Goal: Task Accomplishment & Management: Use online tool/utility

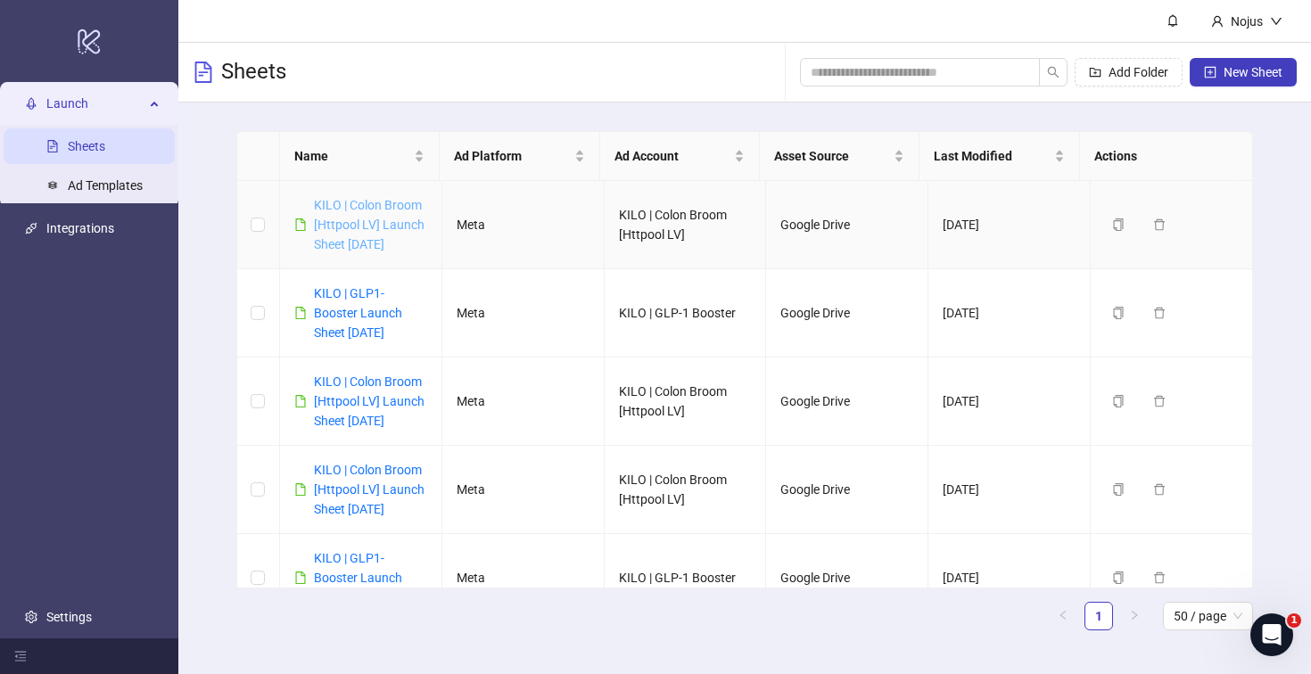
click at [400, 227] on link "KILO | Colon Broom [Httpool LV] Launch Sheet [DATE]" at bounding box center [369, 224] width 111 height 53
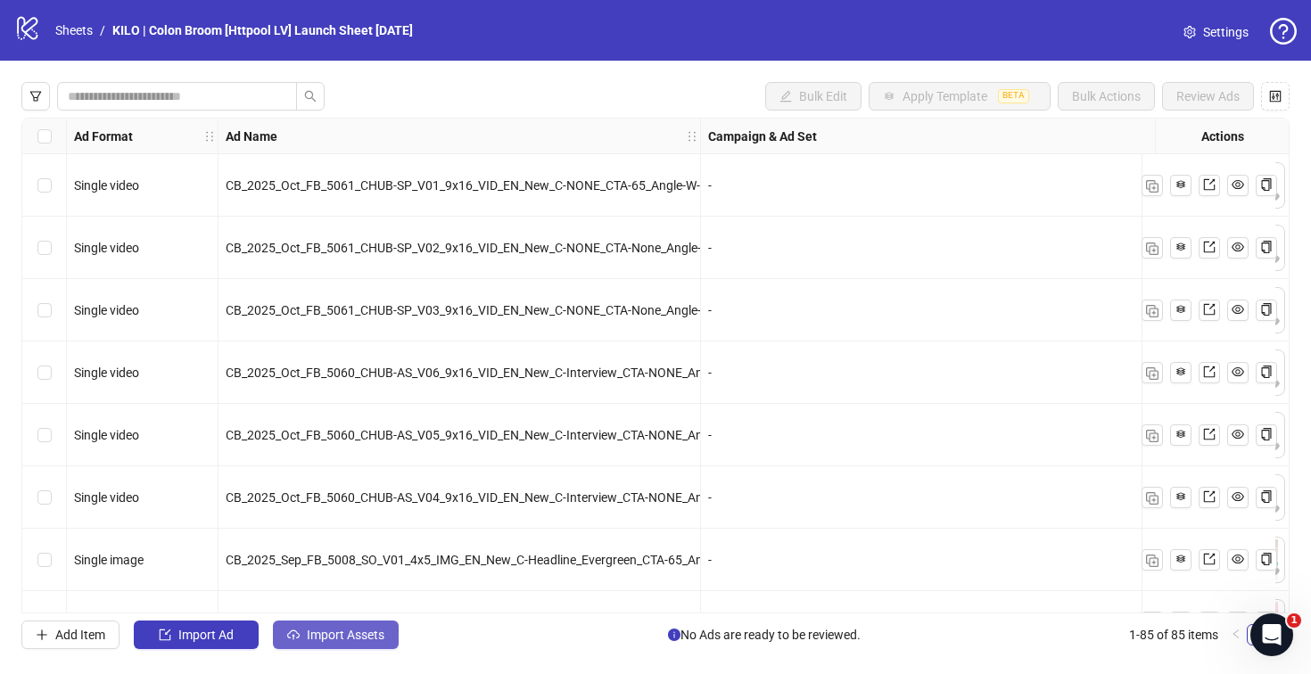
click at [305, 625] on button "Import Assets" at bounding box center [336, 635] width 126 height 29
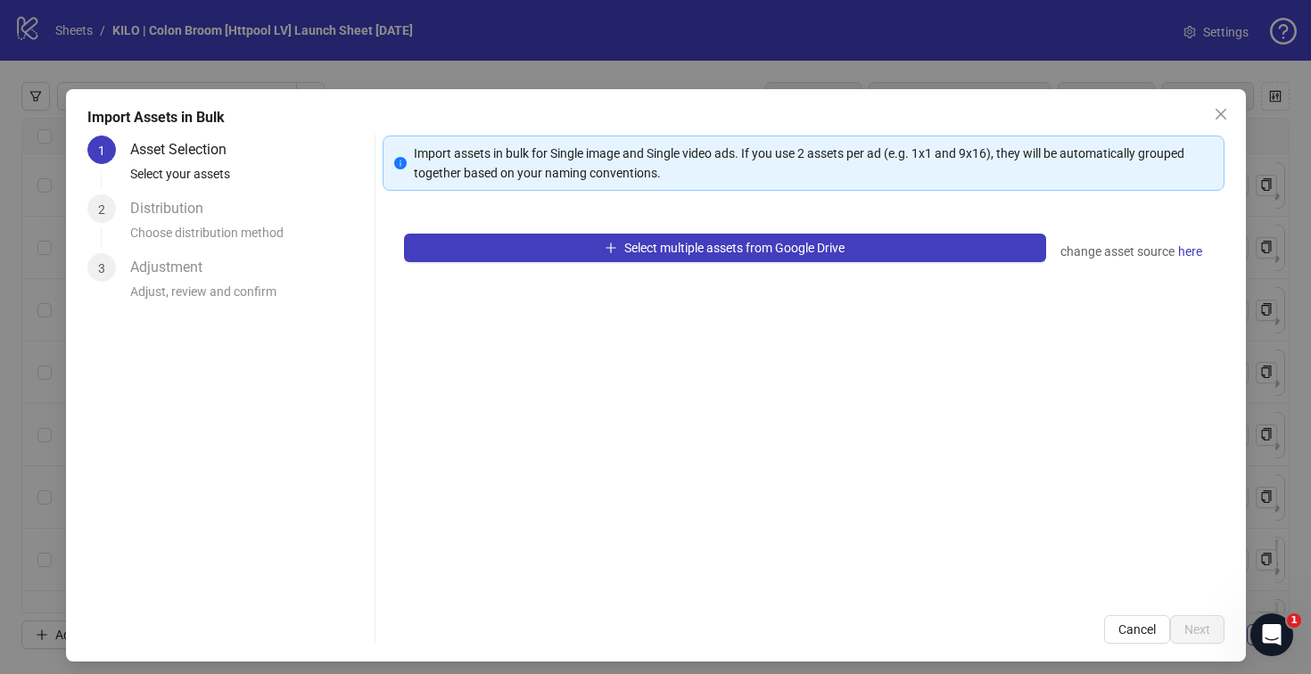
click at [553, 270] on div "Select multiple assets from Google Drive change asset source here" at bounding box center [803, 403] width 842 height 382
click at [553, 266] on div "Select multiple assets from Google Drive change asset source here" at bounding box center [803, 403] width 842 height 382
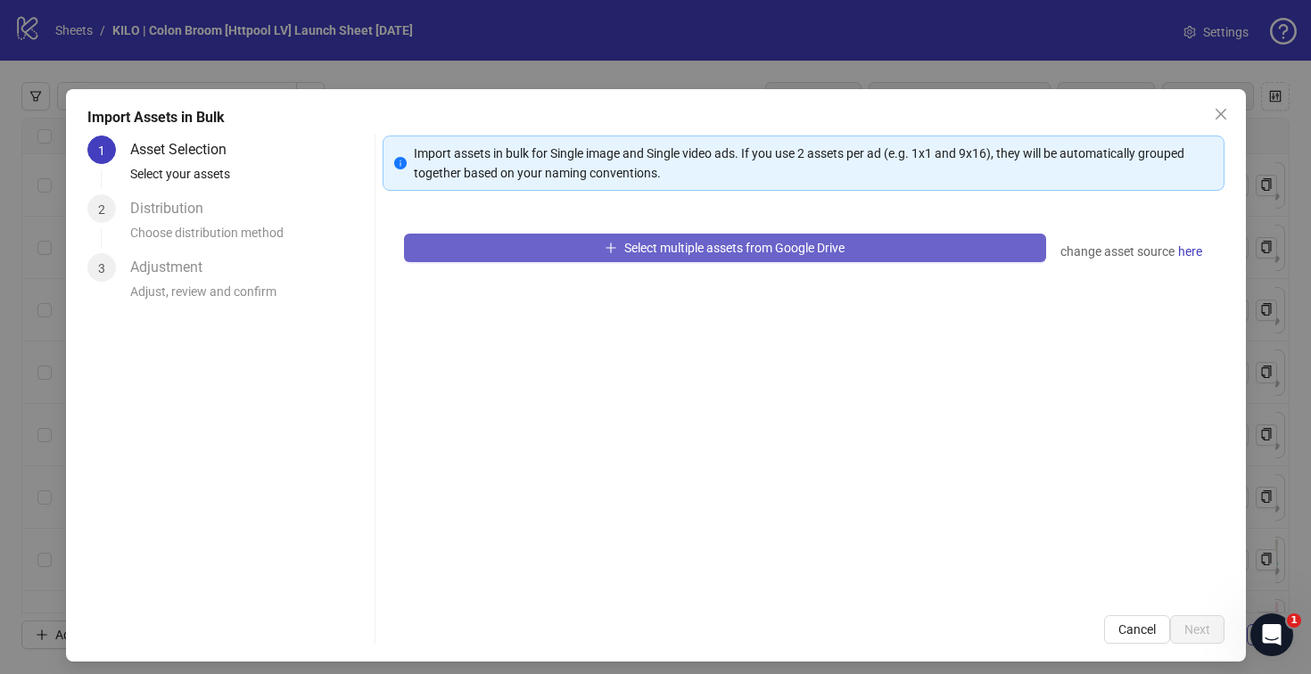
click at [554, 257] on button "Select multiple assets from Google Drive" at bounding box center [725, 248] width 642 height 29
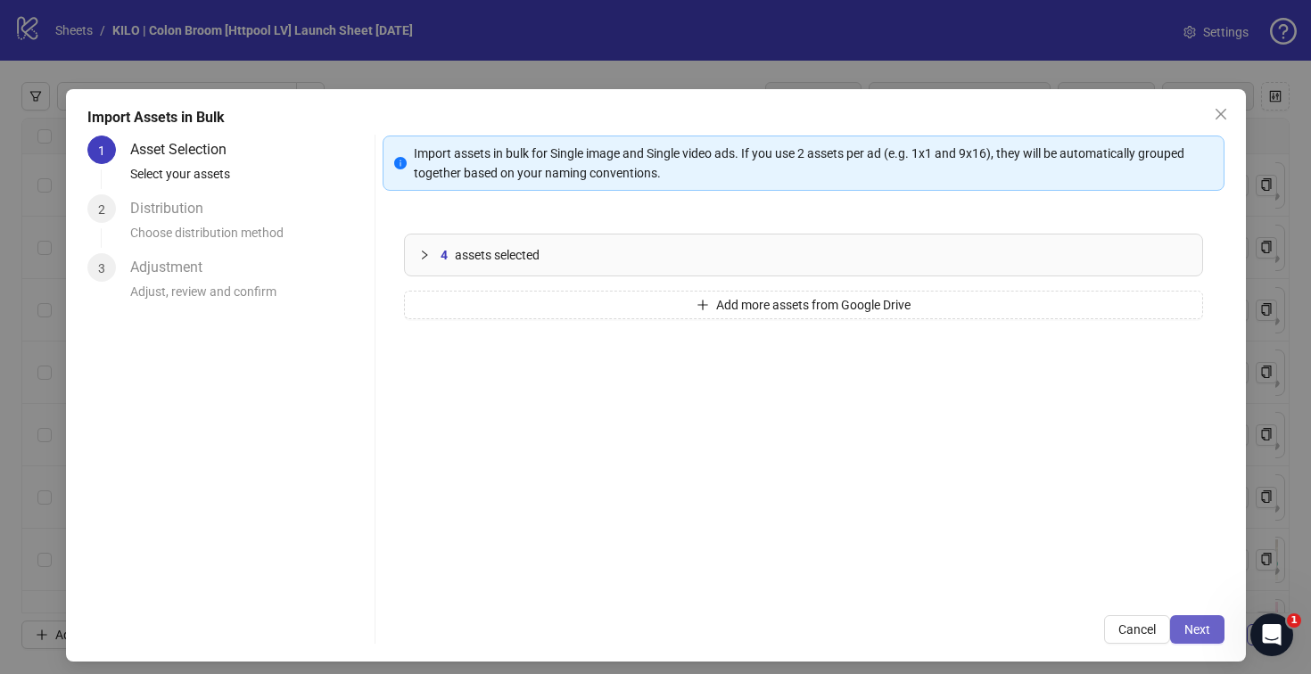
click at [1174, 617] on button "Next" at bounding box center [1197, 629] width 54 height 29
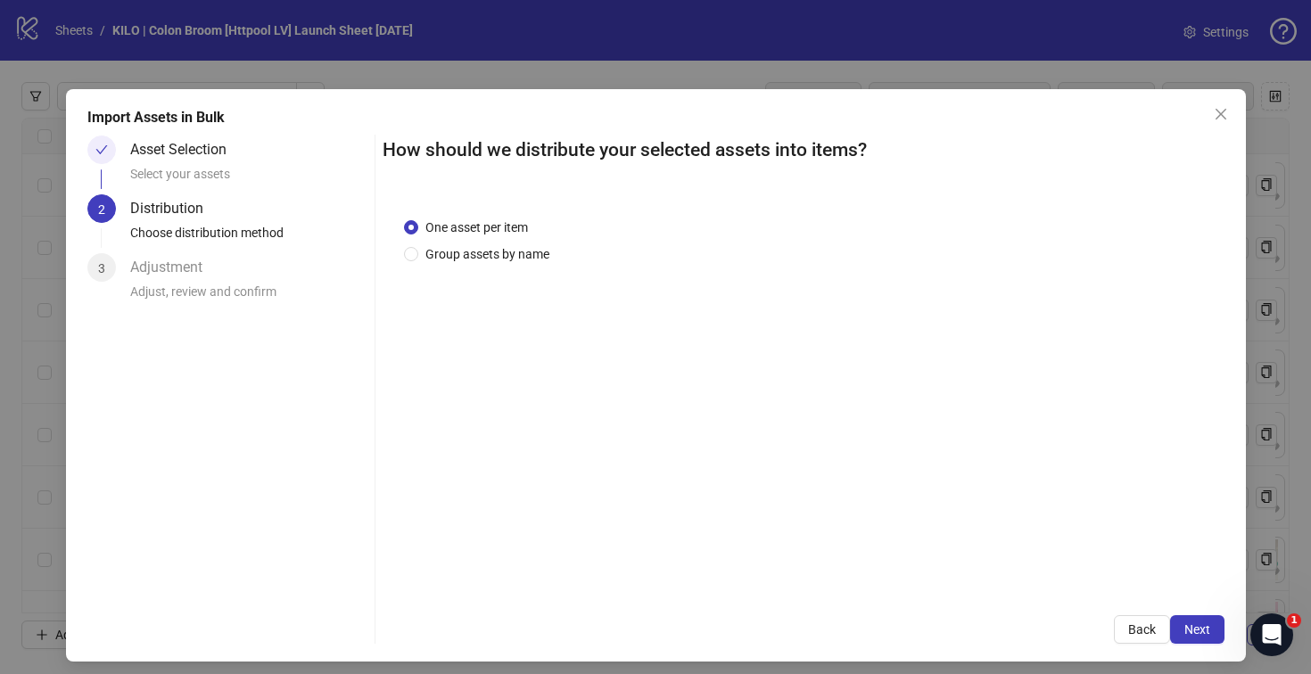
click at [1174, 617] on button "Next" at bounding box center [1197, 629] width 54 height 29
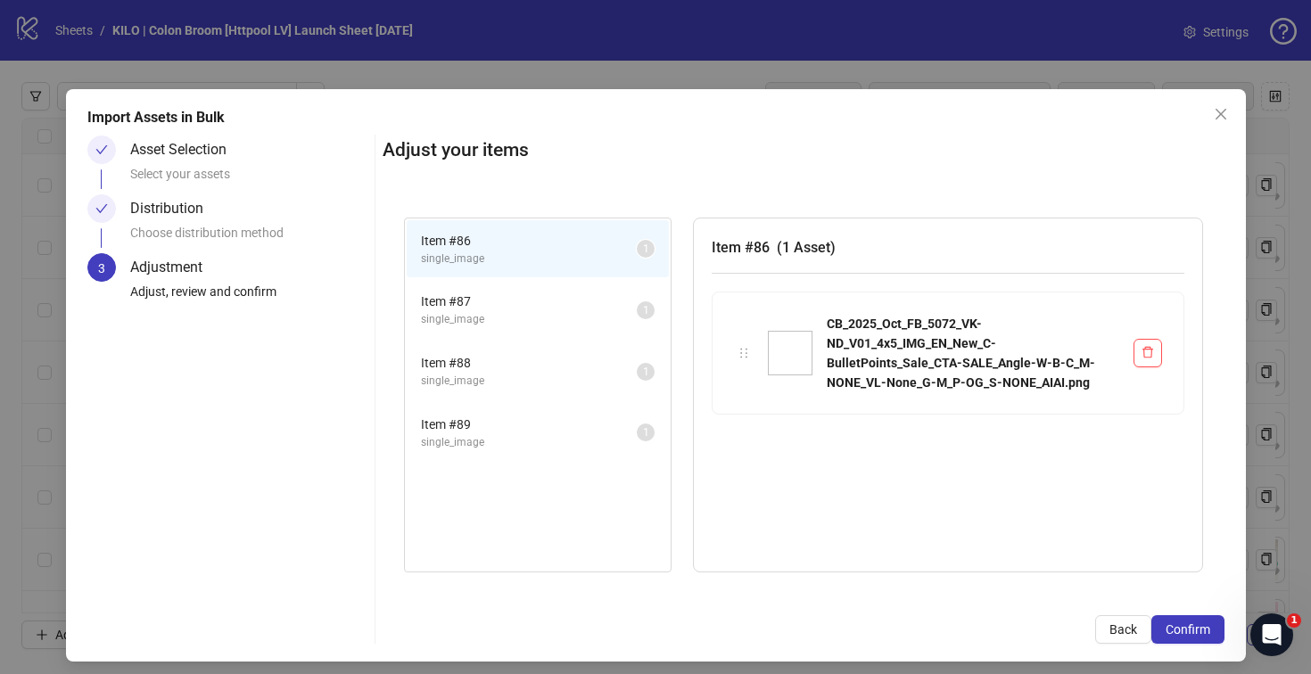
click at [1174, 617] on button "Confirm" at bounding box center [1187, 629] width 73 height 29
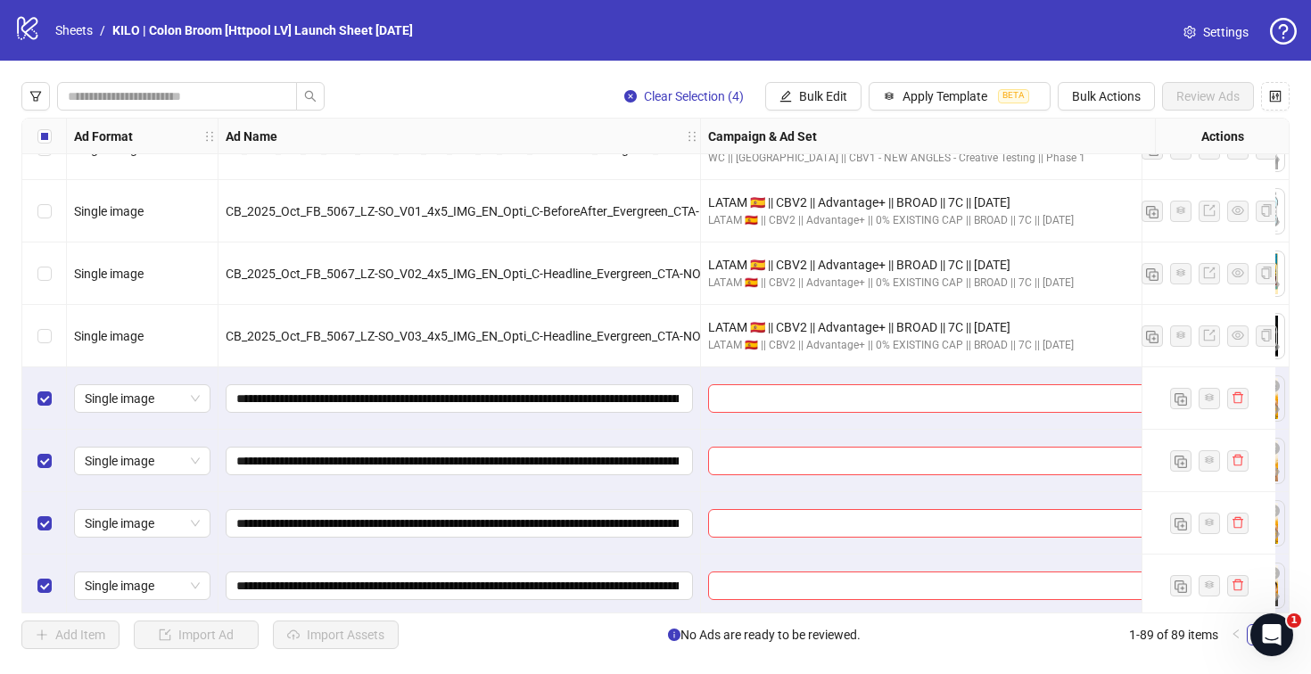
scroll to position [5103, 0]
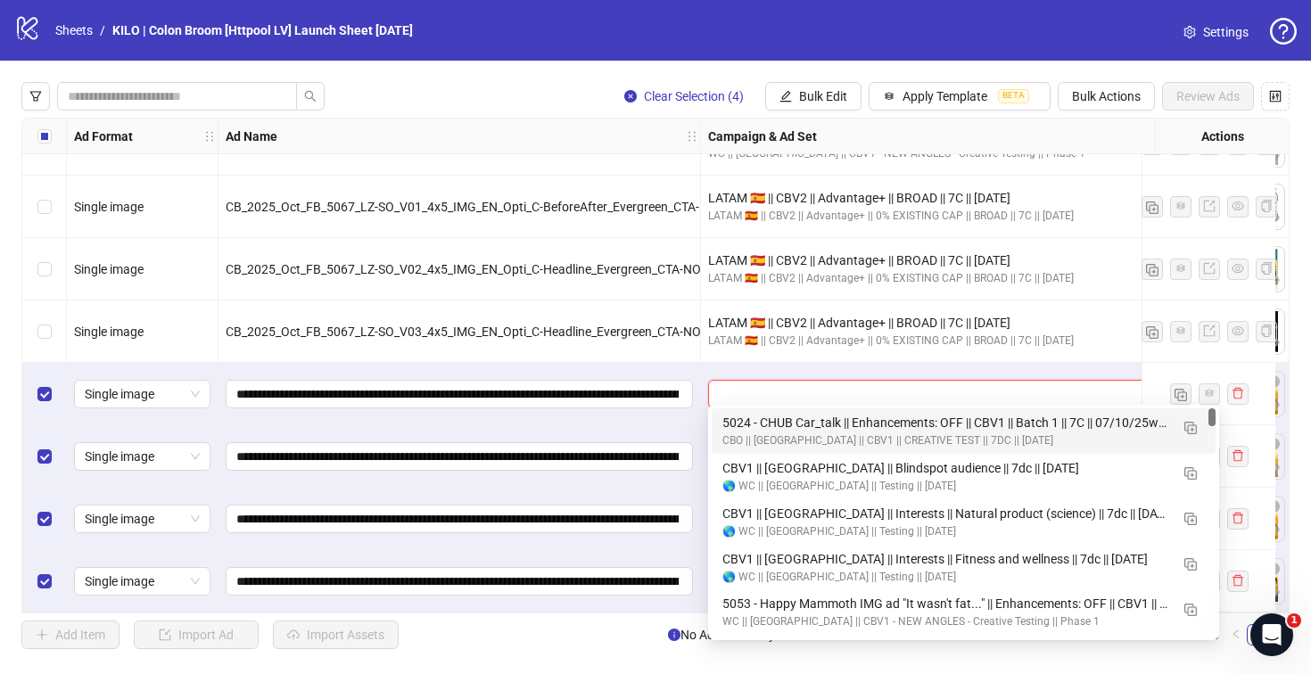
click at [802, 391] on input "search" at bounding box center [955, 394] width 473 height 27
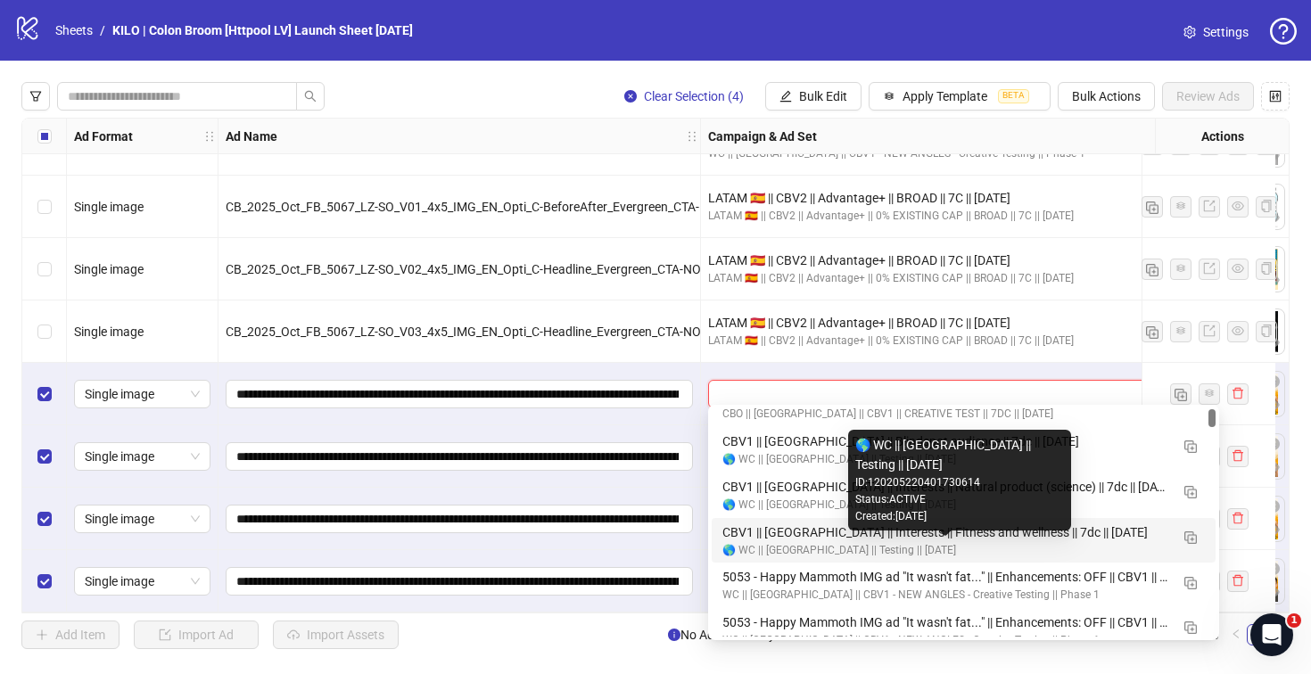
scroll to position [30, 0]
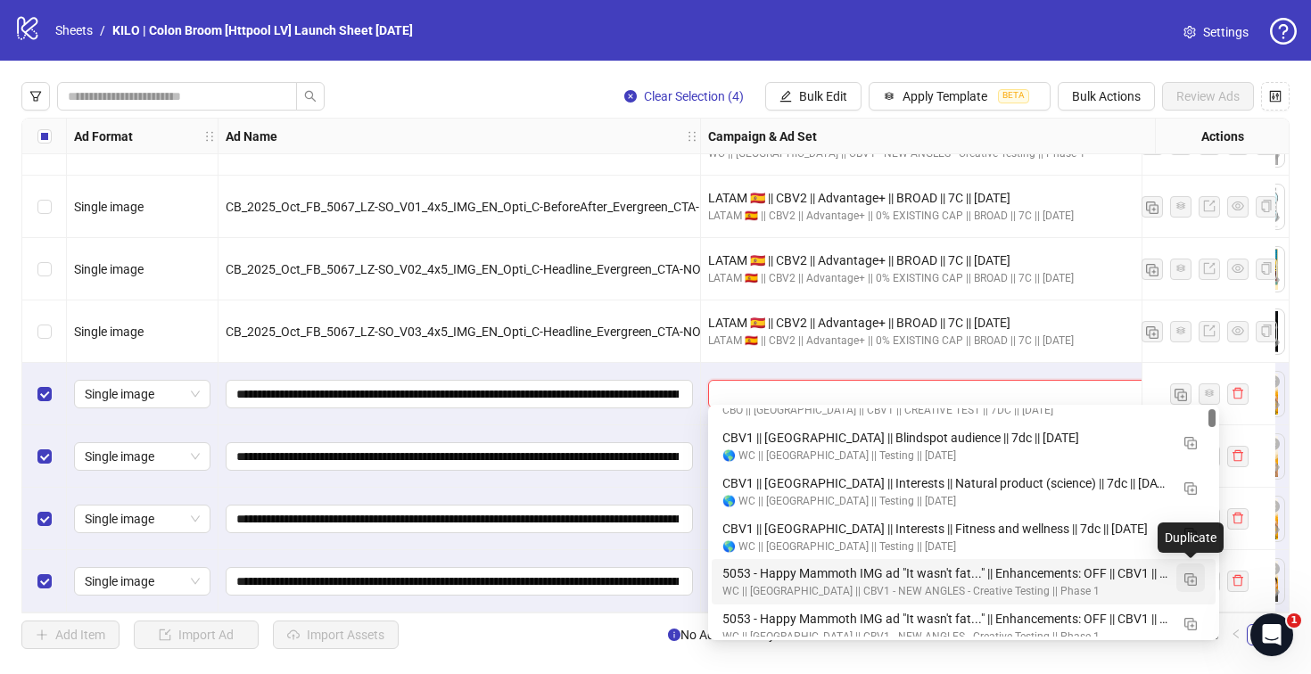
click at [1191, 578] on img "button" at bounding box center [1190, 579] width 12 height 12
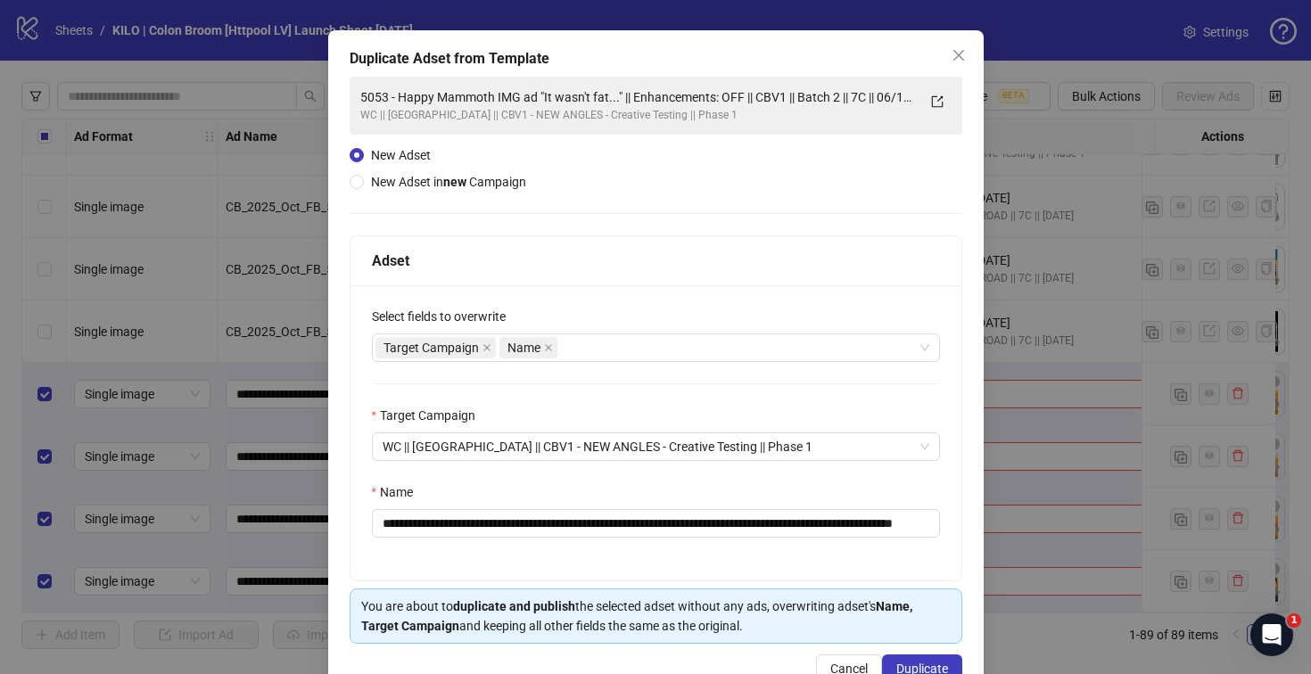
scroll to position [108, 0]
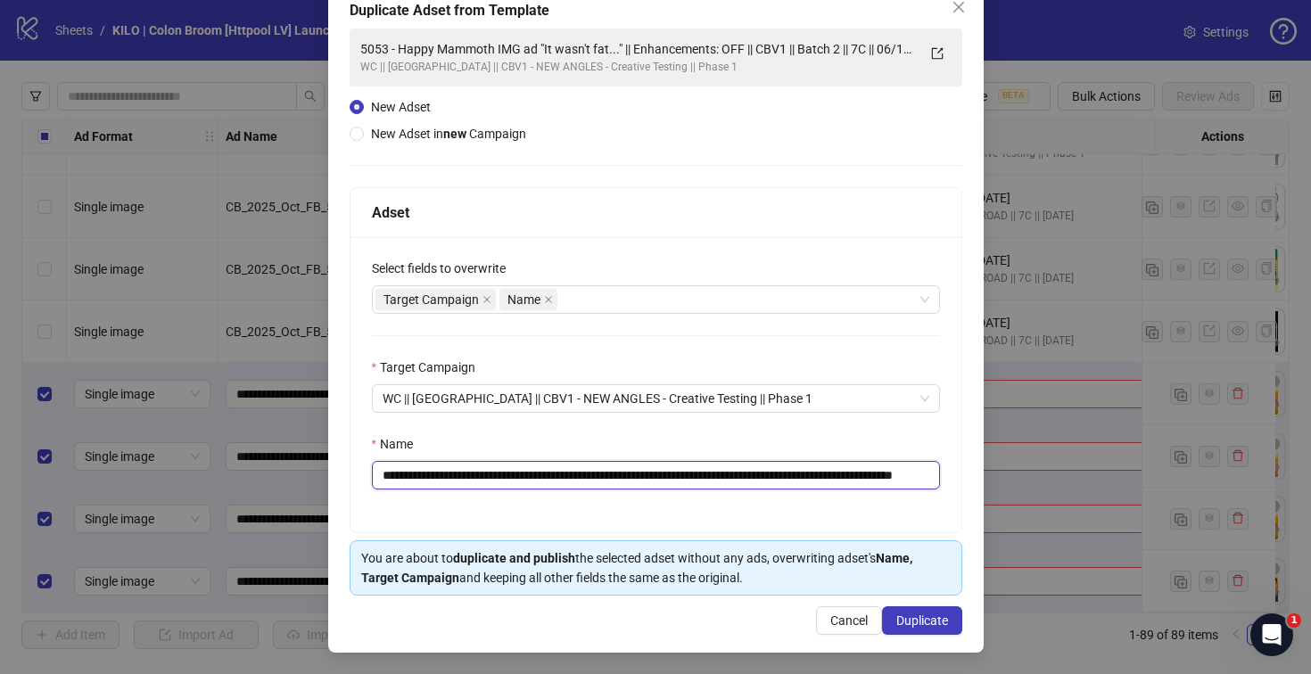
drag, startPoint x: 638, startPoint y: 473, endPoint x: 372, endPoint y: 469, distance: 266.6
click at [372, 469] on input "**********" at bounding box center [656, 475] width 568 height 29
paste input "**********"
drag, startPoint x: 803, startPoint y: 481, endPoint x: 923, endPoint y: 483, distance: 119.5
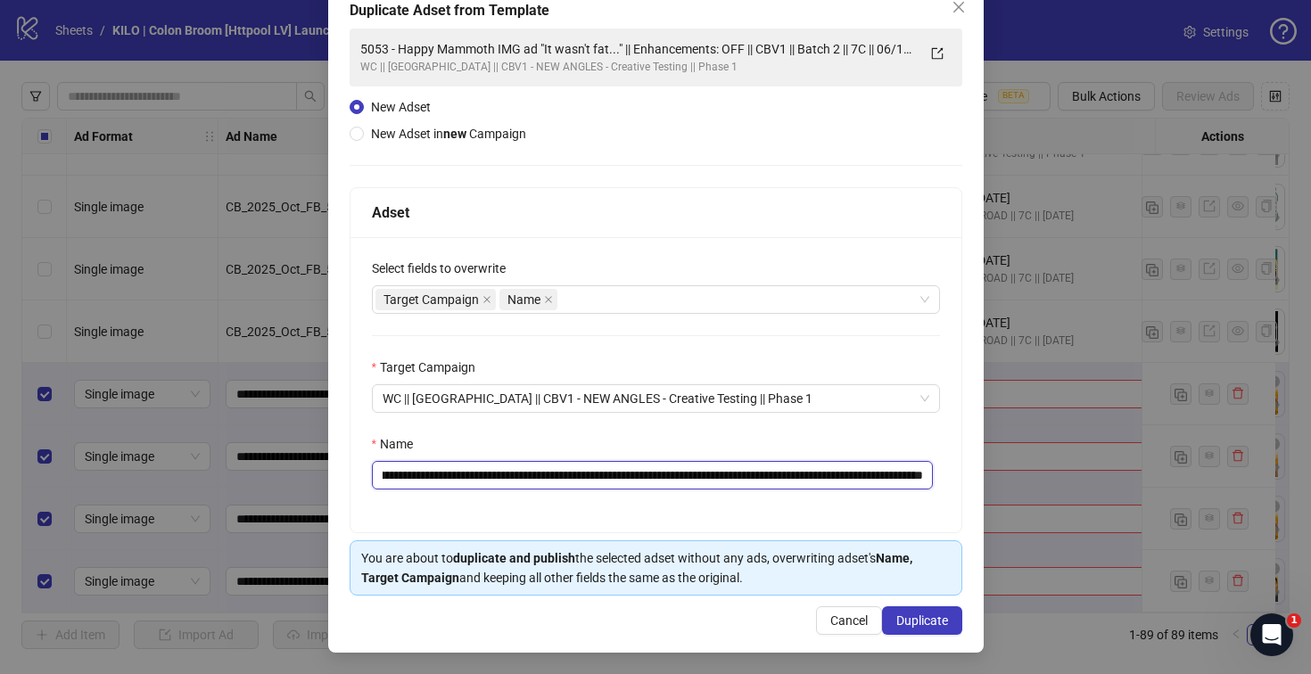
click at [923, 483] on input "**********" at bounding box center [653, 475] width 562 height 29
click at [764, 473] on input "**********" at bounding box center [653, 475] width 562 height 29
click at [826, 475] on input "**********" at bounding box center [653, 475] width 562 height 29
drag, startPoint x: 886, startPoint y: 476, endPoint x: 946, endPoint y: 475, distance: 59.7
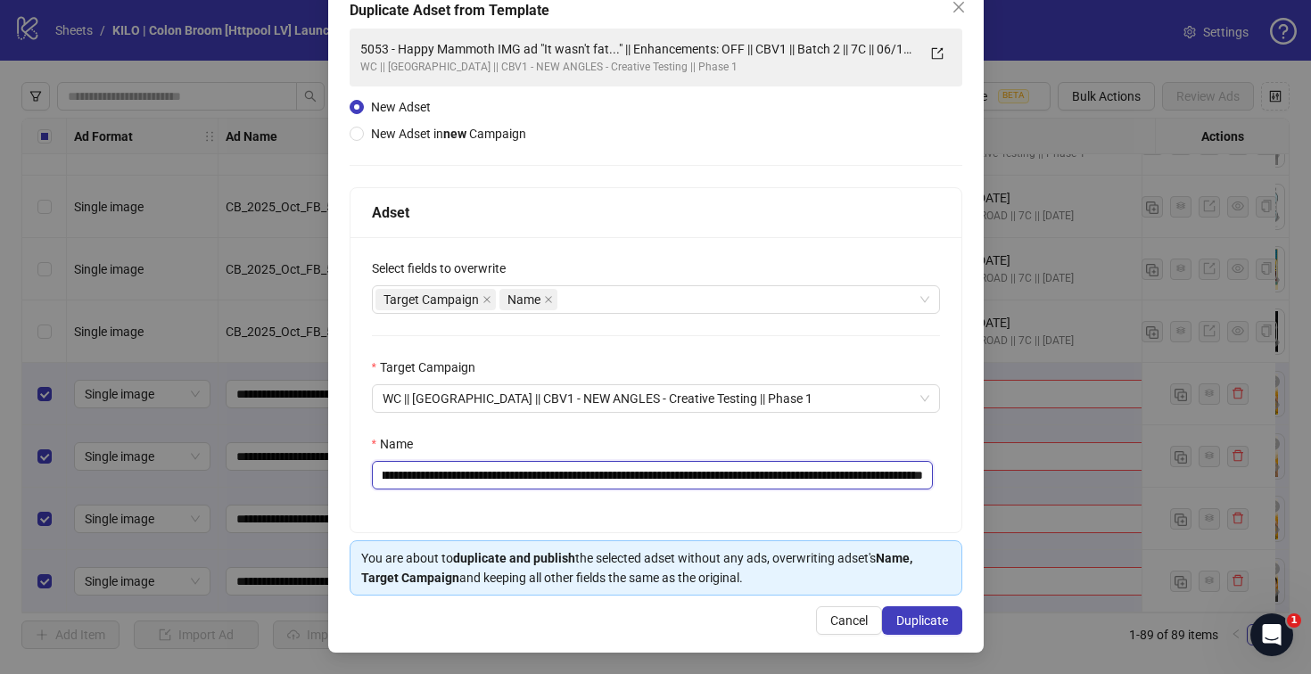
click at [946, 475] on div "**********" at bounding box center [655, 384] width 611 height 295
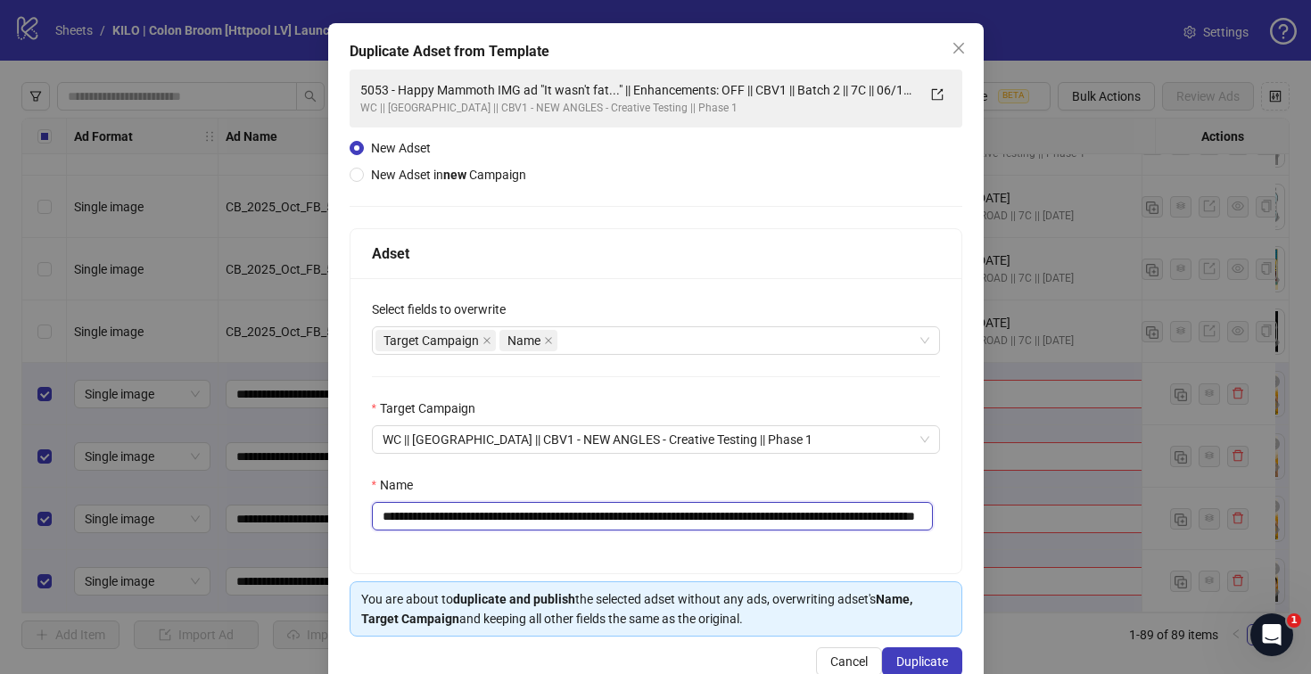
scroll to position [108, 0]
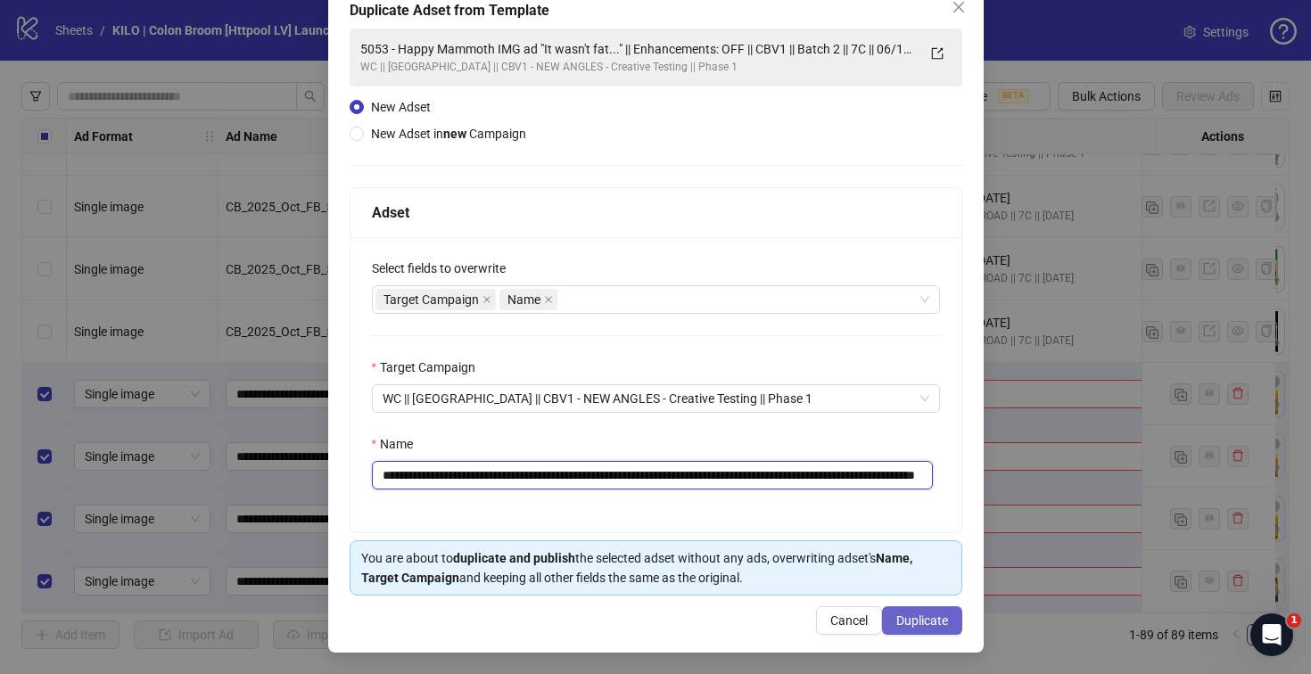
type input "**********"
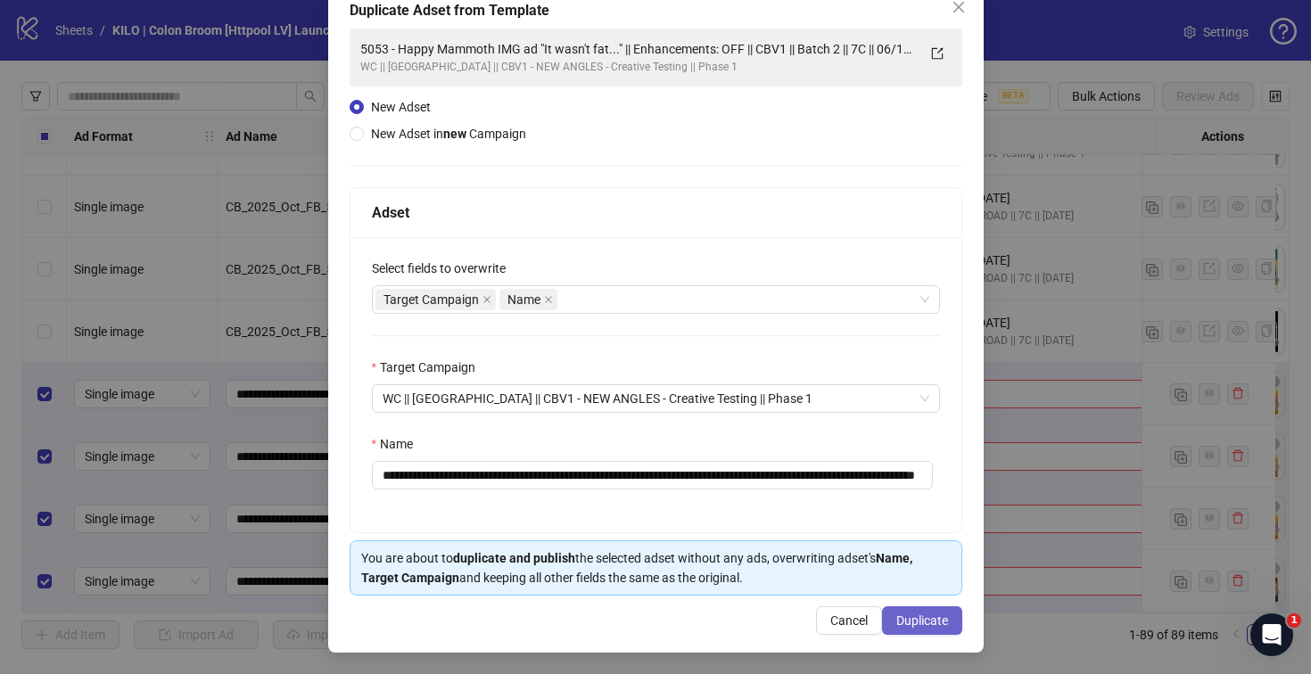
scroll to position [0, 0]
click at [896, 621] on span "Duplicate" at bounding box center [922, 620] width 52 height 14
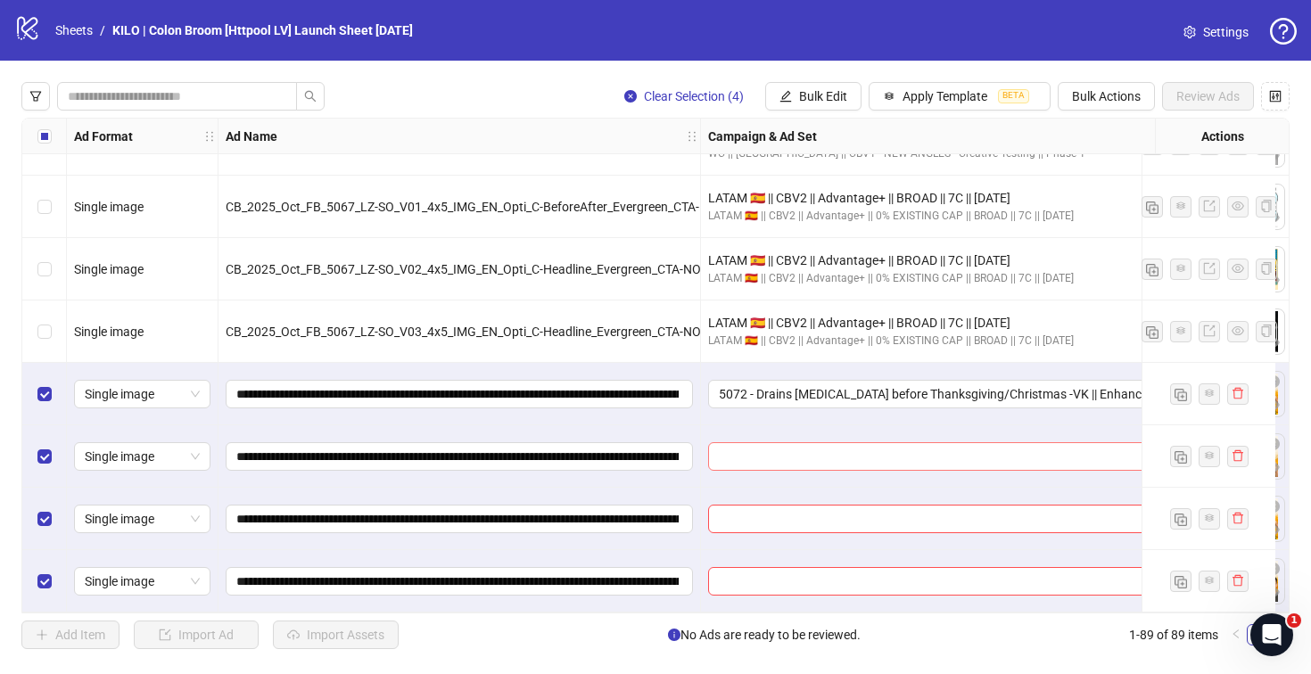
click at [725, 451] on input "search" at bounding box center [955, 456] width 473 height 27
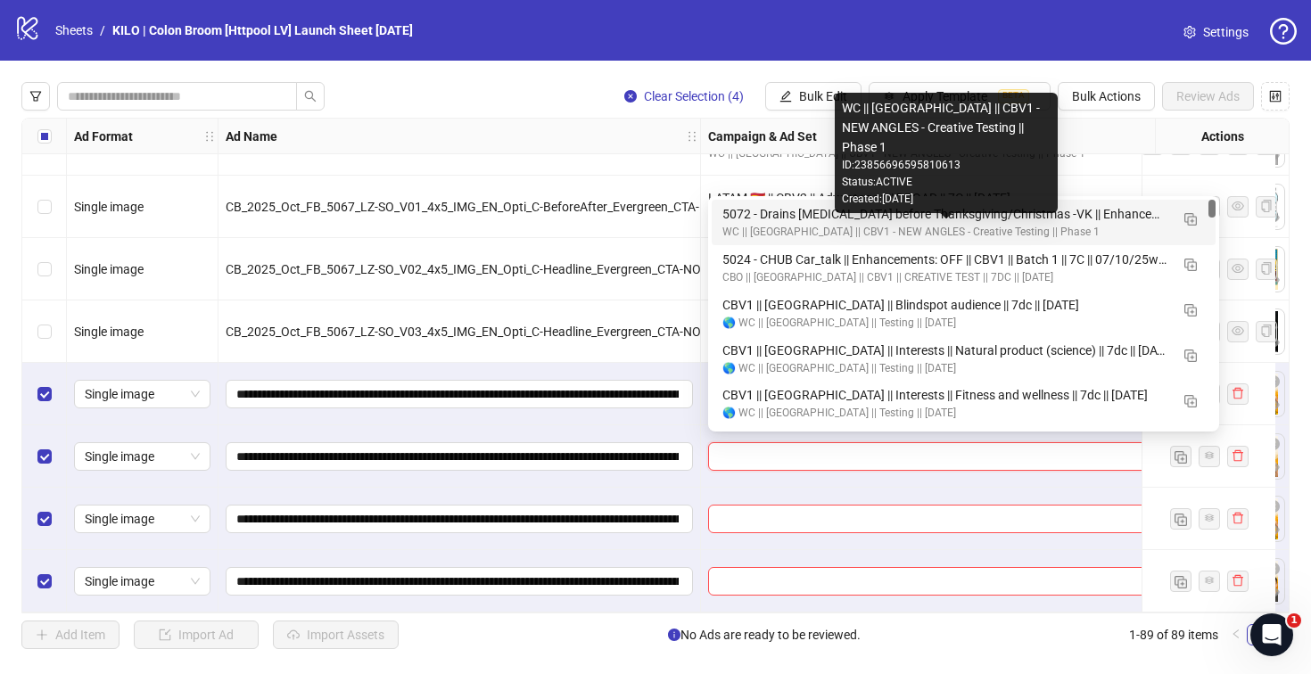
click at [757, 215] on div "5072 - Drains [MEDICAL_DATA] before Thanksgiving/Christmas -VK || Enhancements:…" at bounding box center [945, 214] width 447 height 20
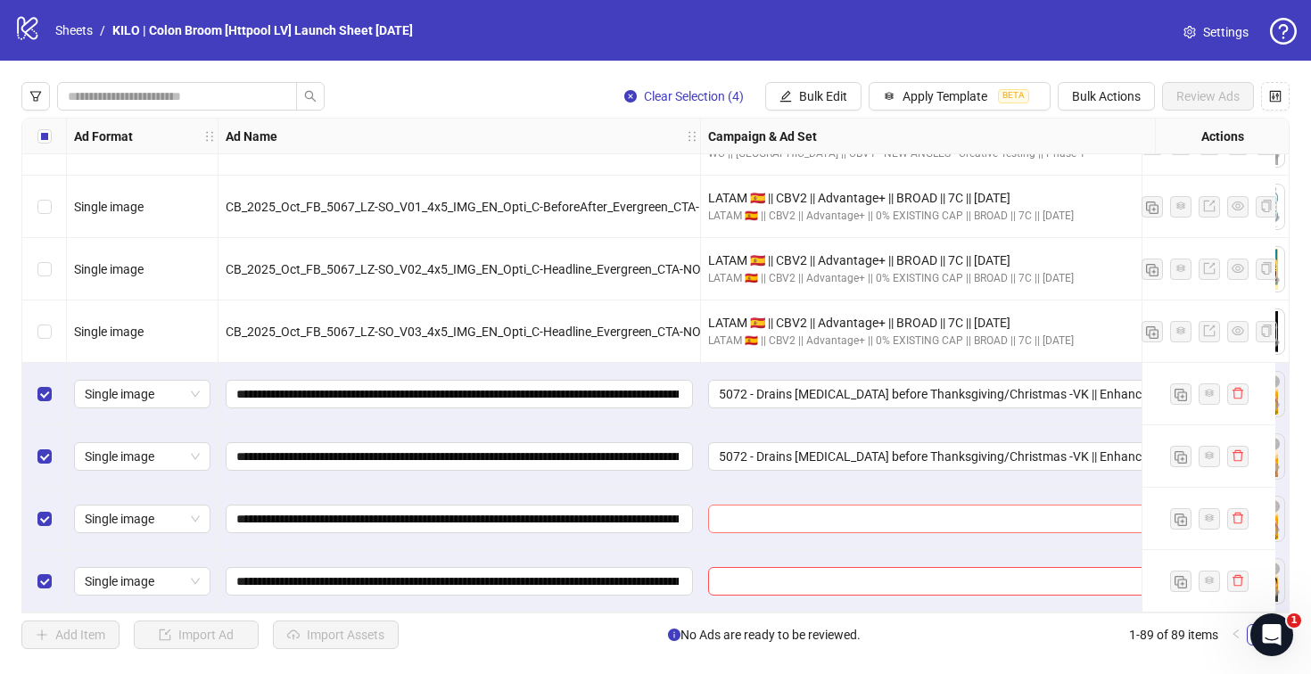
click at [765, 522] on input "search" at bounding box center [955, 519] width 473 height 27
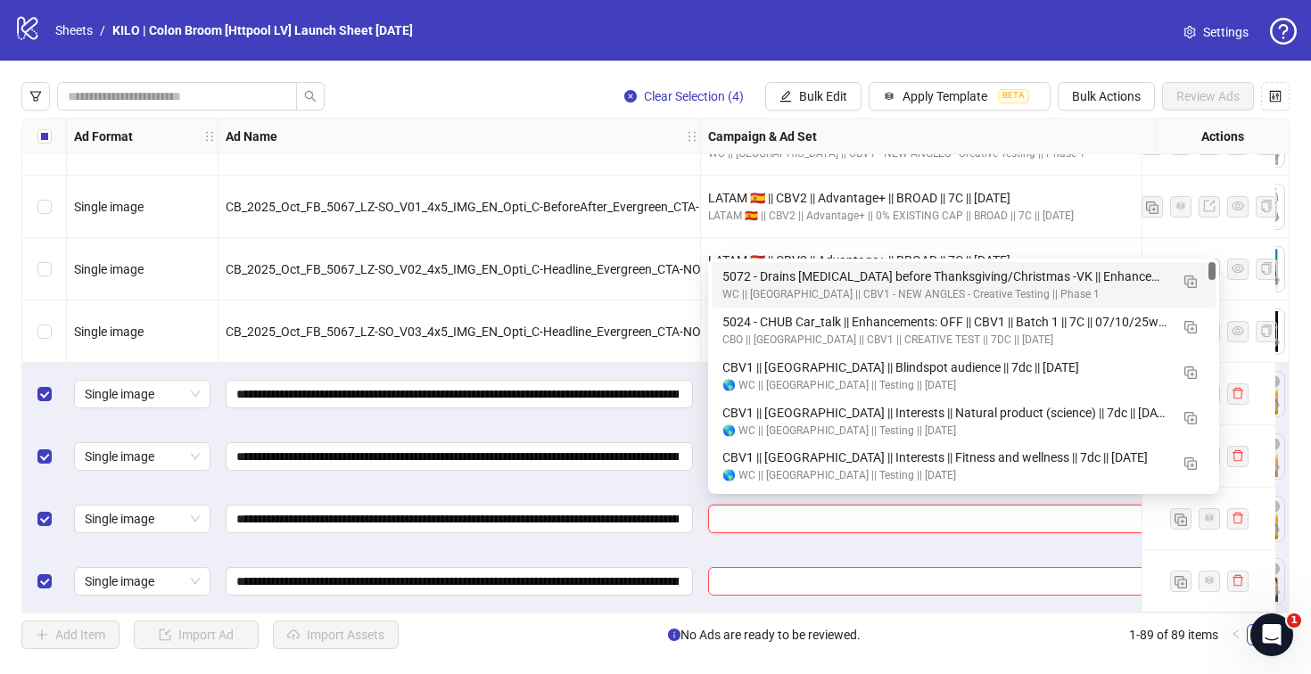
click at [736, 290] on div "WC || [GEOGRAPHIC_DATA] || CBV1 - NEW ANGLES - Creative Testing || Phase 1" at bounding box center [945, 294] width 447 height 17
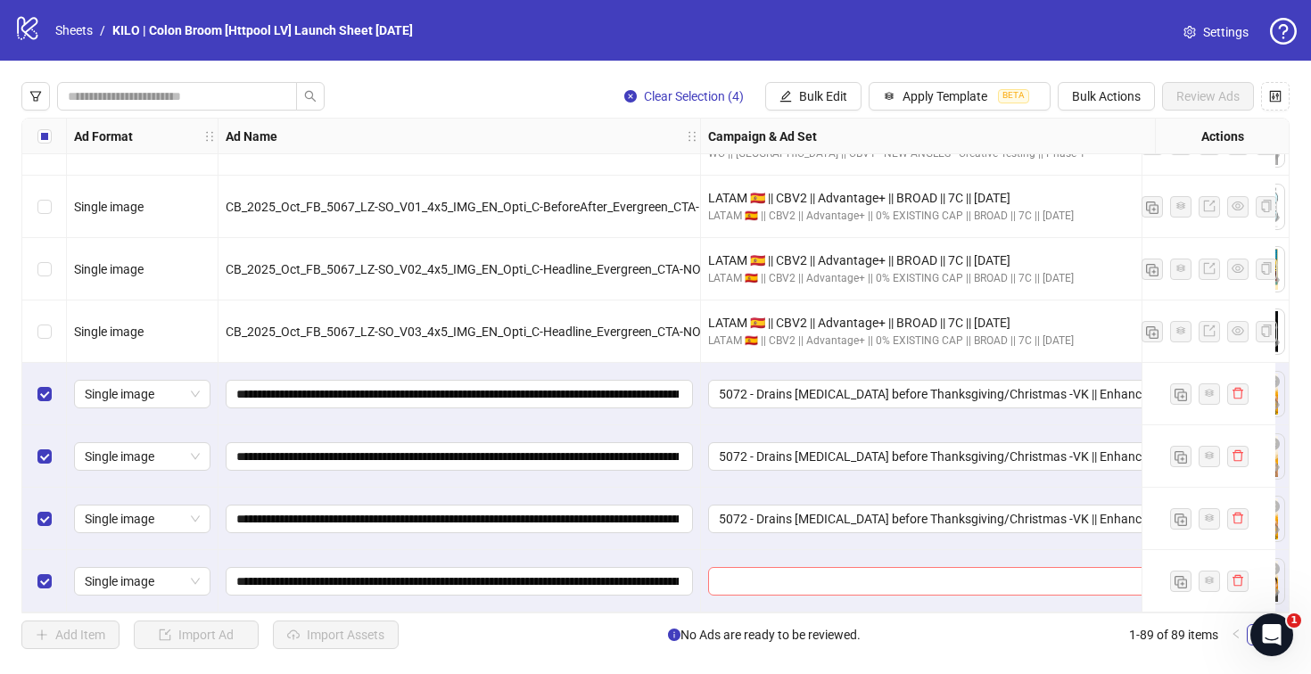
click at [751, 572] on input "search" at bounding box center [955, 581] width 473 height 27
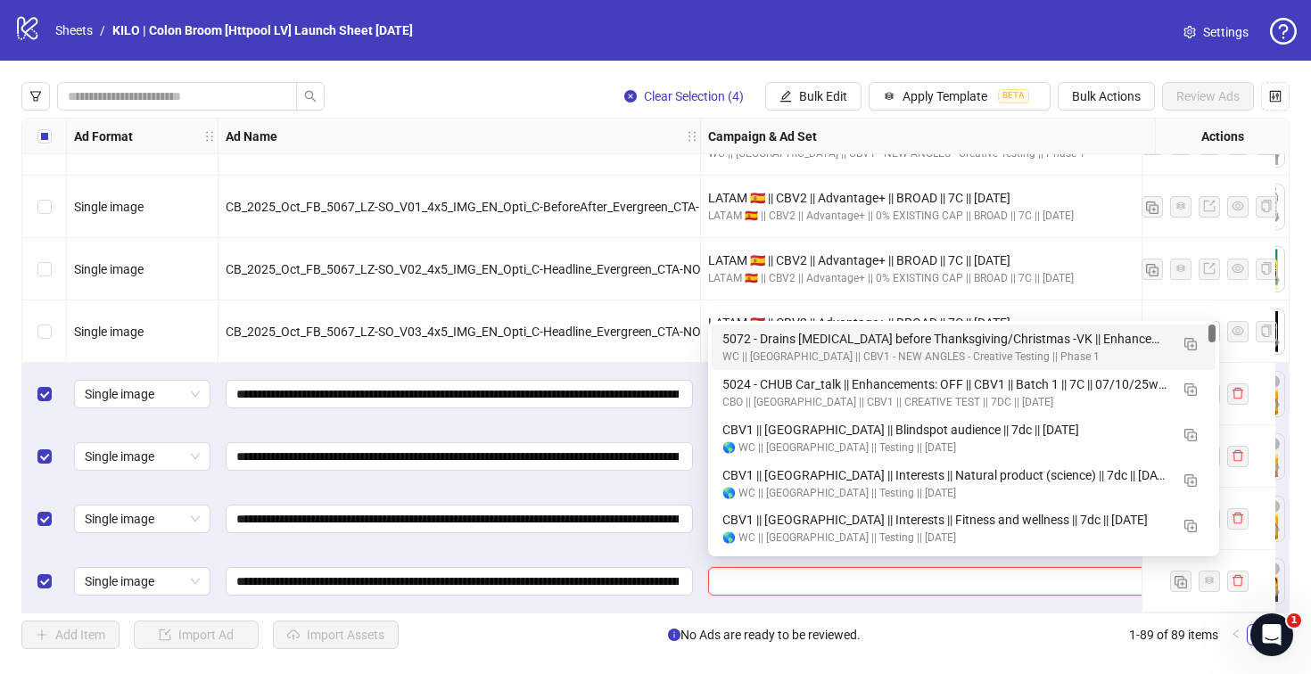
click at [741, 343] on div "5072 - Drains [MEDICAL_DATA] before Thanksgiving/Christmas -VK || Enhancements:…" at bounding box center [945, 339] width 447 height 20
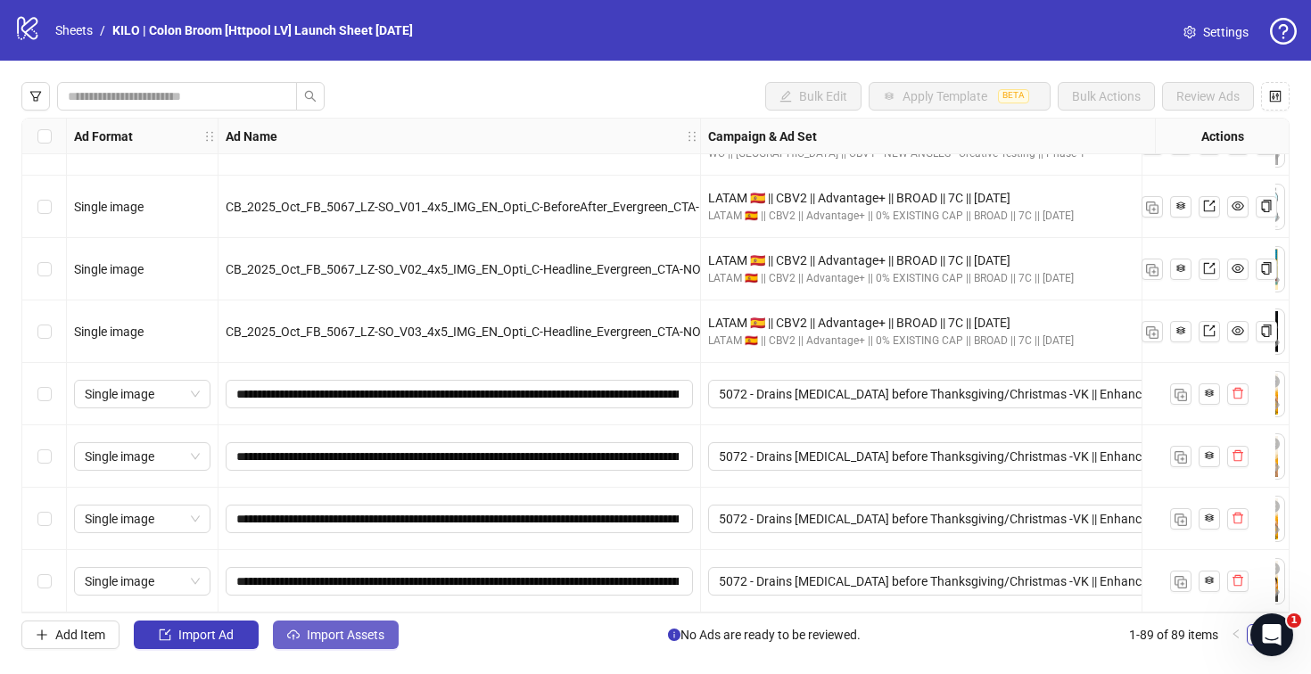
click at [316, 636] on span "Import Assets" at bounding box center [346, 635] width 78 height 14
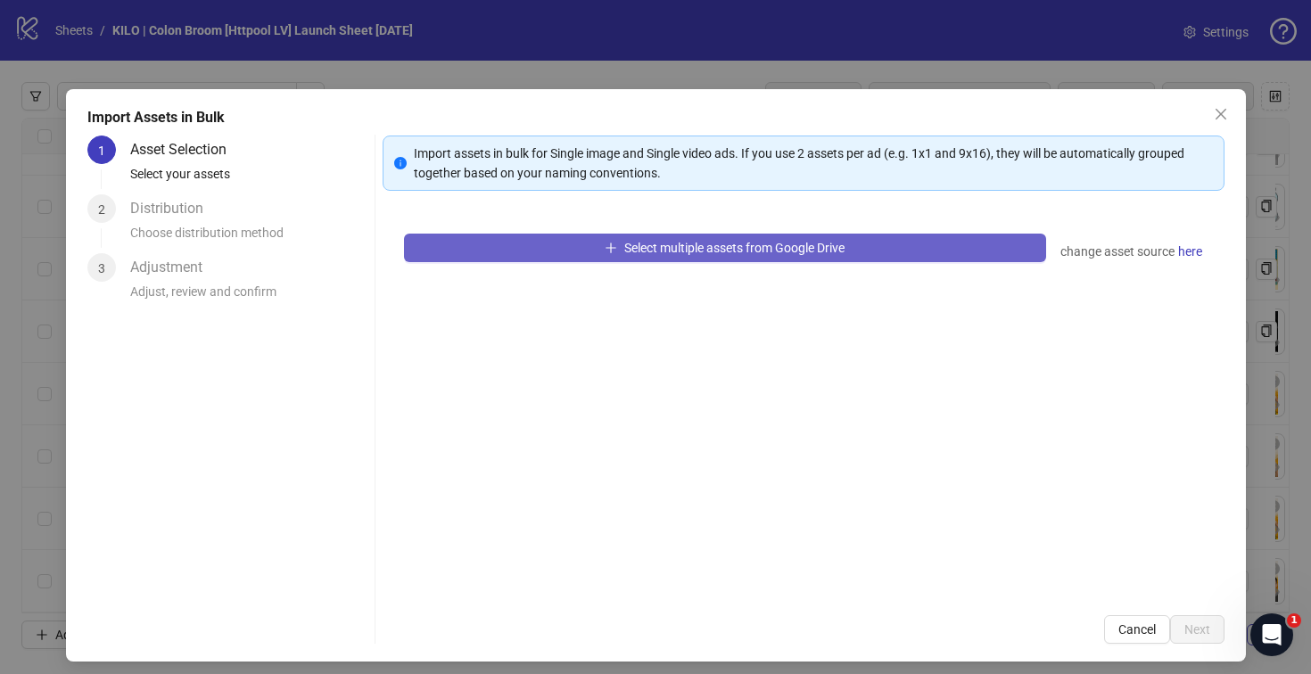
click at [485, 259] on button "Select multiple assets from Google Drive" at bounding box center [725, 248] width 642 height 29
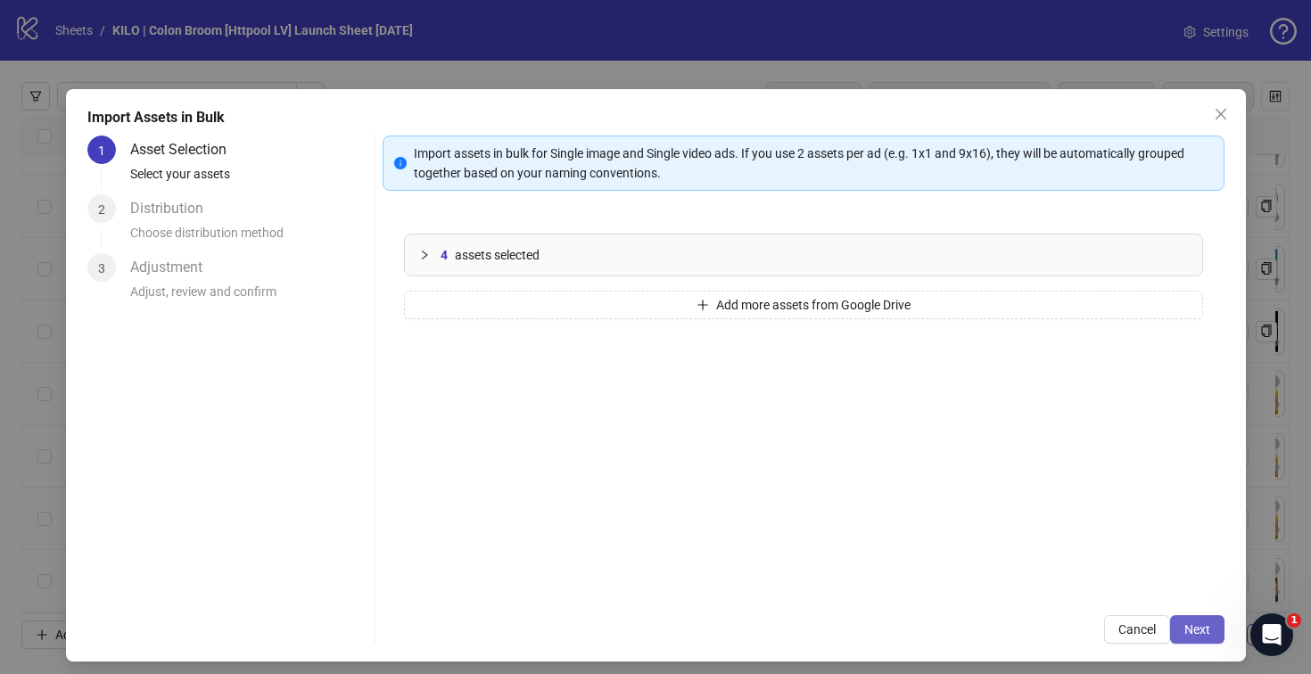
click at [1186, 627] on span "Next" at bounding box center [1197, 629] width 26 height 14
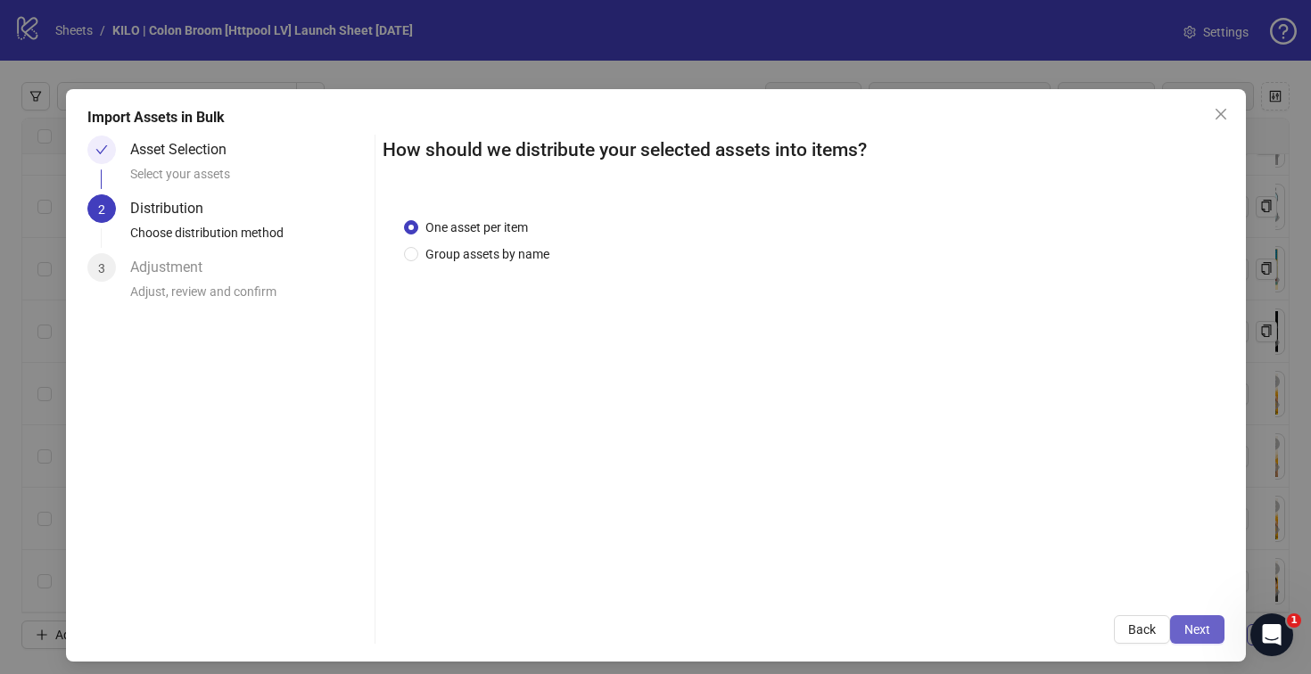
click at [1178, 621] on button "Next" at bounding box center [1197, 629] width 54 height 29
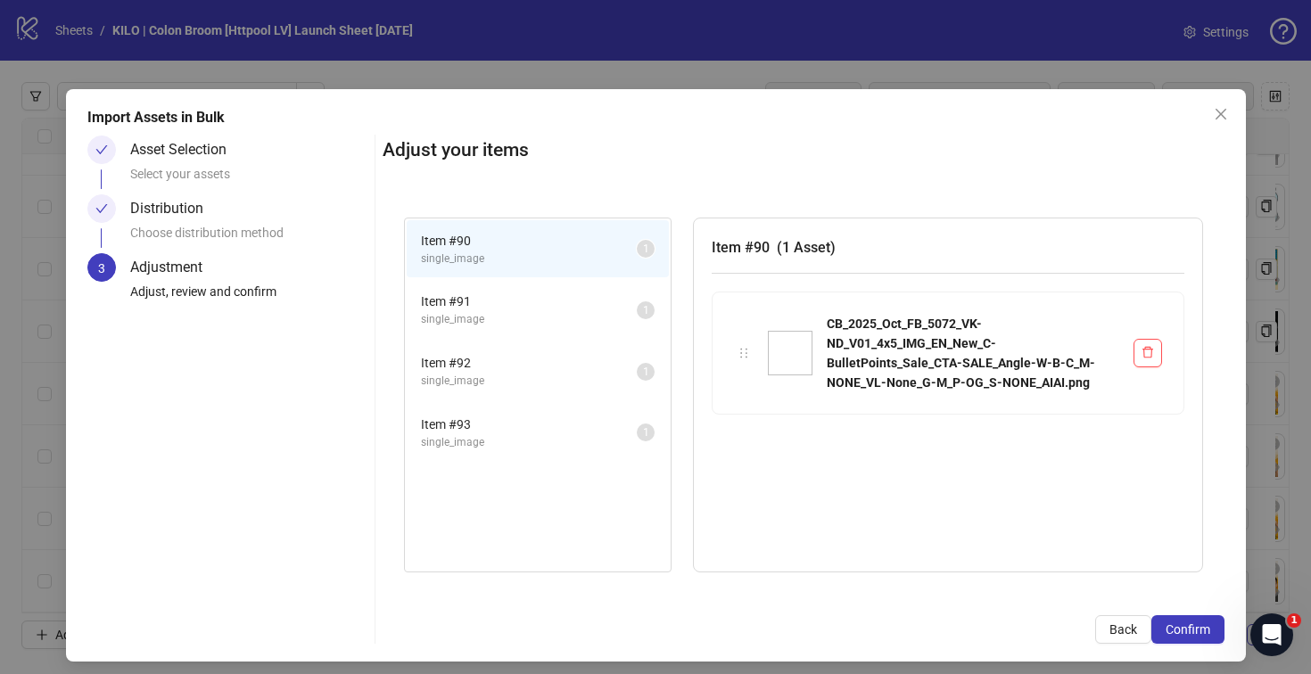
click at [1178, 621] on button "Confirm" at bounding box center [1187, 629] width 73 height 29
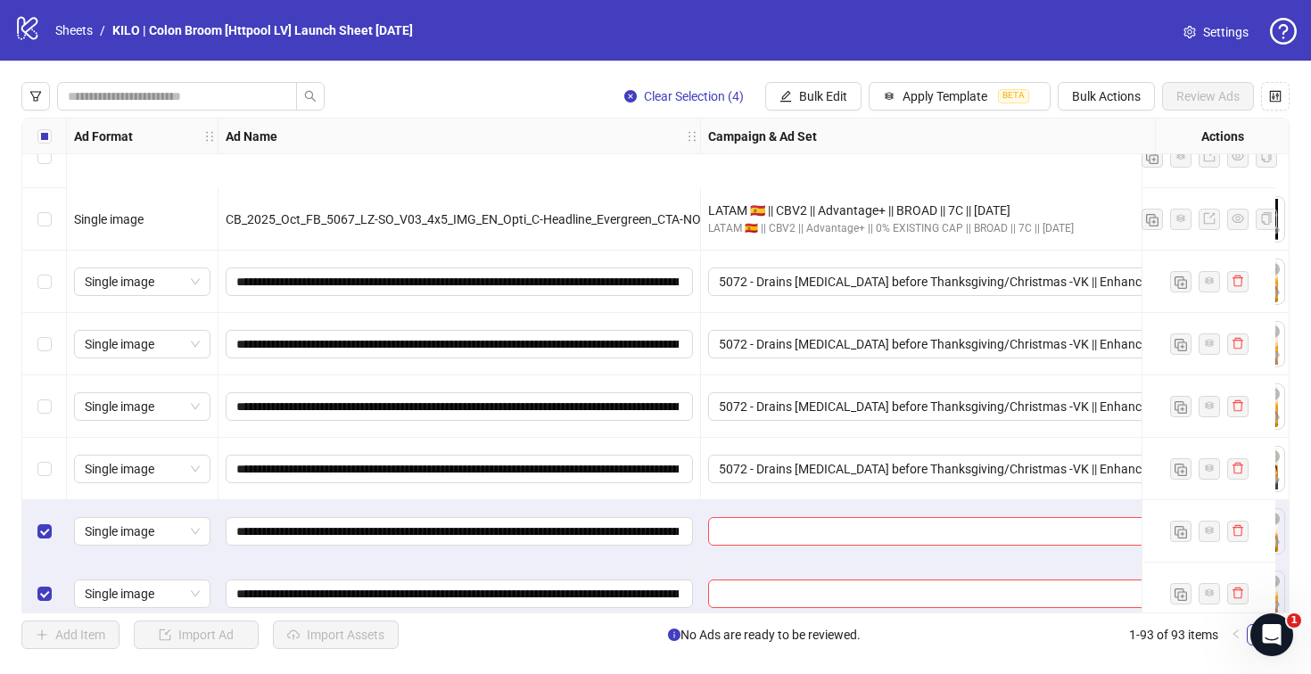
scroll to position [5353, 0]
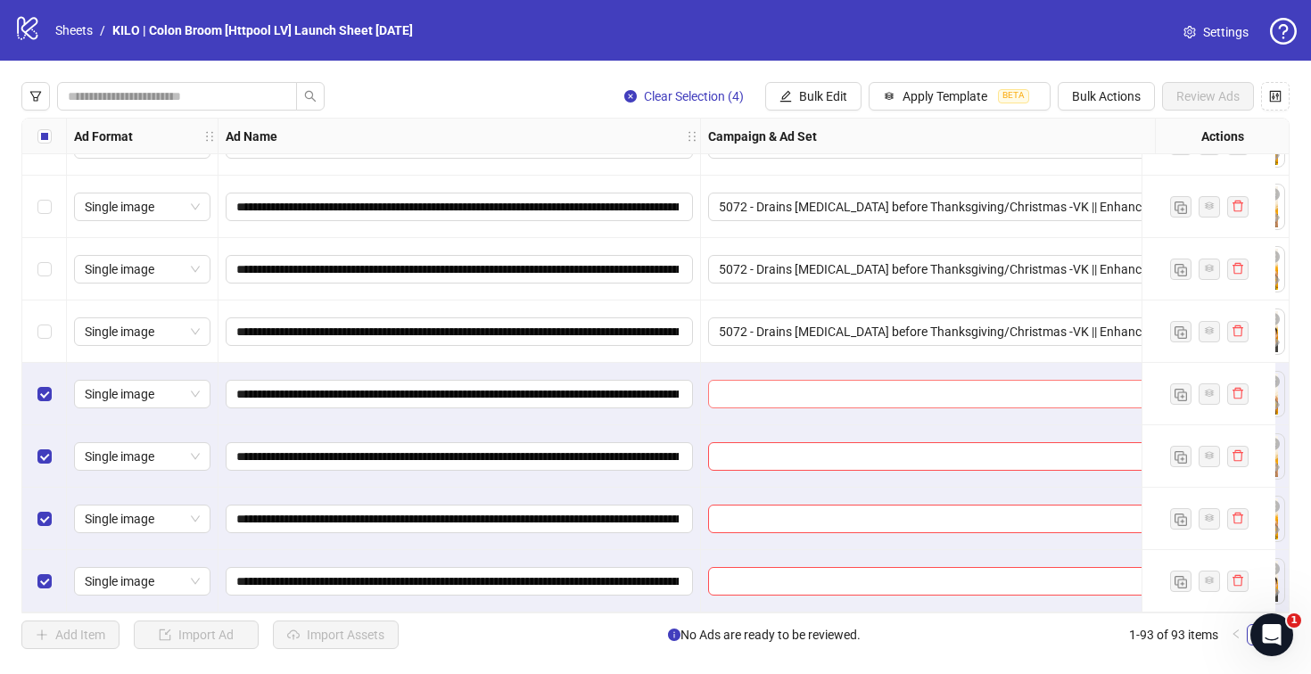
click at [782, 391] on input "search" at bounding box center [955, 394] width 473 height 27
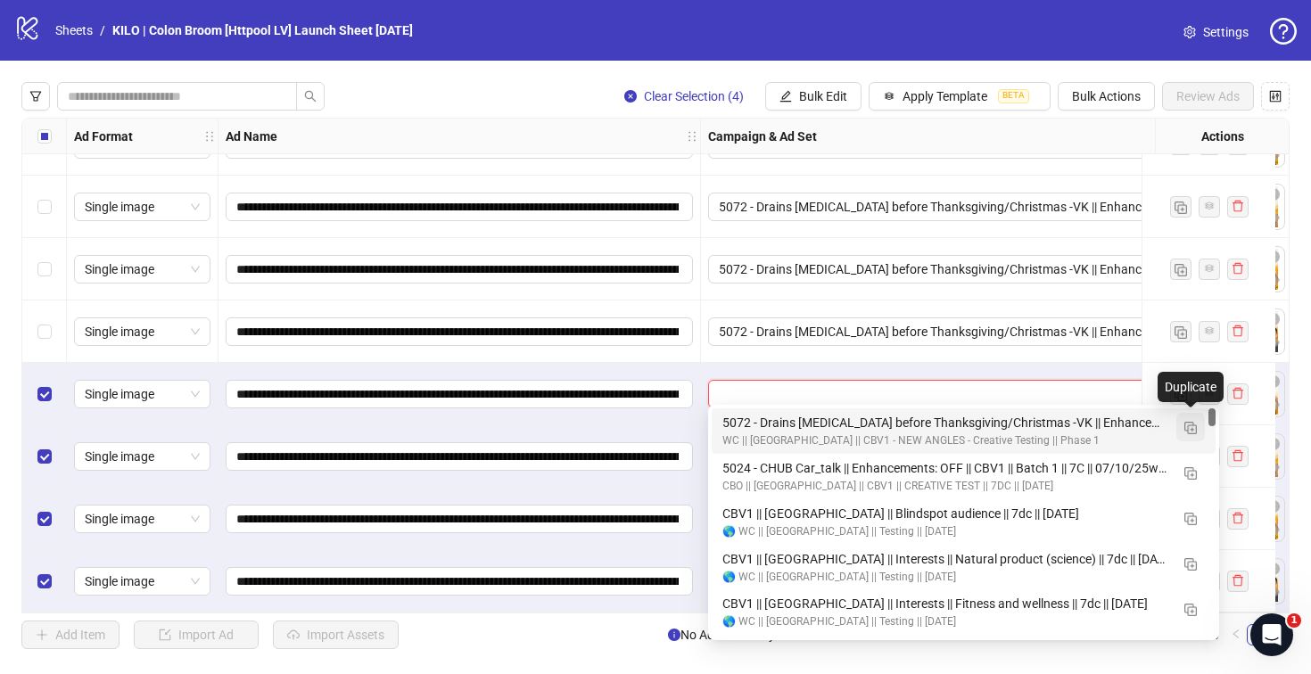
click at [1184, 429] on img "button" at bounding box center [1190, 428] width 12 height 12
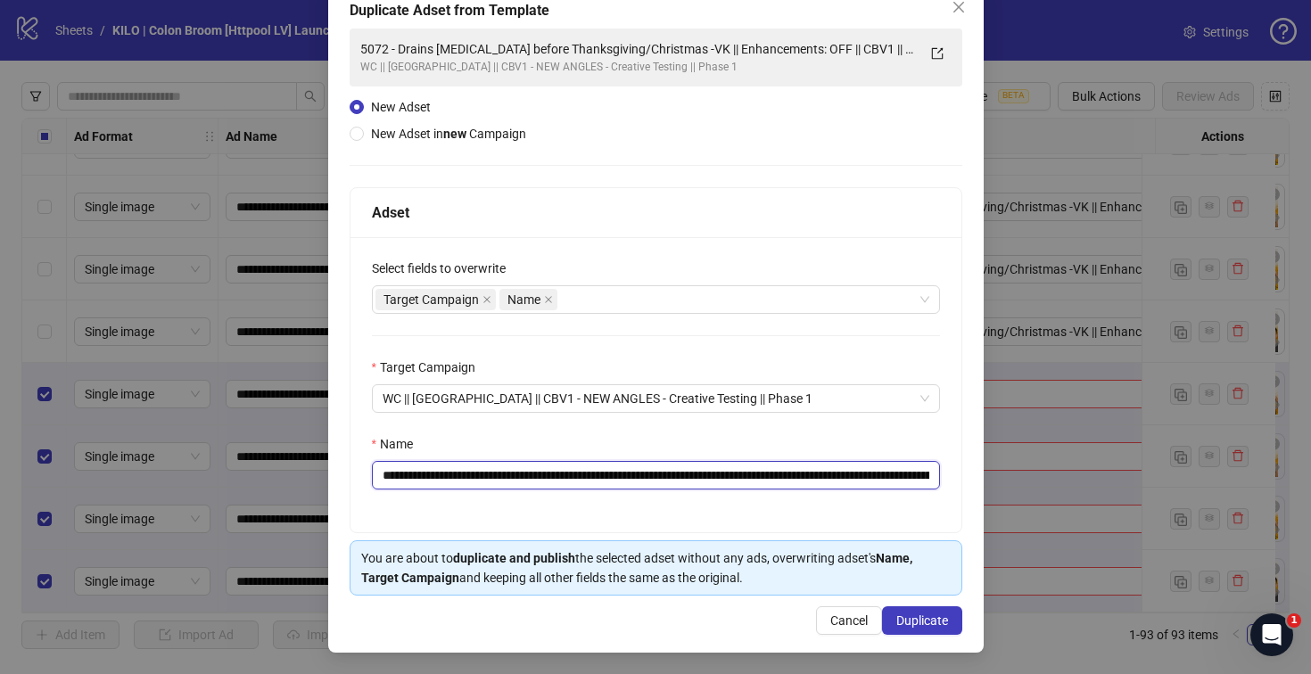
scroll to position [0, 164]
drag, startPoint x: 727, startPoint y: 479, endPoint x: 1022, endPoint y: 479, distance: 295.1
click at [1022, 479] on div "**********" at bounding box center [655, 337] width 1311 height 674
type input "**********"
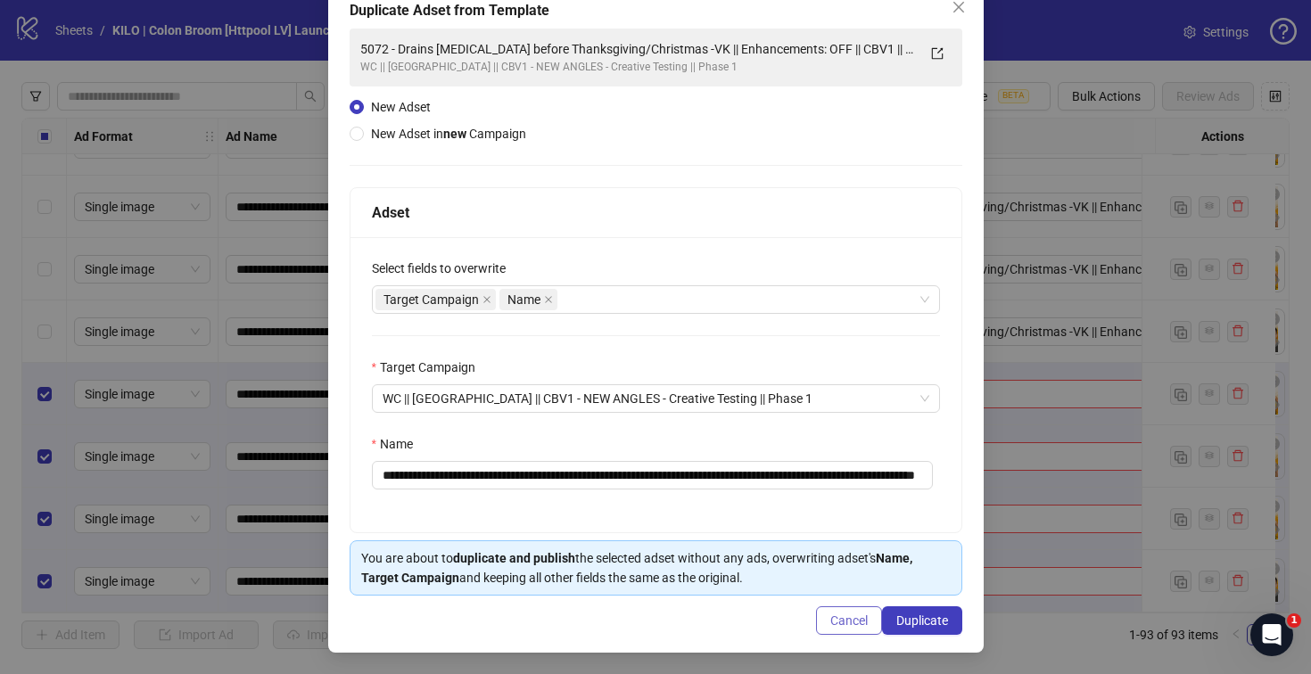
click at [844, 622] on span "Cancel" at bounding box center [848, 620] width 37 height 14
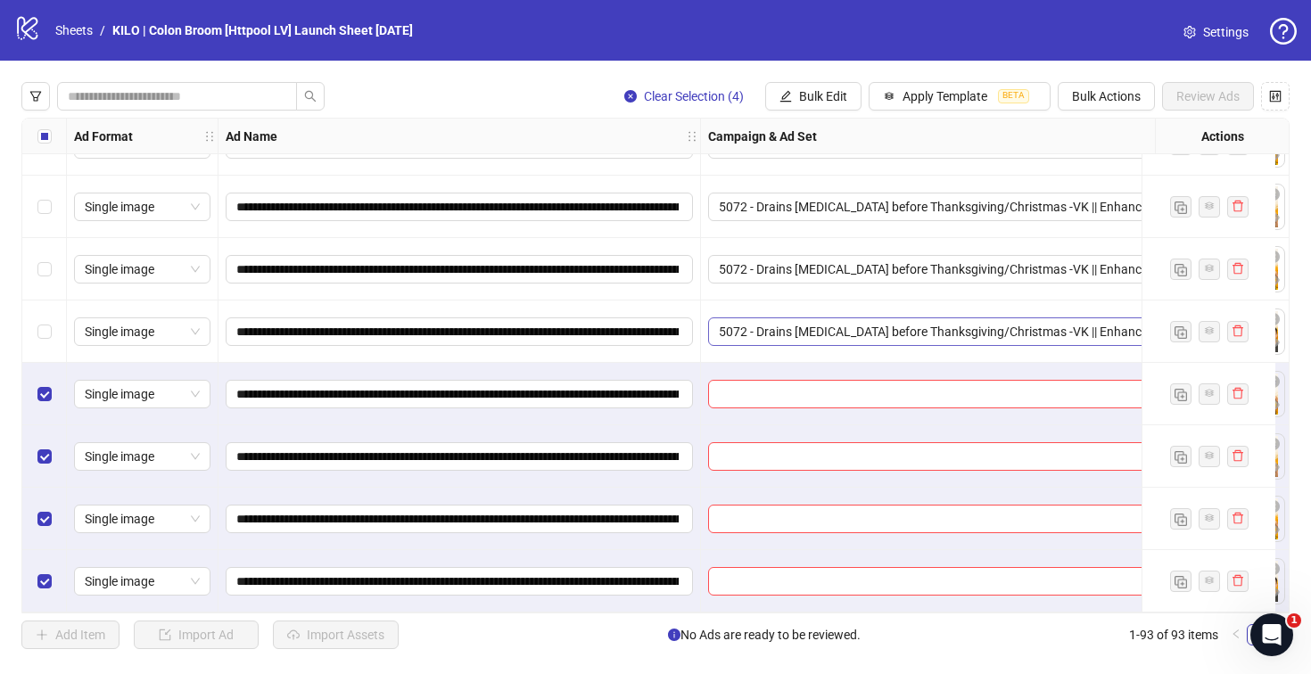
click at [785, 325] on span "5072 - Drains [MEDICAL_DATA] before Thanksgiving/Christmas -VK || Enhancements:…" at bounding box center [963, 331] width 489 height 27
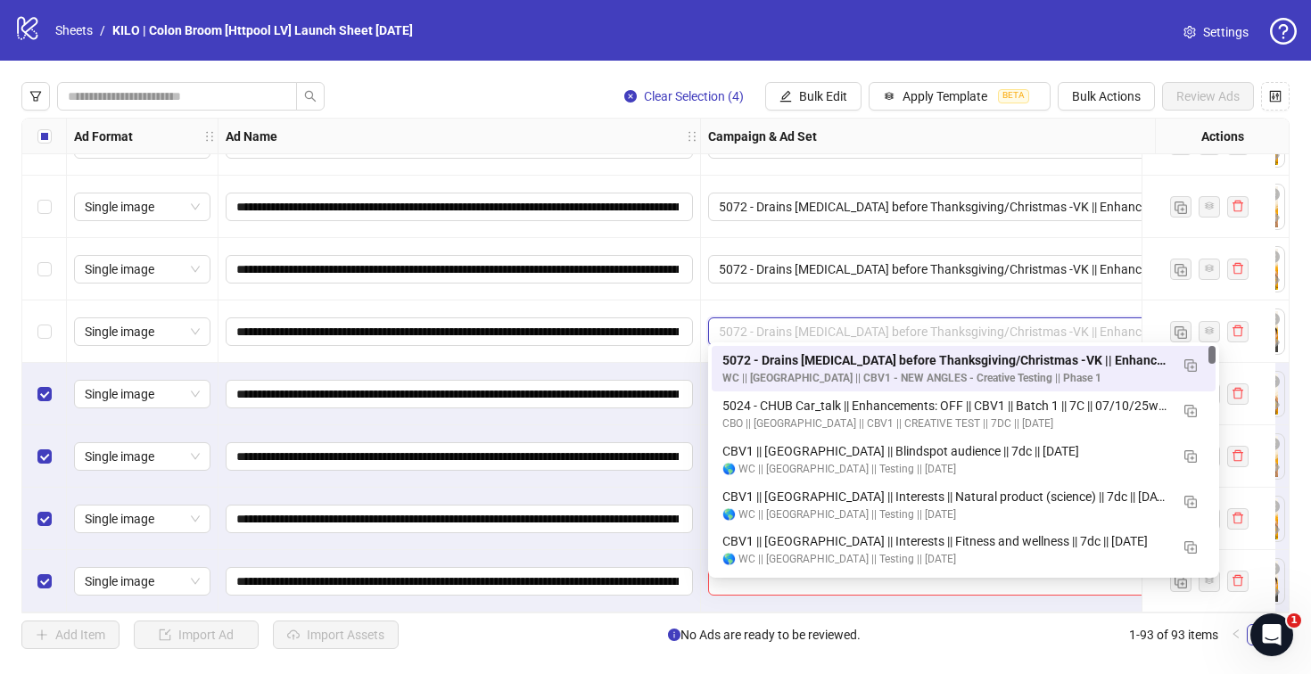
click at [665, 363] on div "**********" at bounding box center [459, 394] width 482 height 62
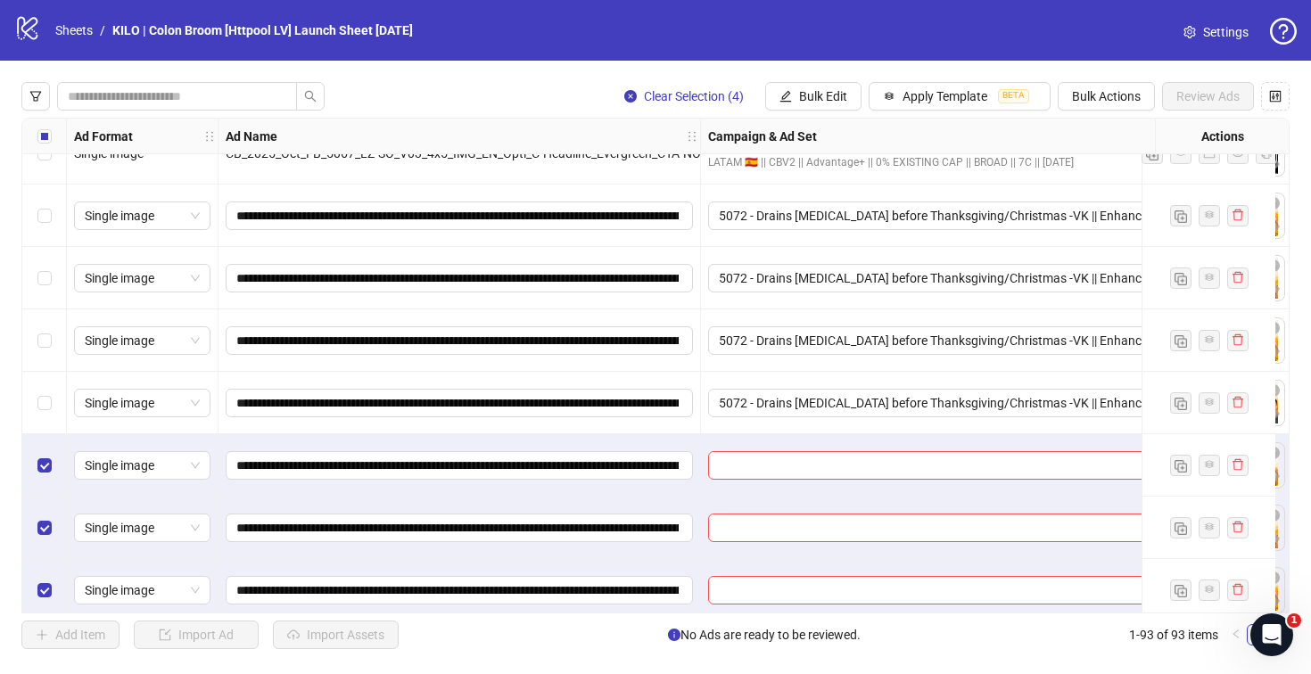
scroll to position [5236, 0]
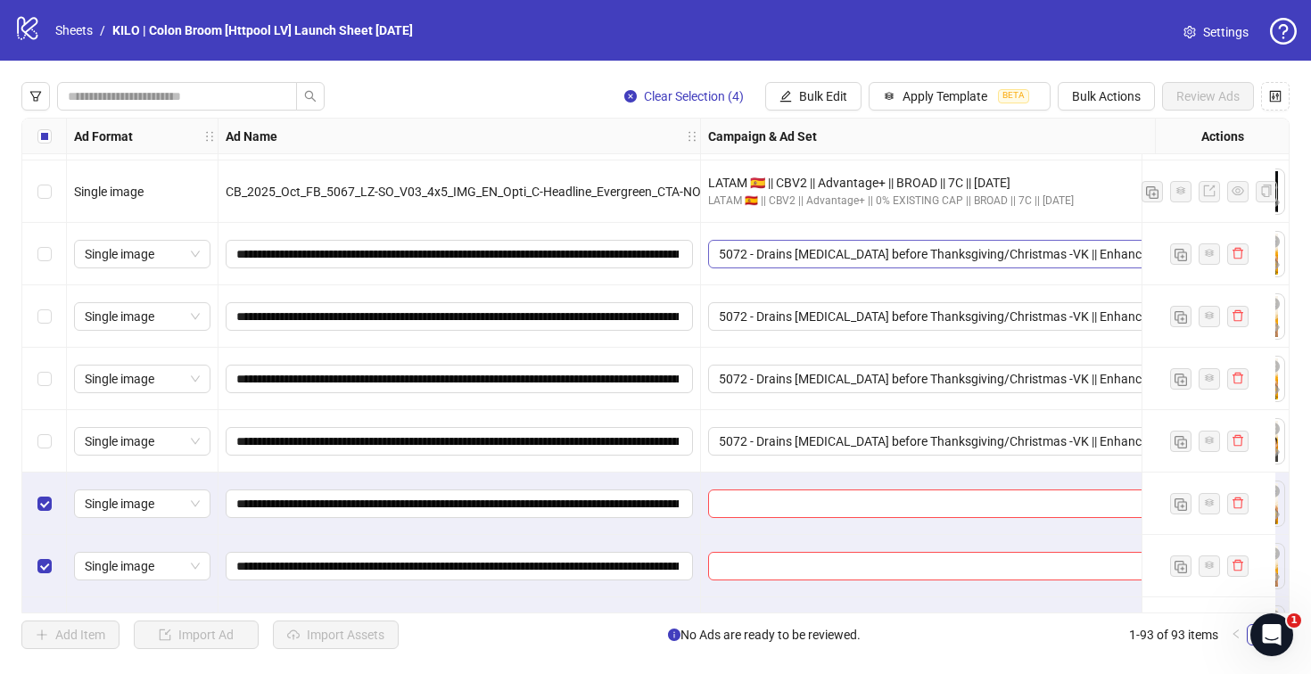
click at [769, 265] on span "5072 - Drains [MEDICAL_DATA] before Thanksgiving/Christmas -VK || Enhancements:…" at bounding box center [963, 254] width 489 height 27
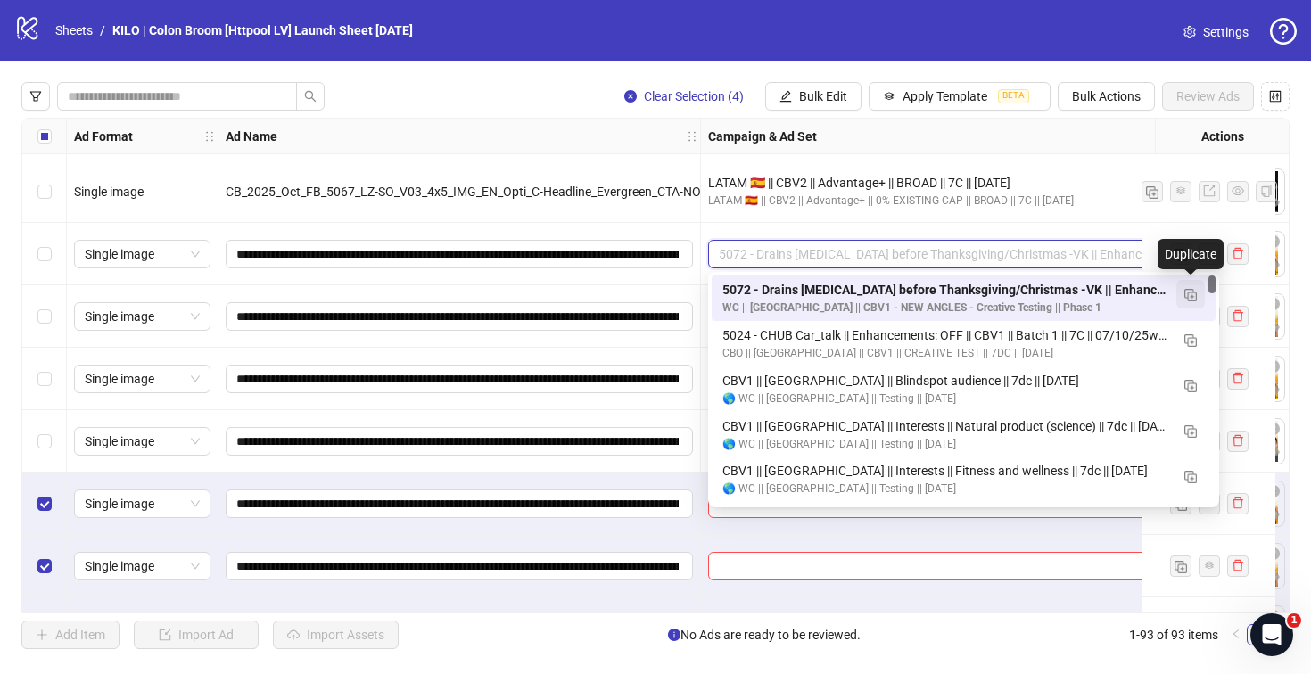
click at [1192, 298] on img "button" at bounding box center [1190, 295] width 12 height 12
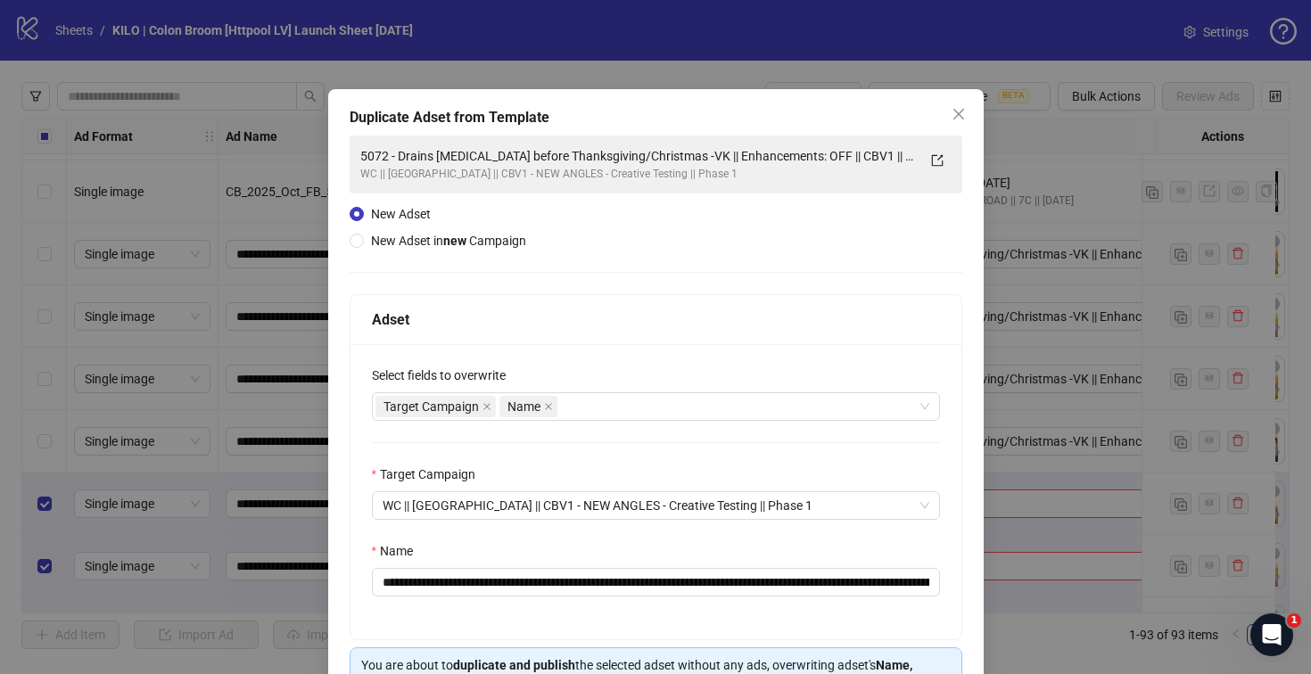
scroll to position [108, 0]
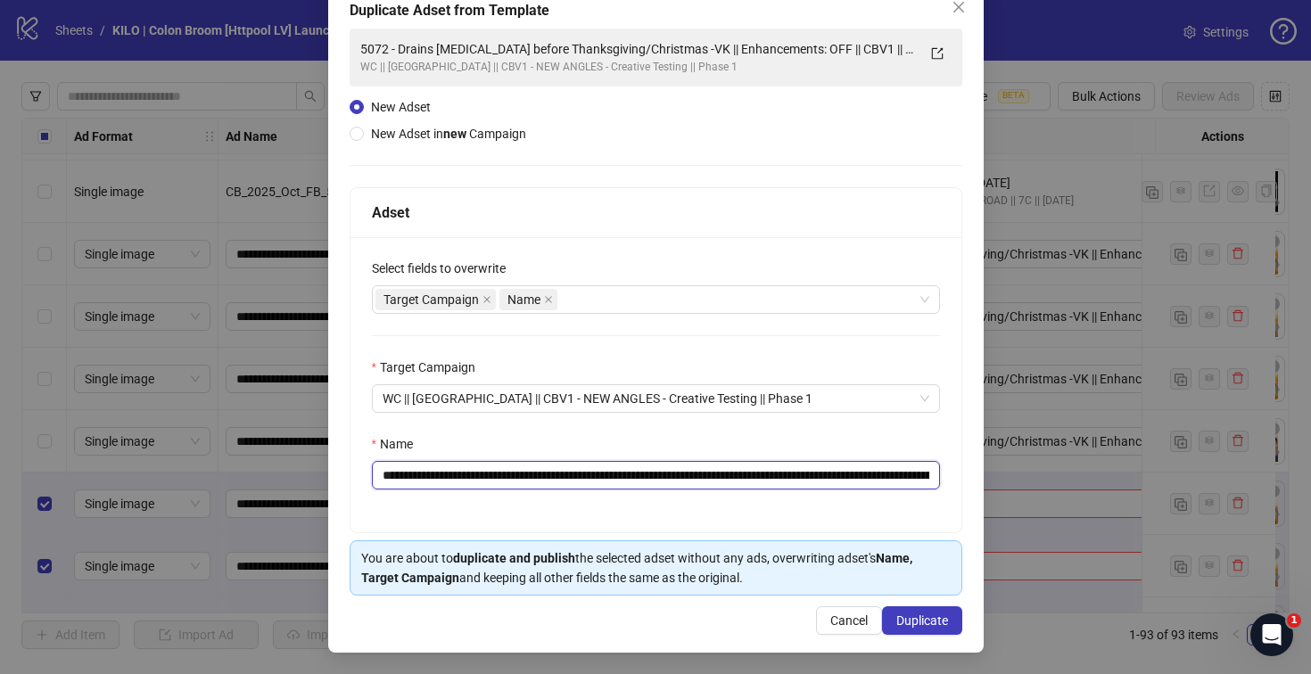
drag, startPoint x: 689, startPoint y: 472, endPoint x: 704, endPoint y: 467, distance: 15.8
click at [704, 467] on input "**********" at bounding box center [656, 475] width 568 height 29
drag, startPoint x: 783, startPoint y: 472, endPoint x: 942, endPoint y: 477, distance: 159.7
click at [942, 477] on div "**********" at bounding box center [655, 384] width 611 height 295
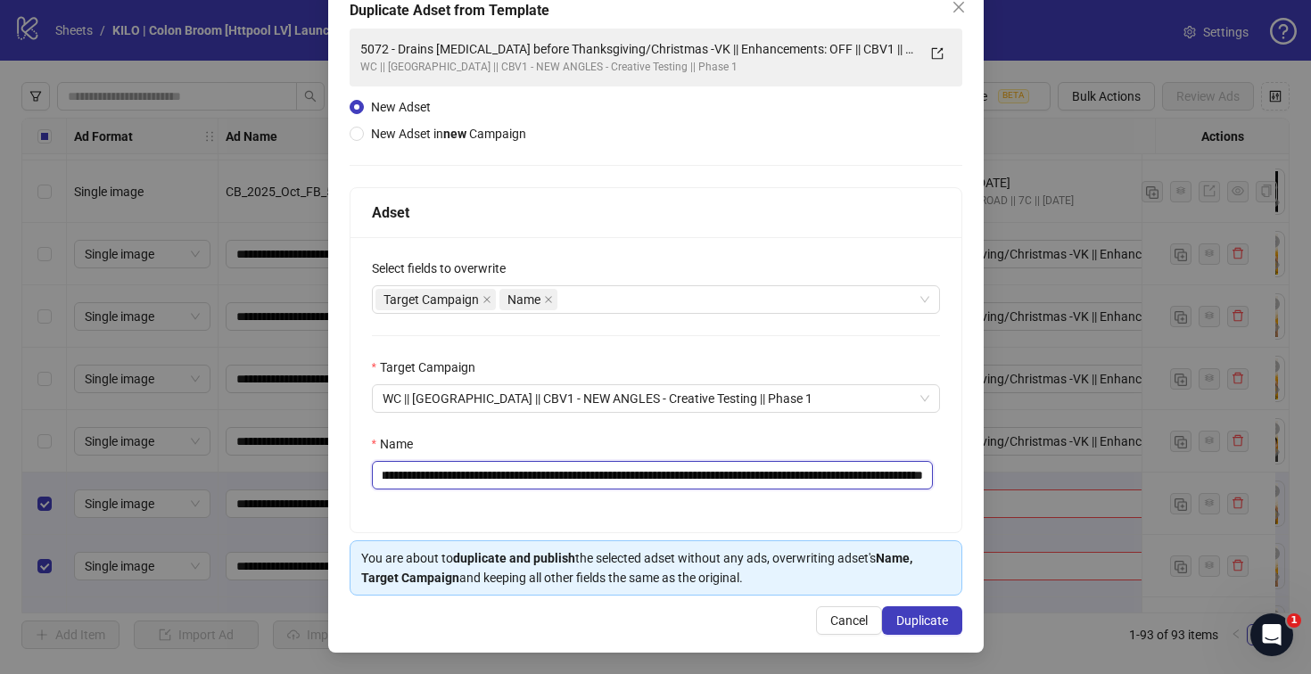
click at [878, 476] on input "**********" at bounding box center [653, 475] width 562 height 29
drag, startPoint x: 884, startPoint y: 473, endPoint x: 1012, endPoint y: 474, distance: 128.4
click at [1009, 474] on div "**********" at bounding box center [655, 337] width 1311 height 674
click at [550, 304] on span "Name" at bounding box center [528, 299] width 58 height 21
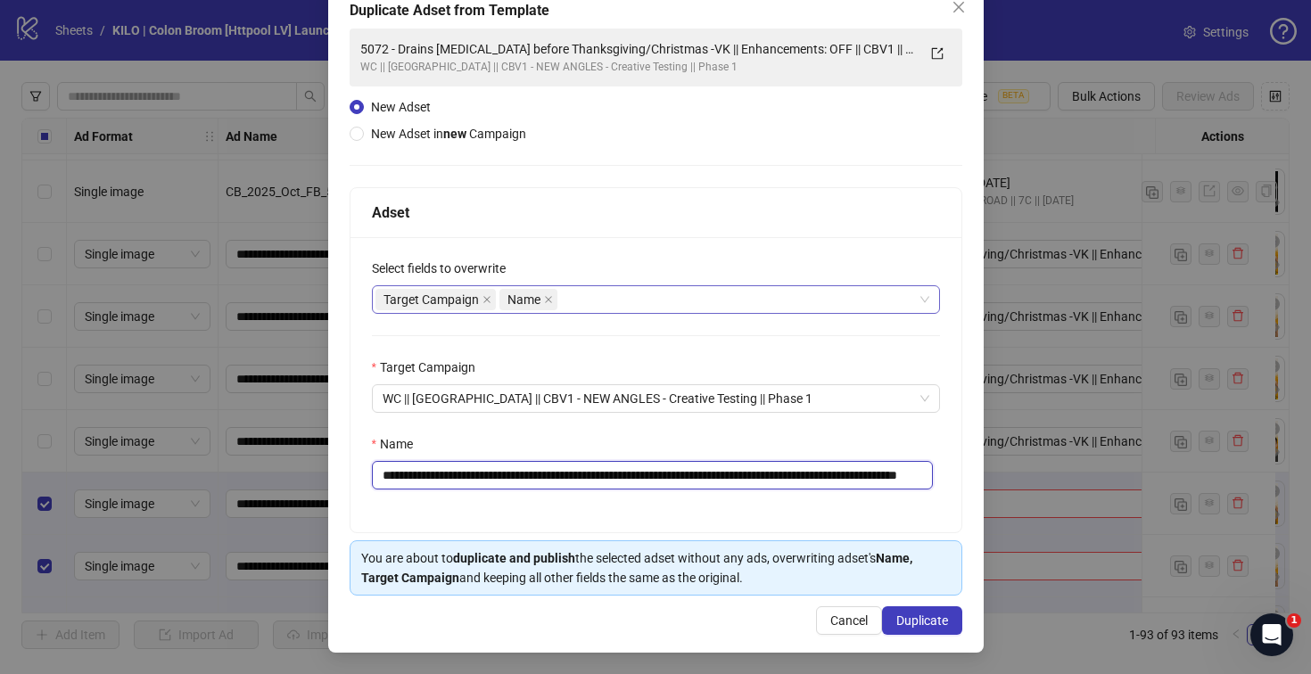
type input "**********"
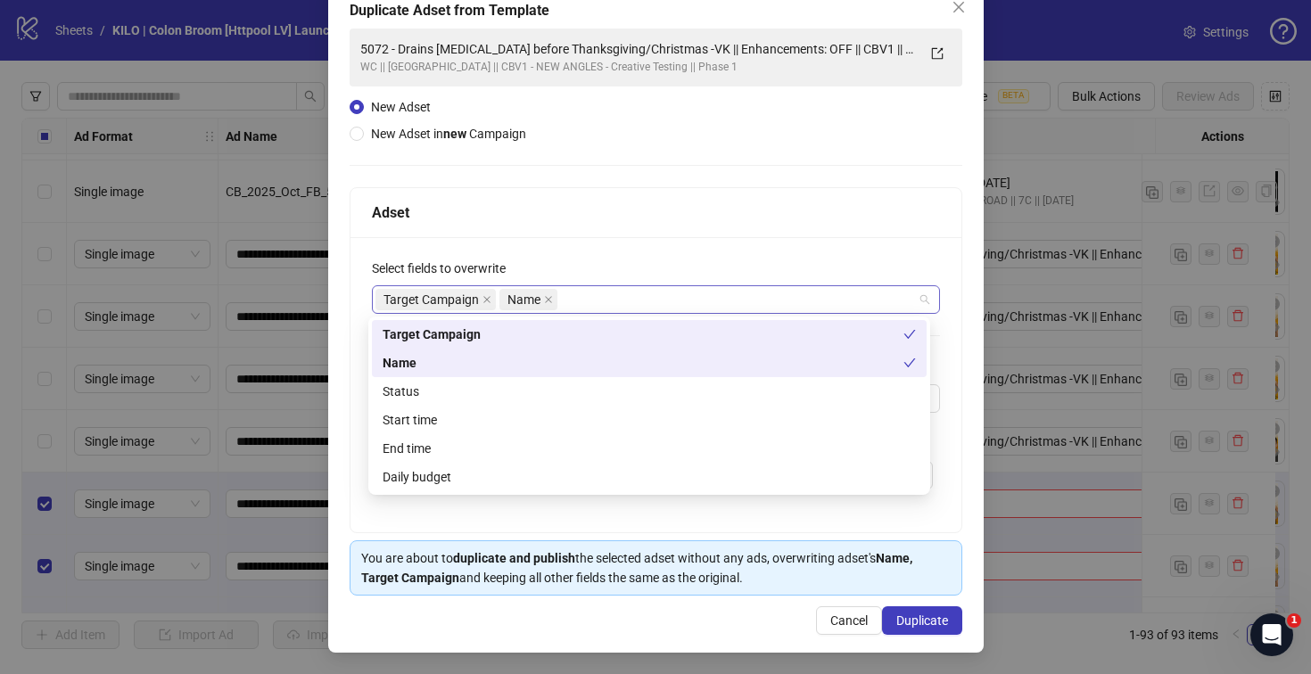
scroll to position [0, 0]
click at [527, 411] on div "Start time" at bounding box center [648, 420] width 533 height 20
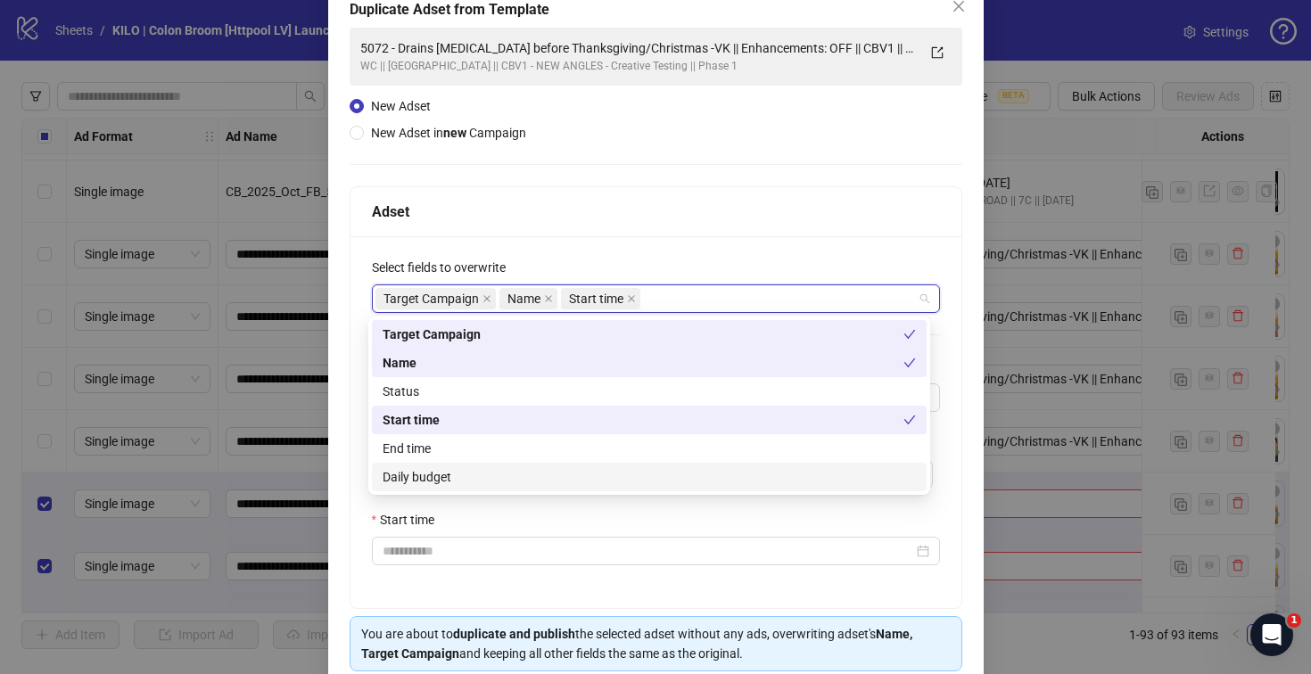
click at [507, 467] on div "Daily budget" at bounding box center [648, 477] width 533 height 20
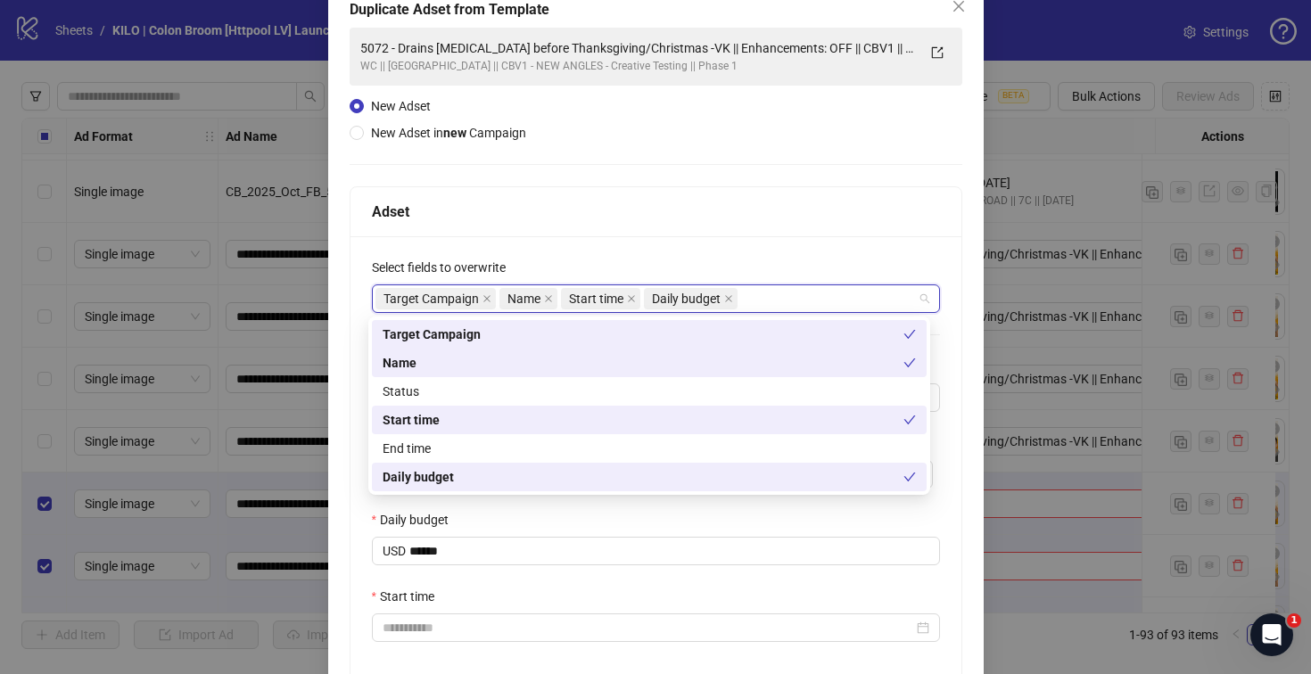
click at [632, 255] on div "**********" at bounding box center [655, 460] width 611 height 448
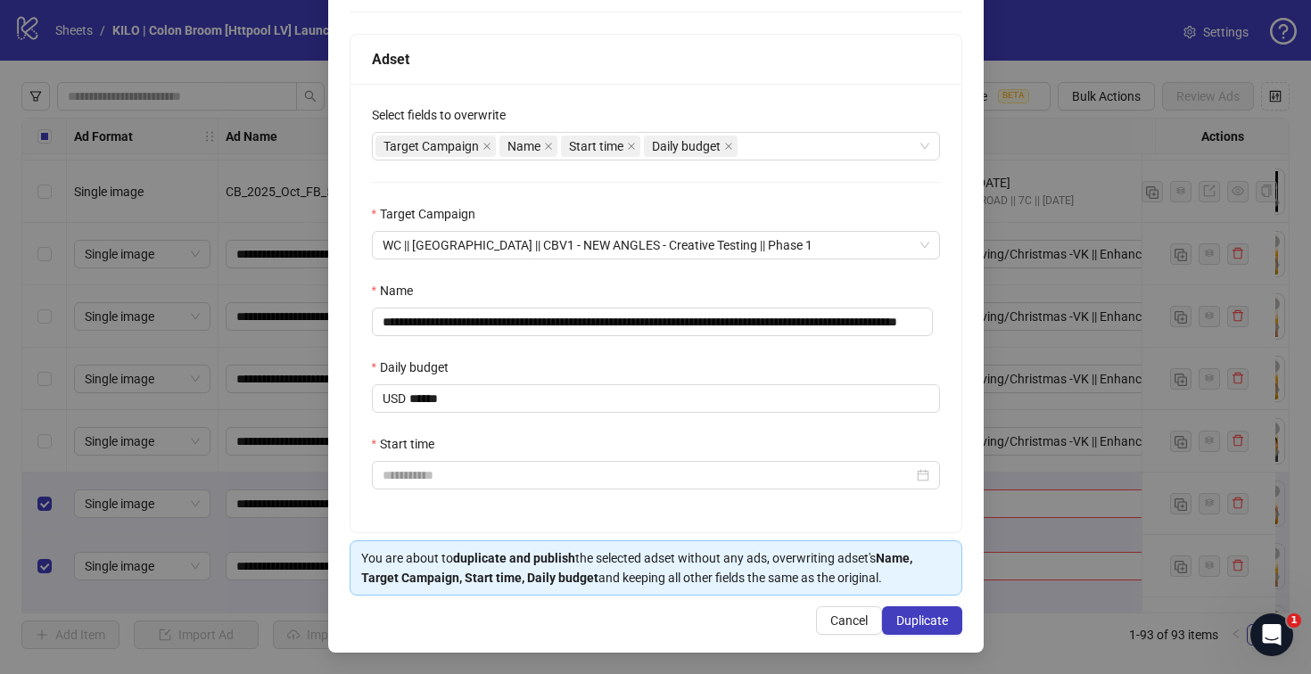
scroll to position [262, 0]
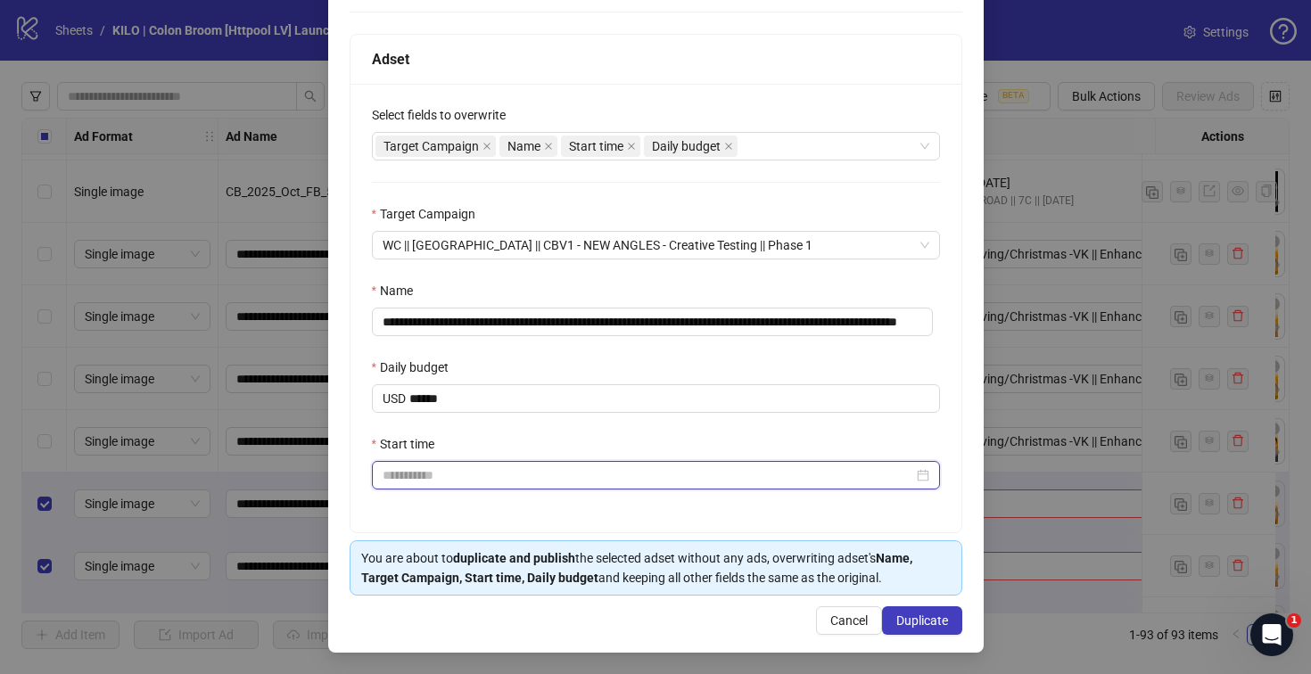
click at [473, 465] on input "Start time" at bounding box center [647, 475] width 530 height 20
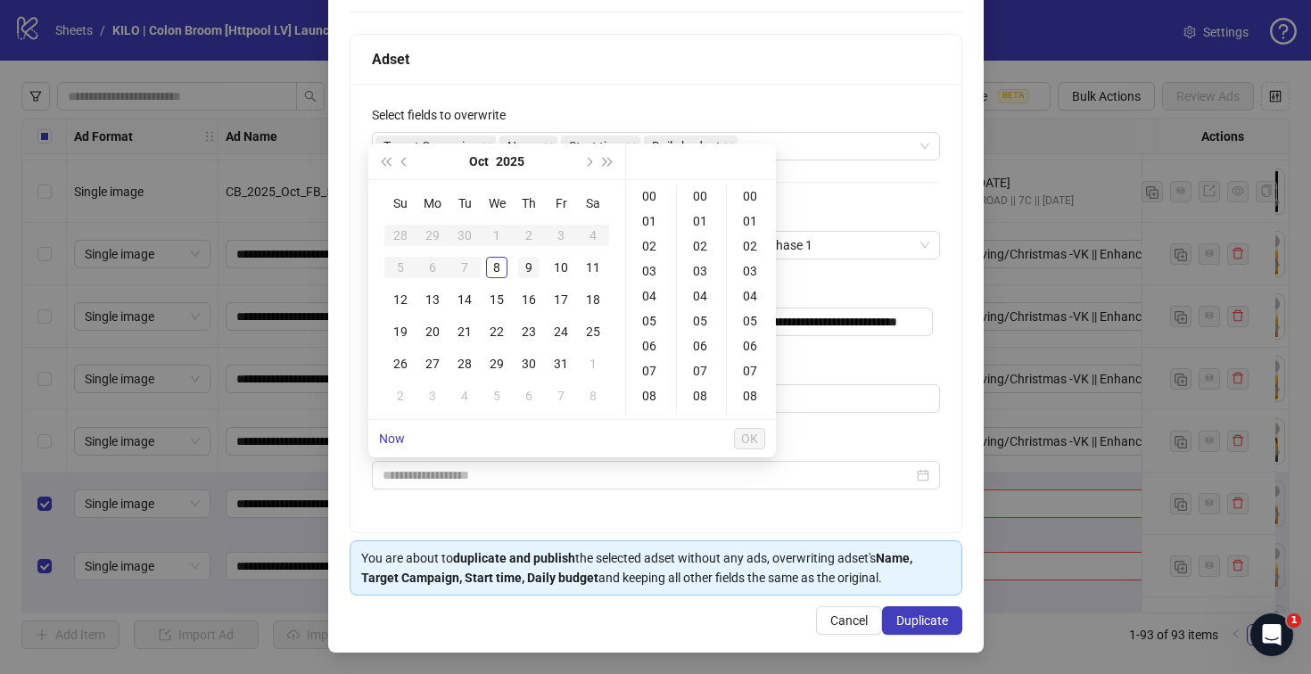
click at [521, 265] on div "9" at bounding box center [528, 267] width 21 height 21
click at [651, 227] on div "01" at bounding box center [650, 221] width 43 height 25
type input "**********"
click at [738, 452] on li "OK" at bounding box center [749, 438] width 31 height 37
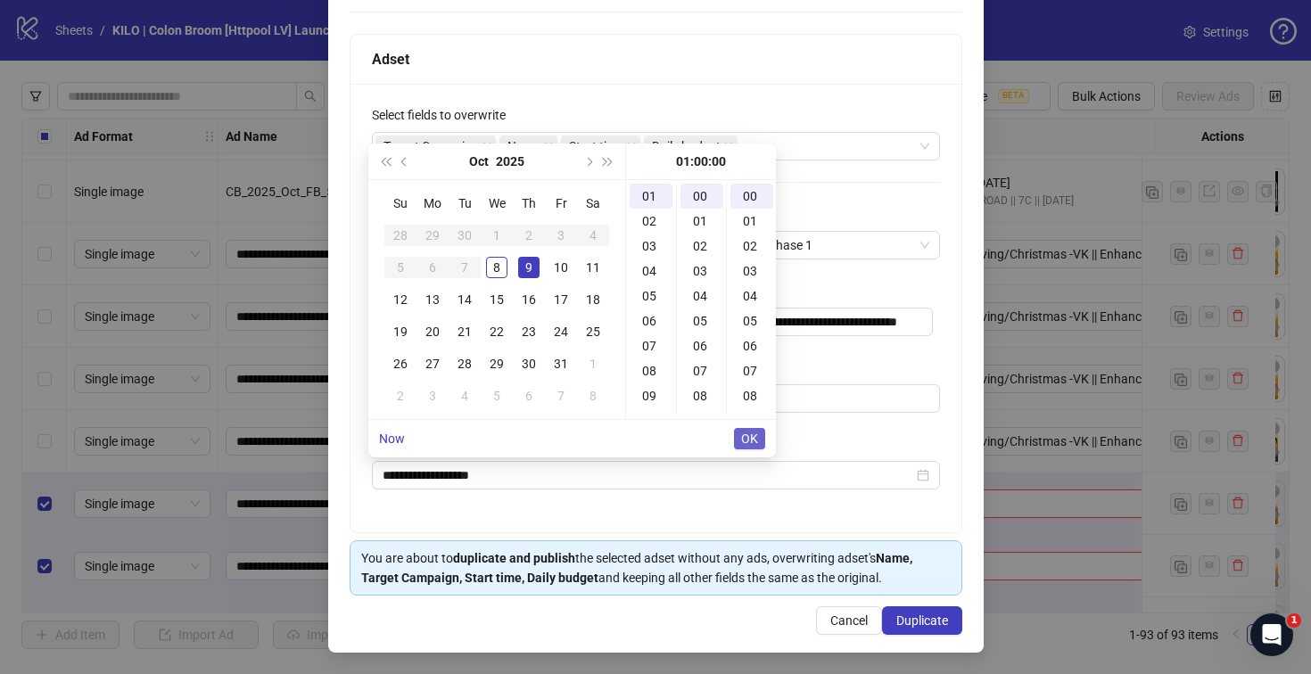
click at [740, 439] on button "OK" at bounding box center [749, 438] width 31 height 21
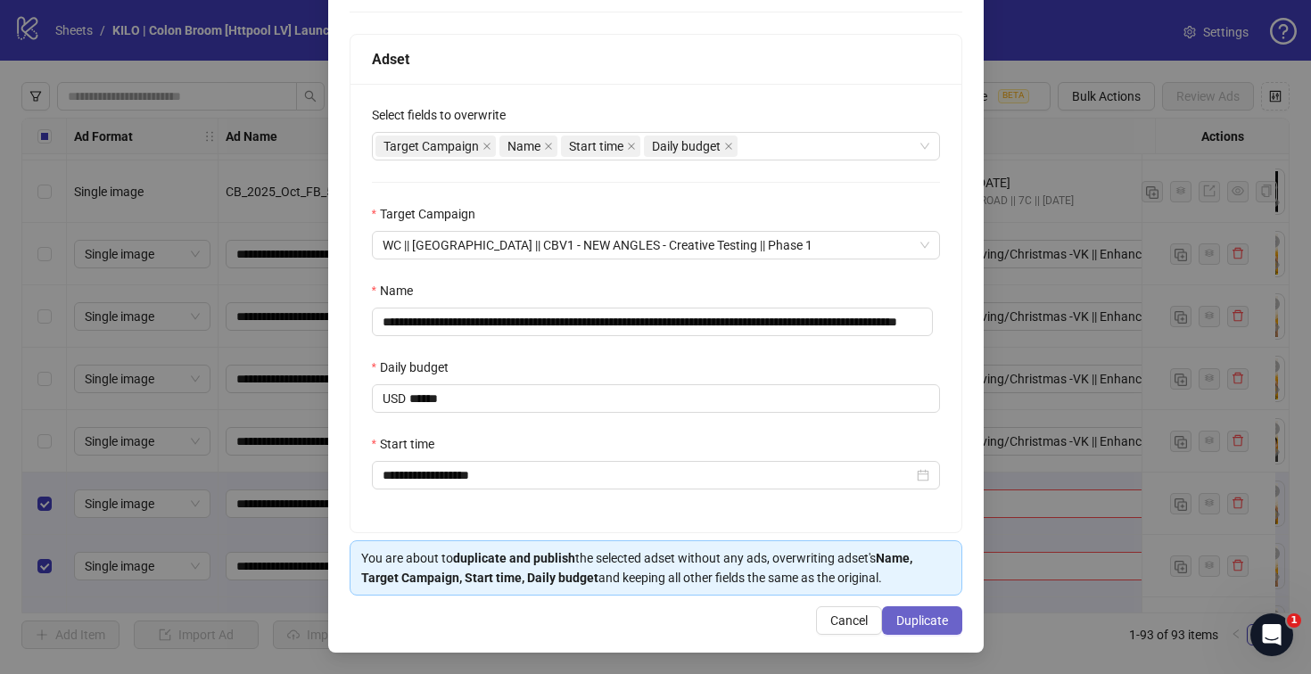
click at [884, 621] on button "Duplicate" at bounding box center [922, 620] width 80 height 29
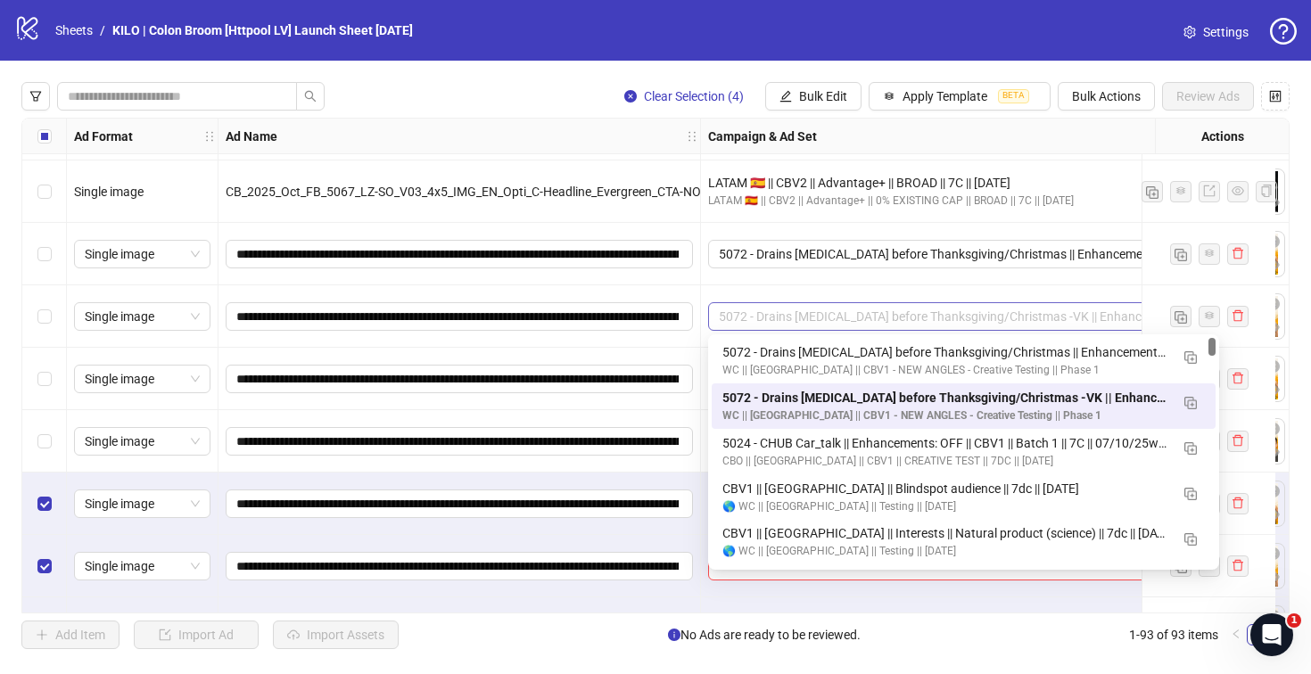
click at [829, 308] on span "5072 - Drains [MEDICAL_DATA] before Thanksgiving/Christmas -VK || Enhancements:…" at bounding box center [963, 316] width 489 height 27
click at [799, 357] on div "5072 - Drains [MEDICAL_DATA] before Thanksgiving/Christmas || Enhancements: OFF…" at bounding box center [945, 352] width 447 height 20
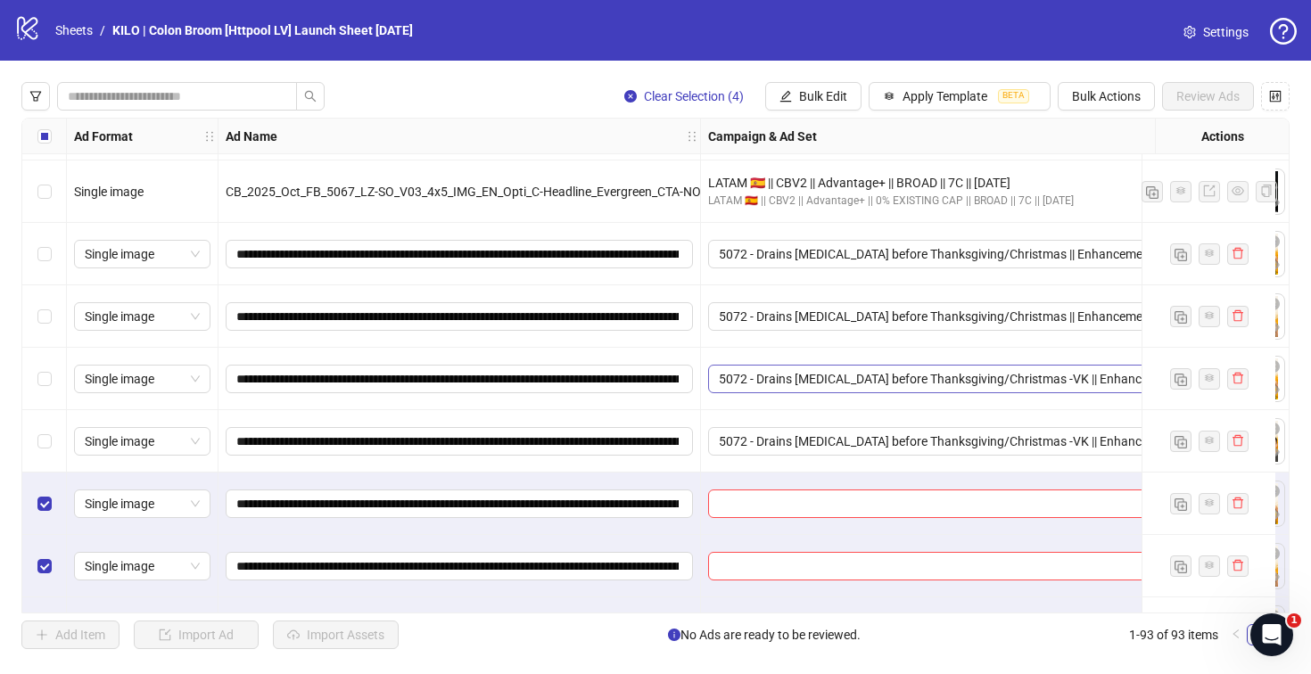
click at [783, 391] on span "5072 - Drains [MEDICAL_DATA] before Thanksgiving/Christmas -VK || Enhancements:…" at bounding box center [963, 379] width 489 height 27
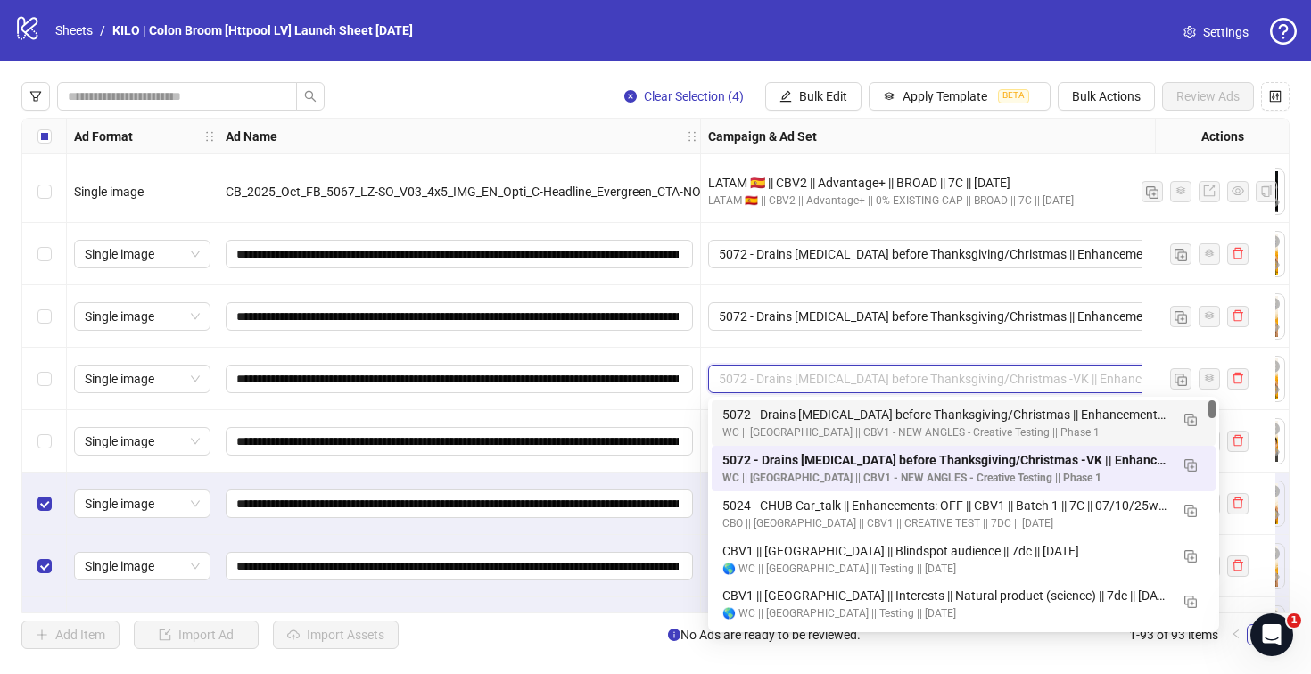
click at [781, 405] on div "5072 - Drains [MEDICAL_DATA] before Thanksgiving/Christmas || Enhancements: OFF…" at bounding box center [945, 415] width 447 height 20
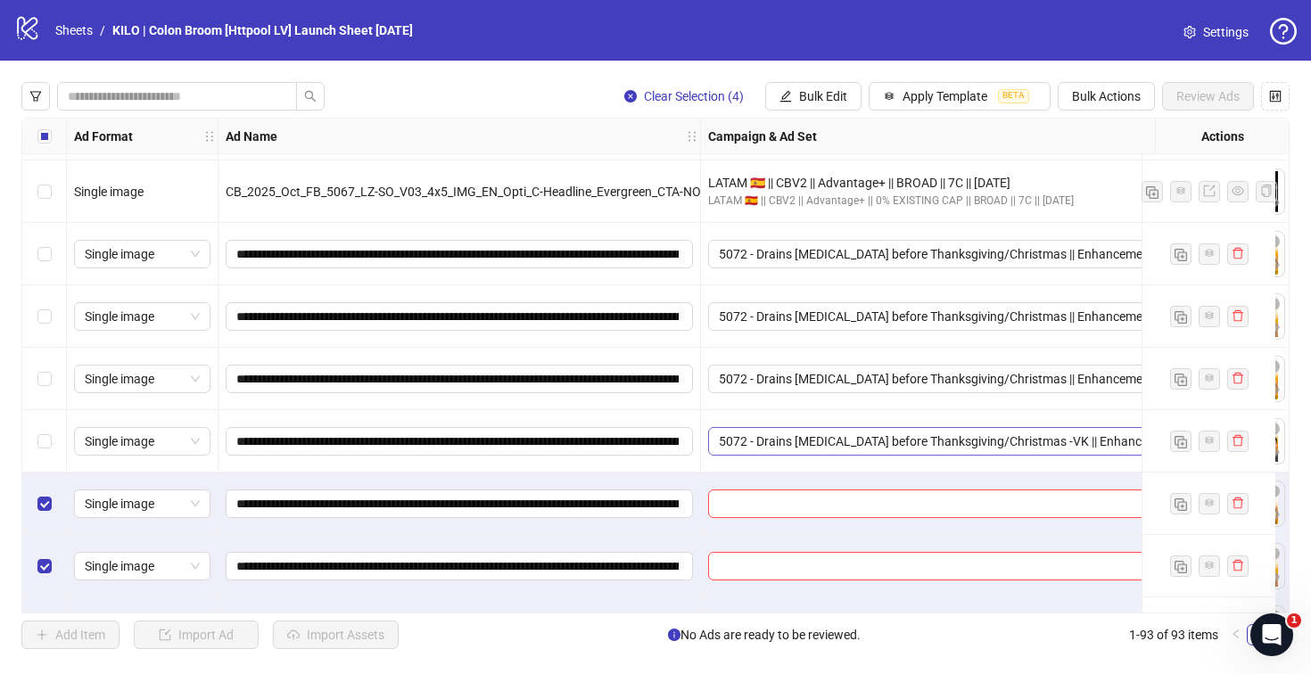
click at [777, 439] on span "5072 - Drains [MEDICAL_DATA] before Thanksgiving/Christmas -VK || Enhancements:…" at bounding box center [963, 441] width 489 height 27
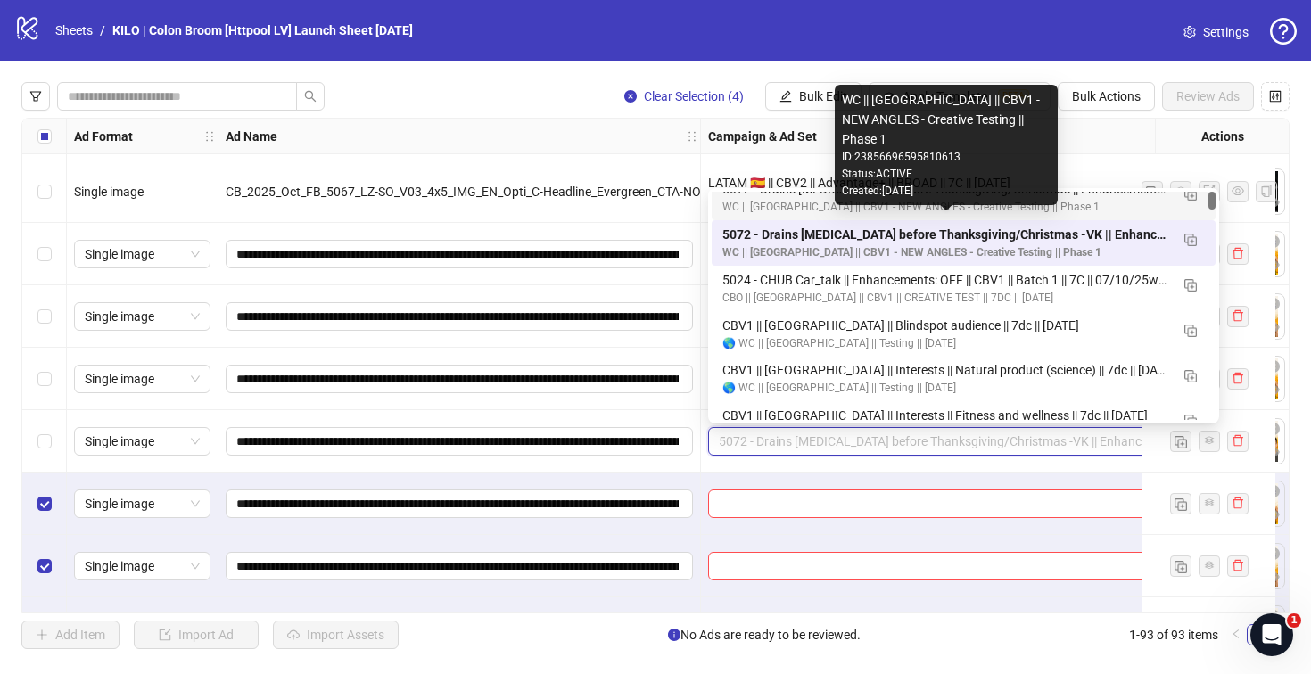
scroll to position [0, 0]
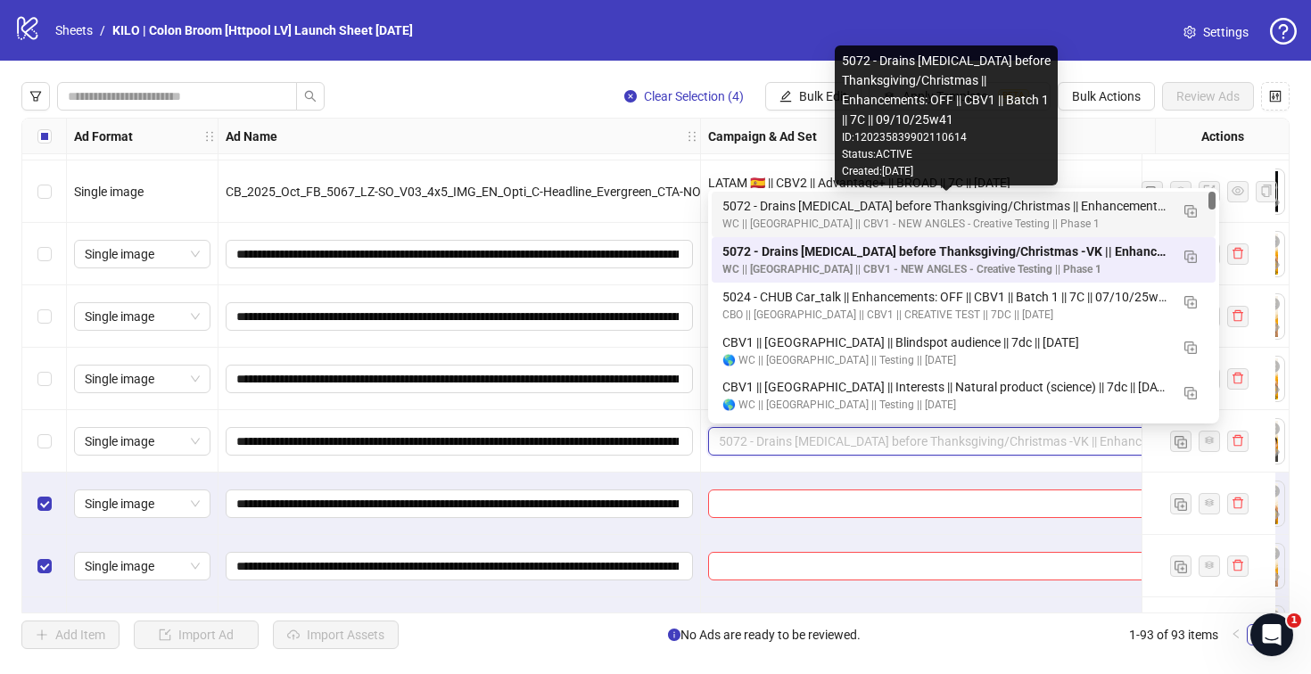
click at [778, 213] on div "5072 - Drains [MEDICAL_DATA] before Thanksgiving/Christmas || Enhancements: OFF…" at bounding box center [945, 206] width 447 height 20
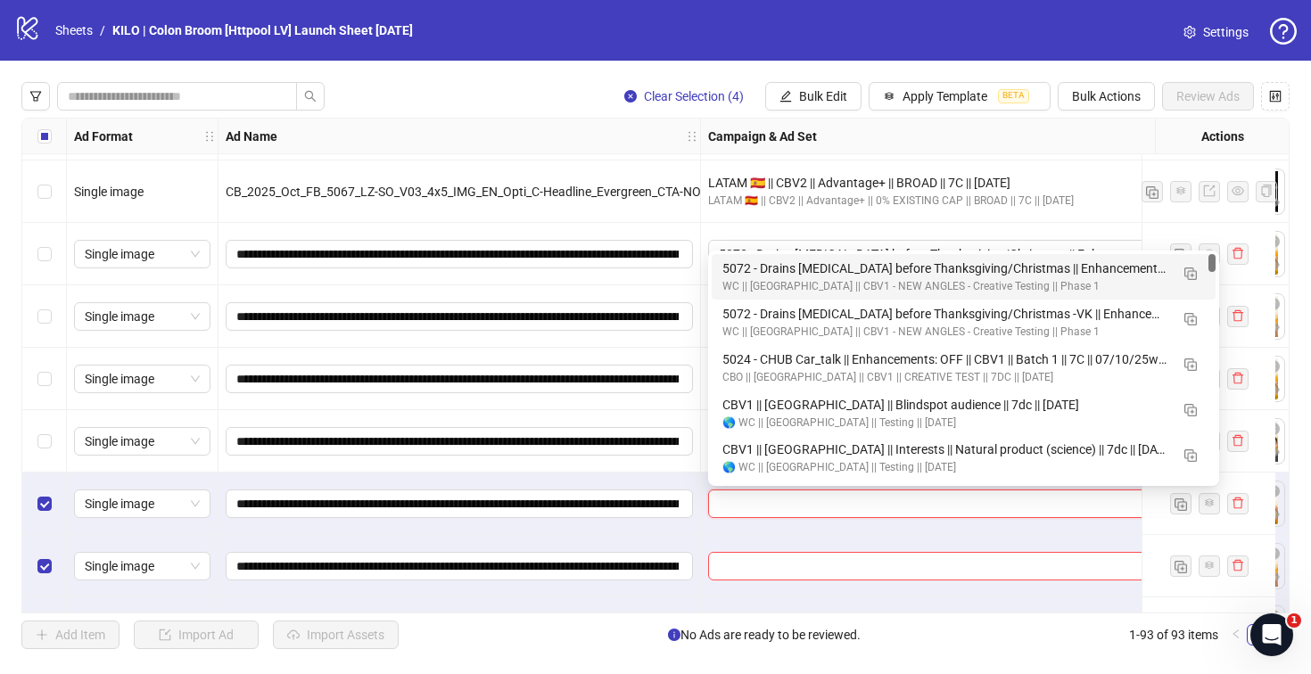
click at [777, 506] on input "search" at bounding box center [955, 503] width 473 height 27
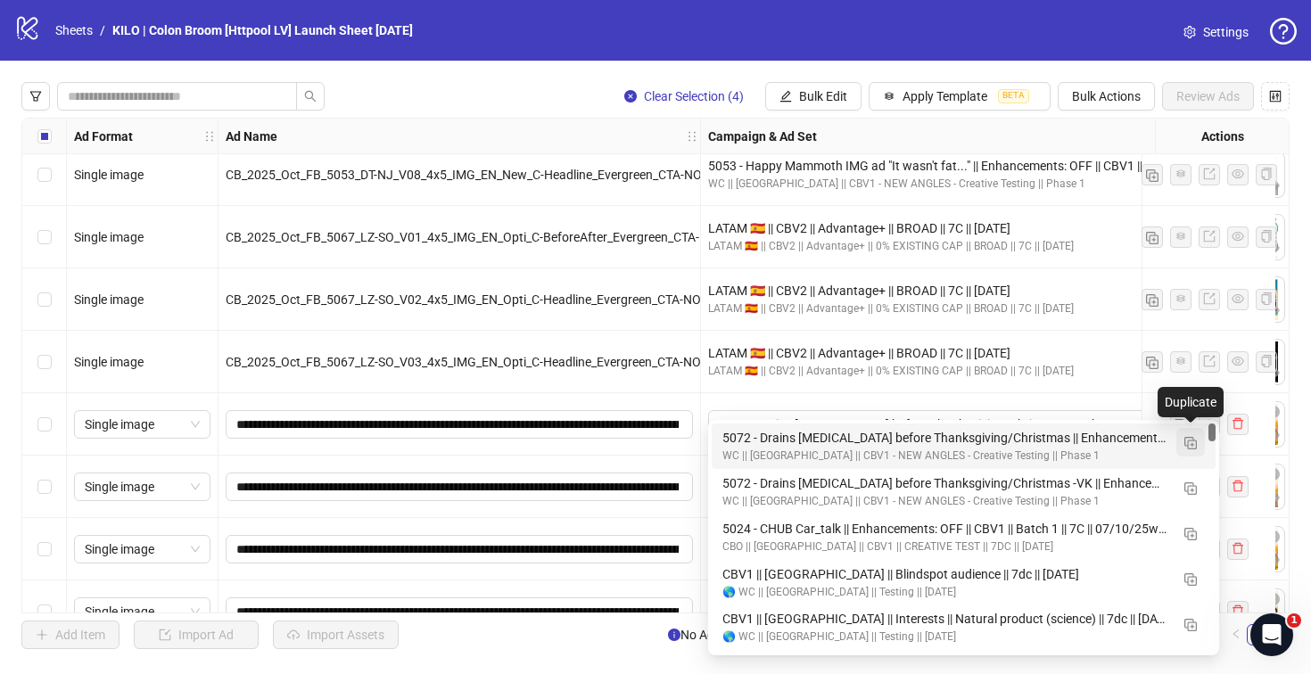
click at [1195, 442] on img "button" at bounding box center [1190, 443] width 12 height 12
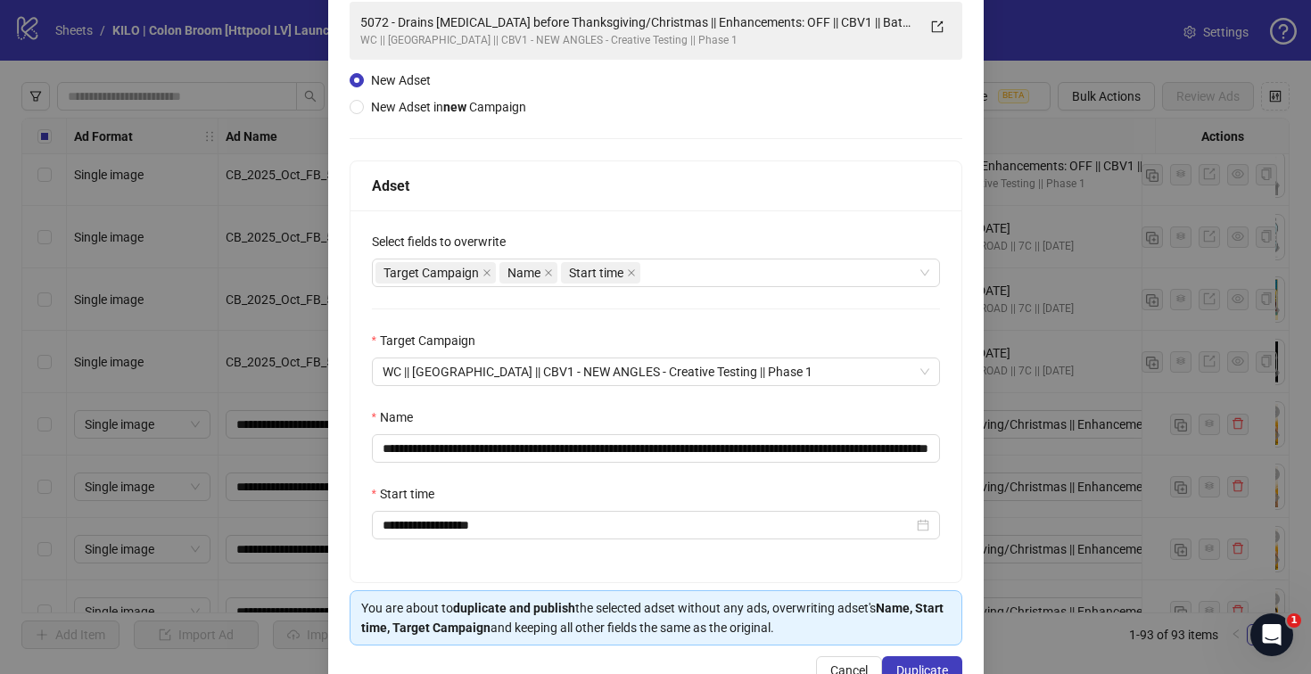
scroll to position [148, 0]
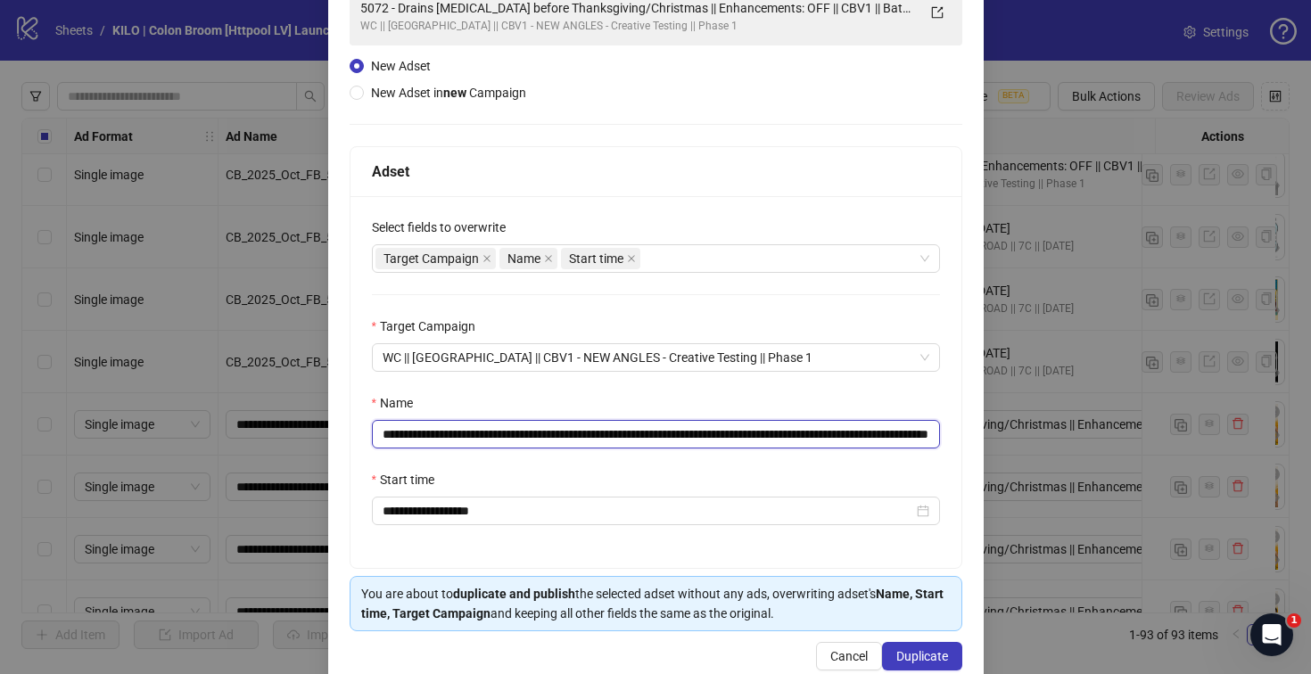
click at [904, 435] on input "**********" at bounding box center [656, 434] width 568 height 29
drag, startPoint x: 812, startPoint y: 437, endPoint x: 1138, endPoint y: 443, distance: 325.5
click at [1138, 443] on div "**********" at bounding box center [655, 337] width 1311 height 674
type input "**********"
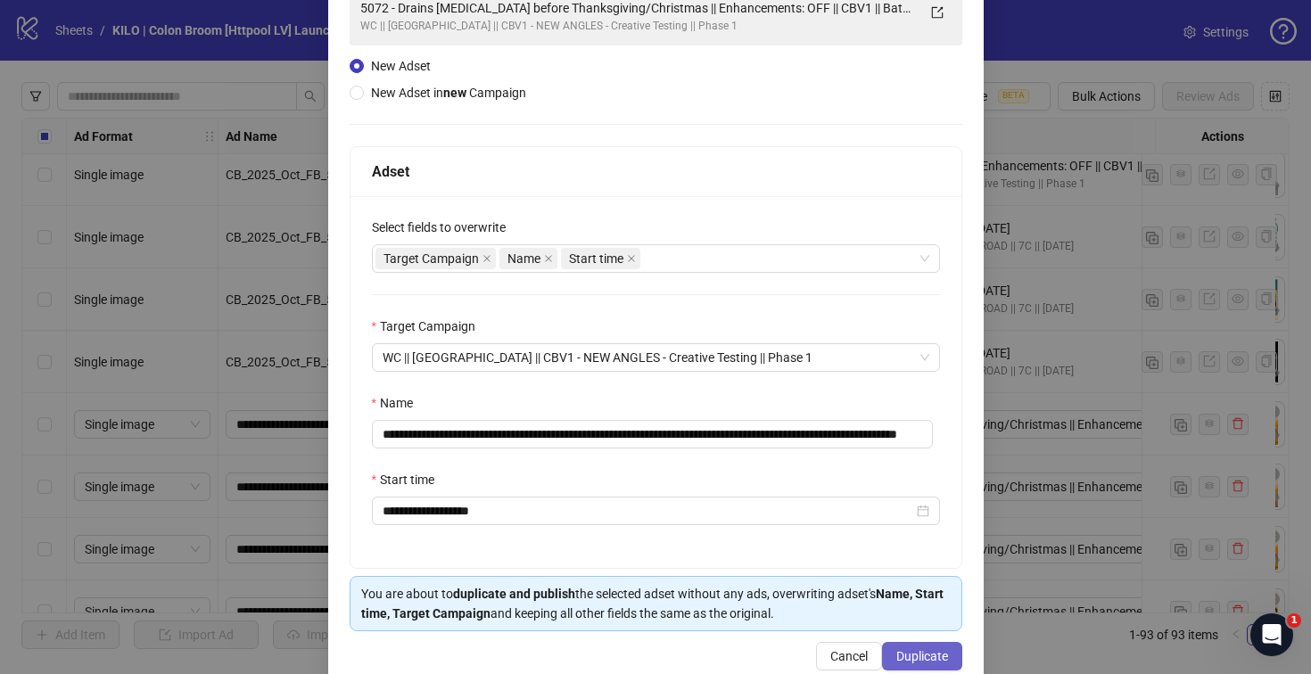
click at [896, 658] on span "Duplicate" at bounding box center [922, 656] width 52 height 14
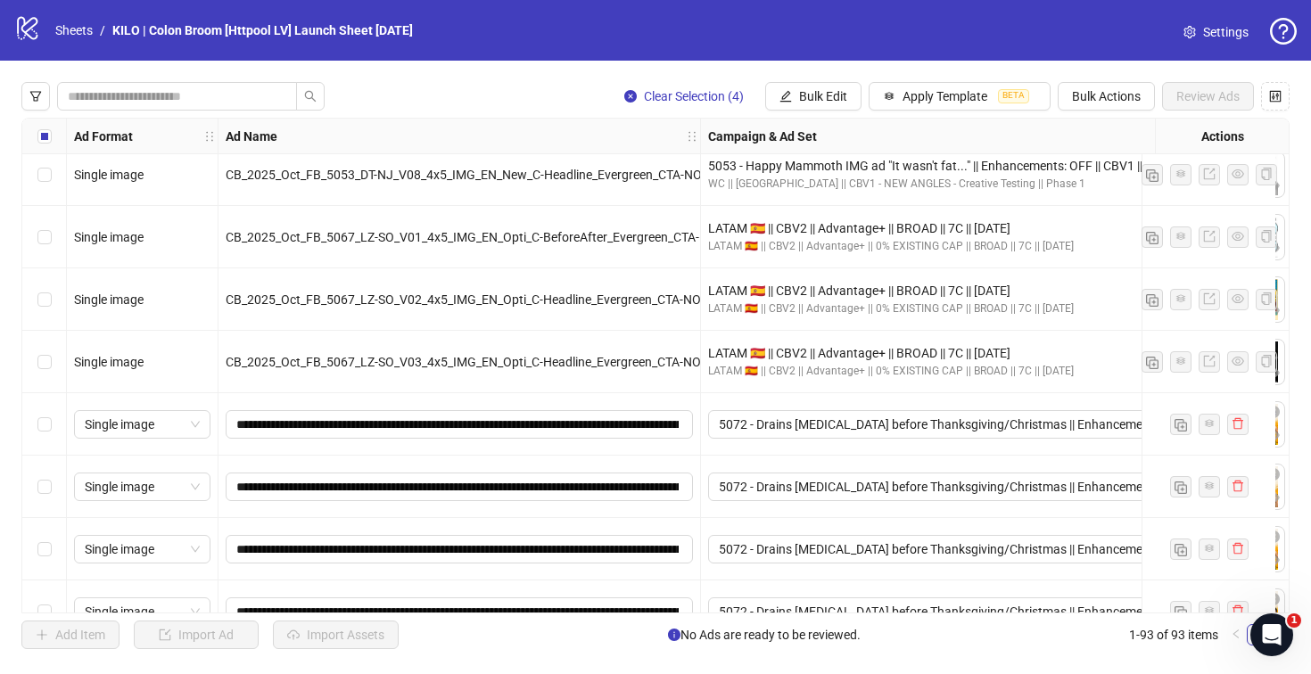
scroll to position [5353, 0]
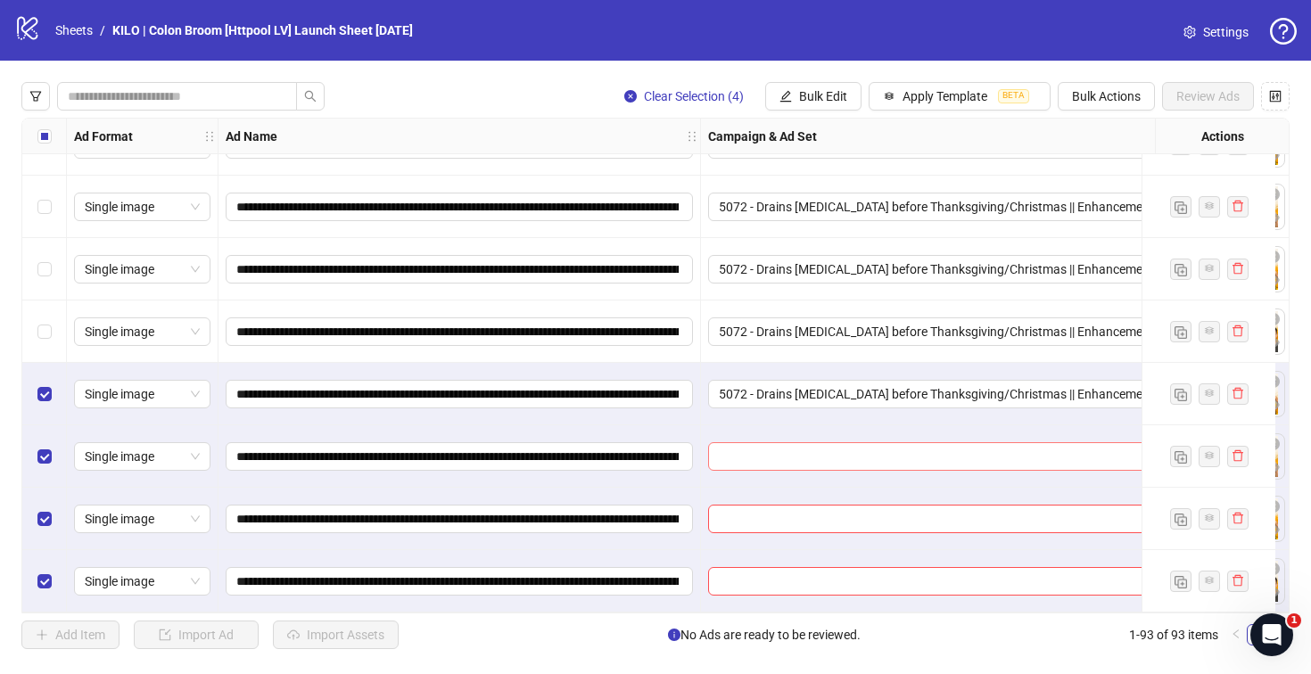
click at [794, 443] on input "search" at bounding box center [955, 456] width 473 height 27
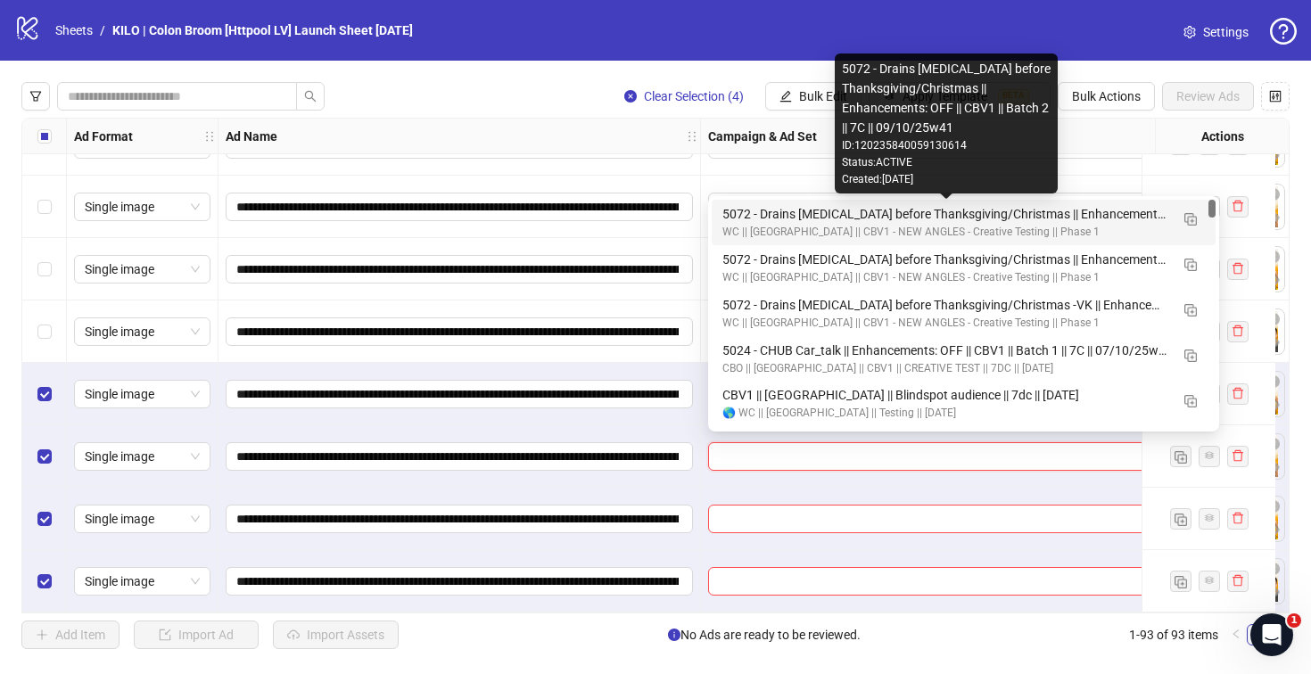
click at [765, 215] on div "5072 - Drains [MEDICAL_DATA] before Thanksgiving/Christmas || Enhancements: OFF…" at bounding box center [945, 214] width 447 height 20
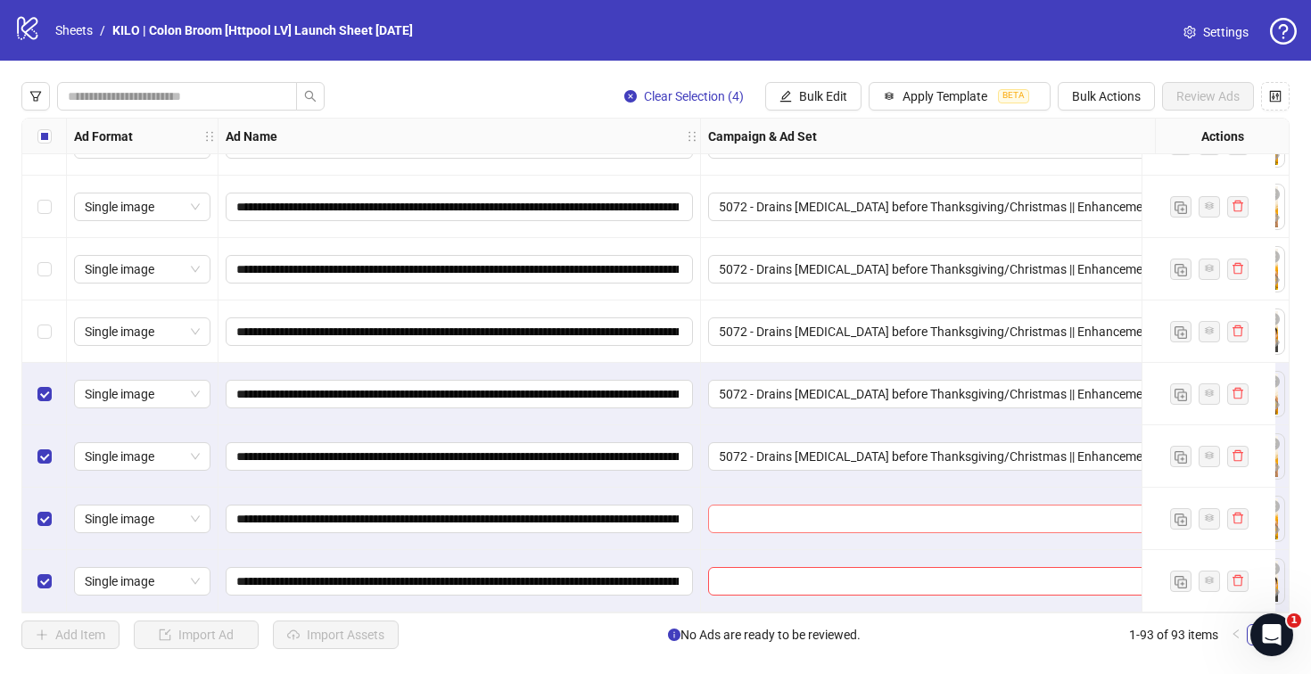
click at [750, 508] on input "search" at bounding box center [955, 519] width 473 height 27
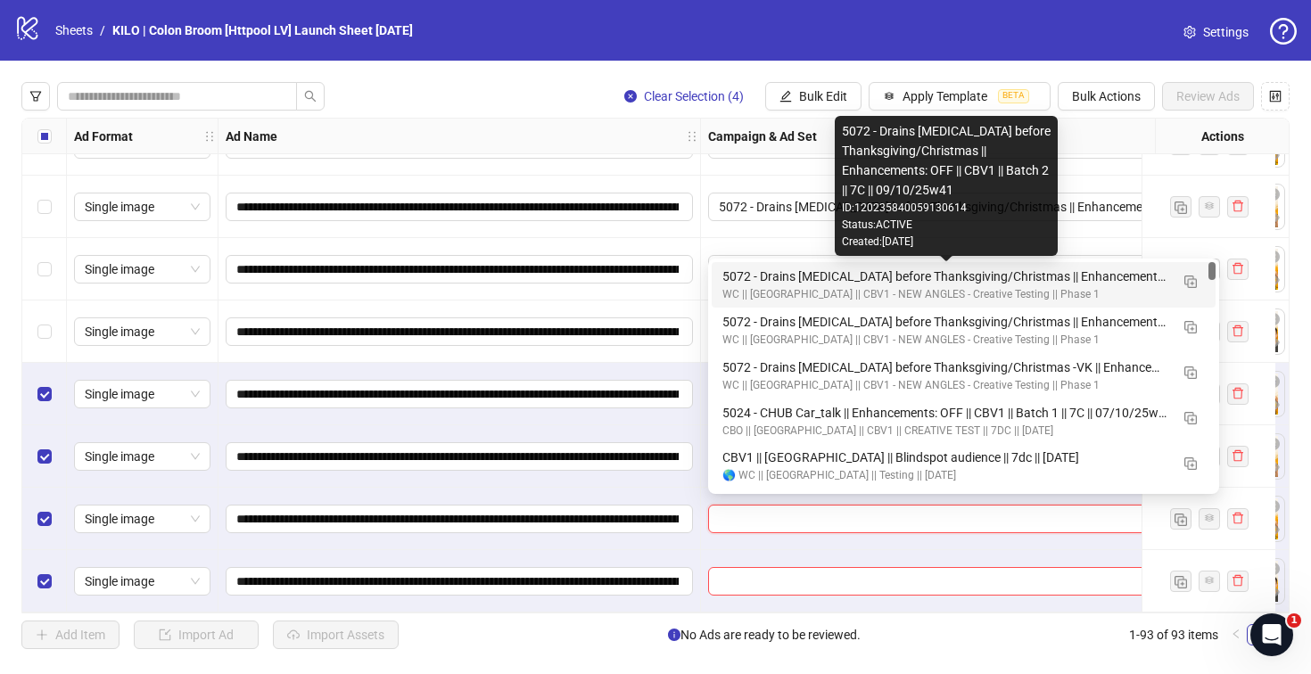
click at [731, 275] on div "5072 - Drains [MEDICAL_DATA] before Thanksgiving/Christmas || Enhancements: OFF…" at bounding box center [945, 277] width 447 height 20
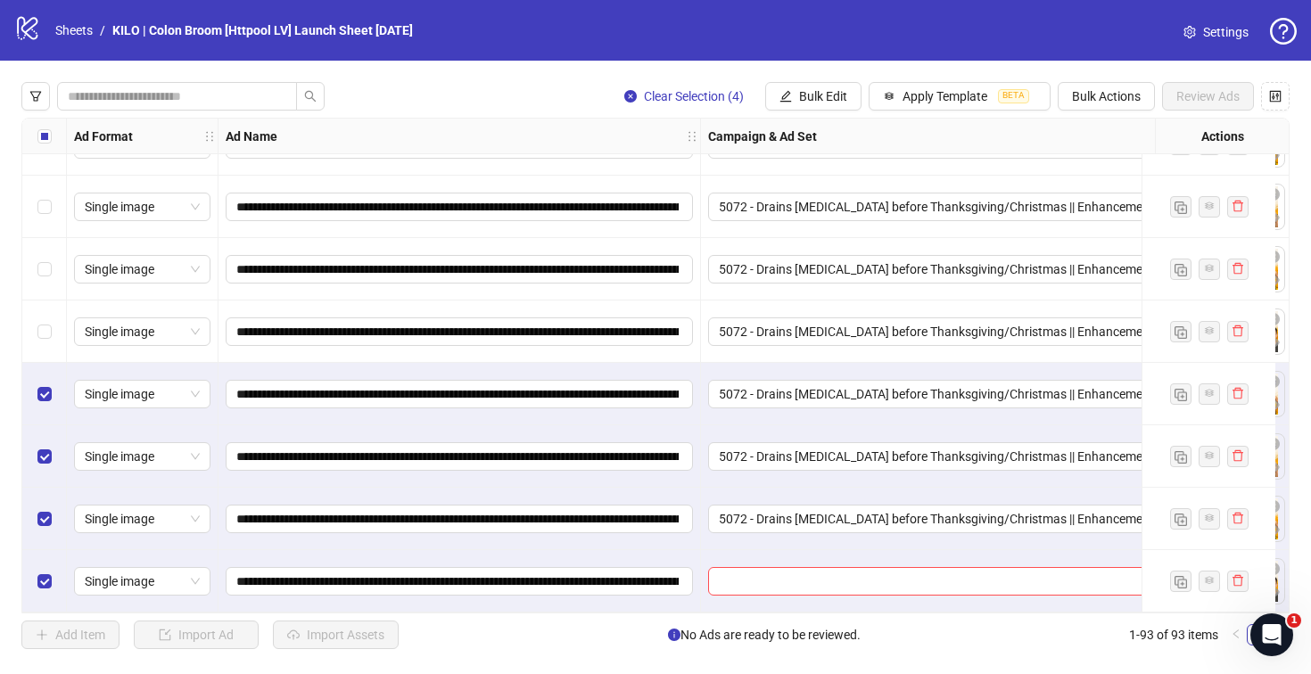
click at [736, 556] on div at bounding box center [964, 581] width 526 height 62
click at [735, 568] on input "search" at bounding box center [955, 581] width 473 height 27
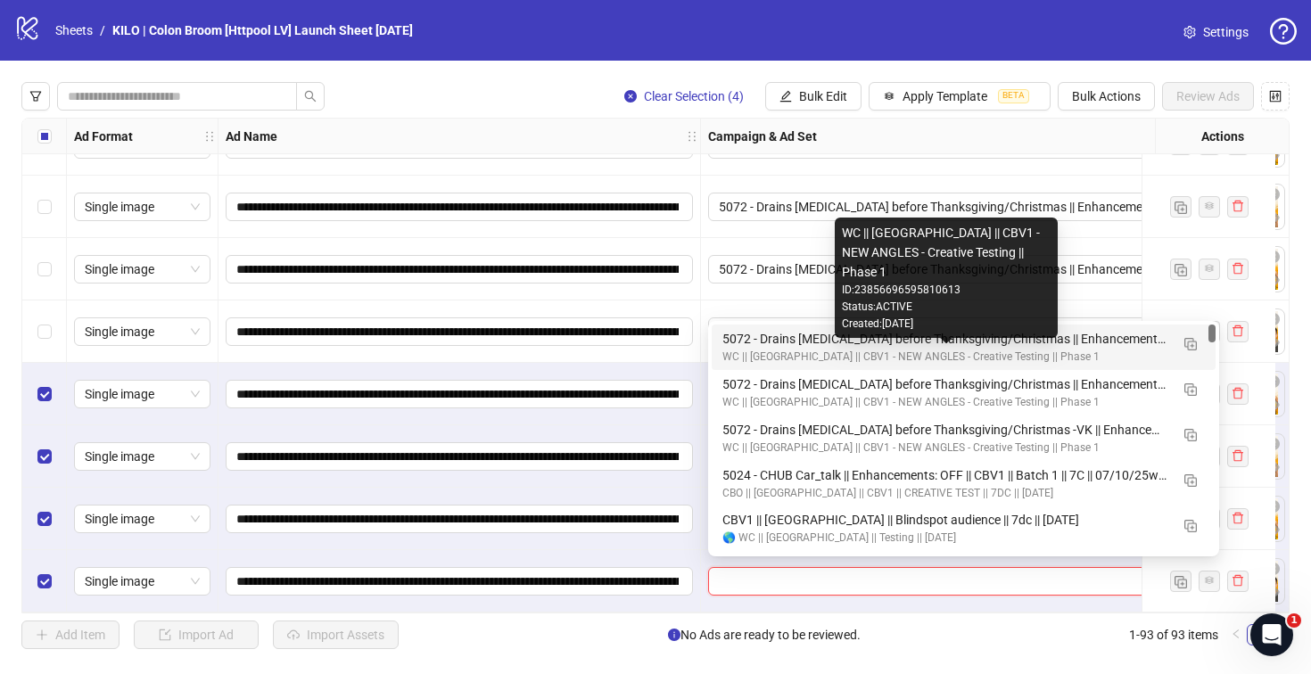
click at [744, 349] on div "WC || [GEOGRAPHIC_DATA] || CBV1 - NEW ANGLES - Creative Testing || Phase 1" at bounding box center [945, 357] width 447 height 17
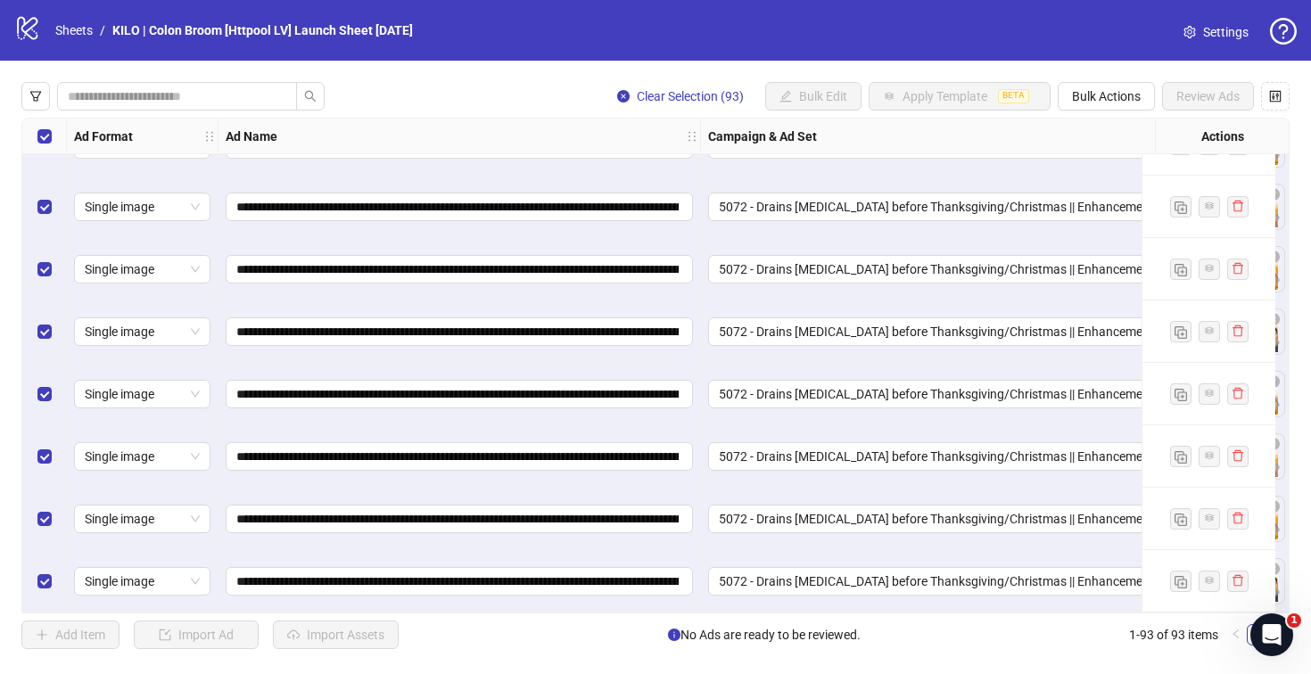
click at [35, 129] on div "Select all rows" at bounding box center [44, 137] width 45 height 36
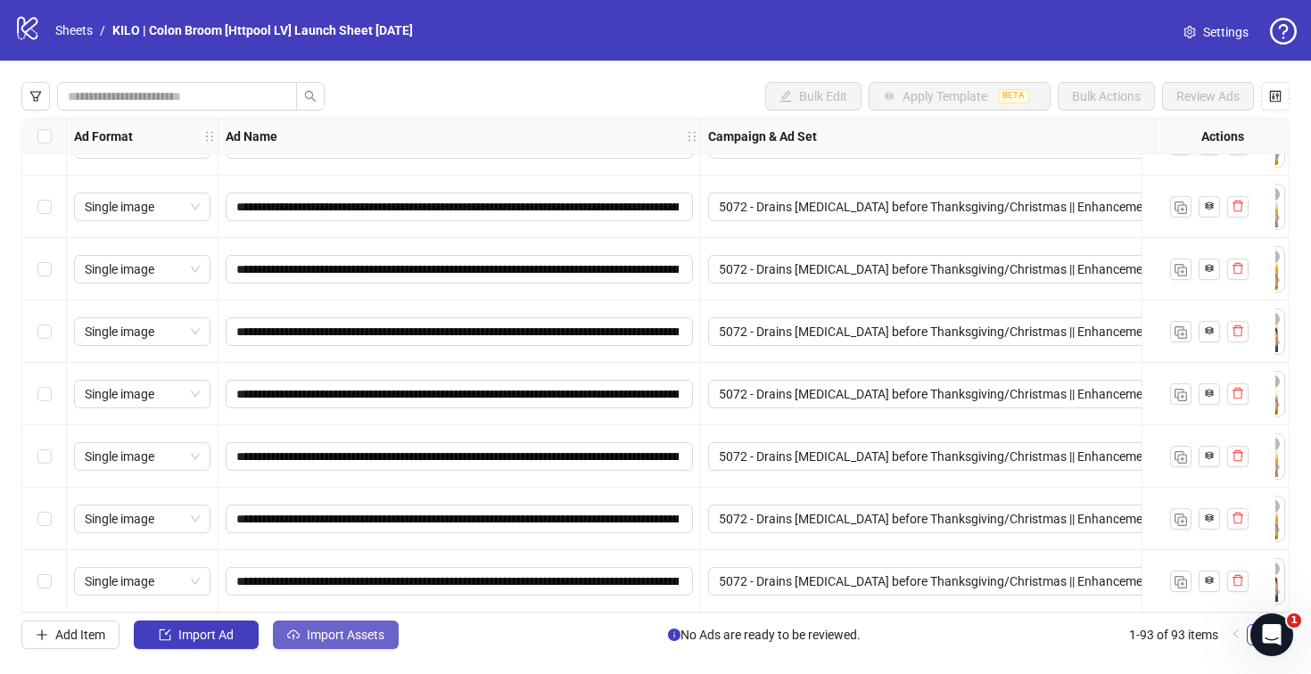
click at [339, 640] on span "Import Assets" at bounding box center [346, 635] width 78 height 14
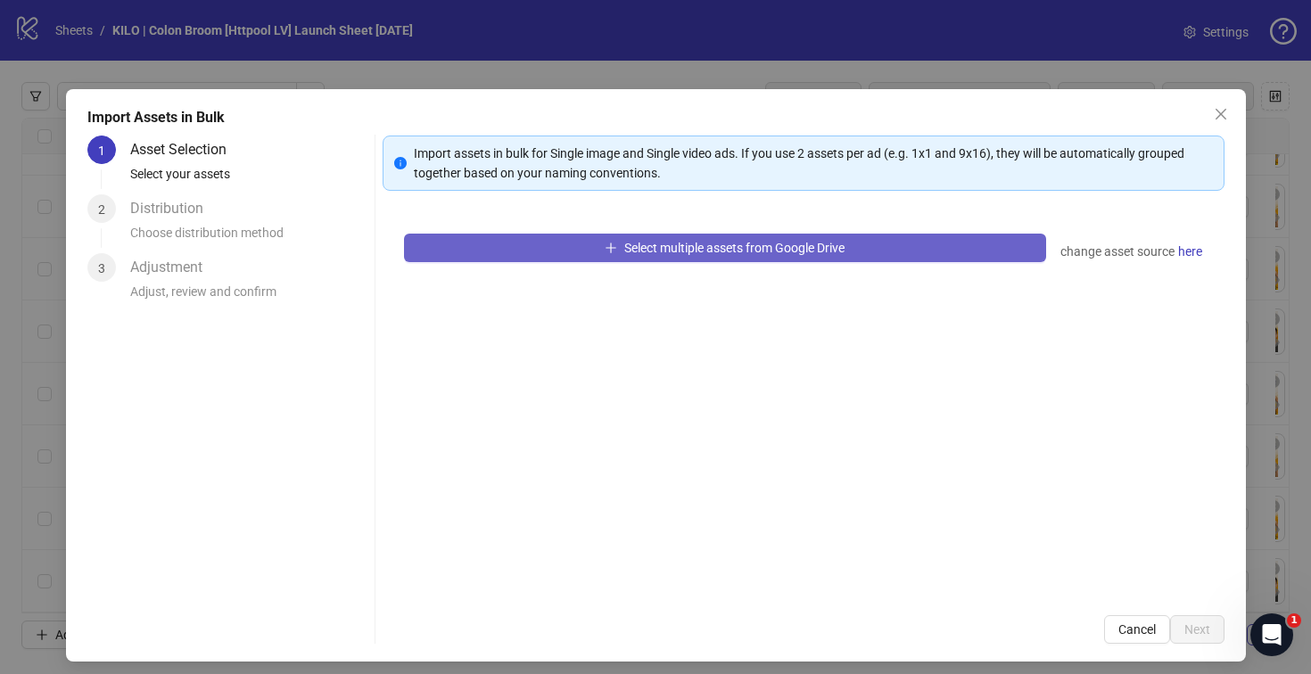
click at [785, 255] on button "Select multiple assets from Google Drive" at bounding box center [725, 248] width 642 height 29
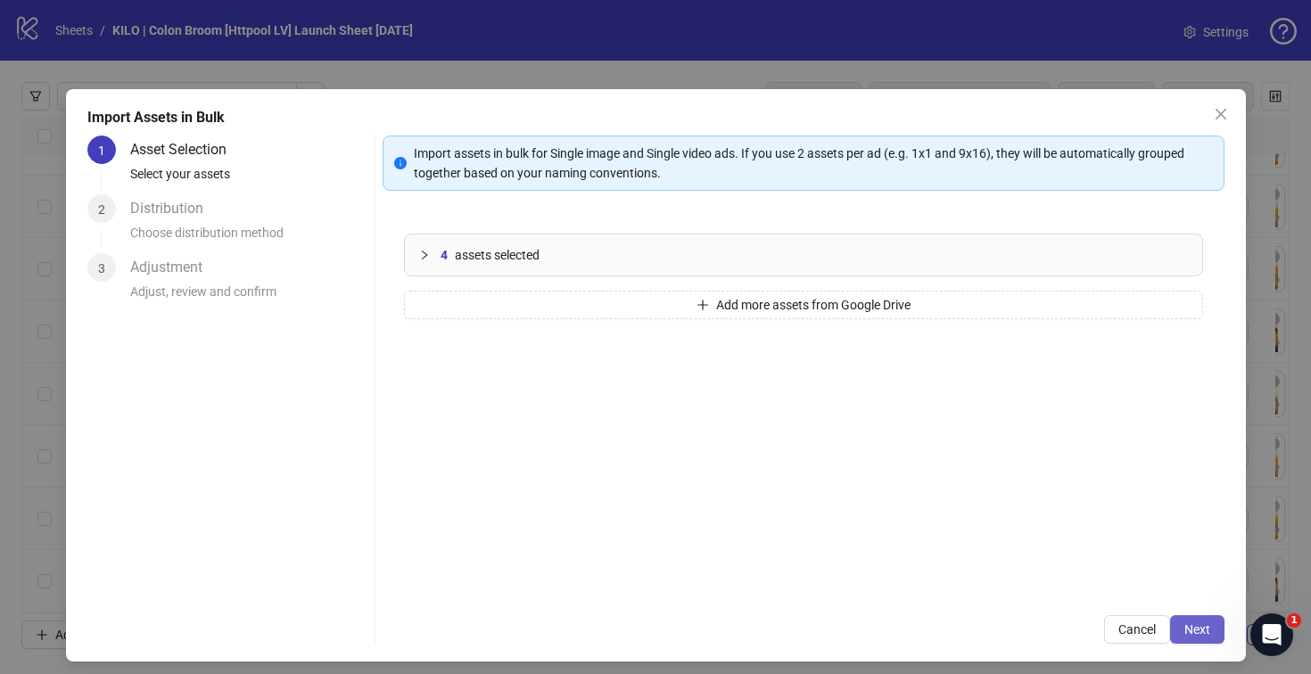
click at [1184, 629] on span "Next" at bounding box center [1197, 629] width 26 height 14
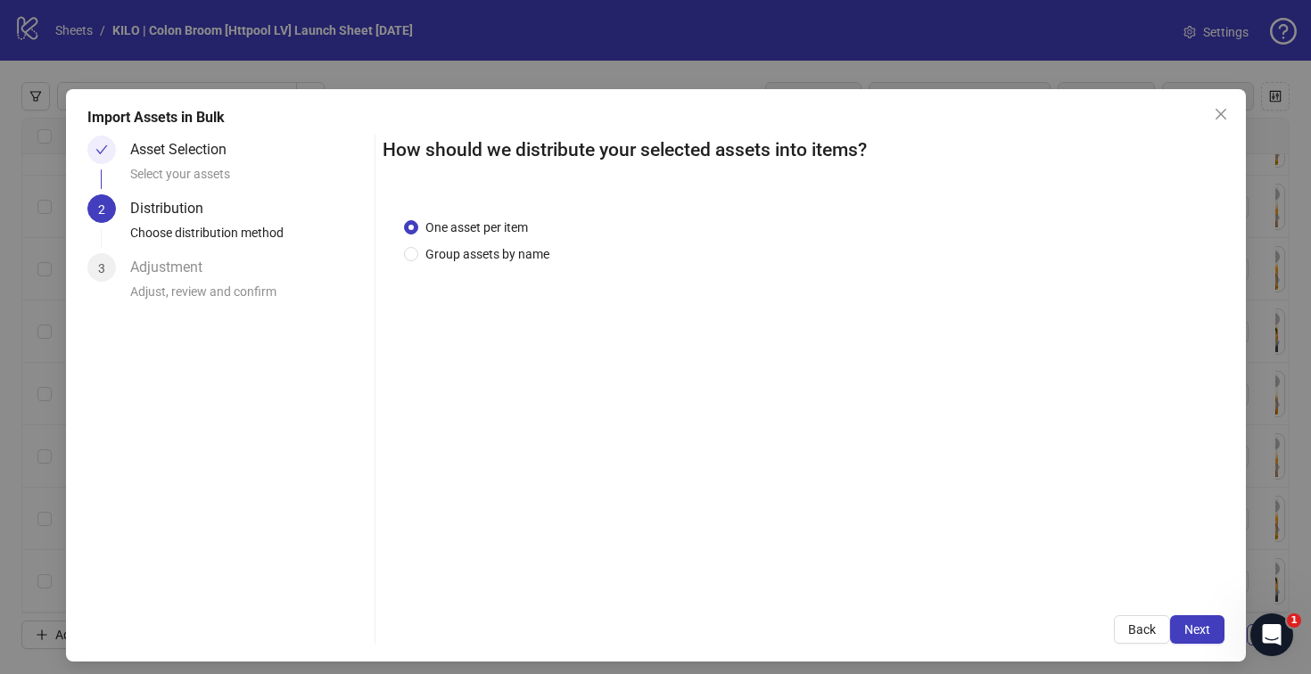
click at [1184, 629] on span "Next" at bounding box center [1197, 629] width 26 height 14
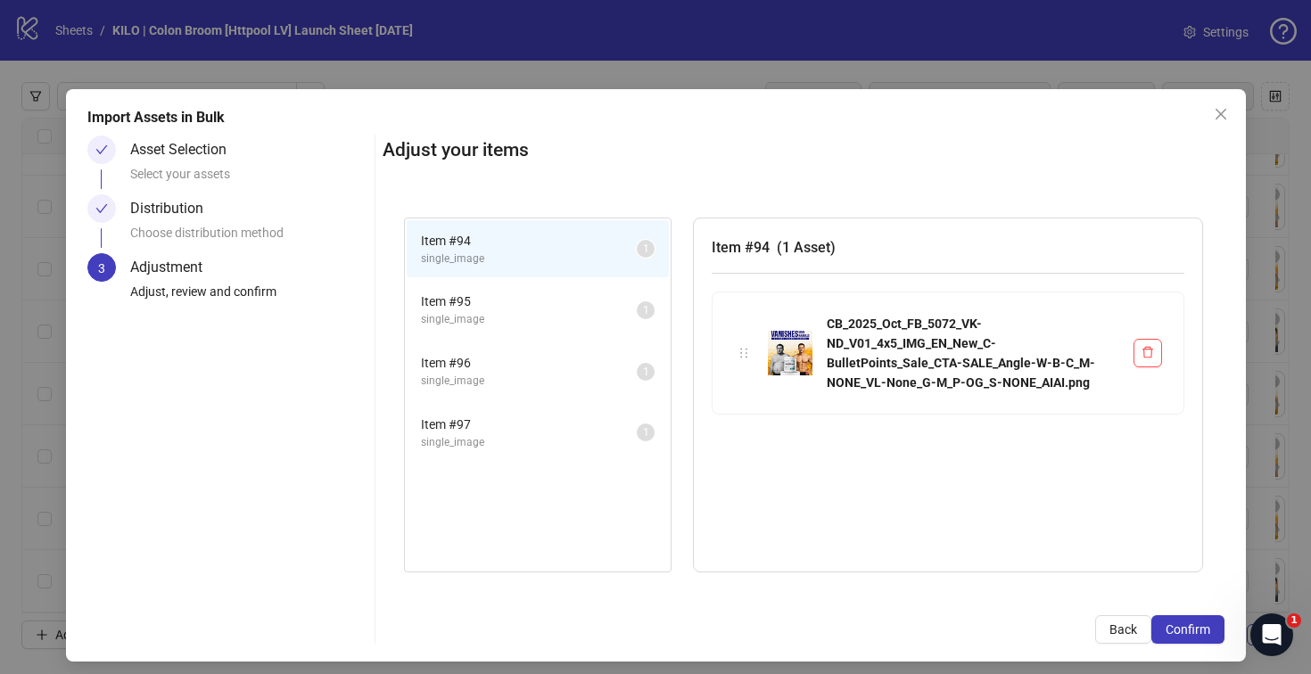
click at [1177, 629] on span "Confirm" at bounding box center [1187, 629] width 45 height 14
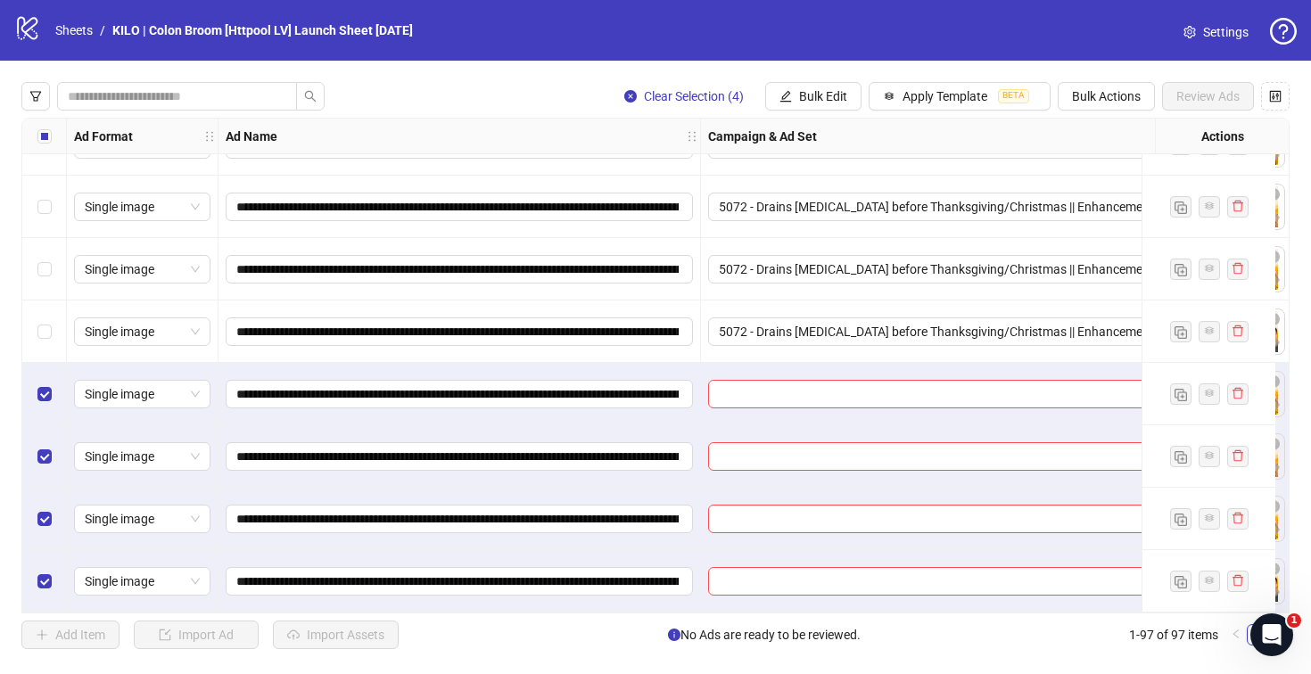
scroll to position [5603, 0]
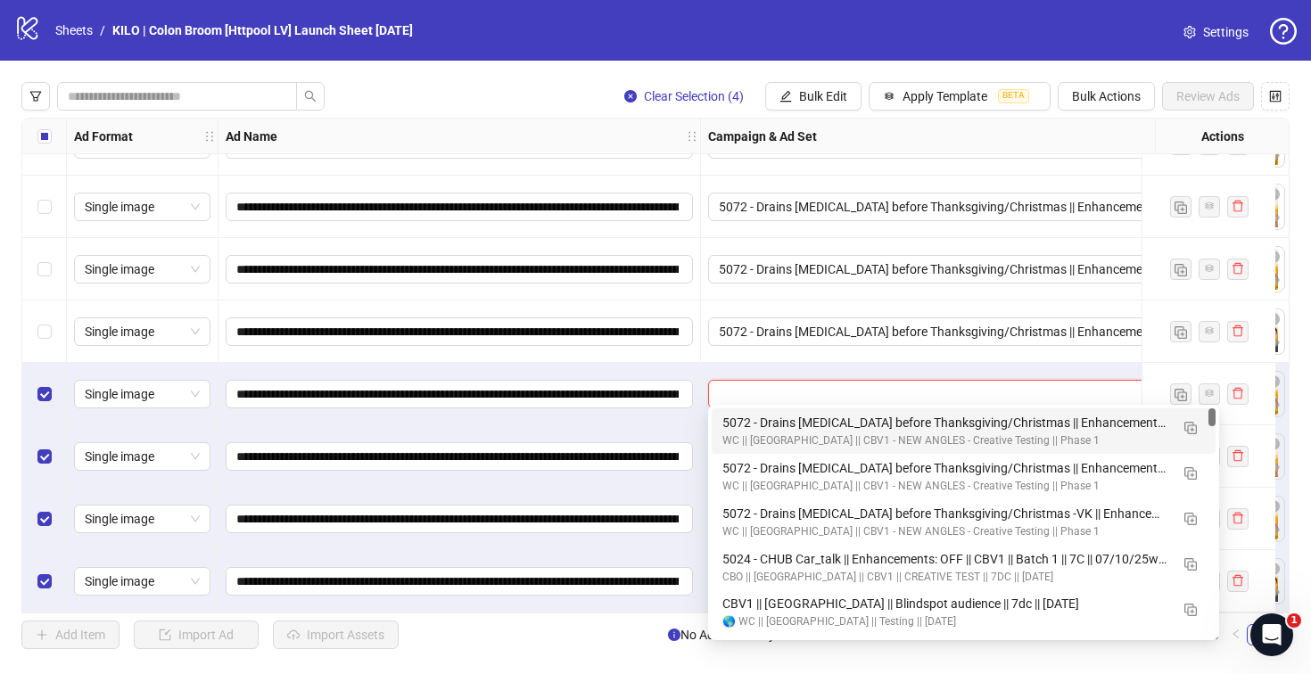
click at [757, 397] on input "search" at bounding box center [955, 394] width 473 height 27
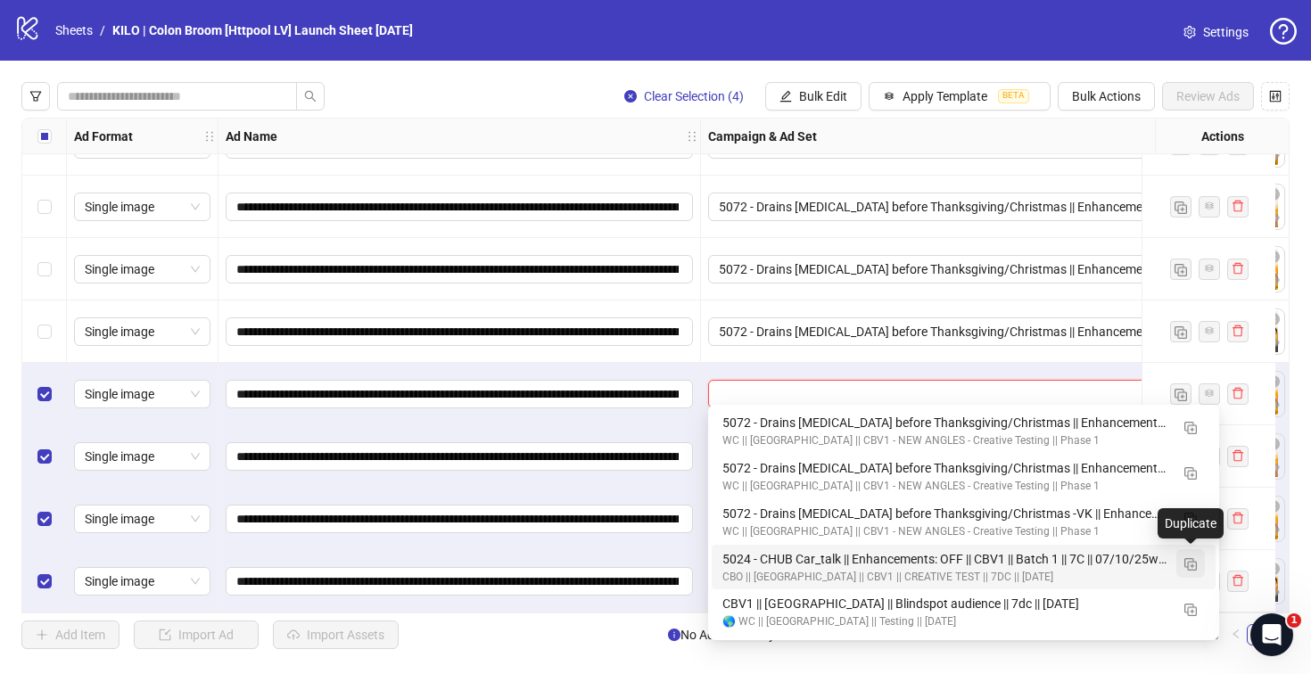
click at [1195, 558] on img "button" at bounding box center [1190, 564] width 12 height 12
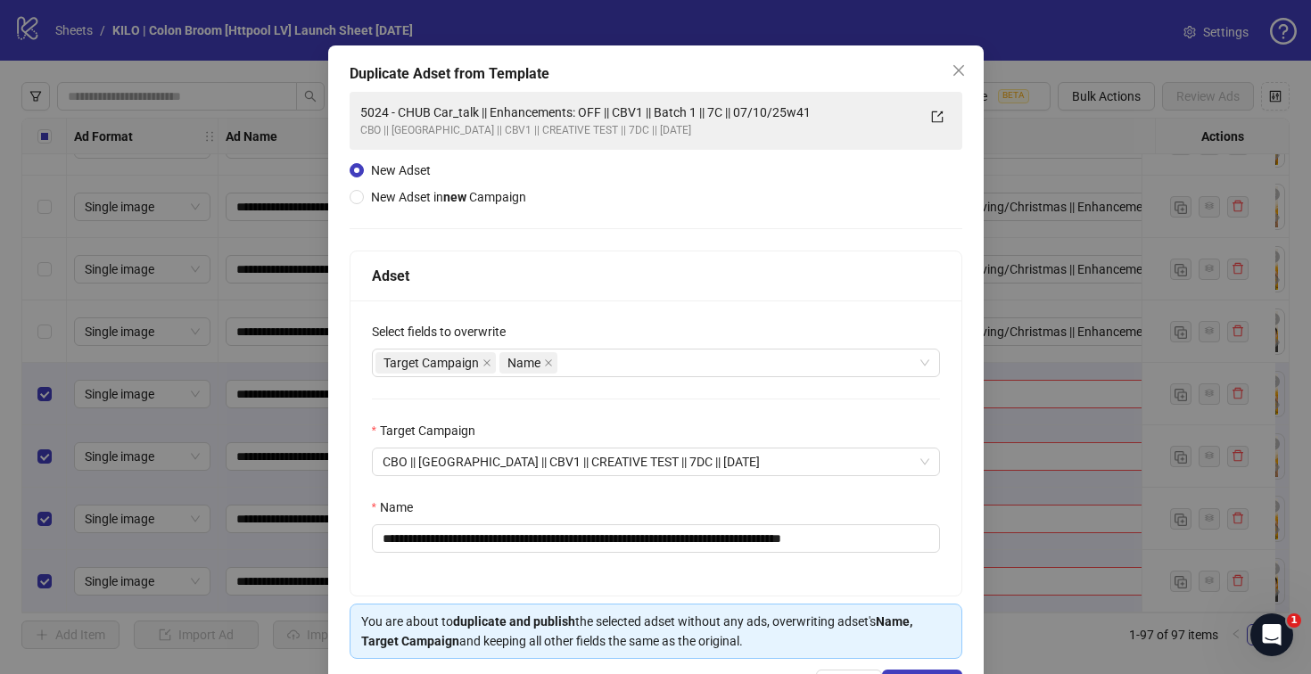
scroll to position [108, 0]
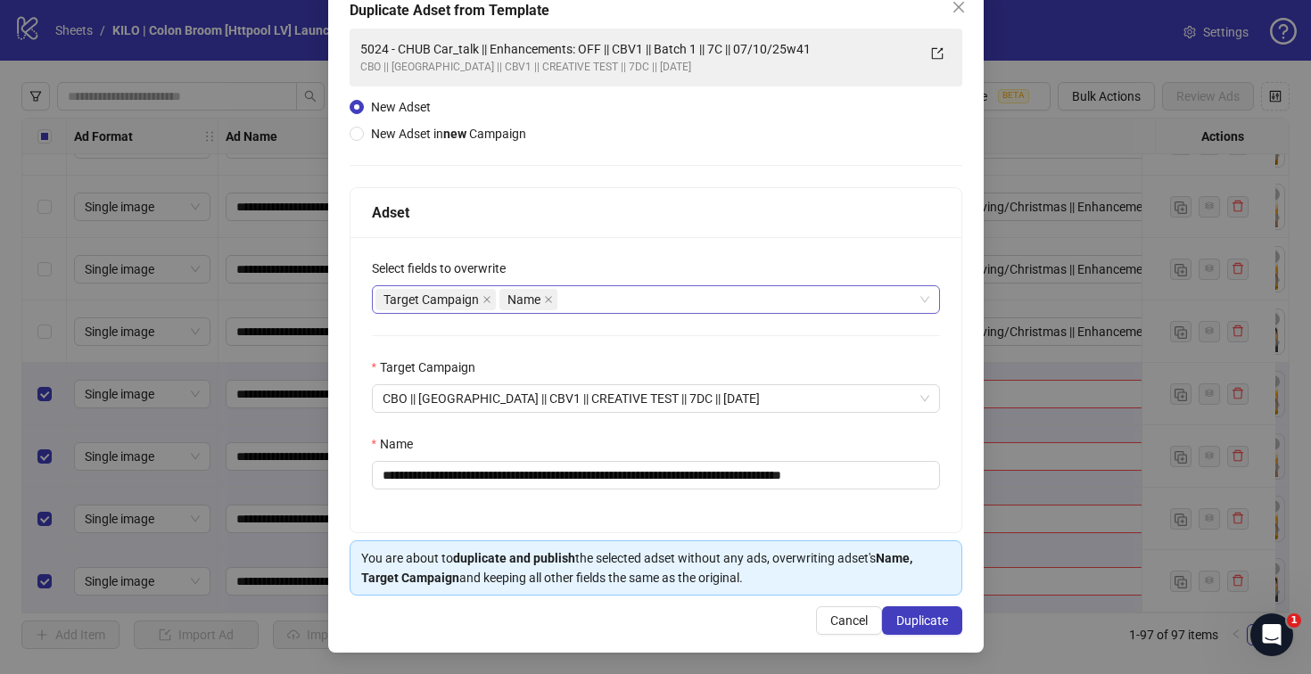
click at [584, 296] on div "Target Campaign Name" at bounding box center [646, 299] width 542 height 25
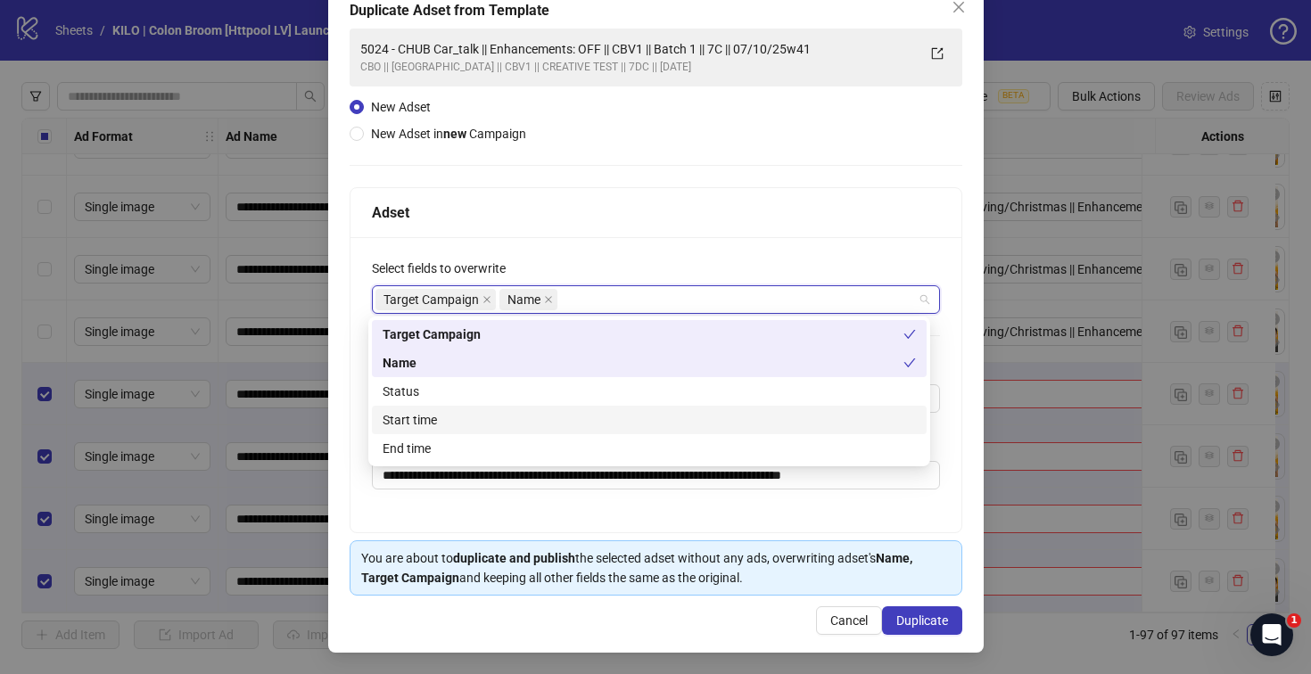
click at [556, 416] on div "Start time" at bounding box center [648, 420] width 533 height 20
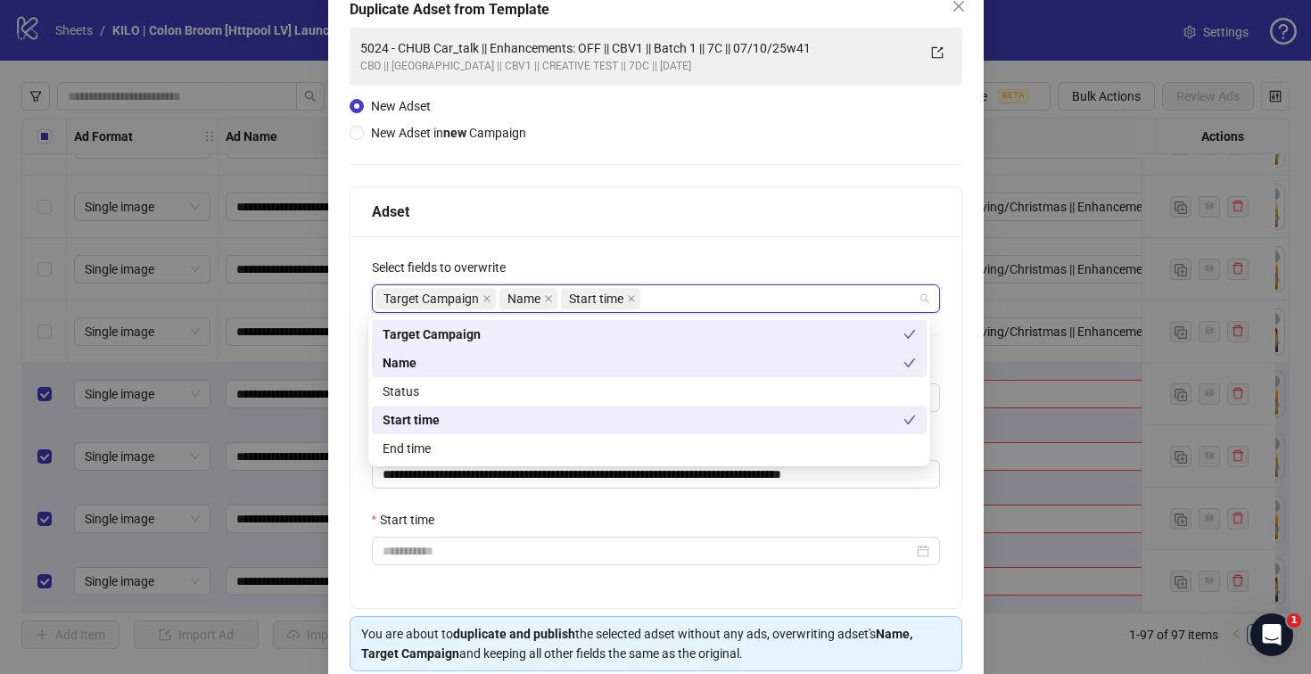
click at [655, 259] on div "Select fields to overwrite" at bounding box center [656, 271] width 568 height 27
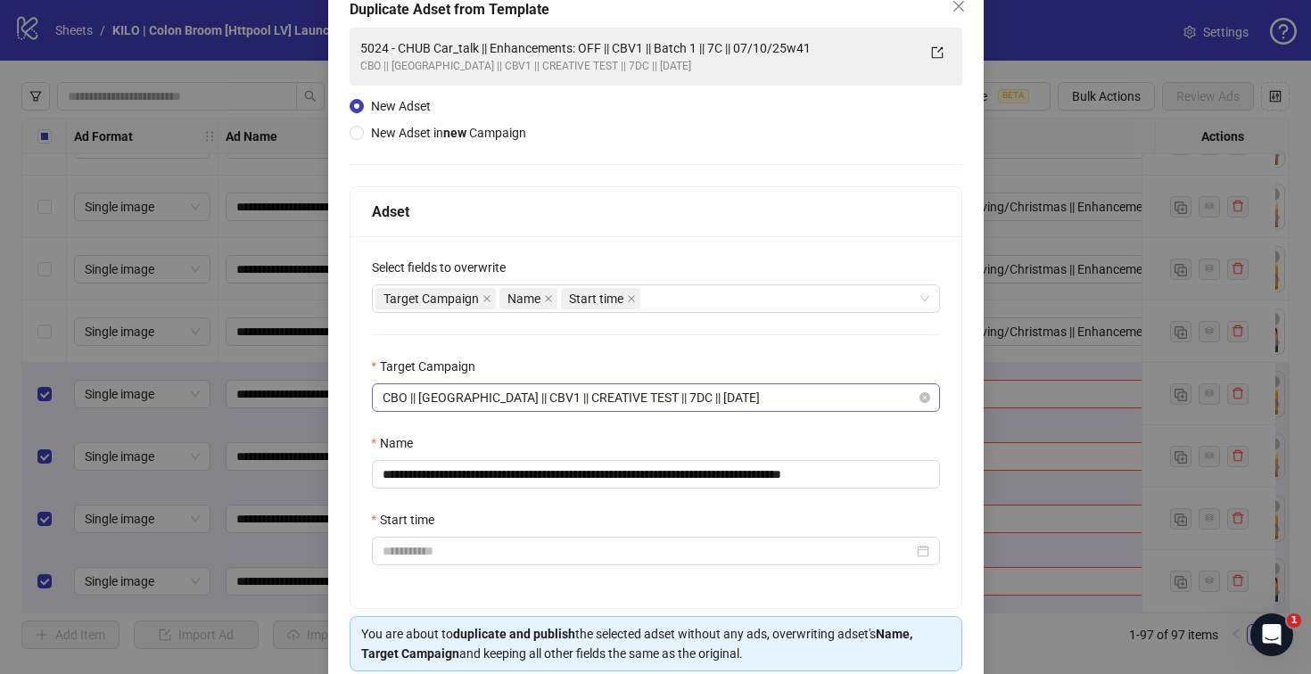
click at [641, 398] on span "CBO || [GEOGRAPHIC_DATA] || CBV1 || CREATIVE TEST || 7DC || [DATE]" at bounding box center [655, 397] width 547 height 27
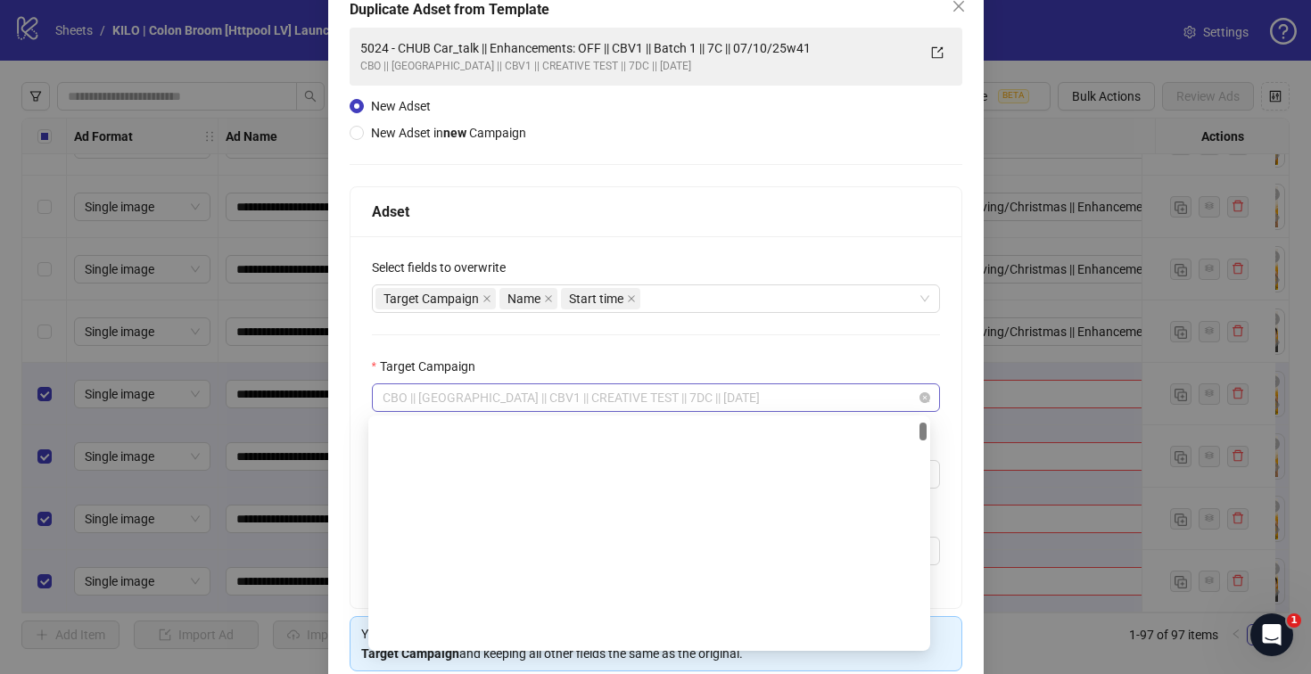
scroll to position [253, 0]
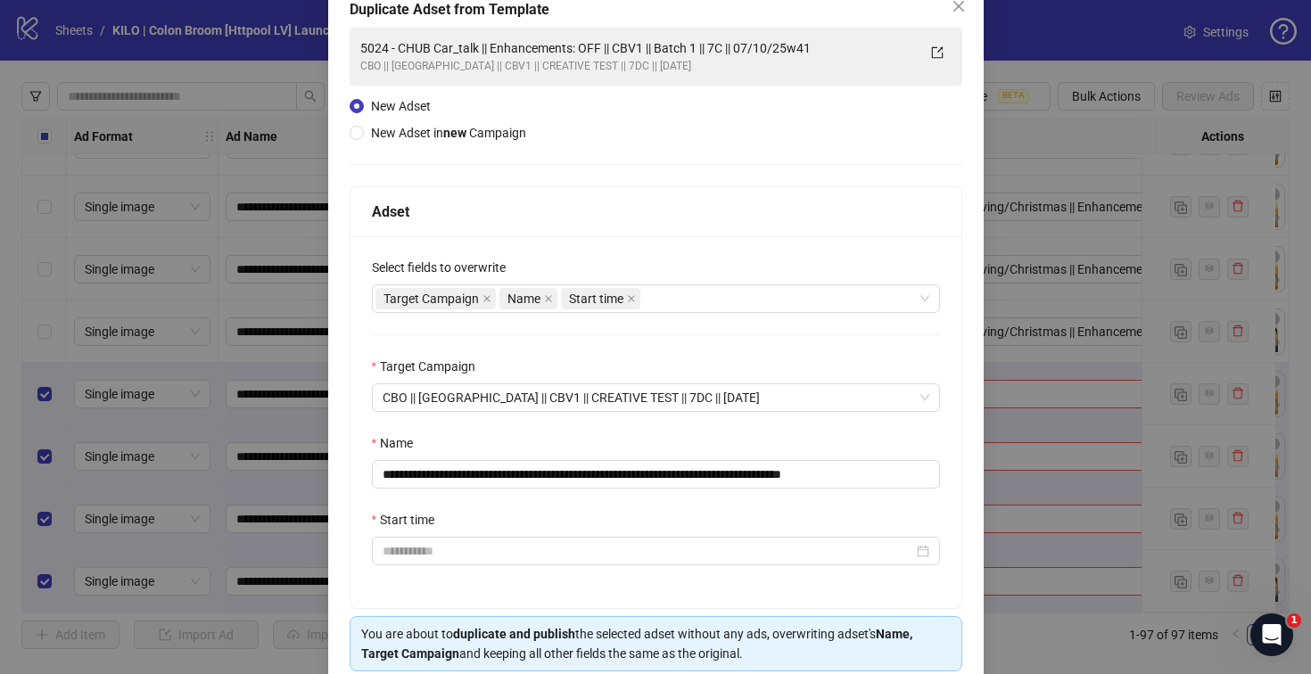
click at [675, 352] on div "**********" at bounding box center [655, 422] width 611 height 372
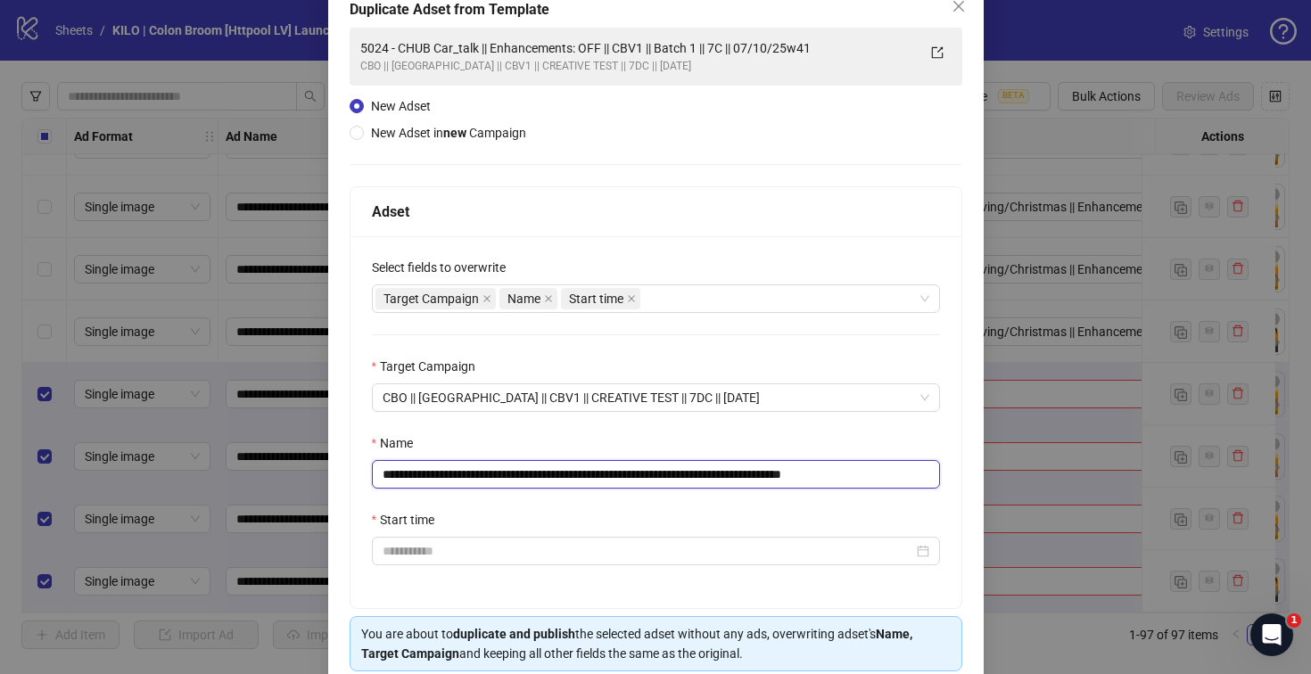
drag, startPoint x: 505, startPoint y: 474, endPoint x: 366, endPoint y: 461, distance: 139.7
click at [366, 461] on div "**********" at bounding box center [655, 422] width 611 height 372
paste input "**********"
drag, startPoint x: 895, startPoint y: 473, endPoint x: 1015, endPoint y: 478, distance: 119.6
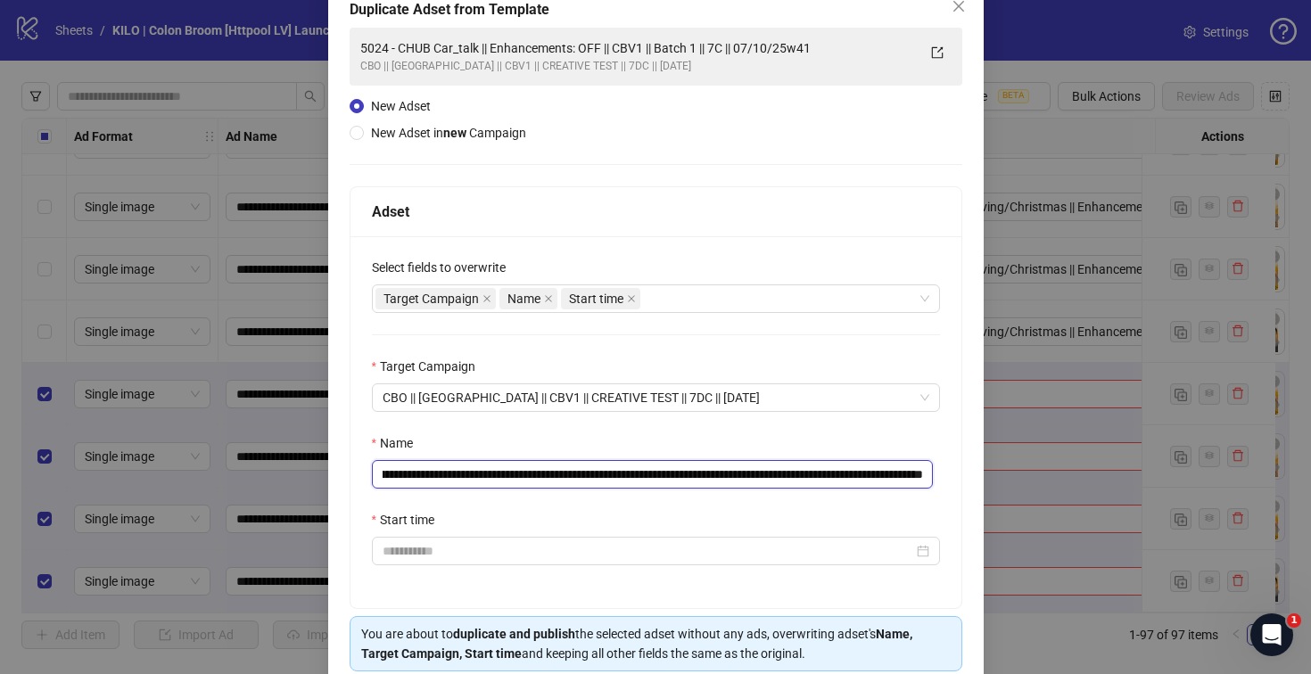
click at [1015, 478] on div "**********" at bounding box center [655, 337] width 1311 height 674
click at [878, 478] on input "**********" at bounding box center [653, 474] width 562 height 29
drag, startPoint x: 878, startPoint y: 475, endPoint x: 966, endPoint y: 473, distance: 88.3
click at [966, 473] on div "**********" at bounding box center [655, 354] width 655 height 747
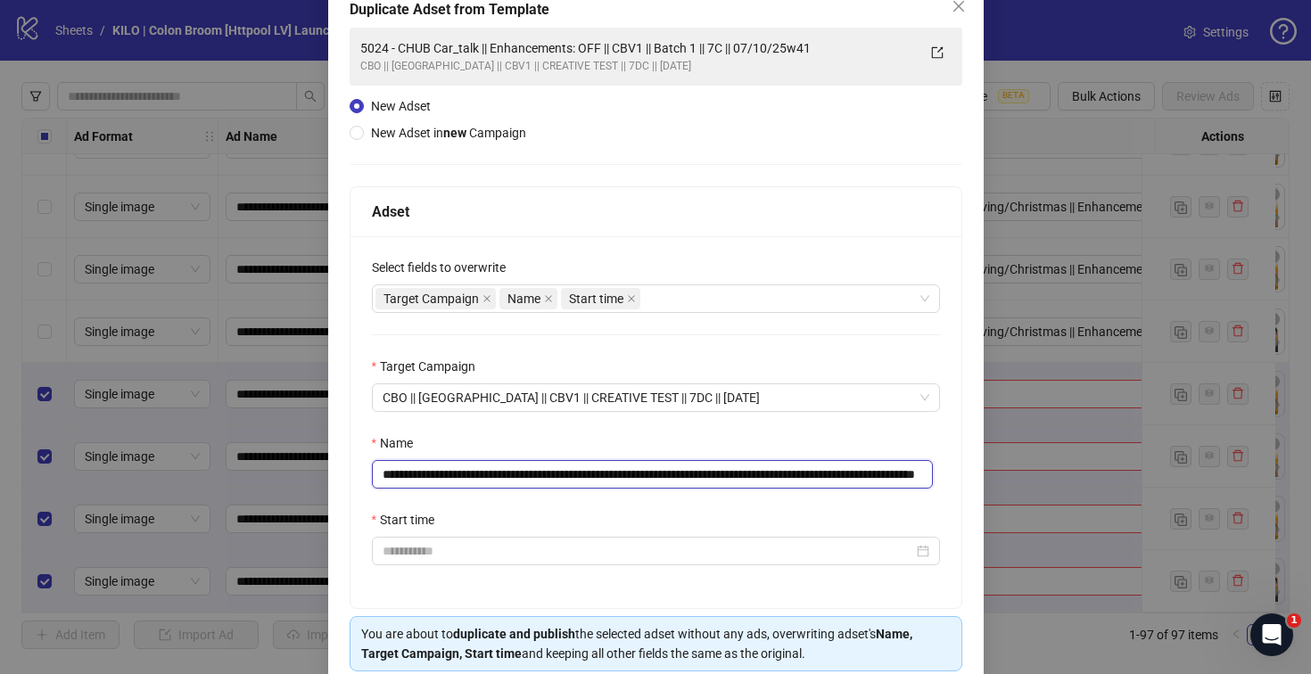
click at [857, 476] on input "**********" at bounding box center [653, 474] width 562 height 29
type input "**********"
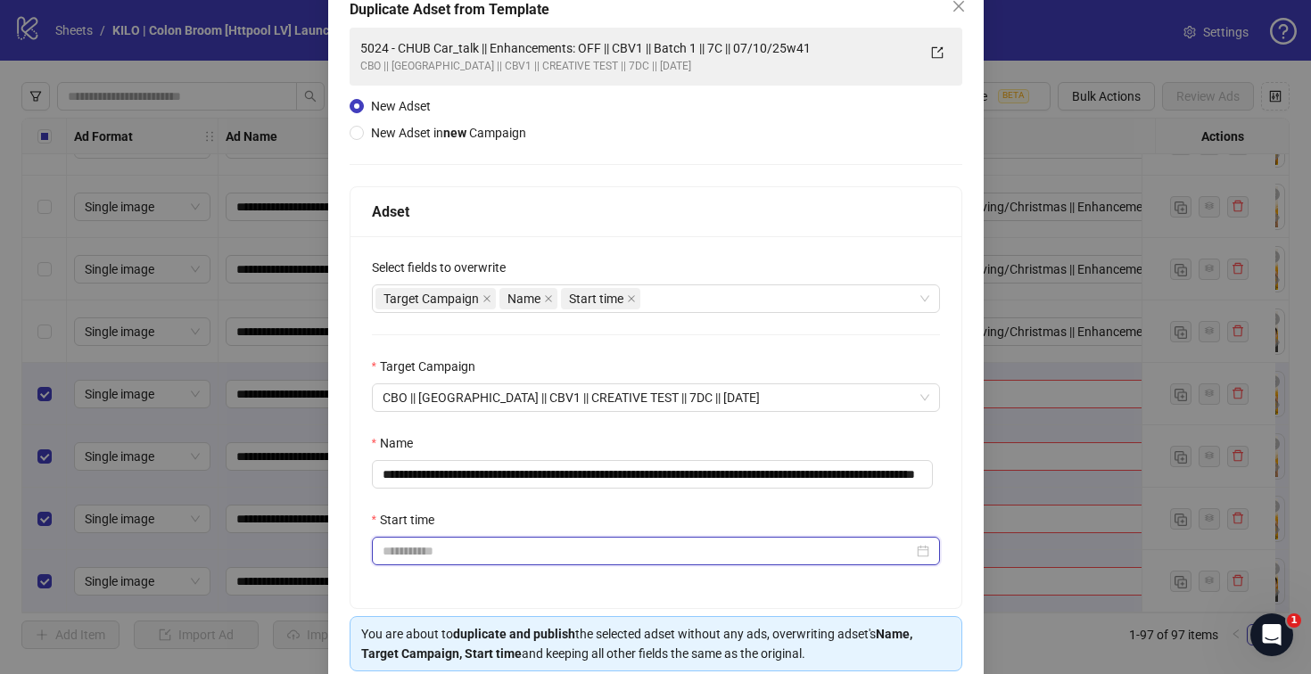
click at [527, 554] on input "Start time" at bounding box center [647, 551] width 530 height 20
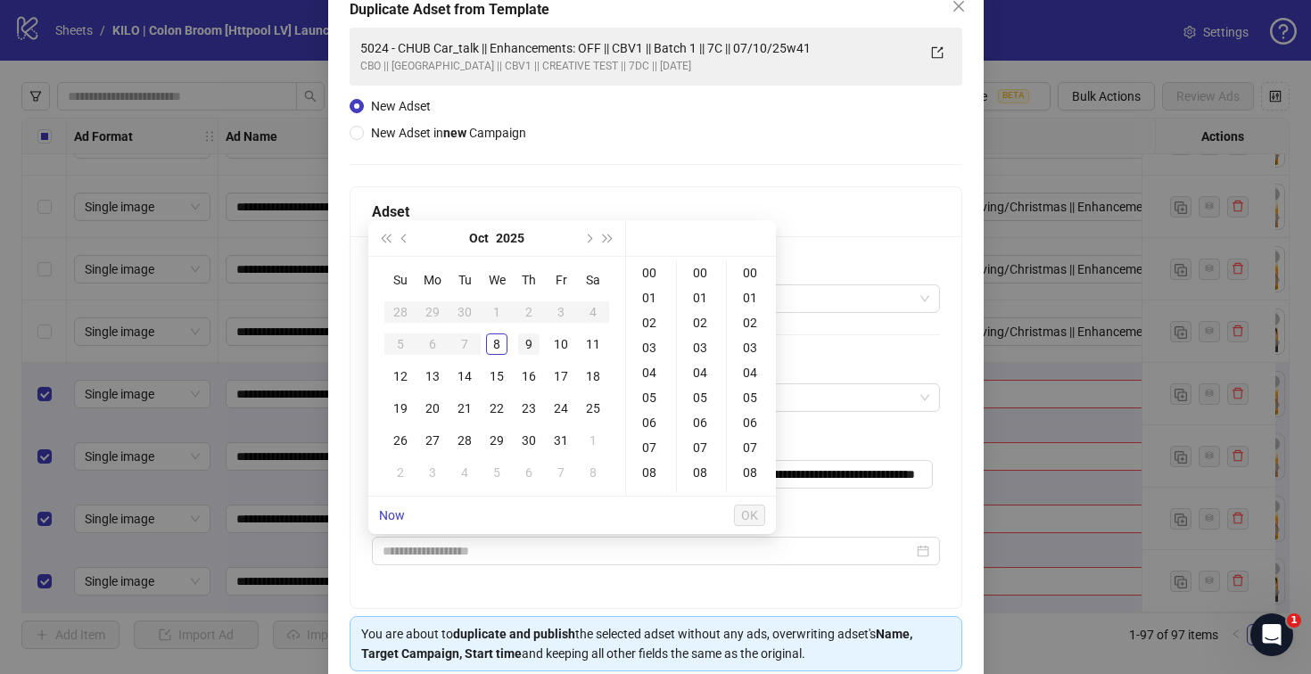
click at [522, 341] on div "9" at bounding box center [528, 343] width 21 height 21
click at [637, 303] on div "01" at bounding box center [650, 297] width 43 height 25
type input "**********"
click at [759, 519] on button "OK" at bounding box center [749, 515] width 31 height 21
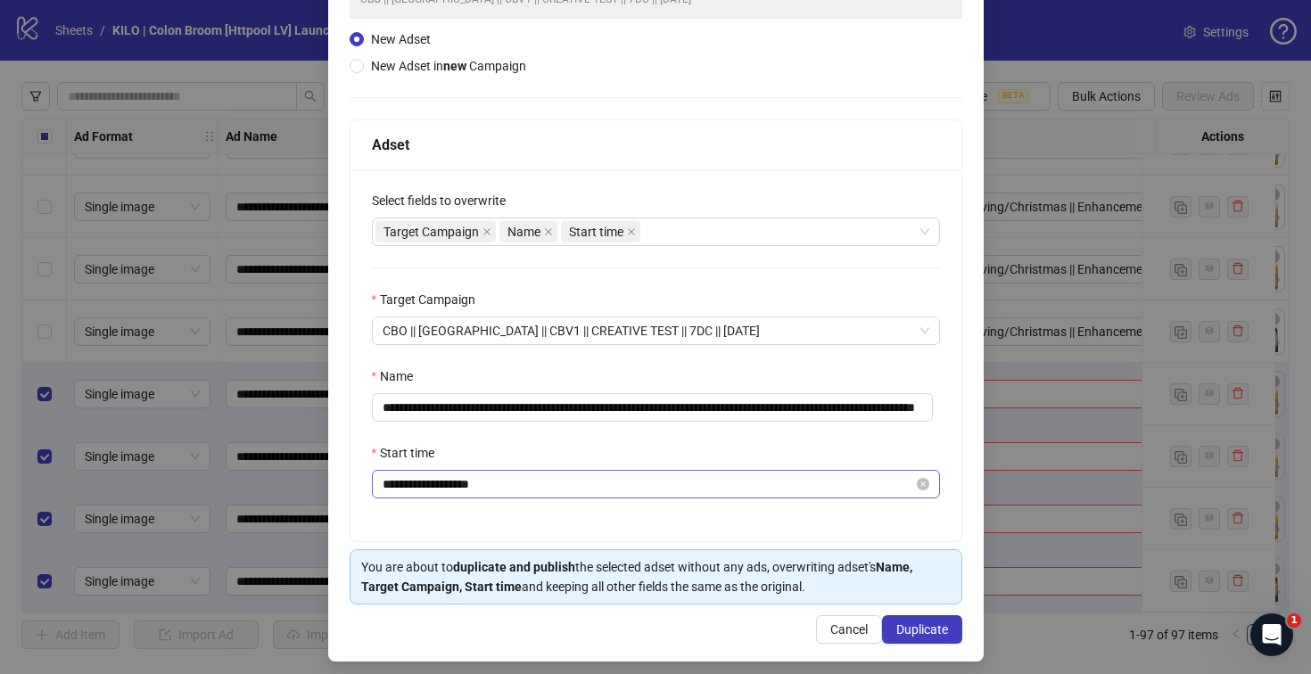
scroll to position [185, 0]
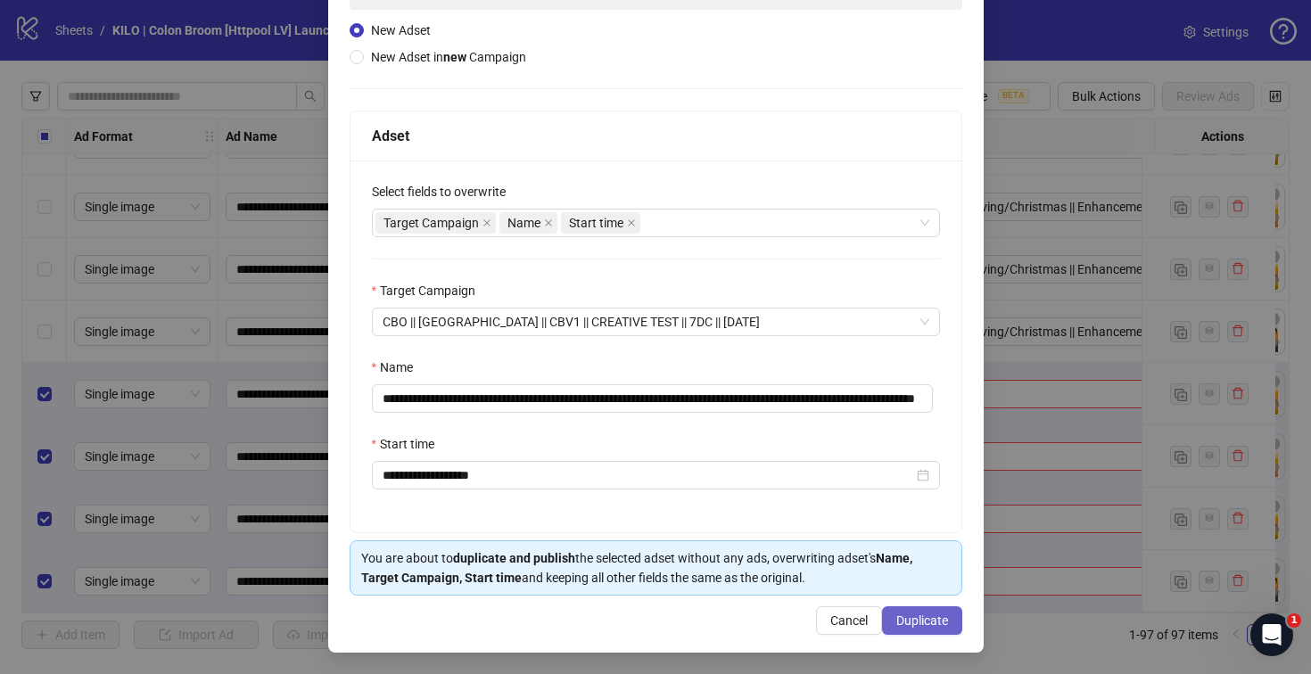
click at [896, 620] on span "Duplicate" at bounding box center [922, 620] width 52 height 14
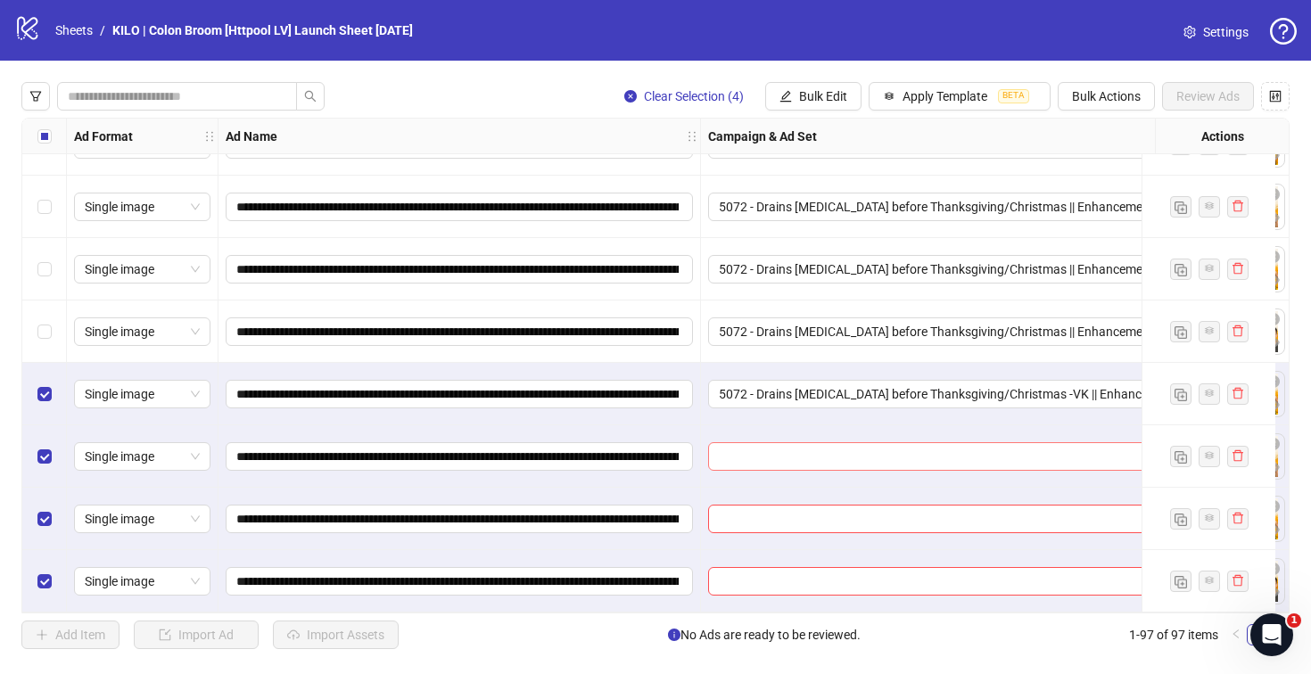
click at [746, 454] on input "search" at bounding box center [955, 456] width 473 height 27
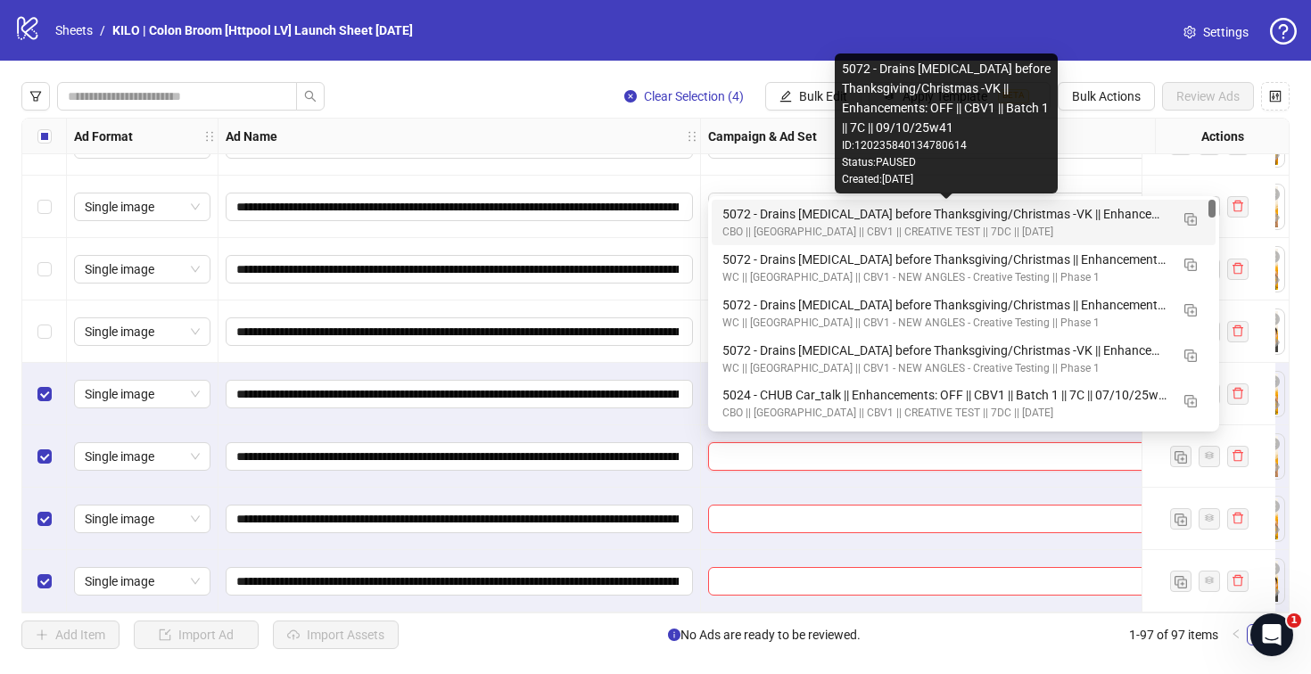
click at [749, 216] on div "5072 - Drains [MEDICAL_DATA] before Thanksgiving/Christmas -VK || Enhancements:…" at bounding box center [945, 214] width 447 height 20
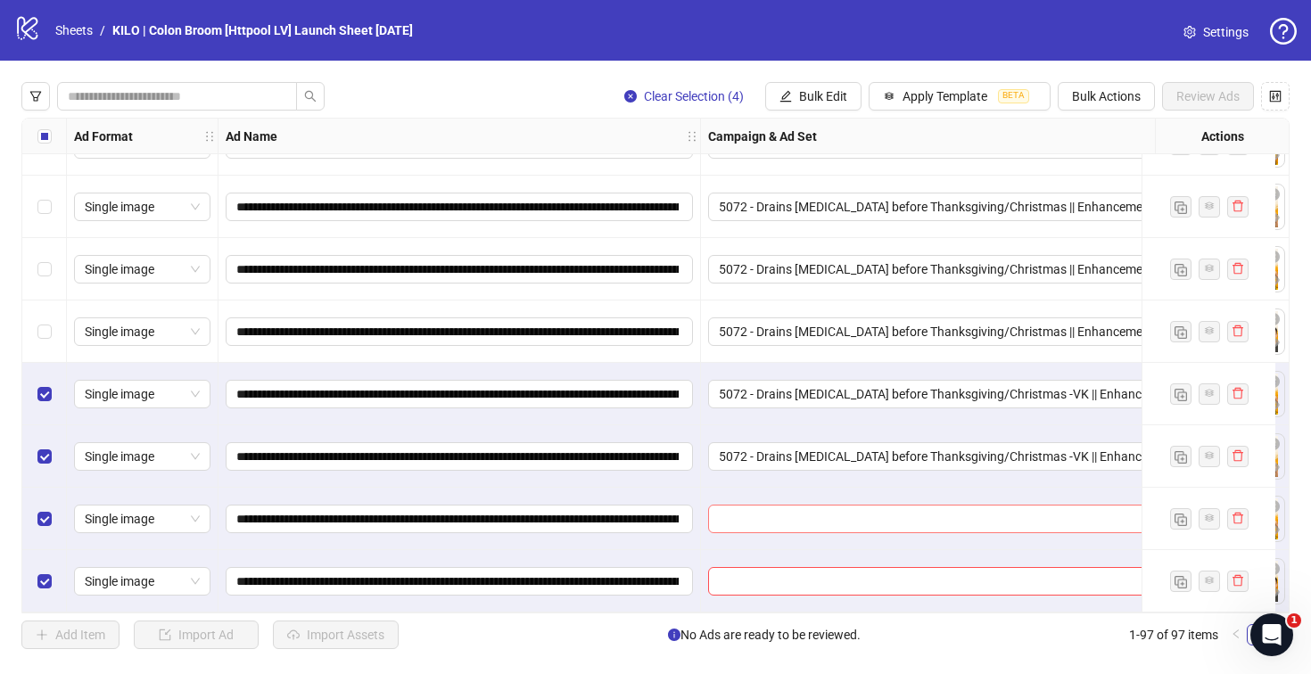
click at [747, 506] on input "search" at bounding box center [955, 519] width 473 height 27
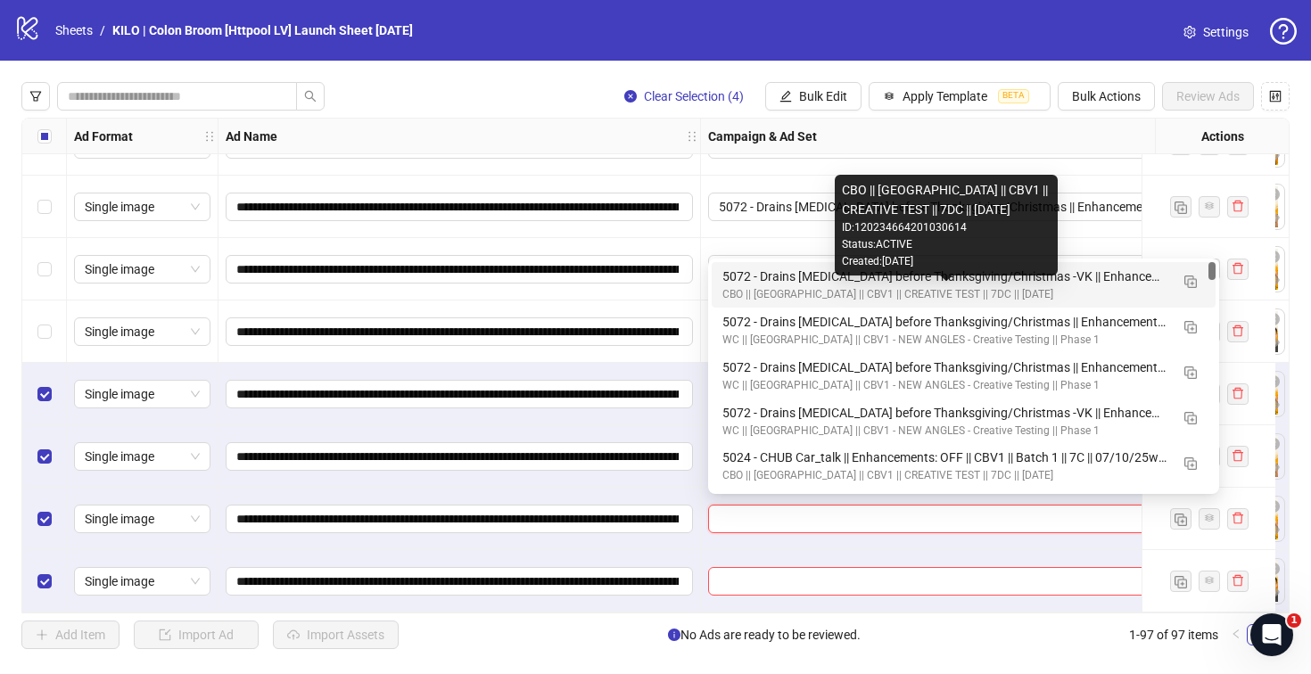
click at [755, 281] on div "5072 - Drains [MEDICAL_DATA] before Thanksgiving/Christmas -VK || Enhancements:…" at bounding box center [945, 277] width 447 height 20
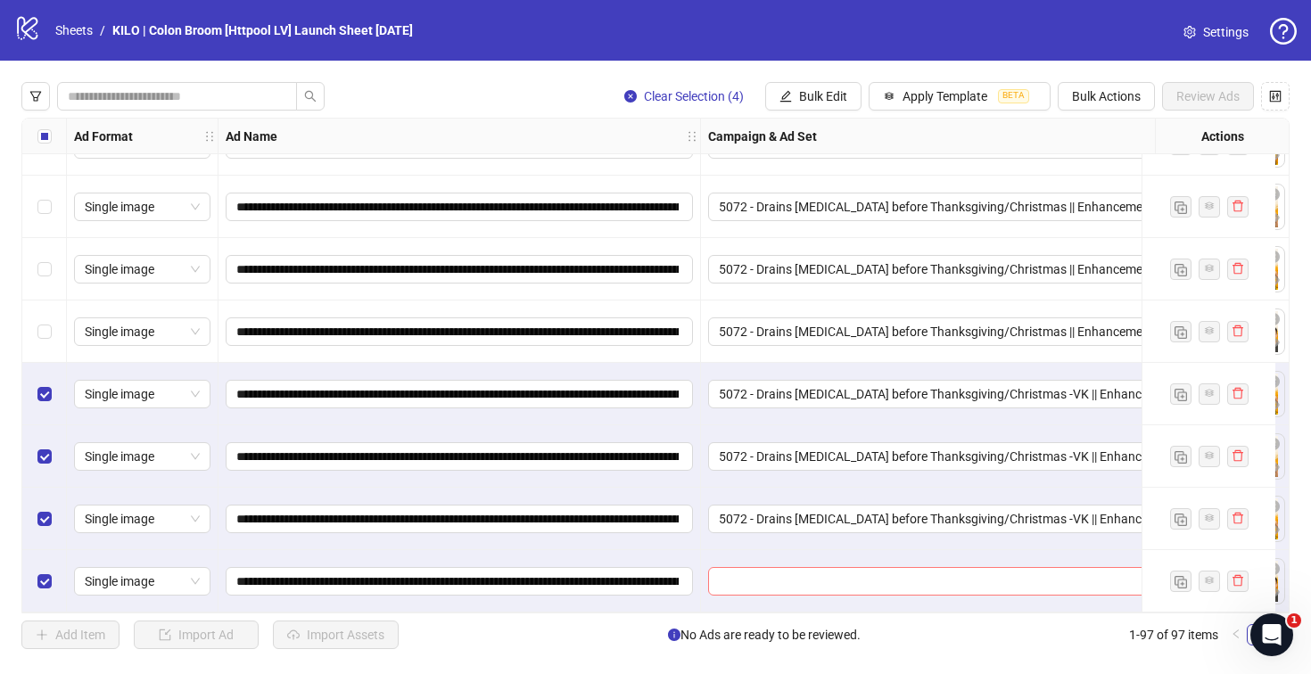
click at [736, 568] on input "search" at bounding box center [955, 581] width 473 height 27
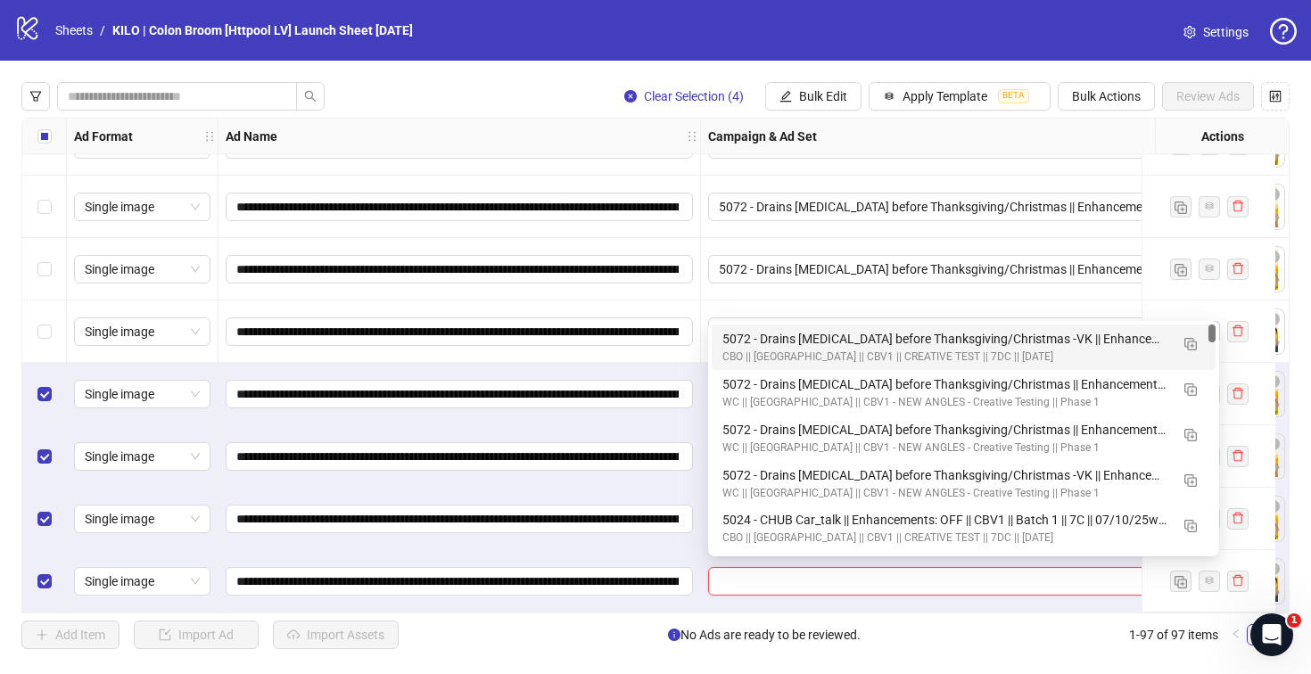
click at [744, 340] on div "5072 - Drains [MEDICAL_DATA] before Thanksgiving/Christmas -VK || Enhancements:…" at bounding box center [945, 339] width 447 height 20
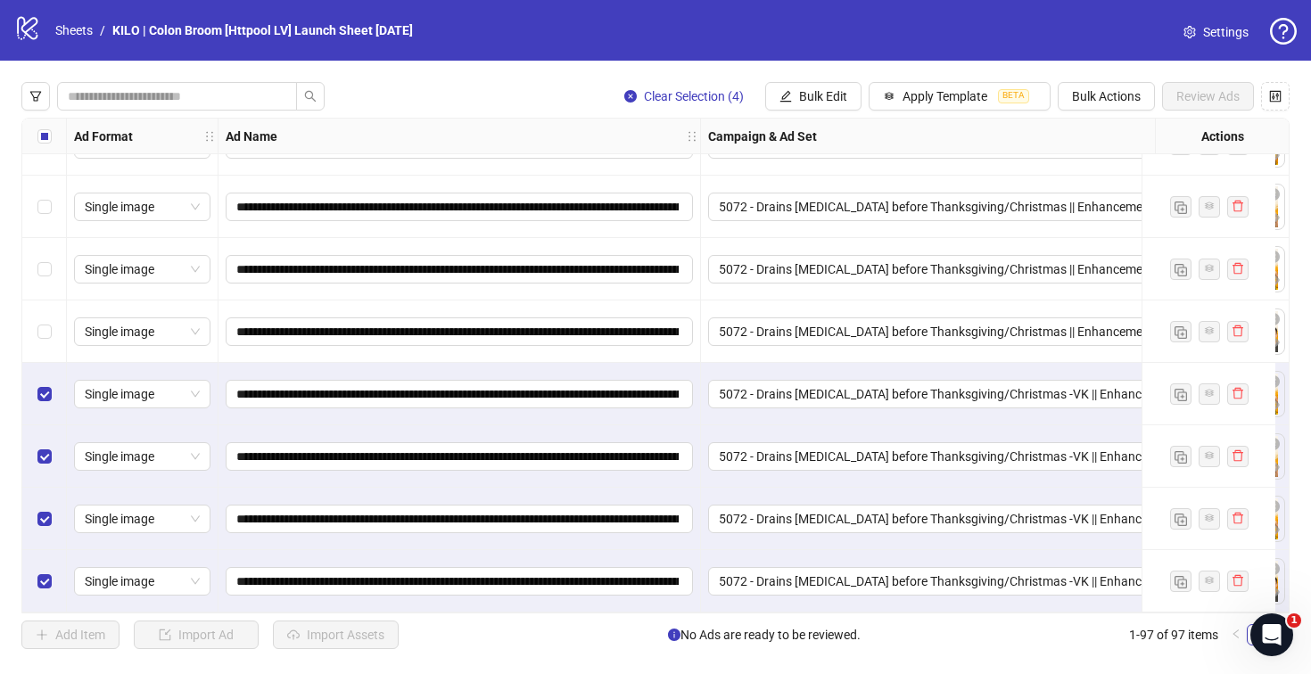
click at [49, 127] on label "Select all rows" at bounding box center [44, 137] width 14 height 20
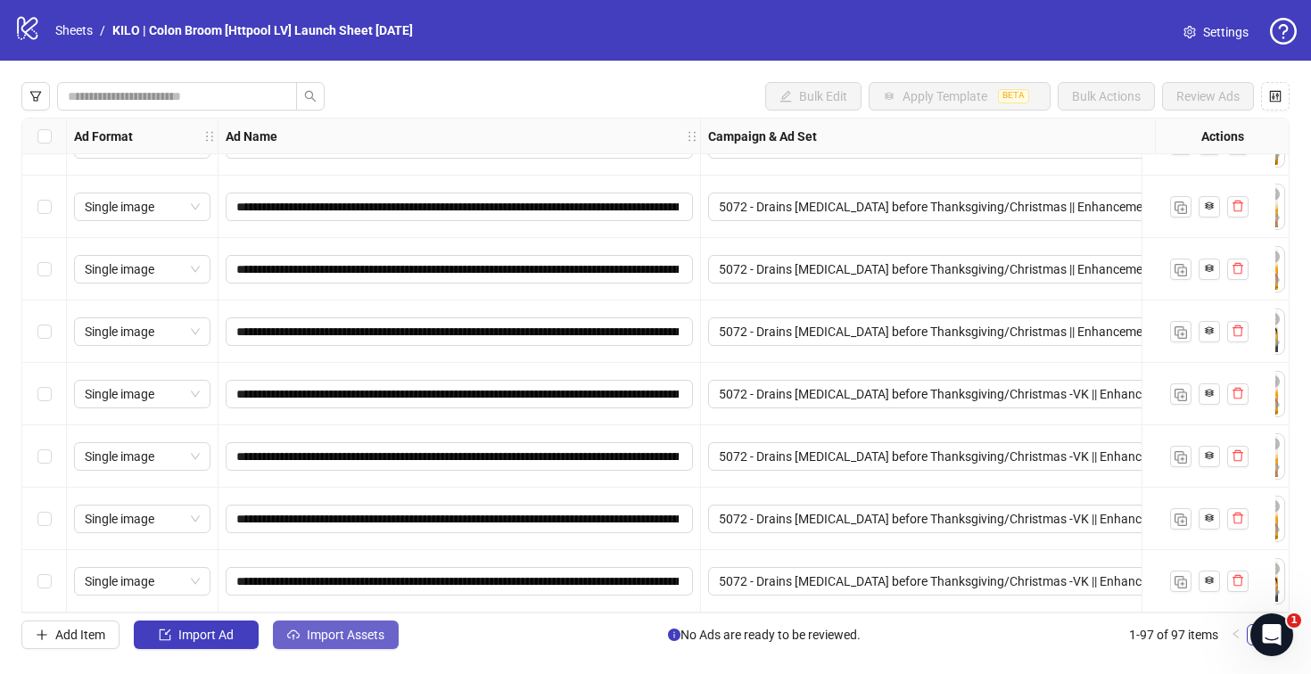
click at [358, 634] on span "Import Assets" at bounding box center [346, 635] width 78 height 14
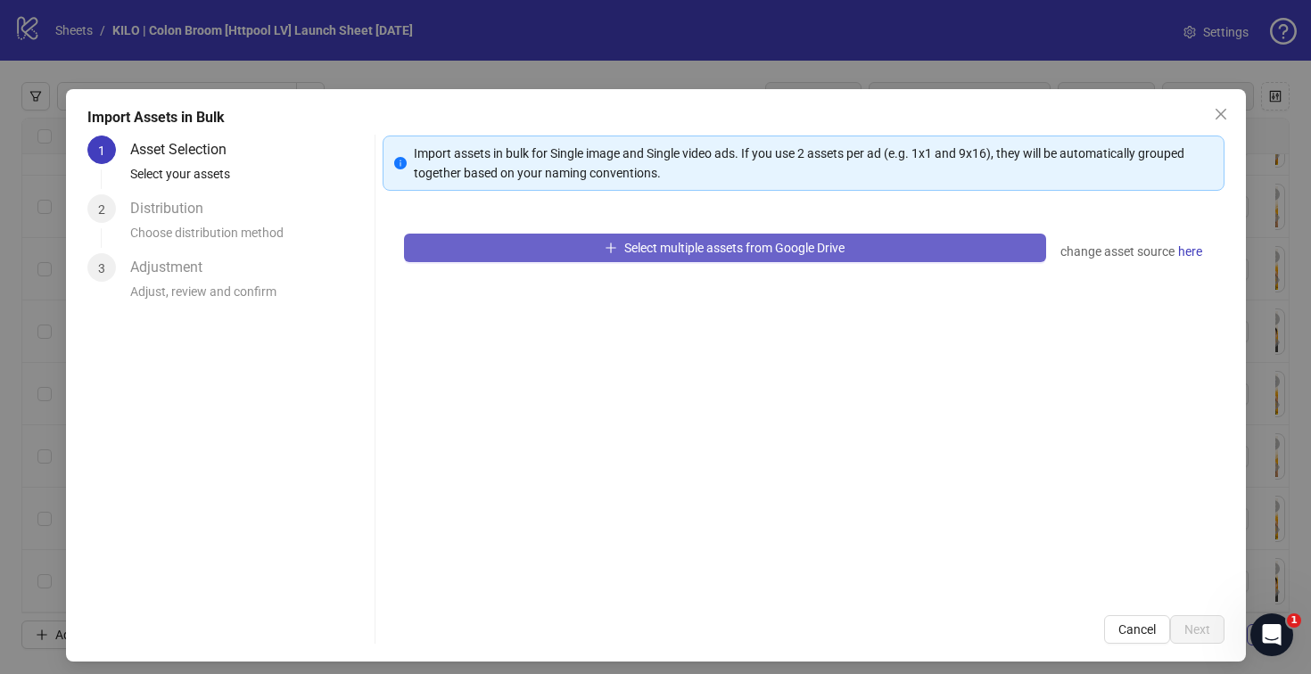
click at [683, 255] on button "Select multiple assets from Google Drive" at bounding box center [725, 248] width 642 height 29
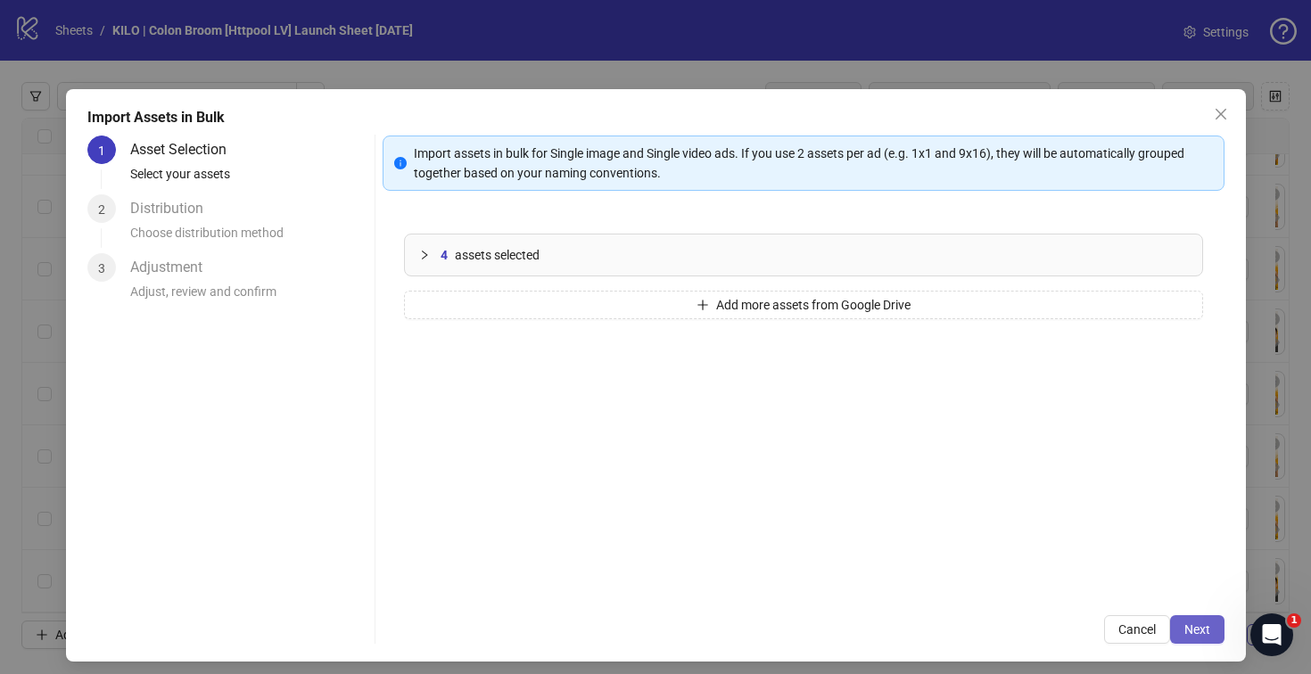
click at [1184, 633] on span "Next" at bounding box center [1197, 629] width 26 height 14
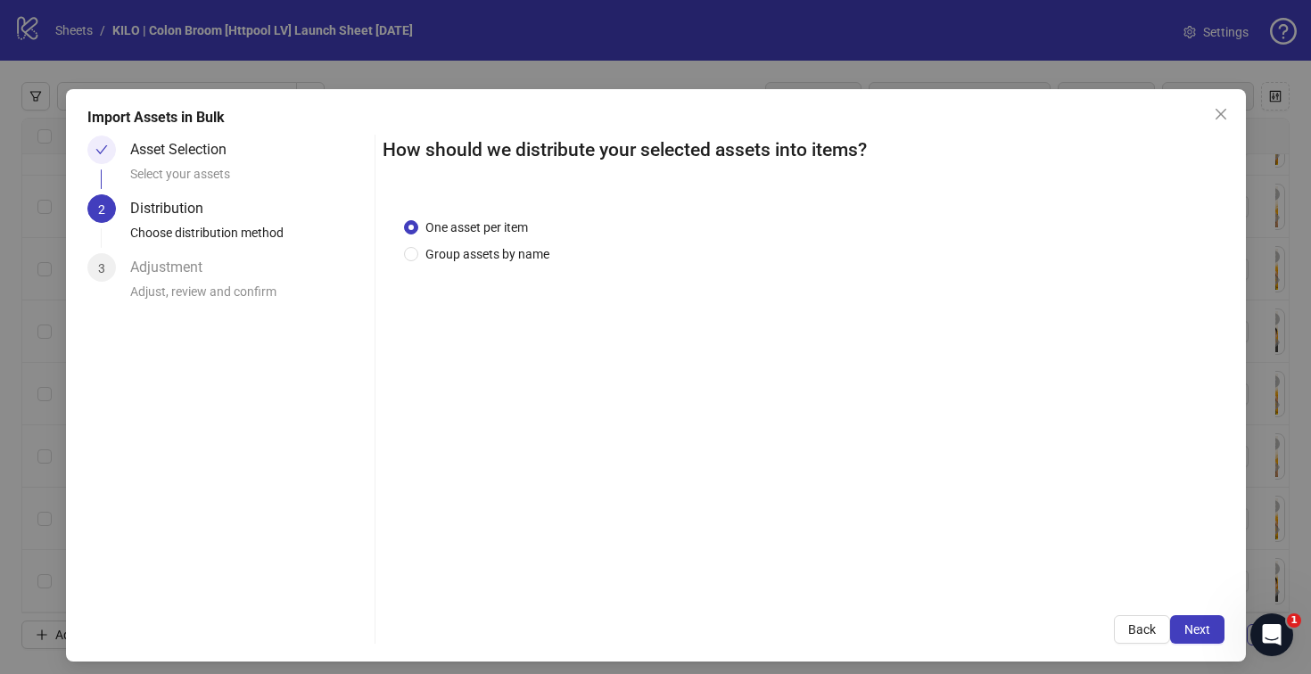
click at [1184, 633] on span "Next" at bounding box center [1197, 629] width 26 height 14
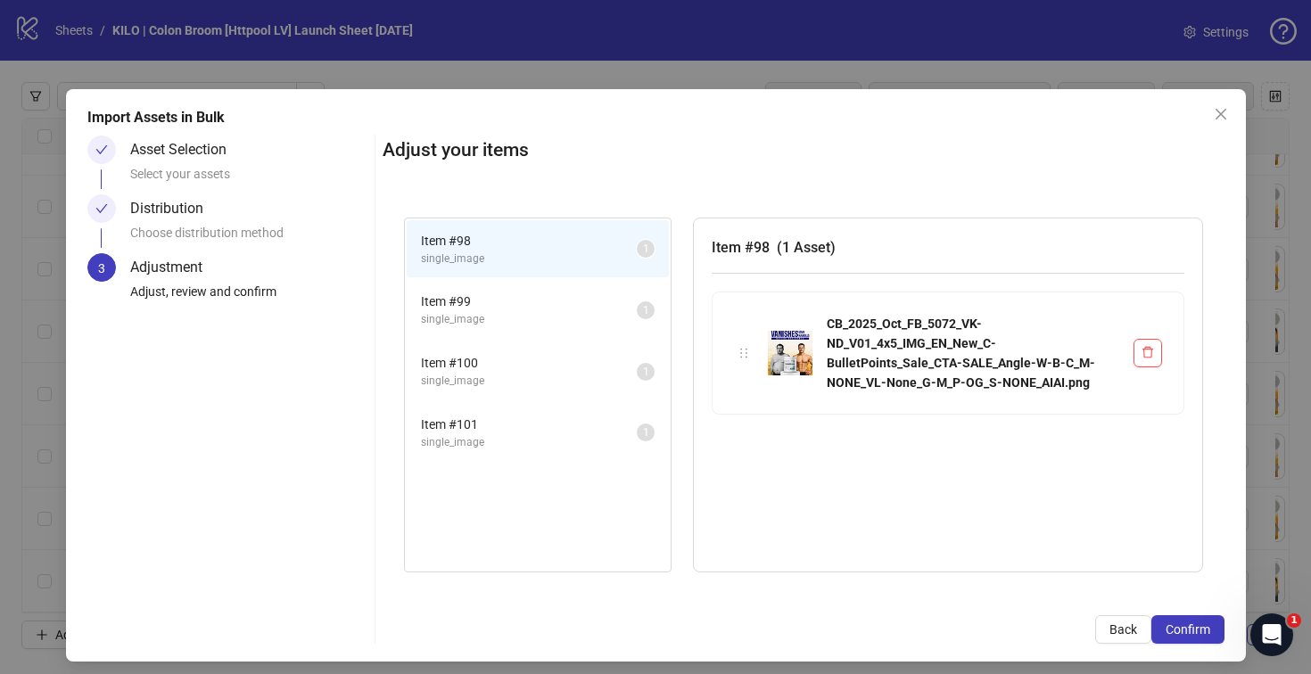
click at [1180, 633] on span "Confirm" at bounding box center [1187, 629] width 45 height 14
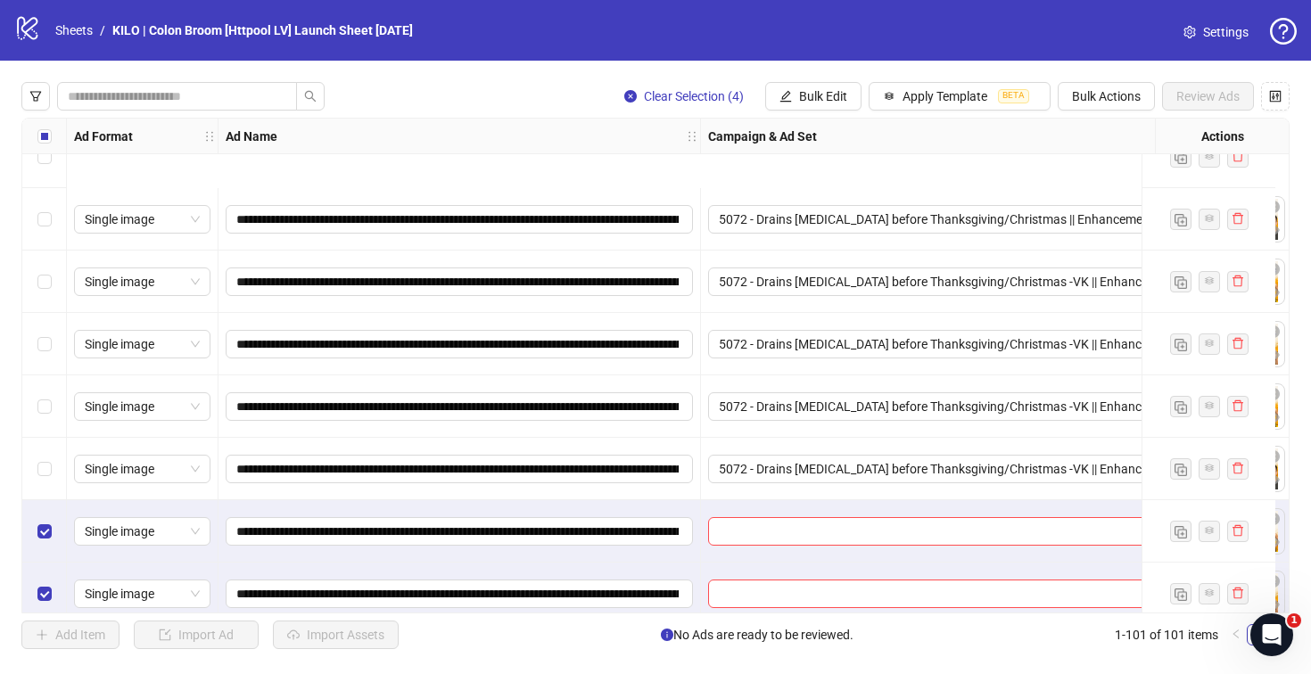
scroll to position [5852, 0]
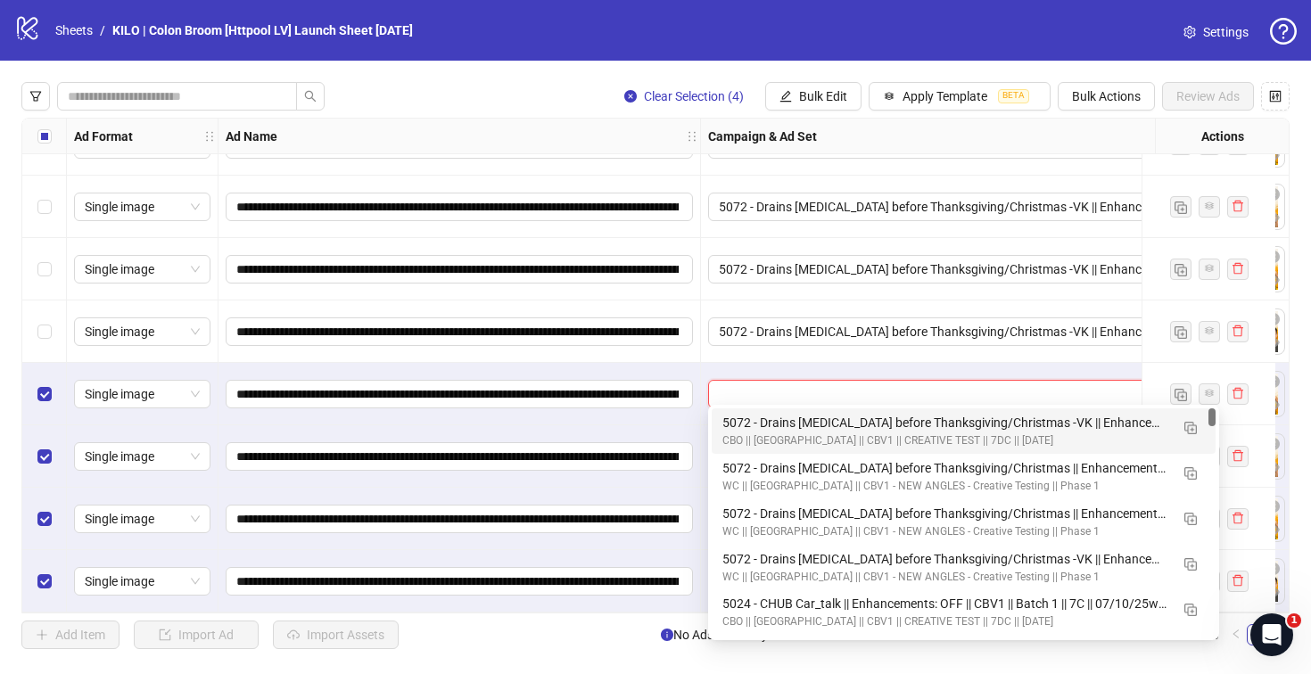
click at [839, 396] on input "search" at bounding box center [955, 394] width 473 height 27
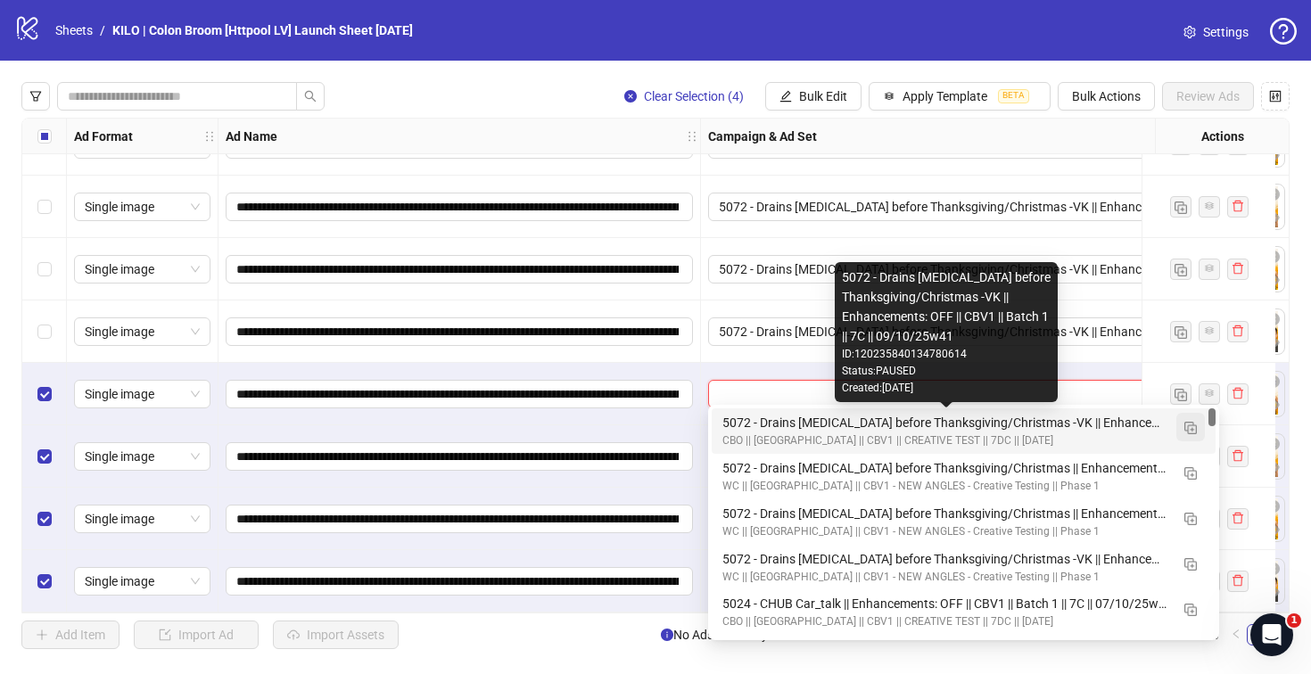
click at [1185, 428] on img "button" at bounding box center [1190, 428] width 12 height 12
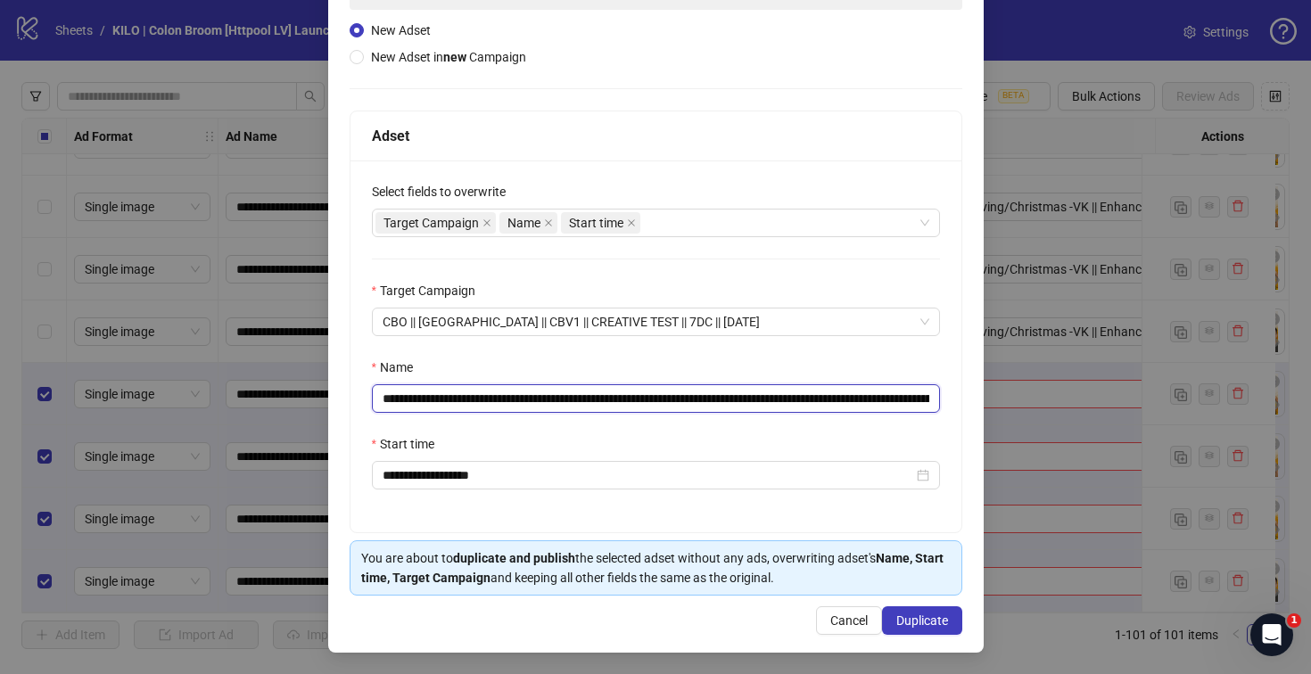
scroll to position [0, 164]
drag, startPoint x: 778, startPoint y: 402, endPoint x: 994, endPoint y: 388, distance: 216.2
click at [994, 388] on div "**********" at bounding box center [655, 337] width 1311 height 674
click at [766, 399] on input "**********" at bounding box center [653, 398] width 562 height 29
drag, startPoint x: 888, startPoint y: 400, endPoint x: 1060, endPoint y: 397, distance: 172.1
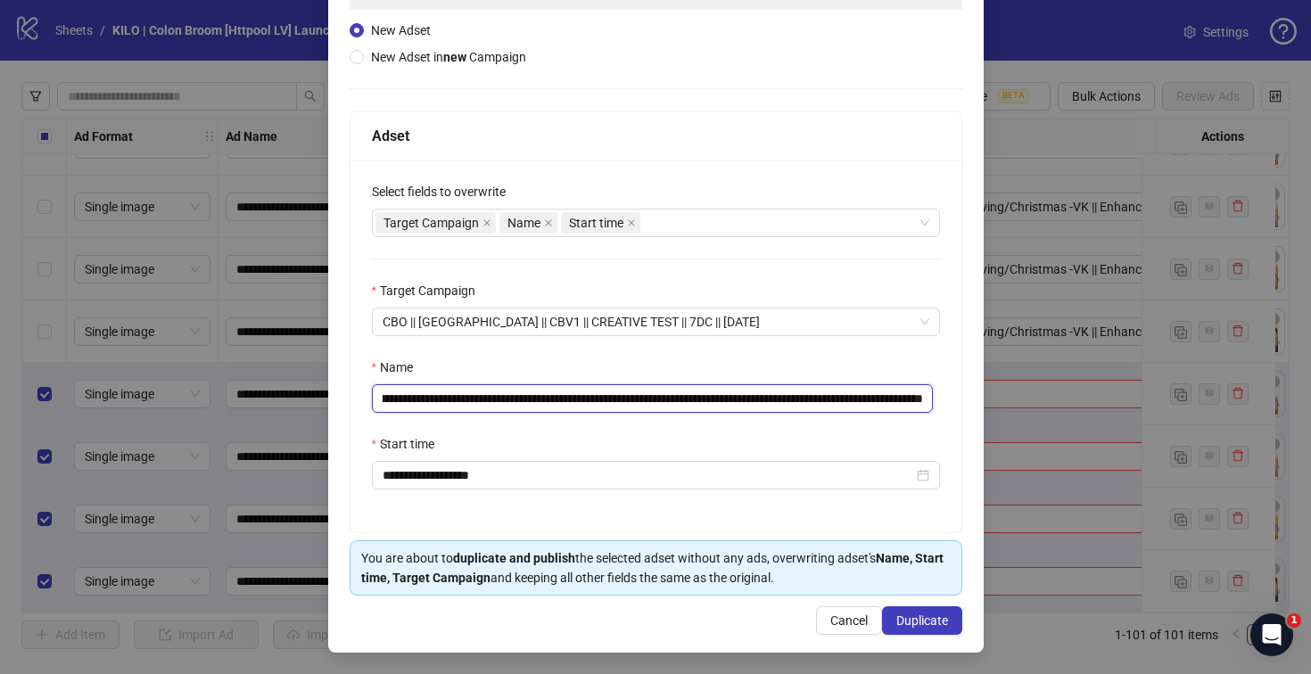
click at [1059, 398] on div "**********" at bounding box center [655, 337] width 1311 height 674
type input "**********"
click at [559, 439] on div "Start time" at bounding box center [656, 447] width 568 height 27
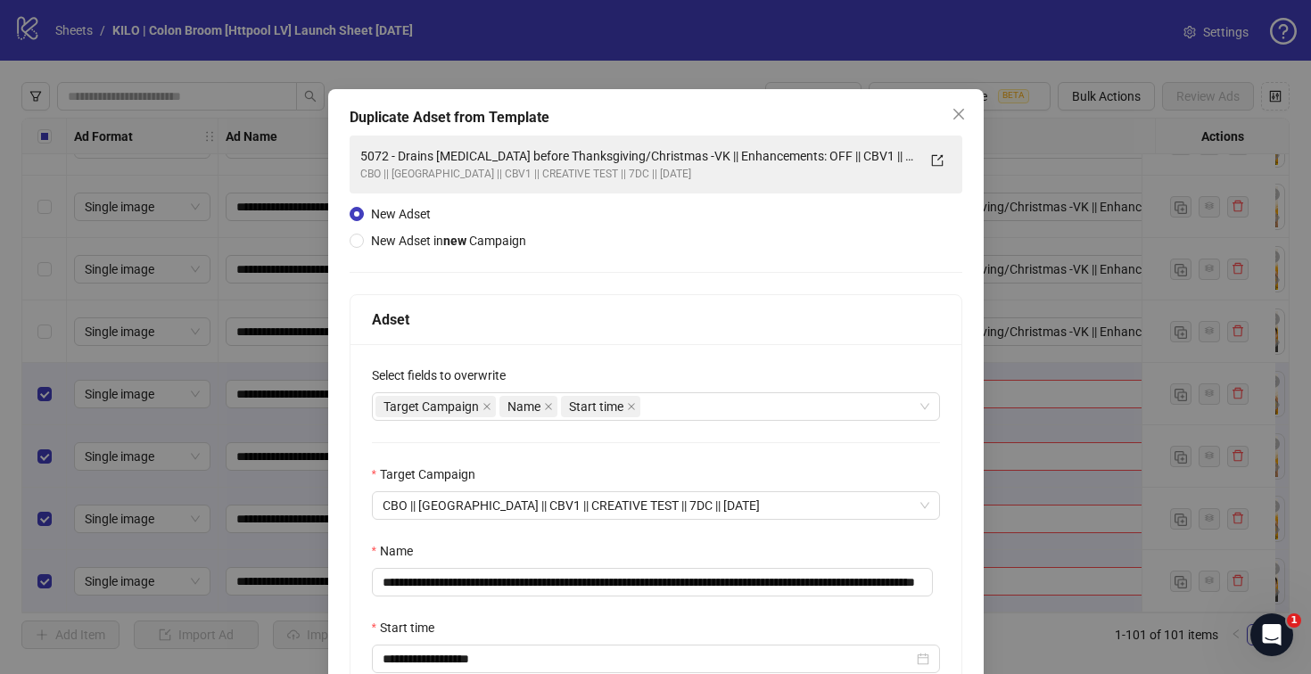
scroll to position [185, 0]
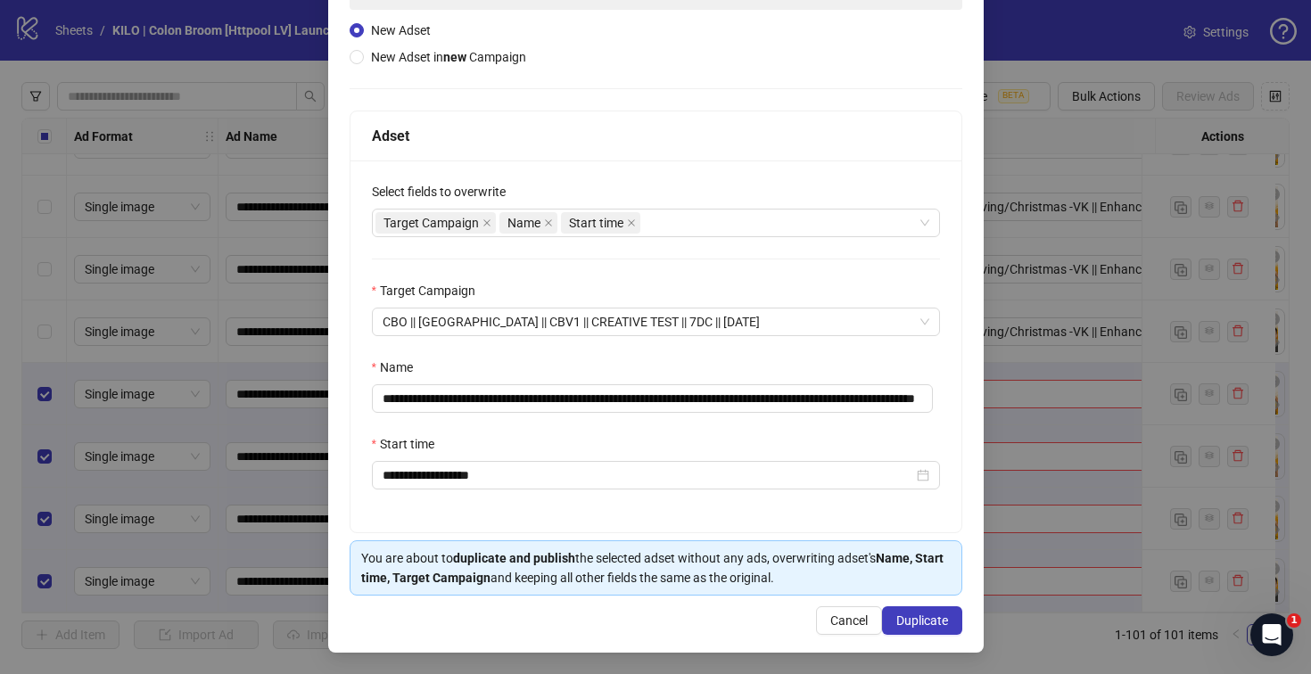
click at [892, 605] on div "**********" at bounding box center [655, 278] width 655 height 747
click at [892, 606] on div "Cancel Duplicate" at bounding box center [655, 620] width 613 height 29
click at [892, 611] on button "Duplicate" at bounding box center [922, 620] width 80 height 29
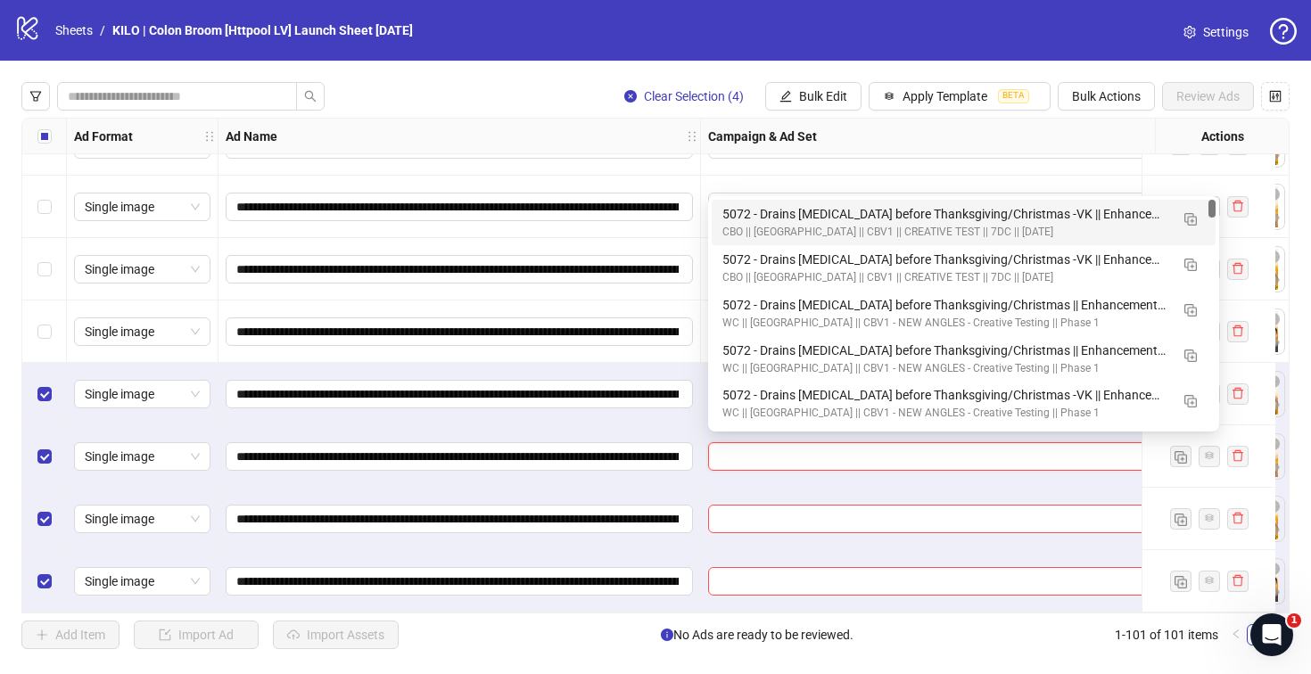
click at [760, 448] on input "search" at bounding box center [955, 456] width 473 height 27
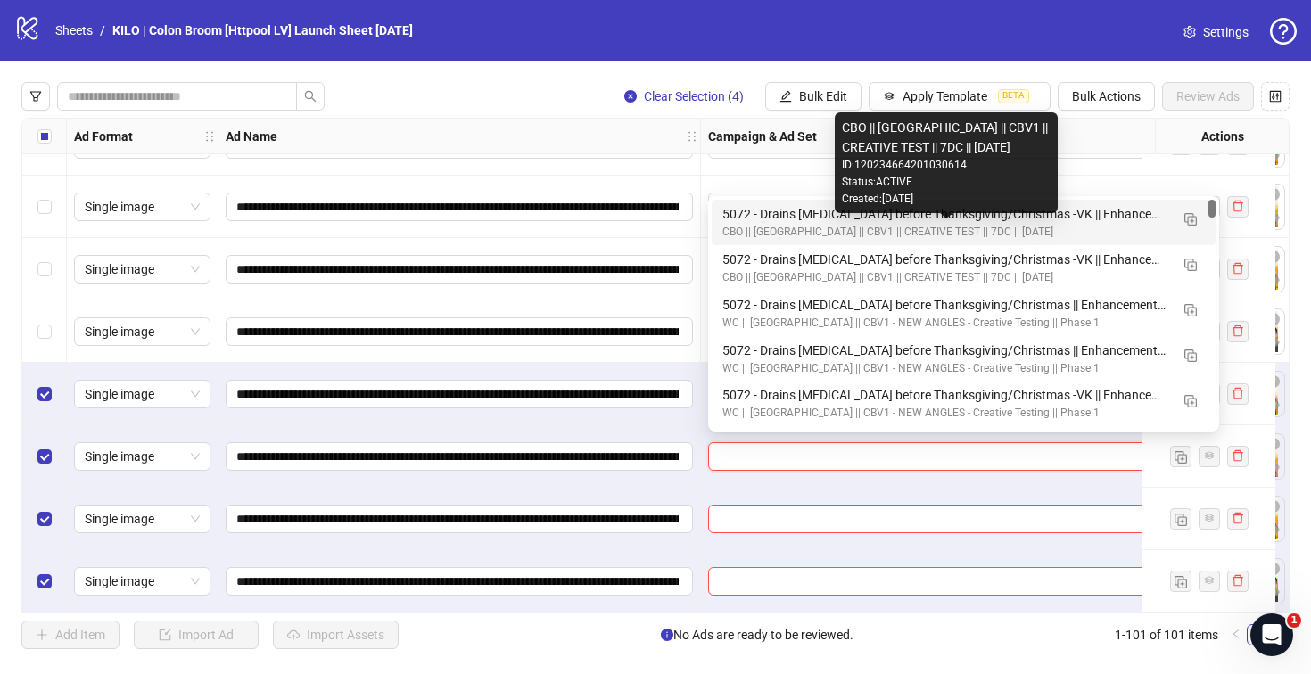
click at [749, 224] on div "CBO || [GEOGRAPHIC_DATA] || CBV1 || CREATIVE TEST || 7DC || [DATE]" at bounding box center [945, 232] width 447 height 17
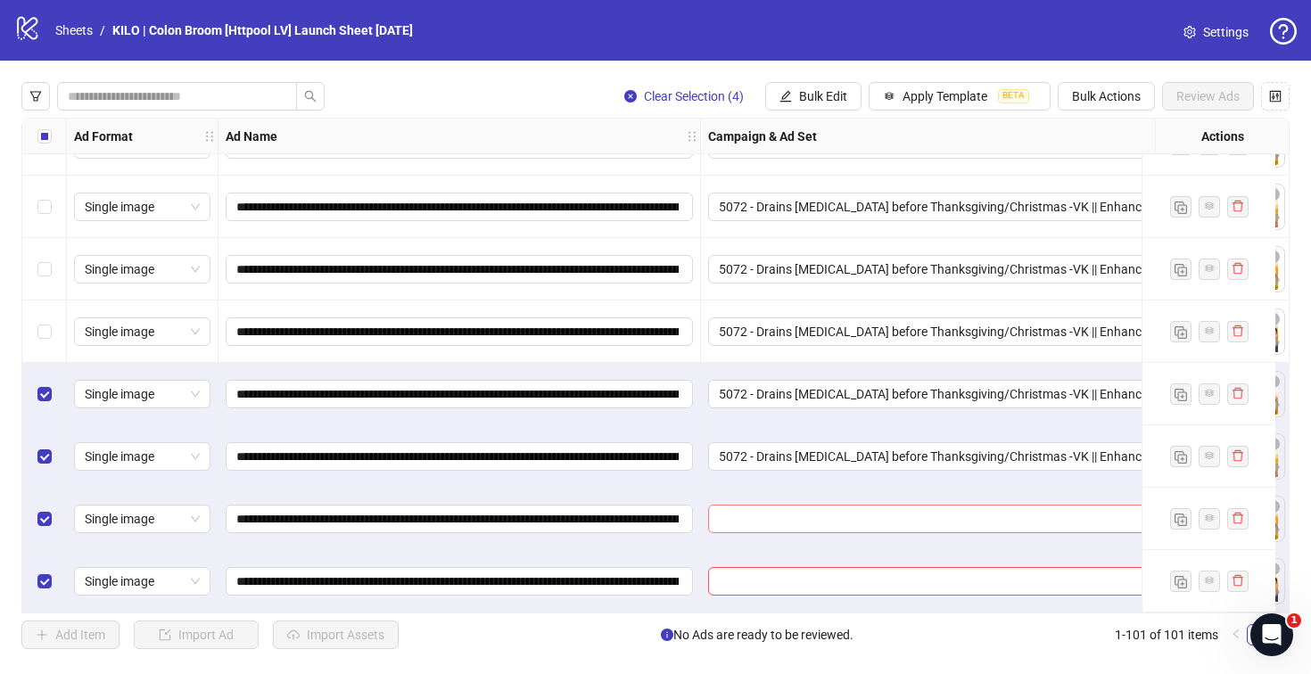
click at [742, 520] on input "search" at bounding box center [955, 519] width 473 height 27
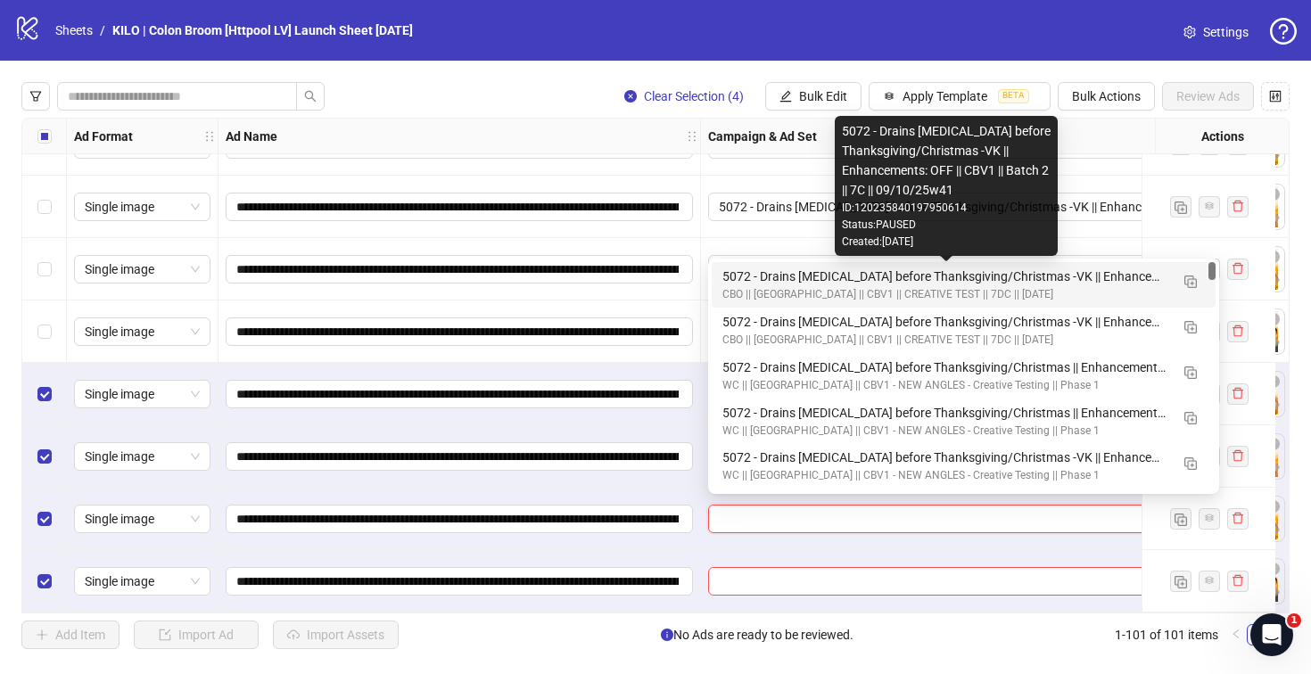
click at [736, 277] on div "5072 - Drains [MEDICAL_DATA] before Thanksgiving/Christmas -VK || Enhancements:…" at bounding box center [945, 277] width 447 height 20
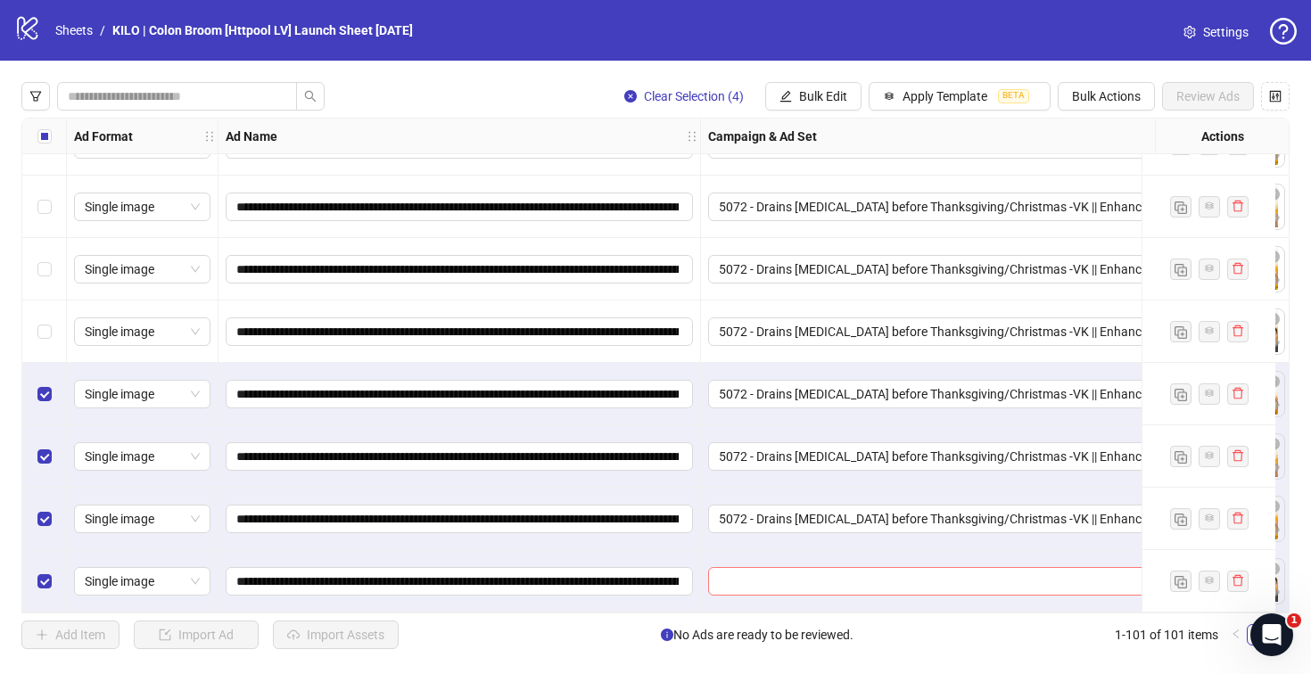
click at [738, 568] on input "search" at bounding box center [955, 581] width 473 height 27
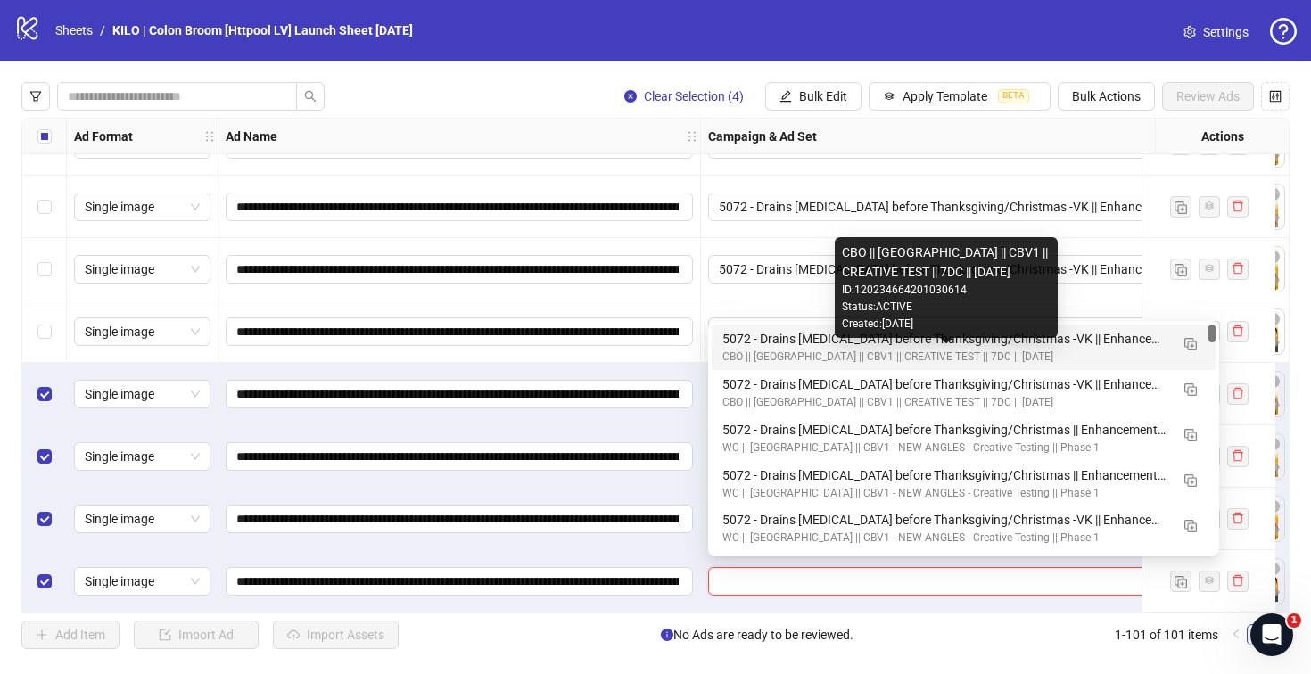
click at [744, 349] on div "CBO || [GEOGRAPHIC_DATA] || CBV1 || CREATIVE TEST || 7DC || [DATE]" at bounding box center [945, 357] width 447 height 17
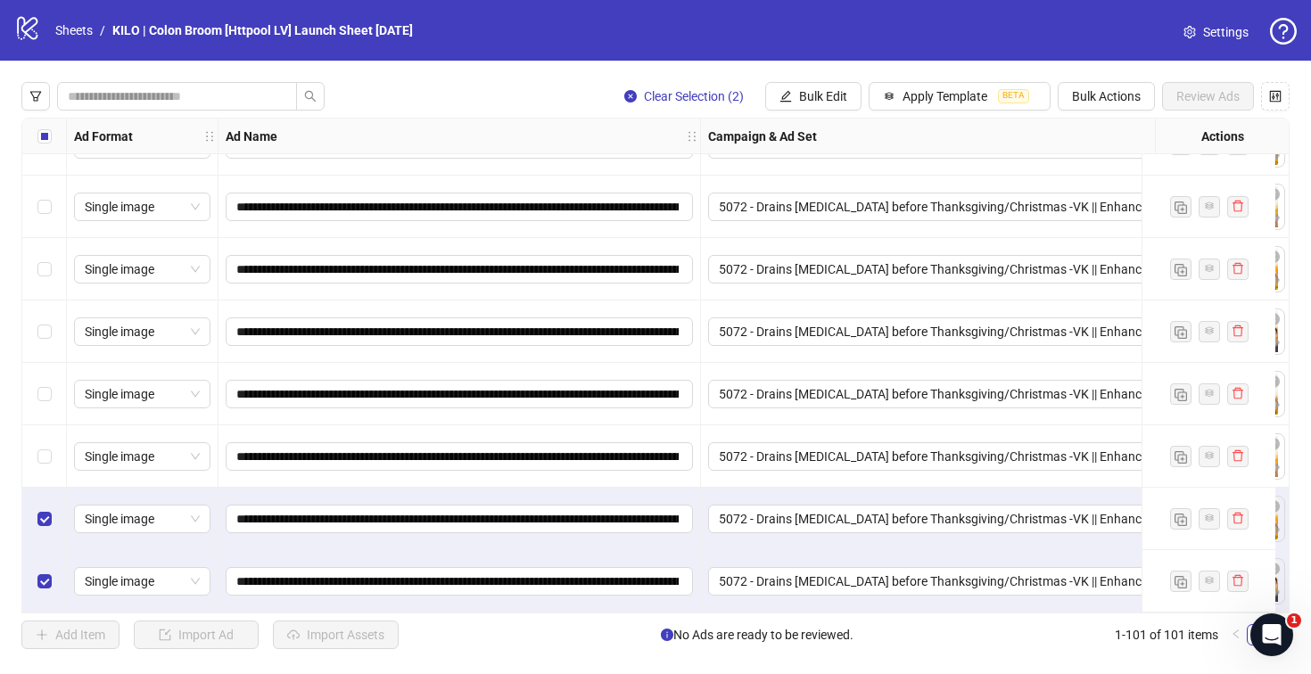
click at [41, 532] on div "Select row 100" at bounding box center [44, 519] width 45 height 62
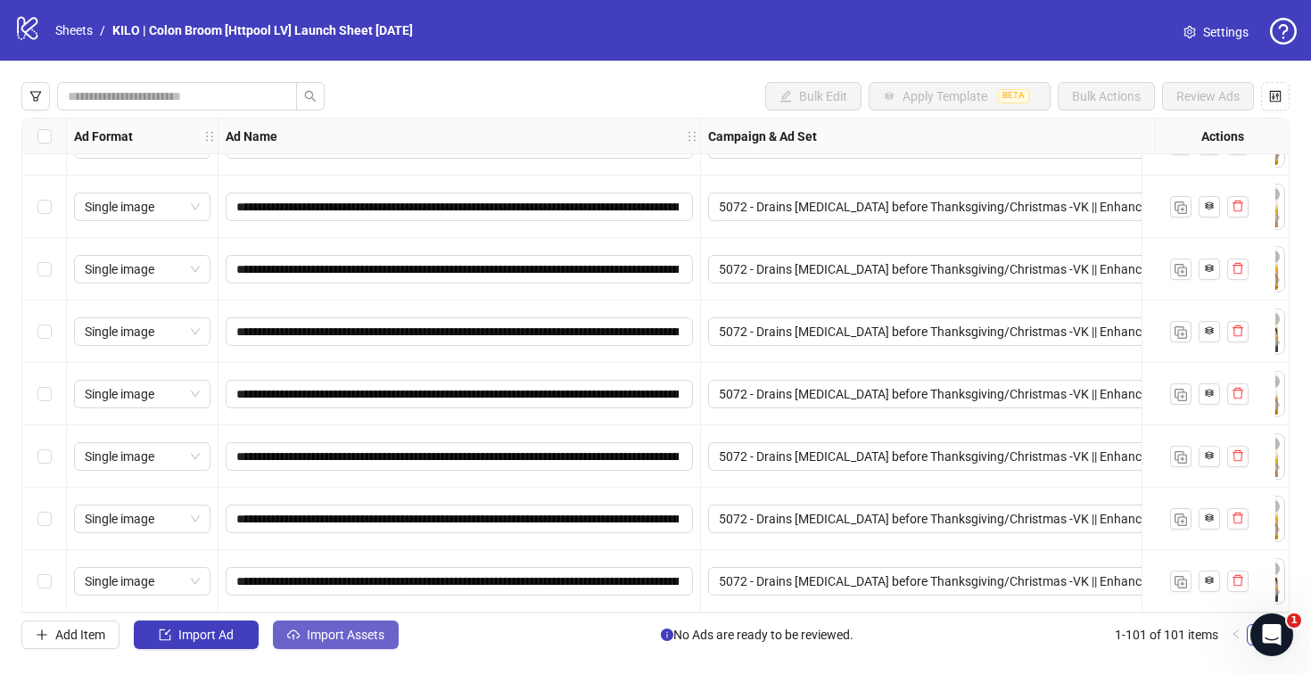
click at [353, 629] on span "Import Assets" at bounding box center [346, 635] width 78 height 14
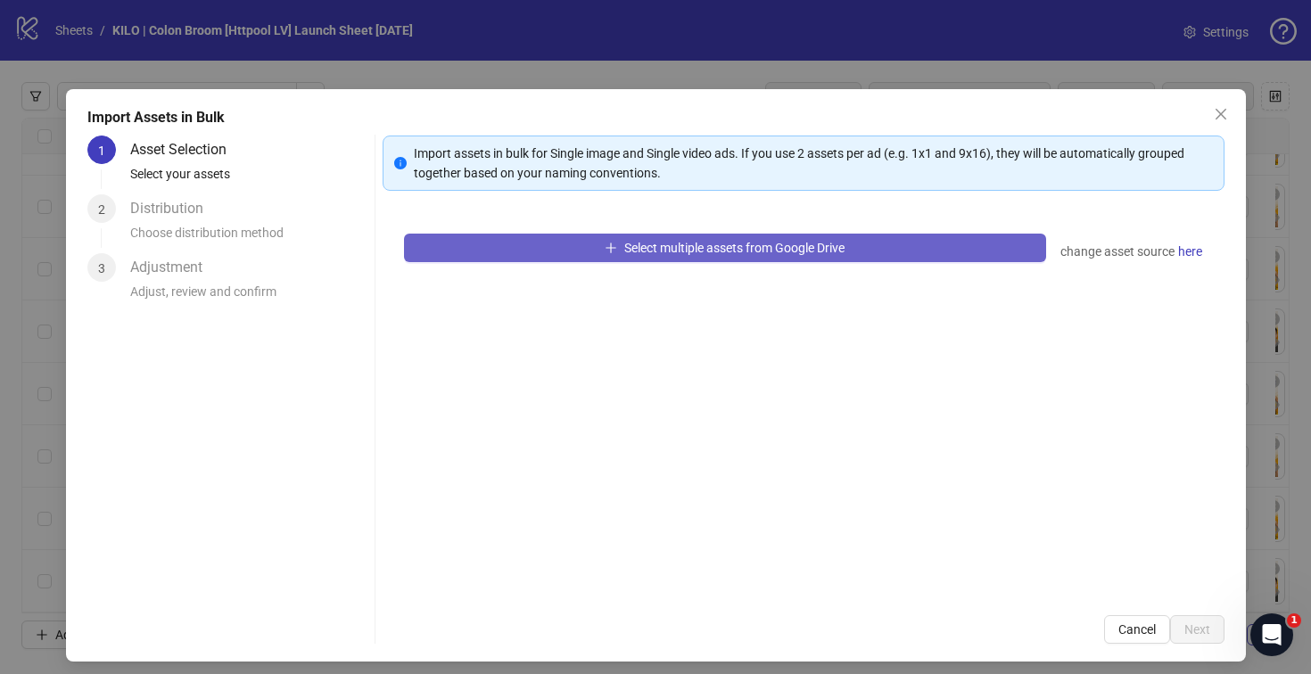
click at [575, 254] on button "Select multiple assets from Google Drive" at bounding box center [725, 248] width 642 height 29
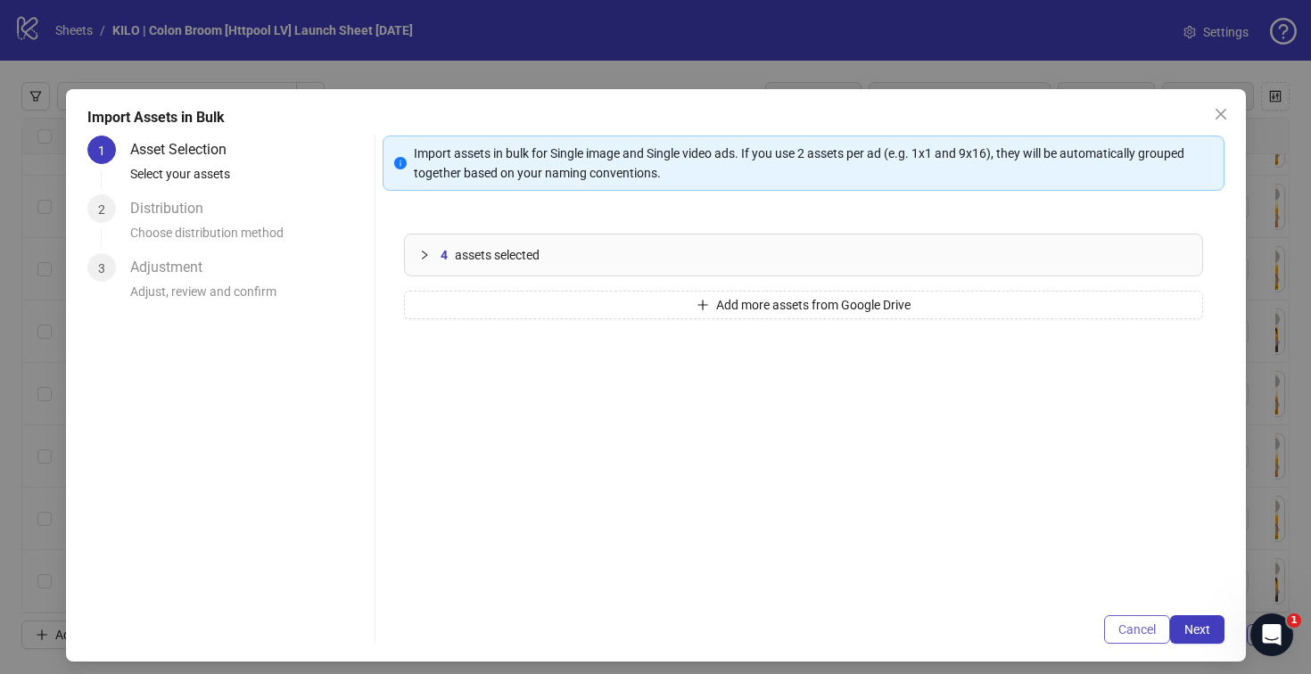
click at [1140, 637] on button "Cancel" at bounding box center [1137, 629] width 66 height 29
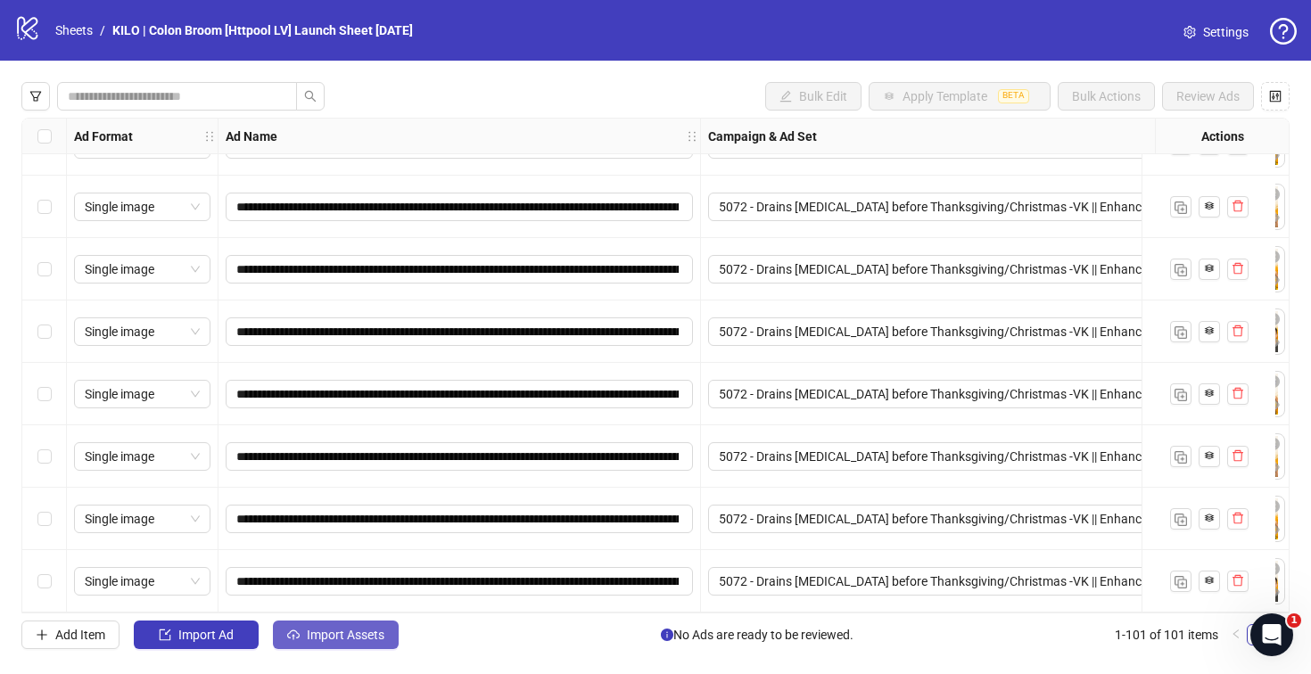
click at [383, 634] on span "Import Assets" at bounding box center [346, 635] width 78 height 14
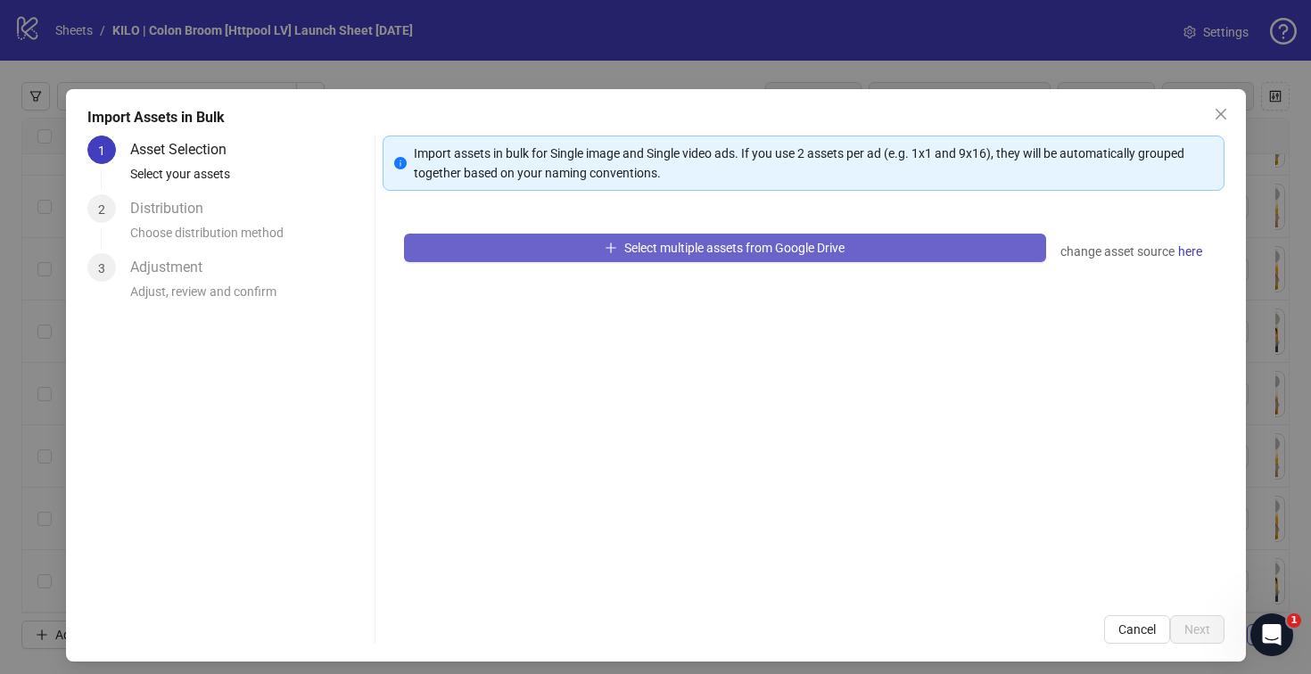
click at [547, 246] on button "Select multiple assets from Google Drive" at bounding box center [725, 248] width 642 height 29
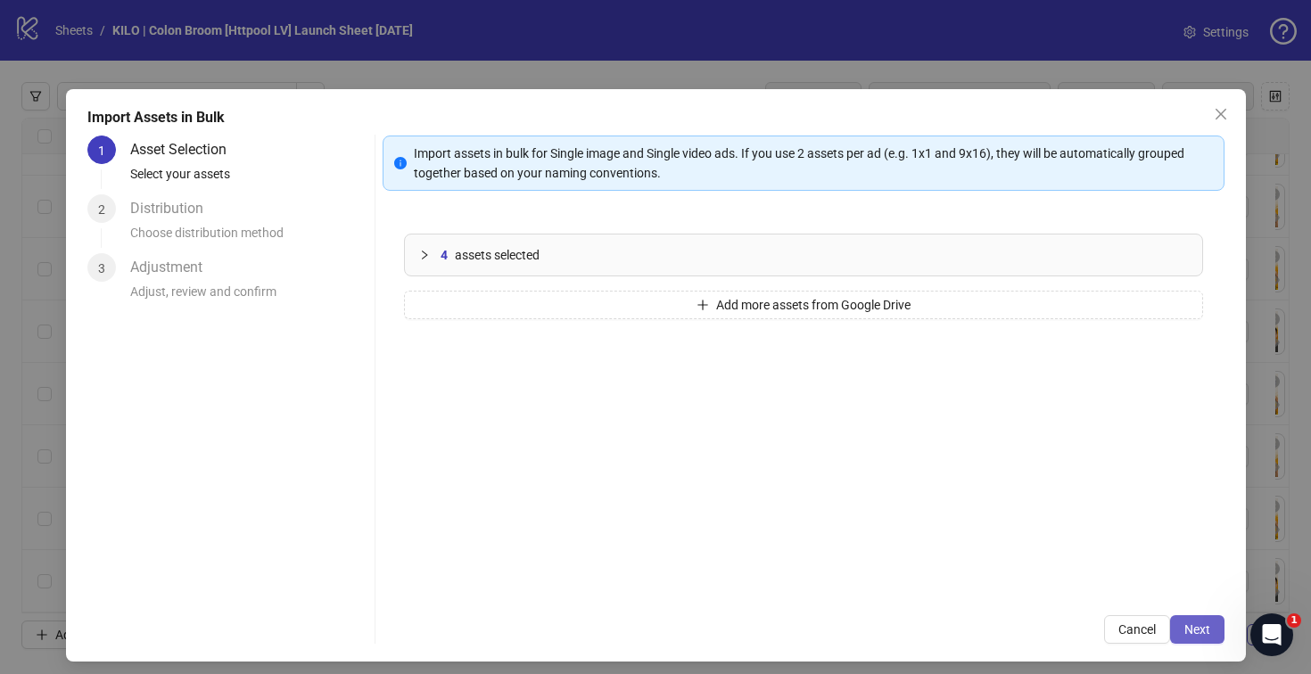
click at [1186, 616] on button "Next" at bounding box center [1197, 629] width 54 height 29
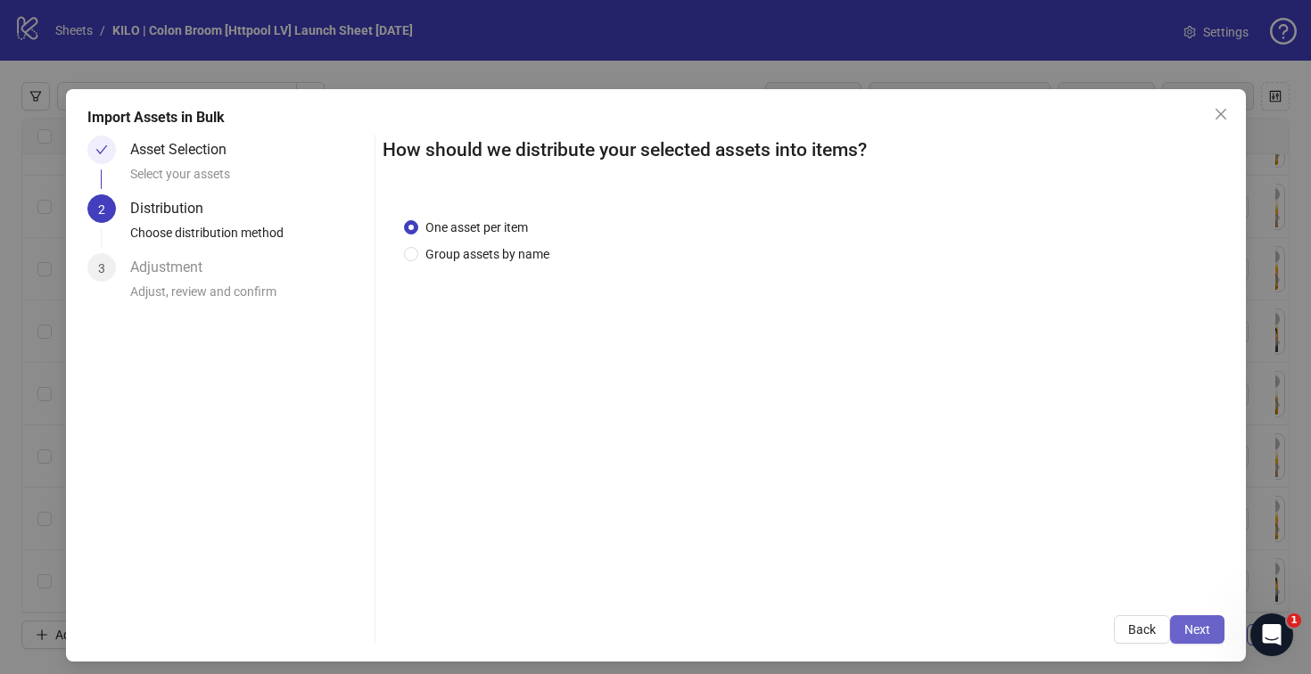
click at [1170, 623] on button "Next" at bounding box center [1197, 629] width 54 height 29
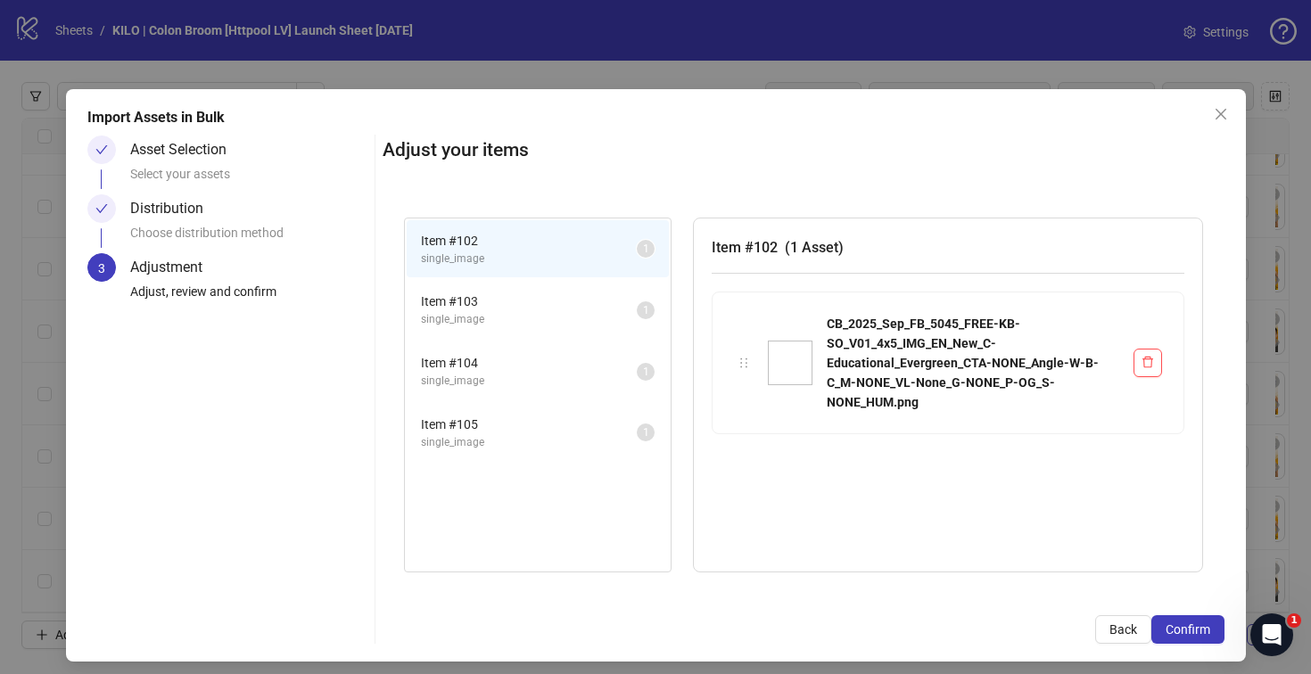
click at [1165, 623] on span "Confirm" at bounding box center [1187, 629] width 45 height 14
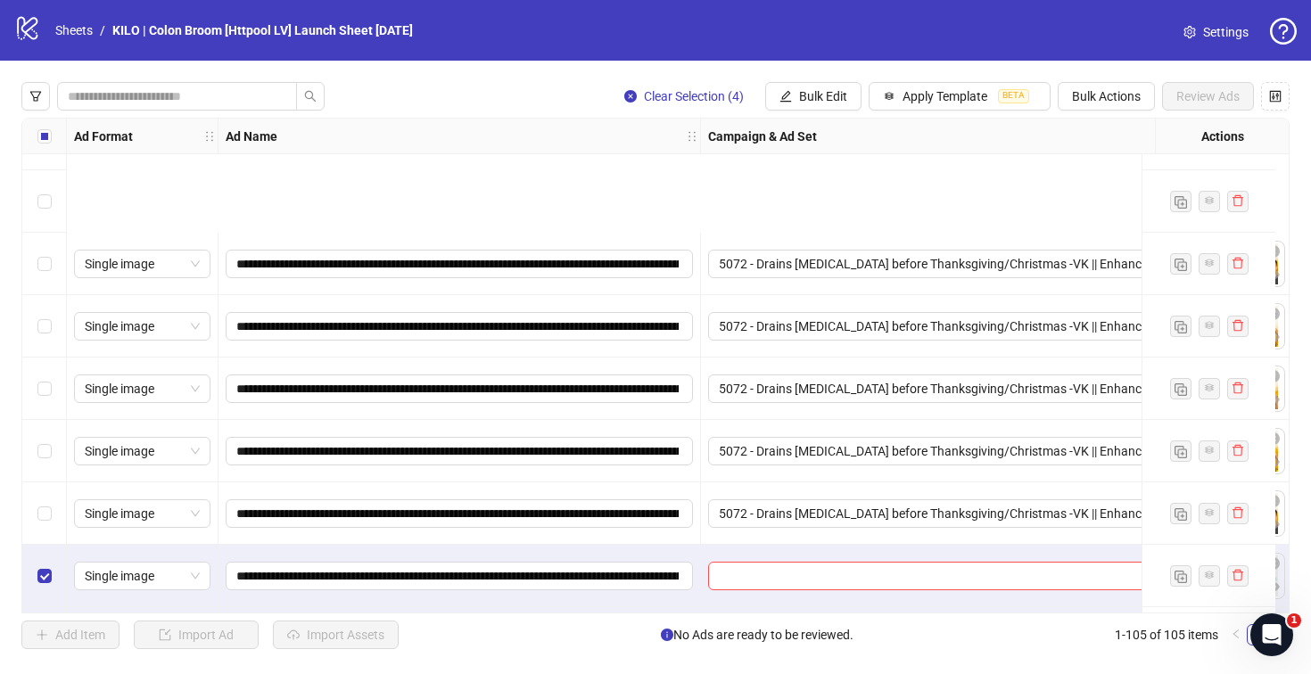
scroll to position [6102, 0]
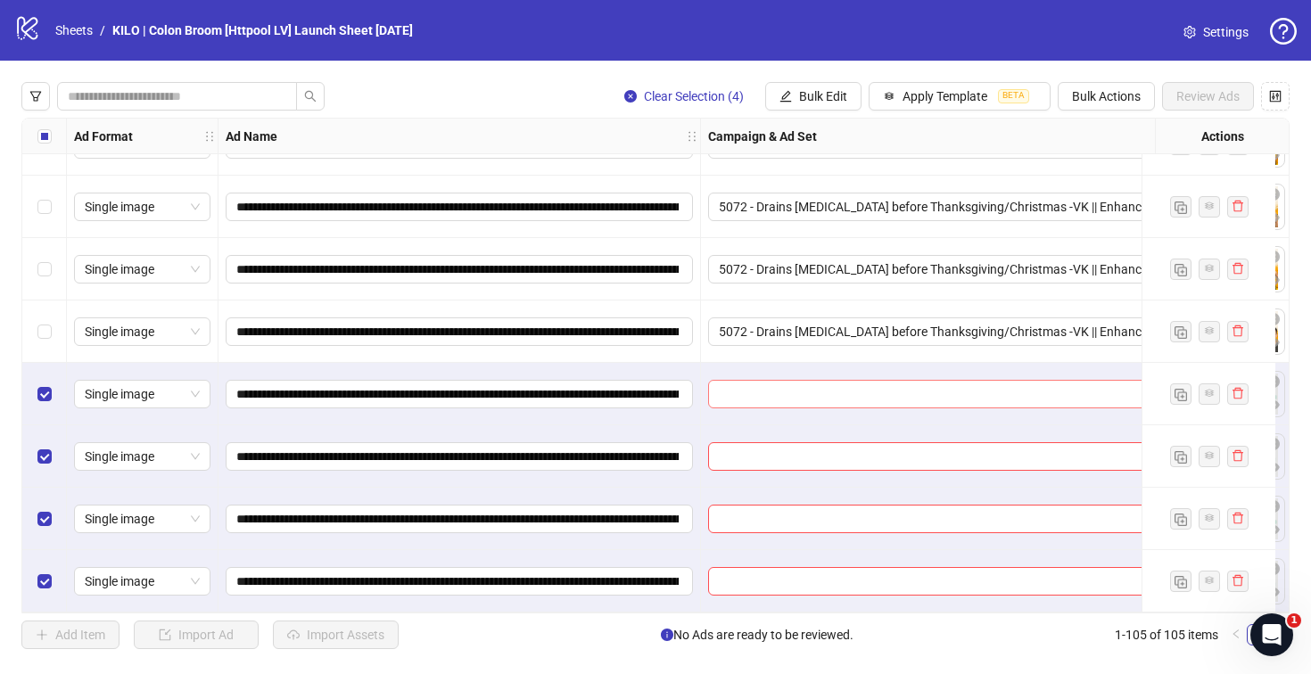
click at [730, 387] on input "search" at bounding box center [955, 394] width 473 height 27
click at [728, 398] on input "search" at bounding box center [955, 394] width 473 height 27
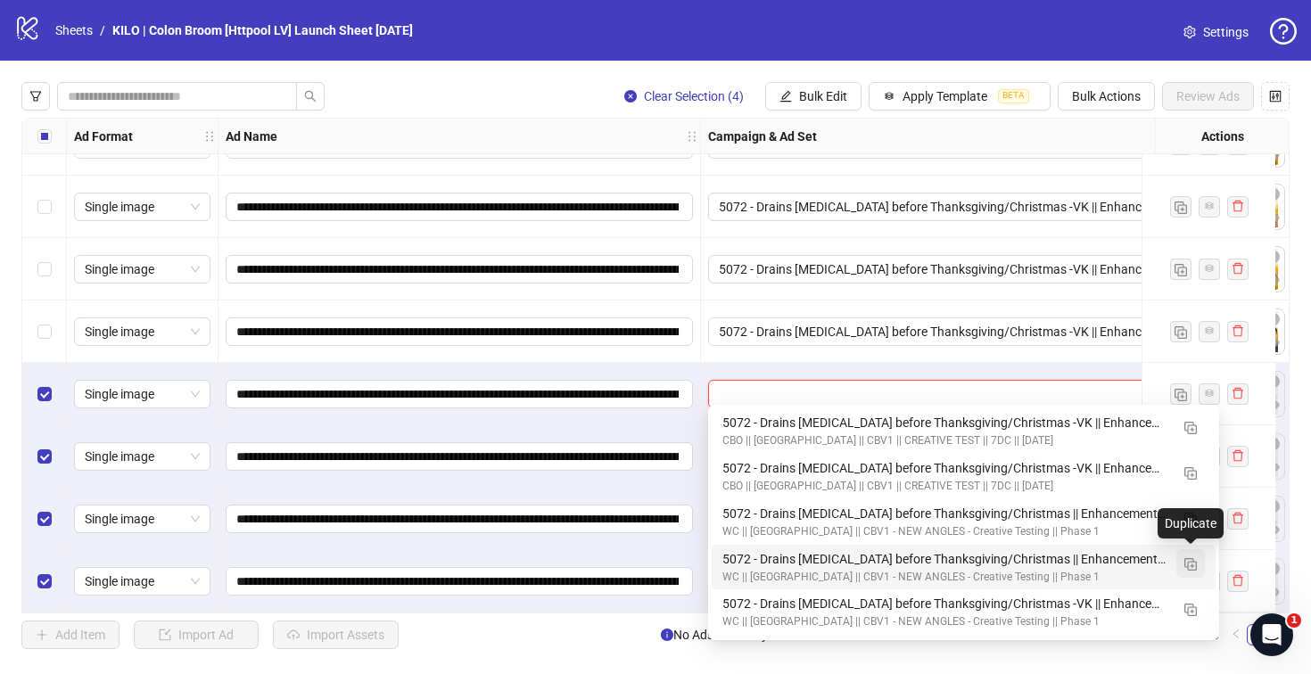
click at [1187, 567] on img "button" at bounding box center [1190, 564] width 12 height 12
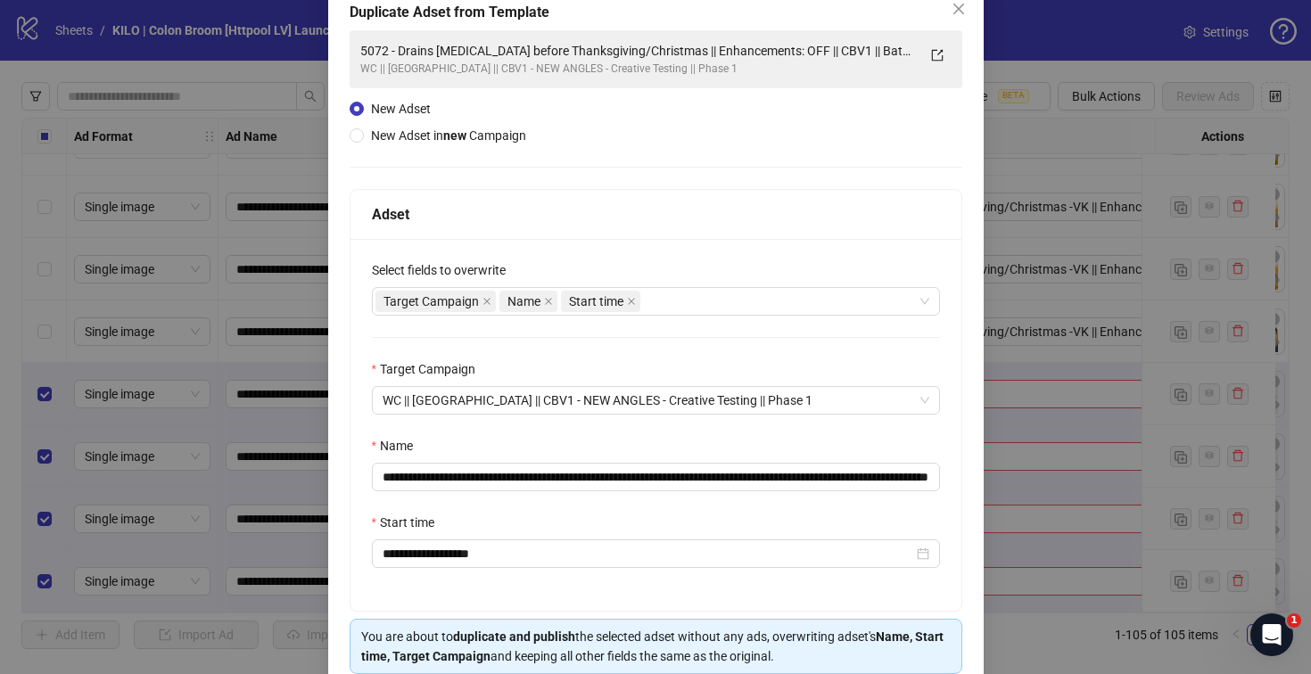
scroll to position [107, 0]
click at [650, 477] on input "**********" at bounding box center [656, 475] width 568 height 29
drag, startPoint x: 686, startPoint y: 474, endPoint x: 399, endPoint y: 464, distance: 287.3
click at [399, 464] on input "**********" at bounding box center [656, 475] width 568 height 29
paste input "****"
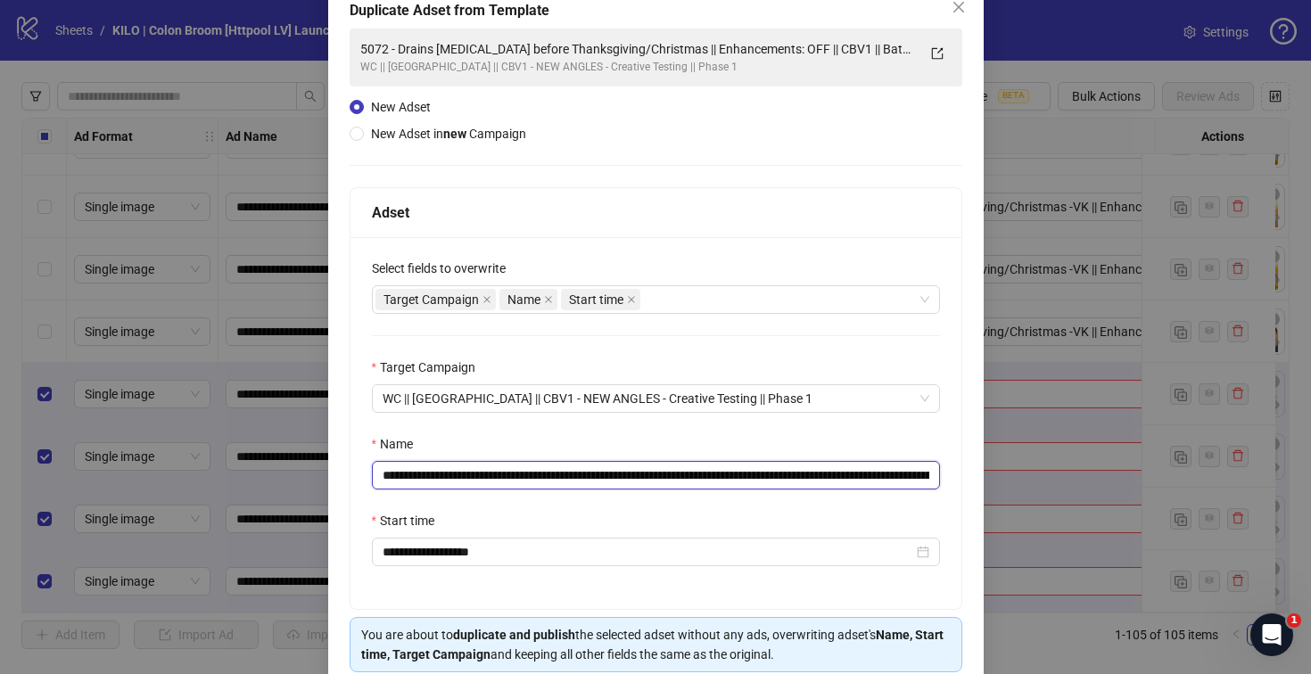
scroll to position [0, 137]
drag, startPoint x: 800, startPoint y: 467, endPoint x: 961, endPoint y: 468, distance: 161.4
click at [961, 468] on div "**********" at bounding box center [655, 355] width 655 height 747
click at [872, 476] on input "**********" at bounding box center [653, 475] width 562 height 29
drag, startPoint x: 879, startPoint y: 475, endPoint x: 946, endPoint y: 473, distance: 66.9
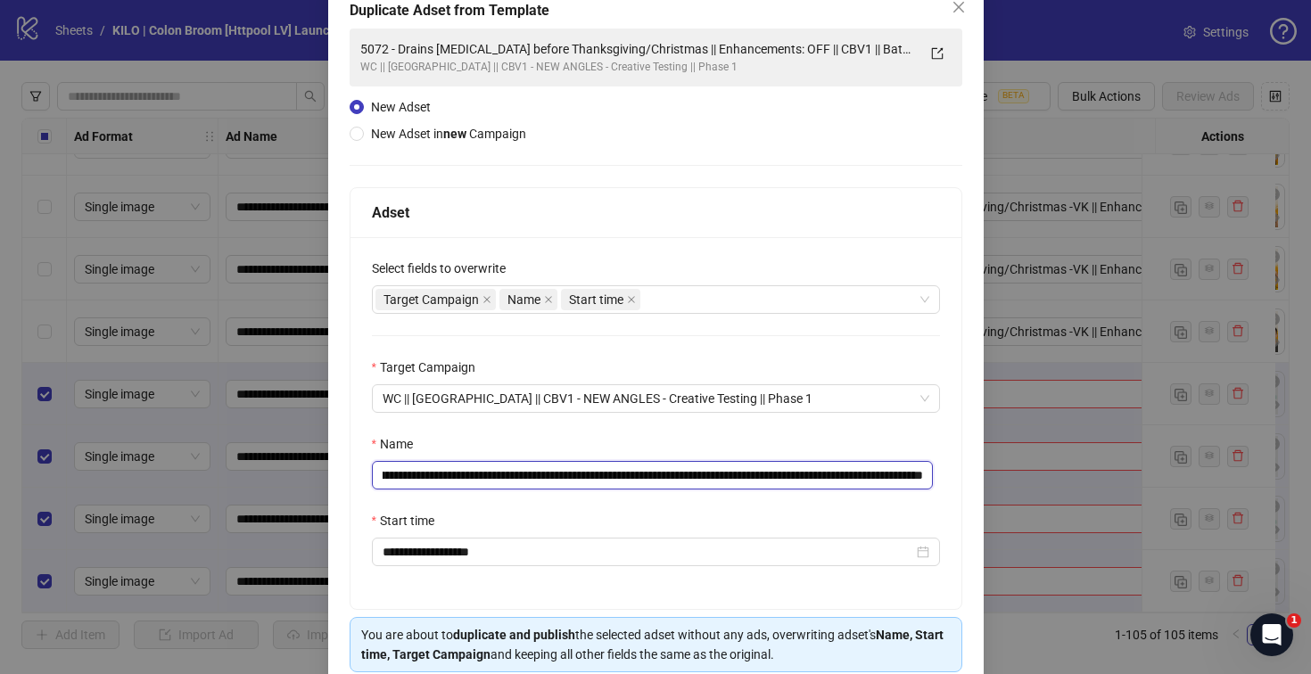
click at [946, 473] on div "**********" at bounding box center [655, 423] width 611 height 372
type input "**********"
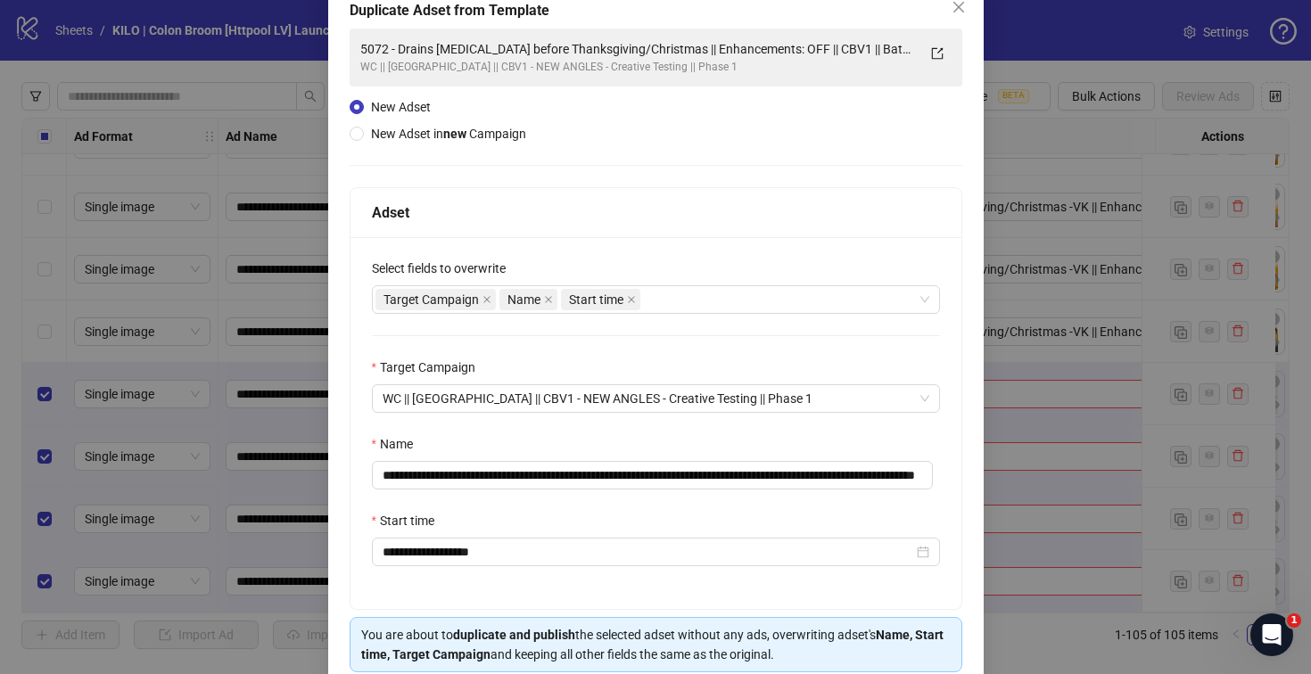
click at [691, 519] on div "Start time" at bounding box center [656, 524] width 568 height 27
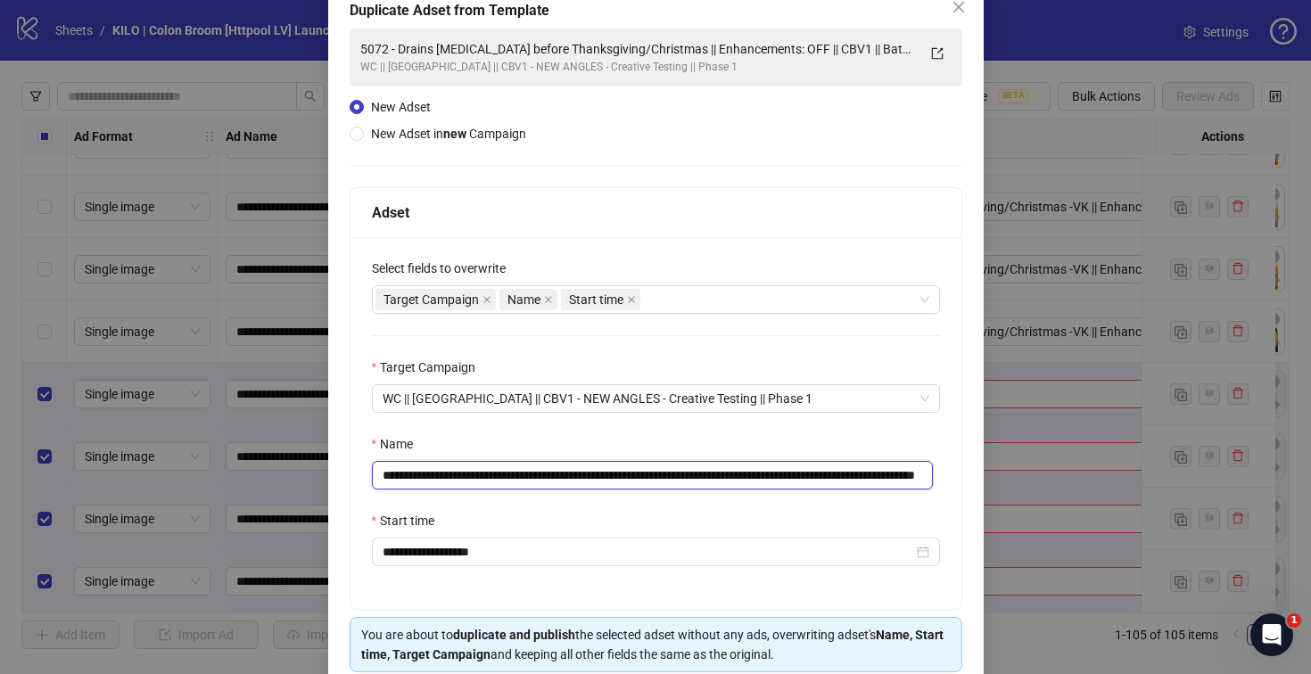
drag, startPoint x: 732, startPoint y: 478, endPoint x: 991, endPoint y: 478, distance: 259.4
click at [991, 478] on div "**********" at bounding box center [655, 337] width 1311 height 674
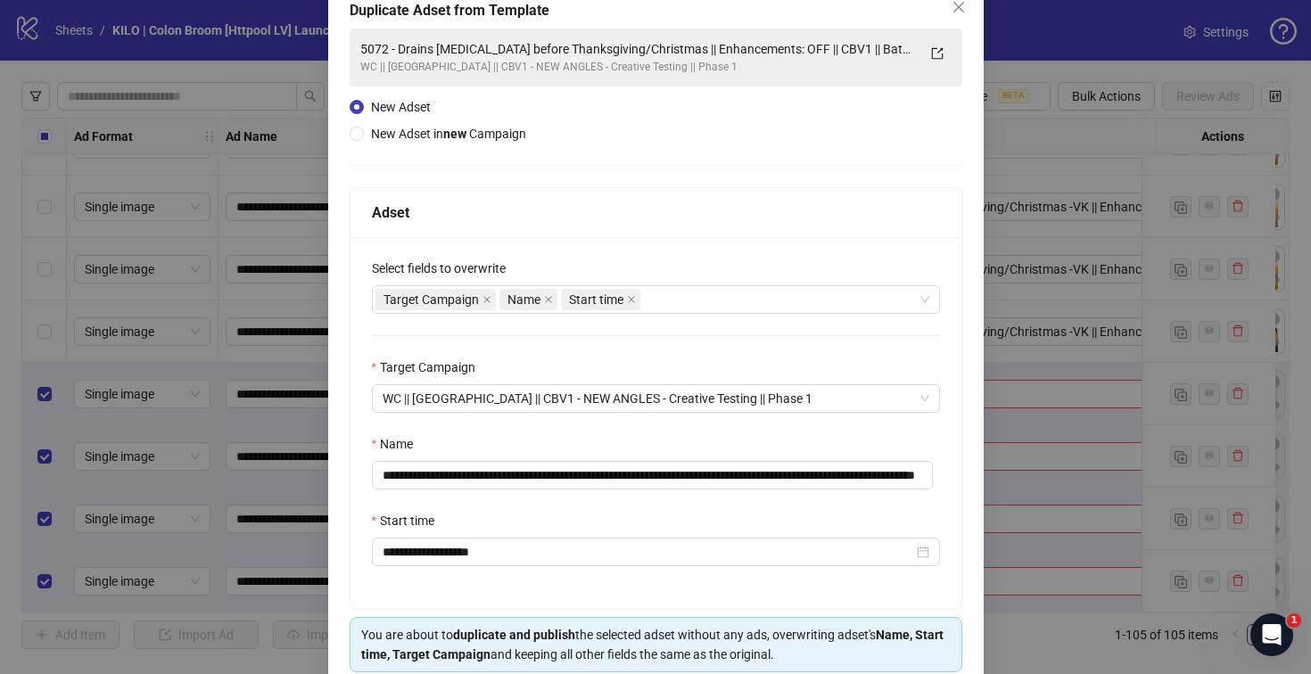
scroll to position [0, 0]
click at [656, 504] on div "**********" at bounding box center [655, 423] width 611 height 372
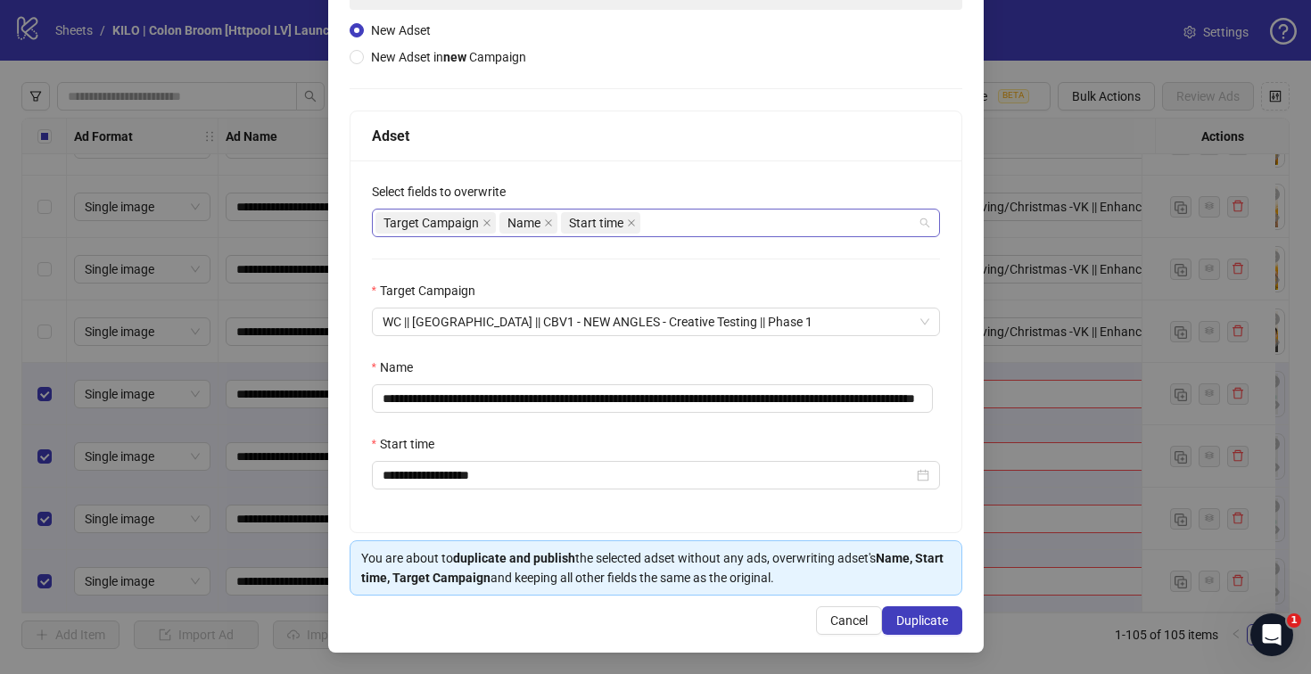
click at [716, 225] on div "Target Campaign Name Start time" at bounding box center [646, 222] width 542 height 25
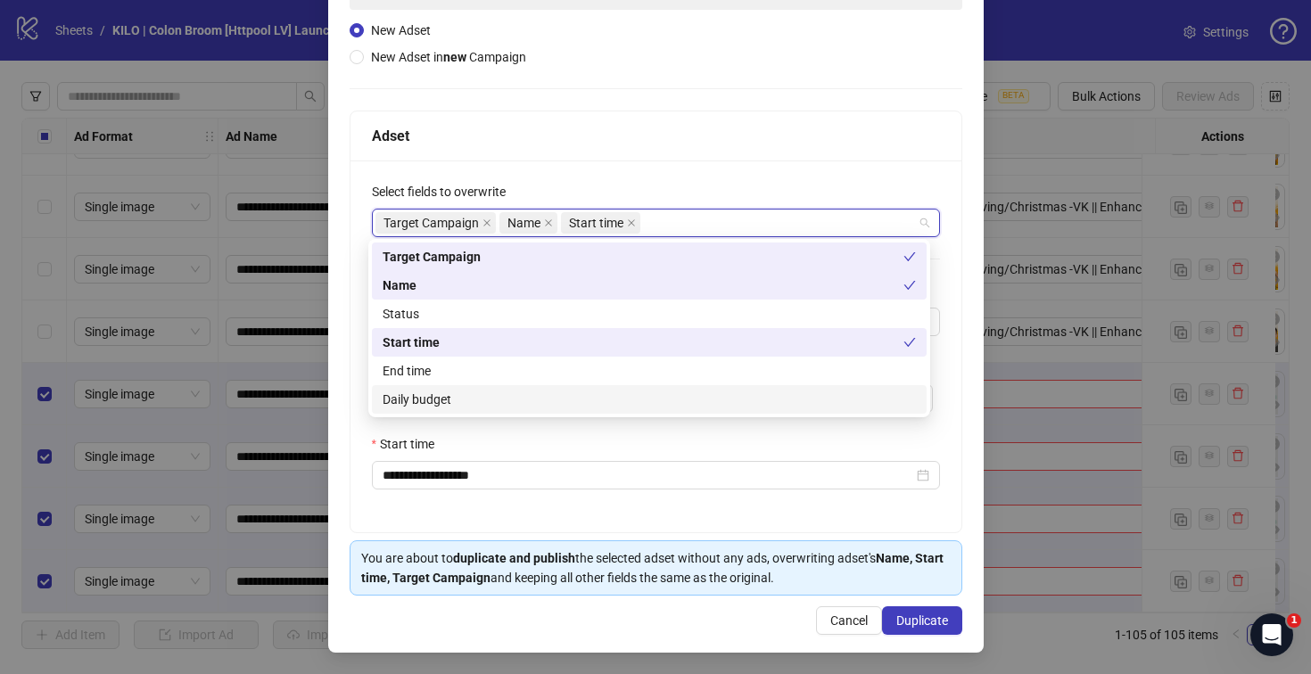
click at [619, 397] on div "Daily budget" at bounding box center [648, 400] width 533 height 20
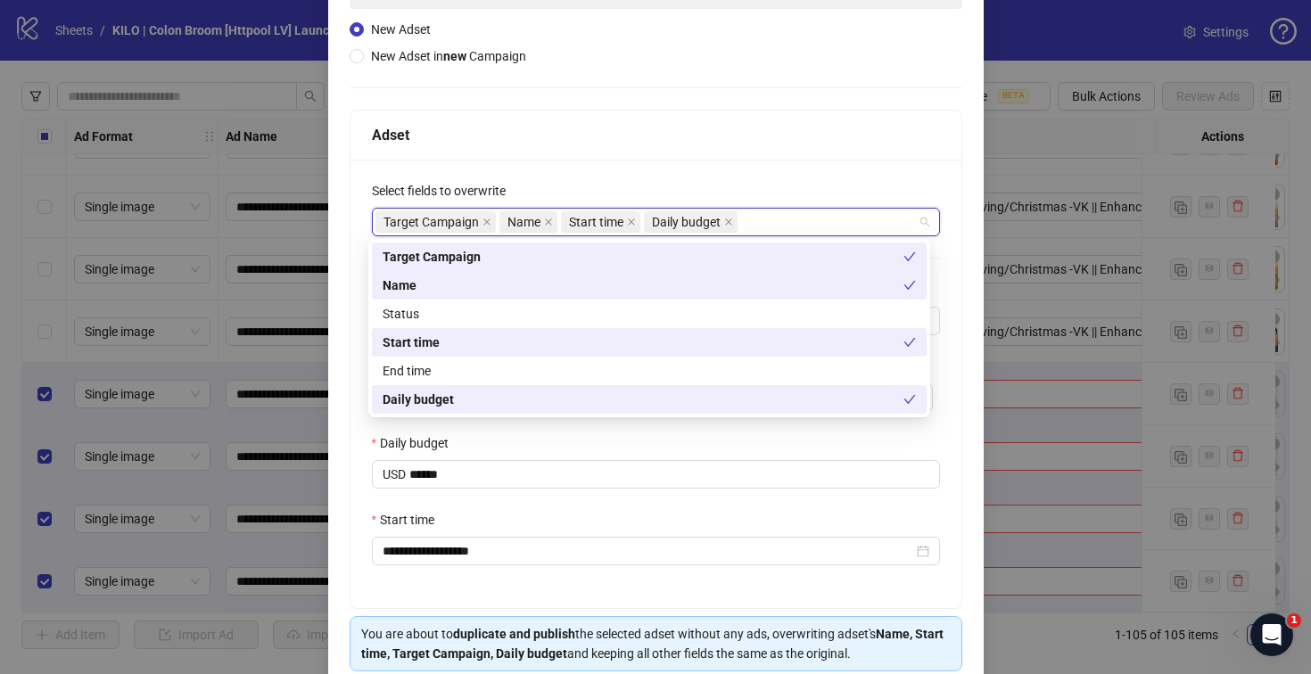
click at [601, 442] on div "Daily budget" at bounding box center [656, 446] width 568 height 27
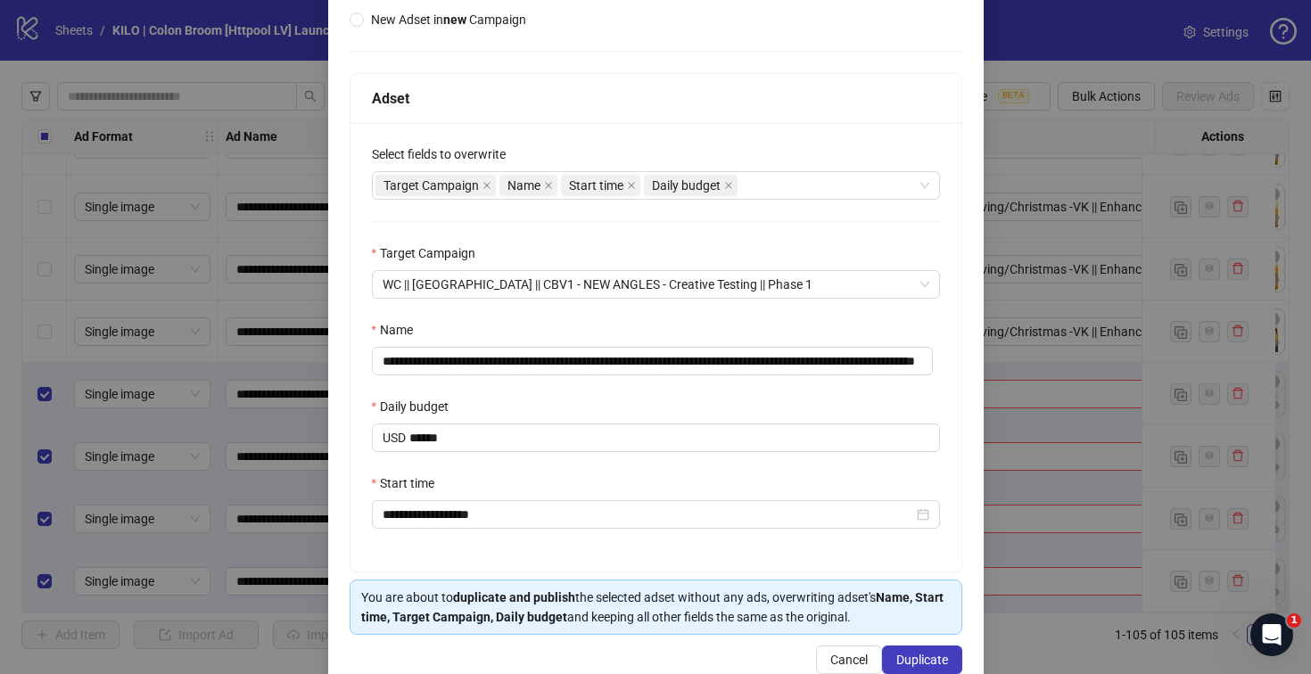
scroll to position [262, 0]
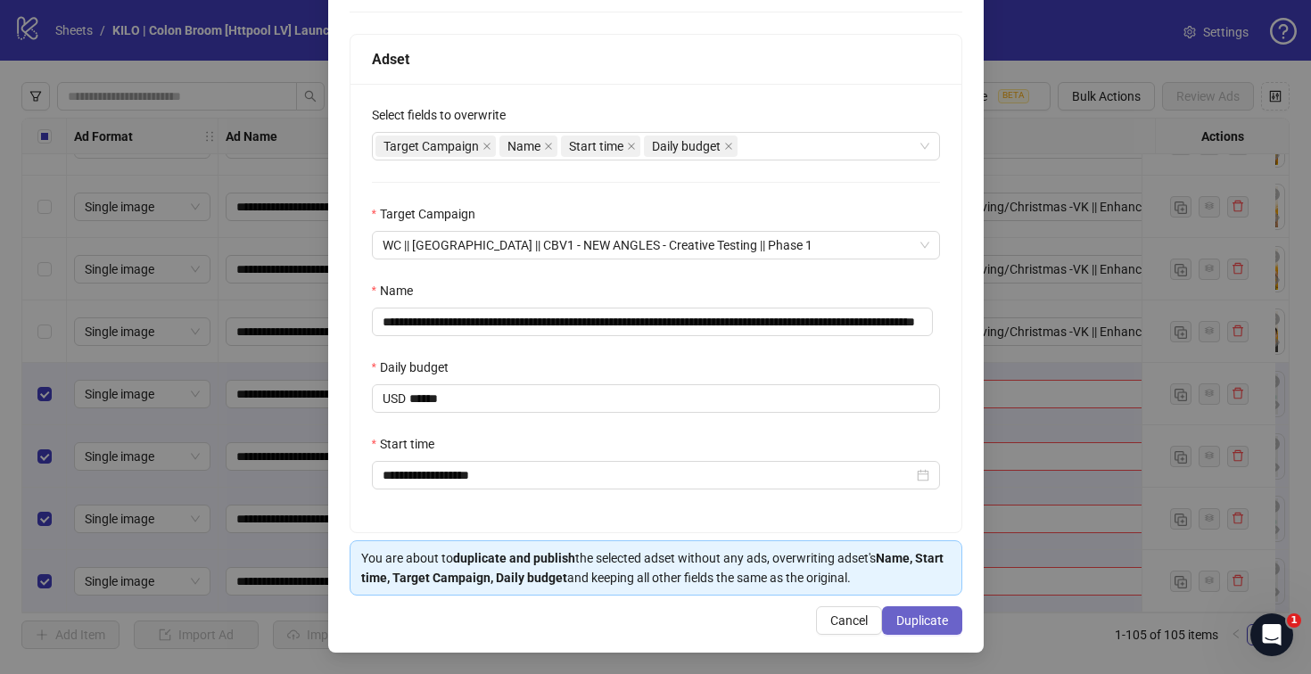
click at [883, 613] on button "Duplicate" at bounding box center [922, 620] width 80 height 29
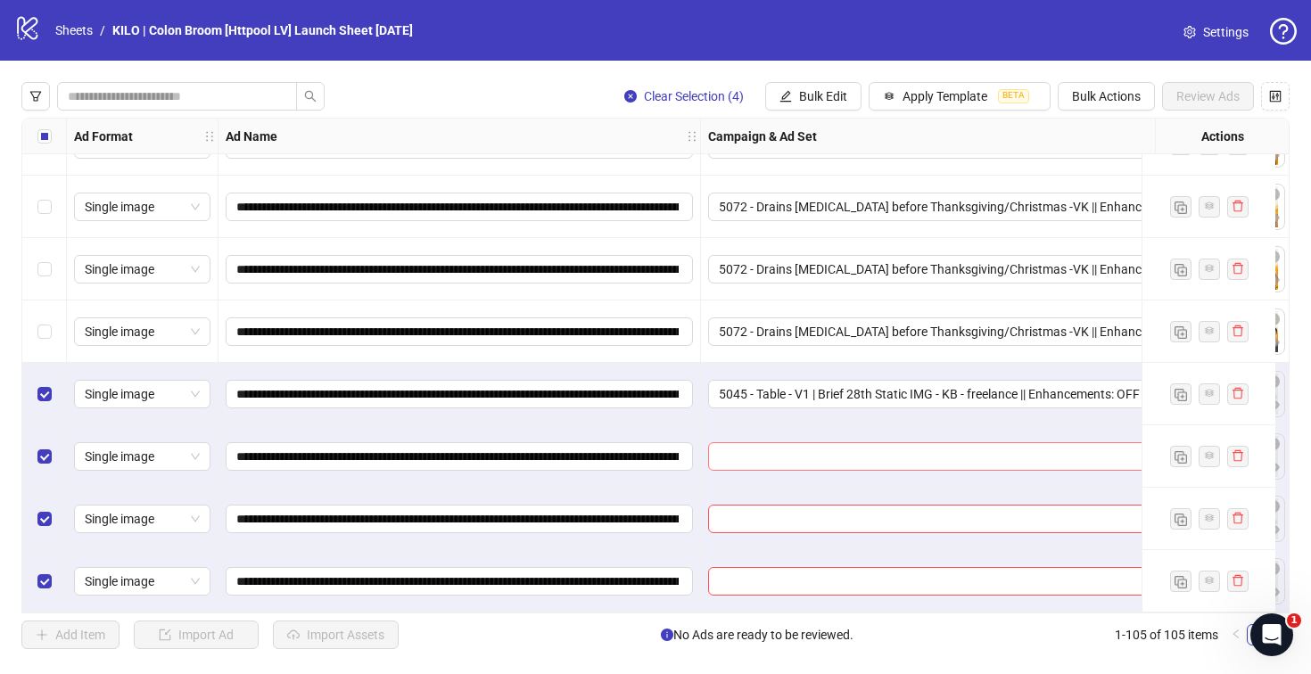
click at [749, 443] on input "search" at bounding box center [955, 456] width 473 height 27
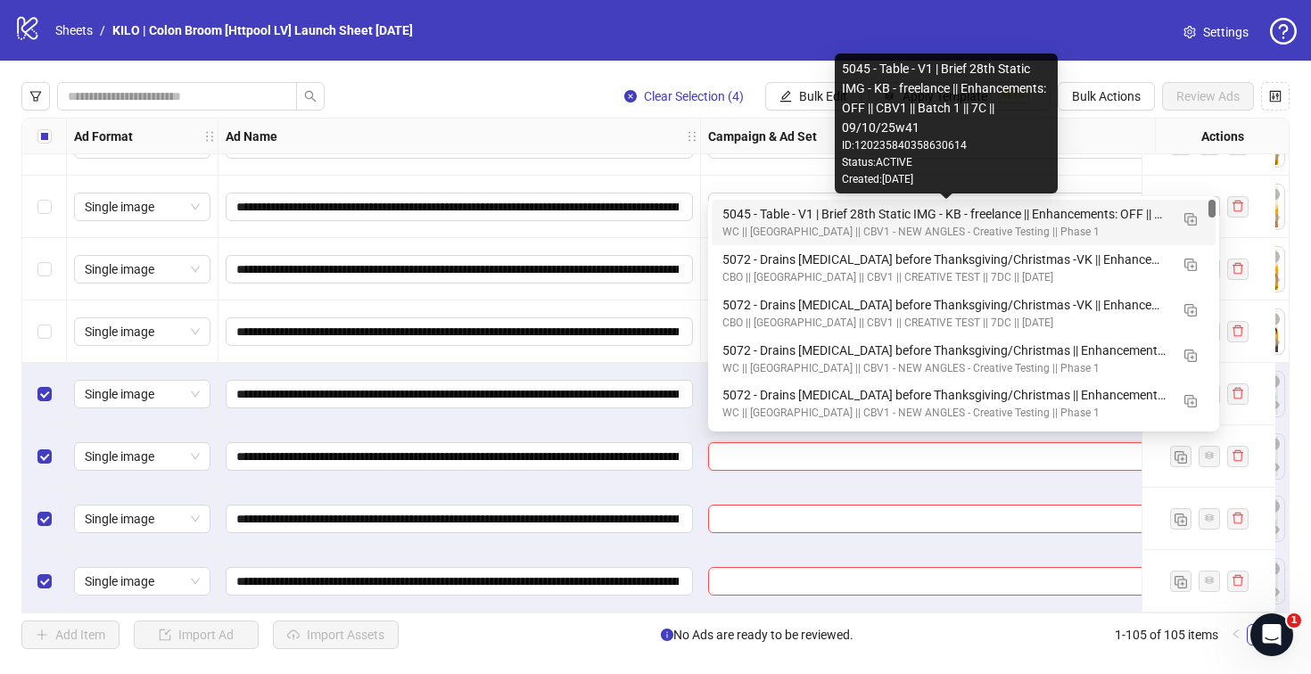
click at [742, 215] on div "5045 - Table - V1 | Brief 28th Static IMG - KB - freelance || Enhancements: OFF…" at bounding box center [945, 214] width 447 height 20
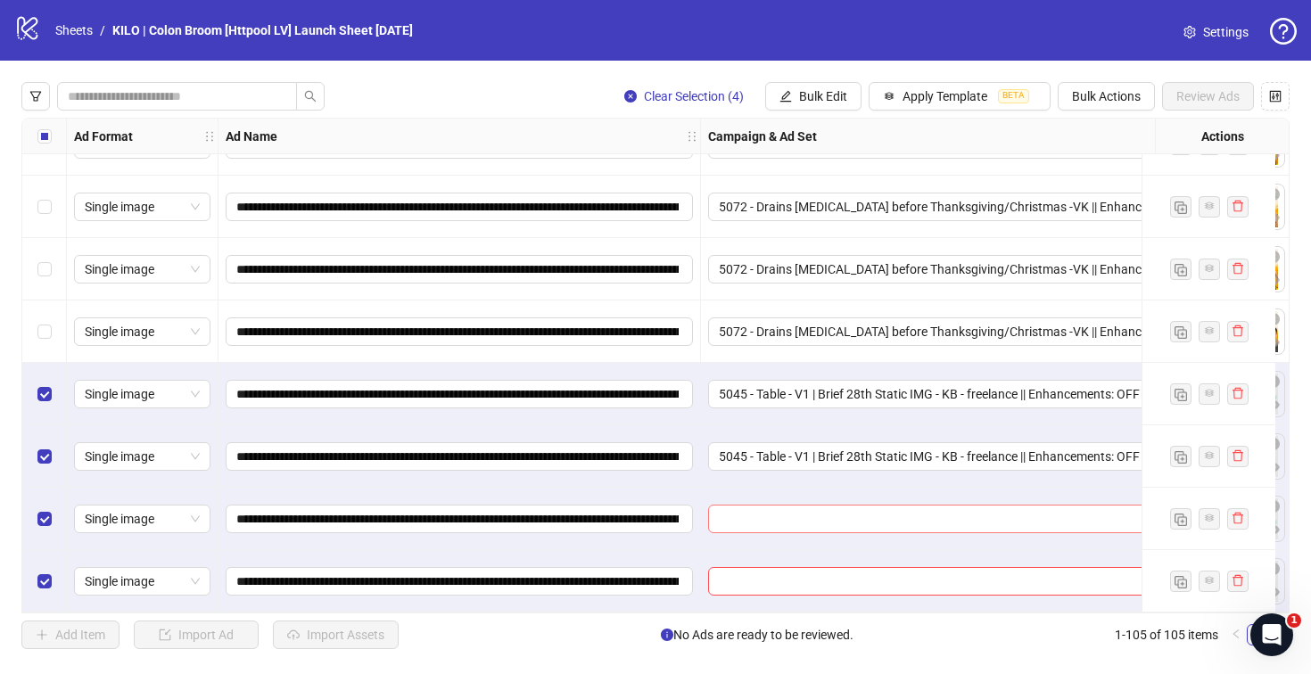
click at [741, 506] on input "search" at bounding box center [955, 519] width 473 height 27
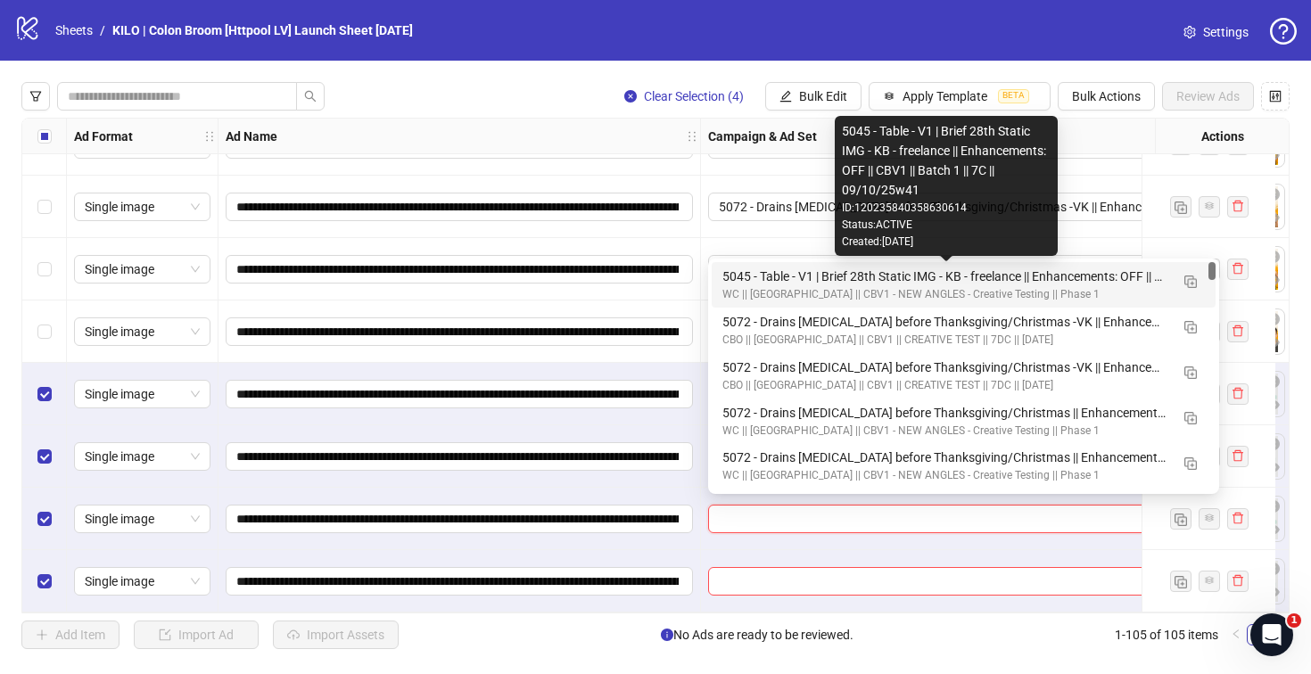
click at [744, 275] on div "5045 - Table - V1 | Brief 28th Static IMG - KB - freelance || Enhancements: OFF…" at bounding box center [945, 277] width 447 height 20
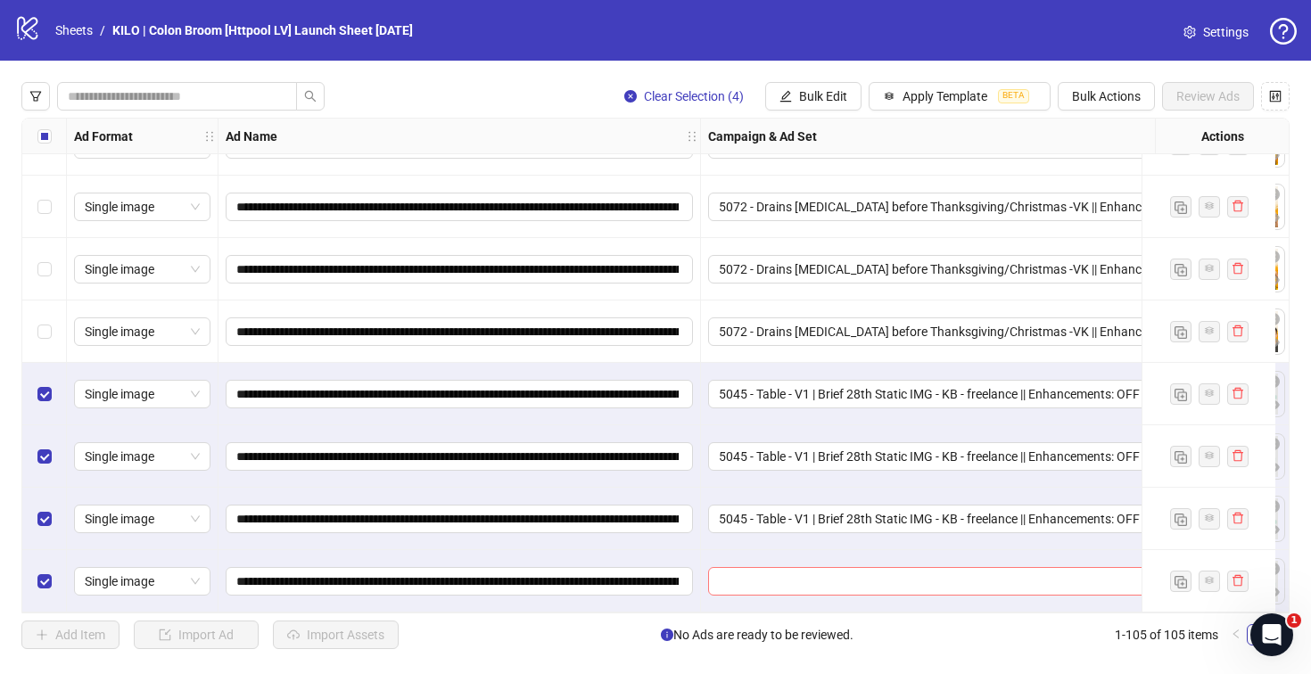
click at [736, 568] on input "search" at bounding box center [955, 581] width 473 height 27
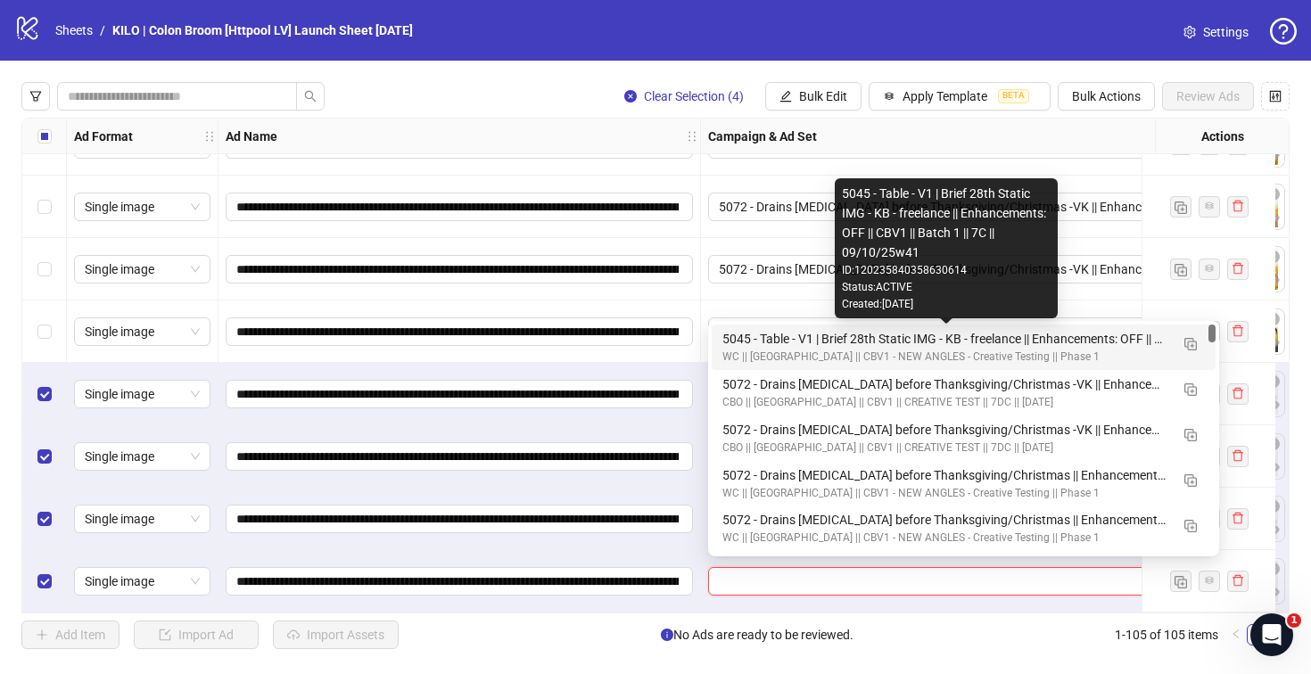
click at [738, 337] on div "5045 - Table - V1 | Brief 28th Static IMG - KB - freelance || Enhancements: OFF…" at bounding box center [945, 339] width 447 height 20
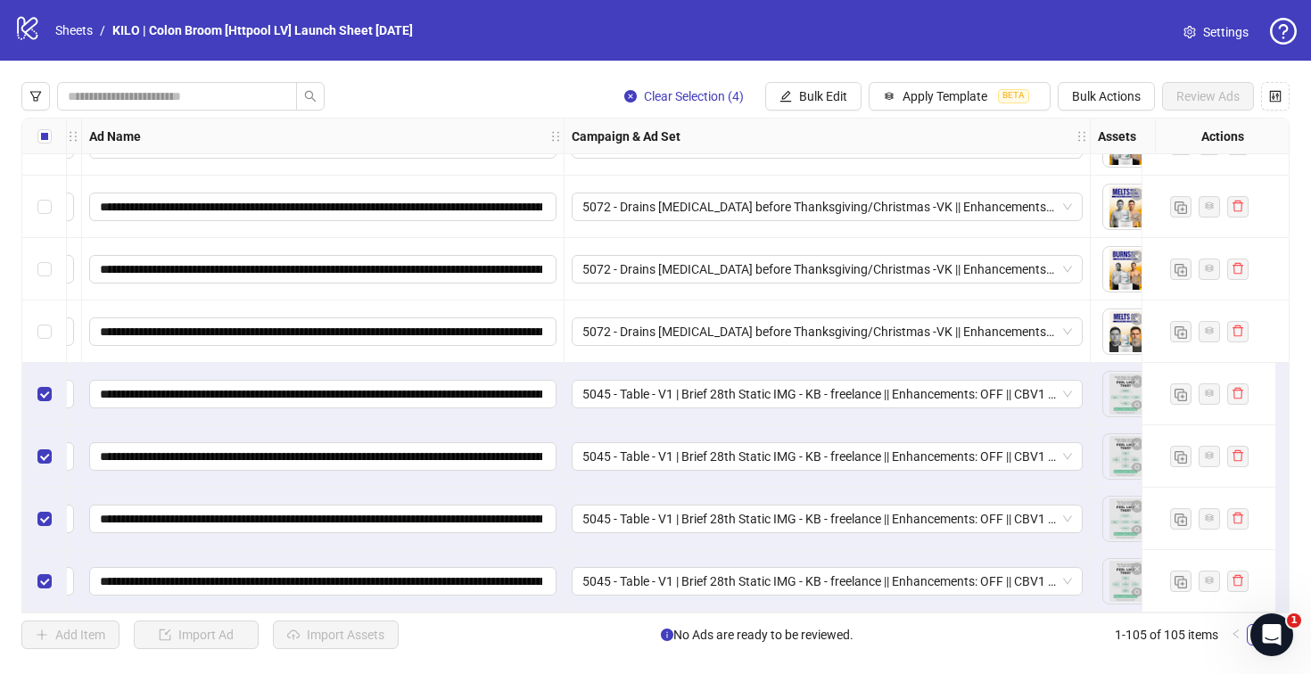
scroll to position [6102, 0]
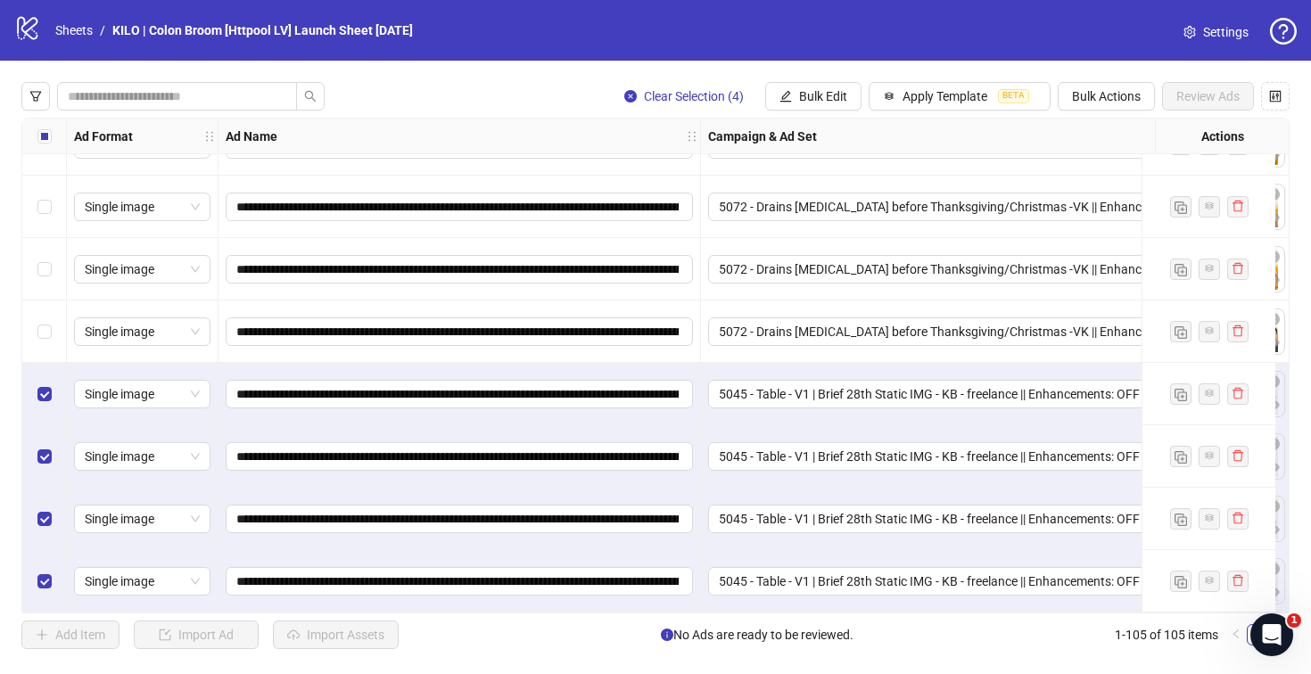
click at [53, 136] on div "Select all rows" at bounding box center [44, 137] width 45 height 36
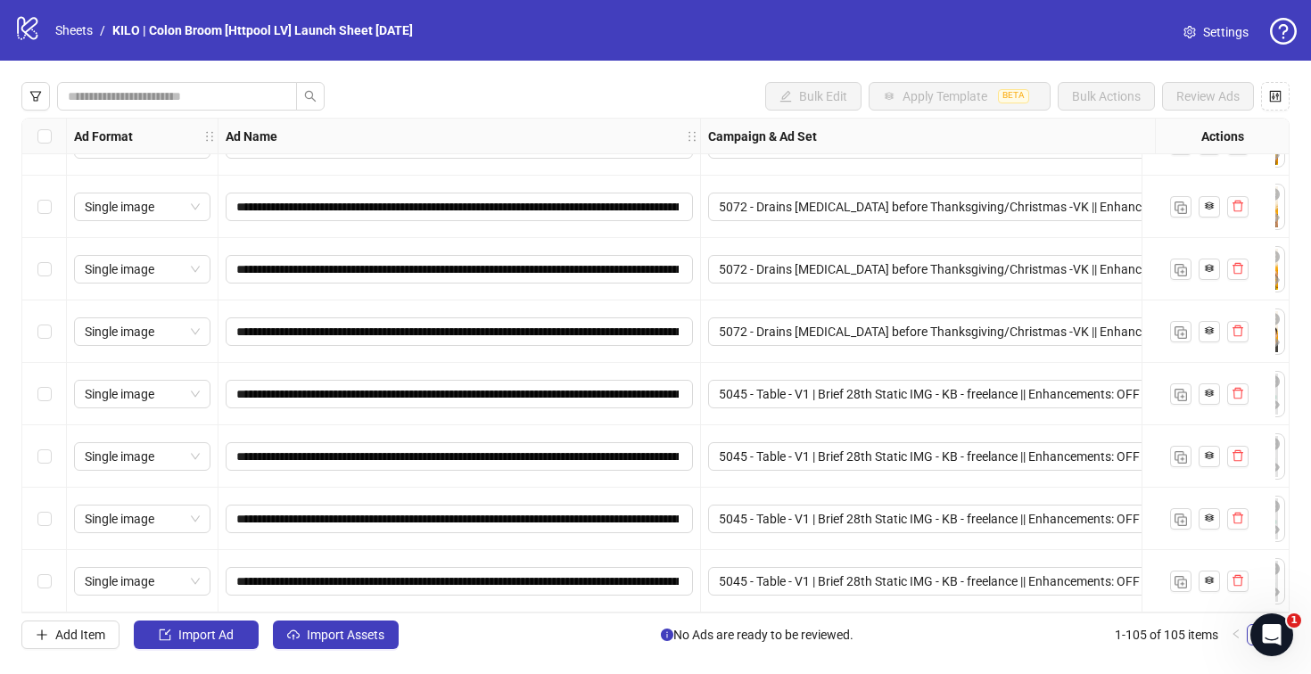
click at [311, 620] on div "**********" at bounding box center [655, 366] width 1311 height 610
click at [314, 632] on span "Import Assets" at bounding box center [346, 635] width 78 height 14
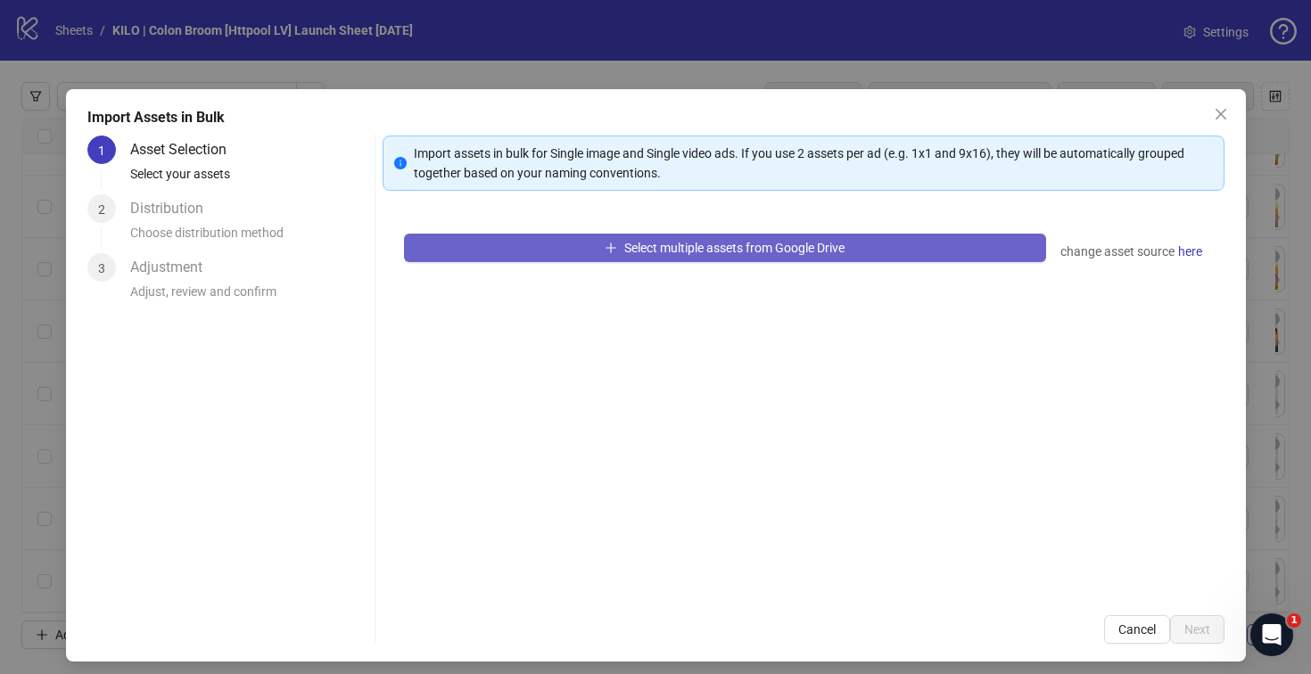
click at [508, 248] on button "Select multiple assets from Google Drive" at bounding box center [725, 248] width 642 height 29
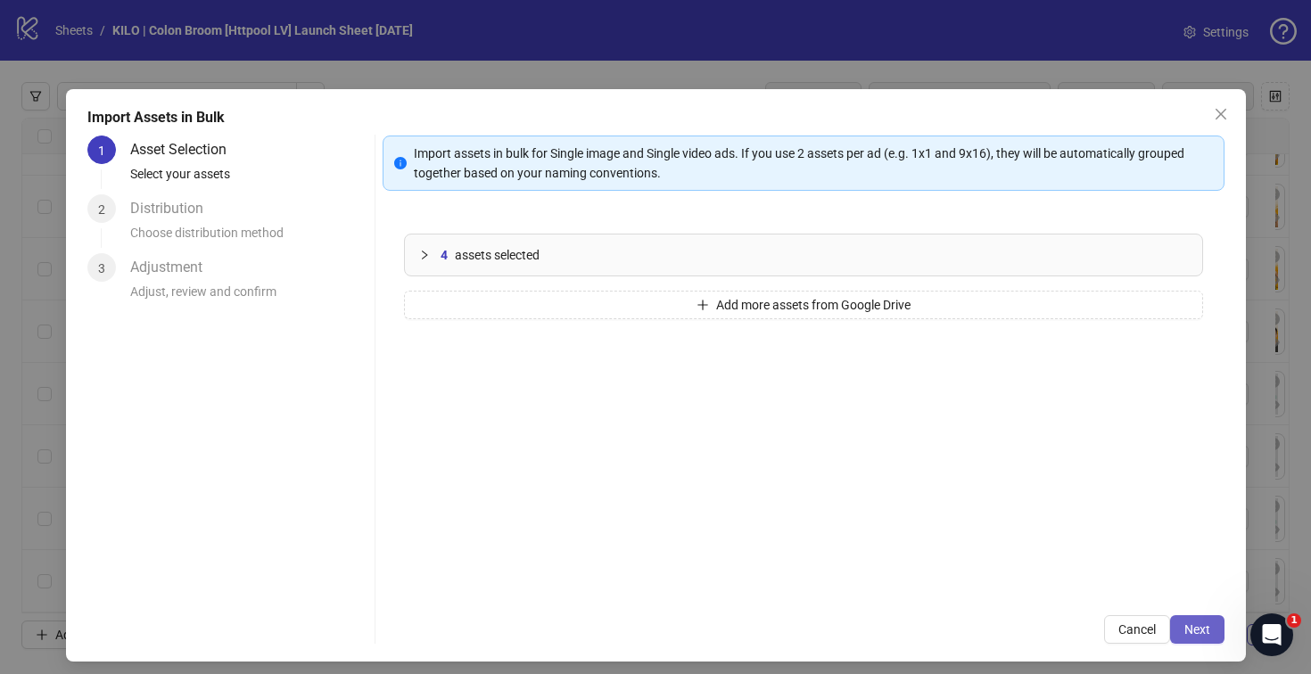
click at [1184, 635] on span "Next" at bounding box center [1197, 629] width 26 height 14
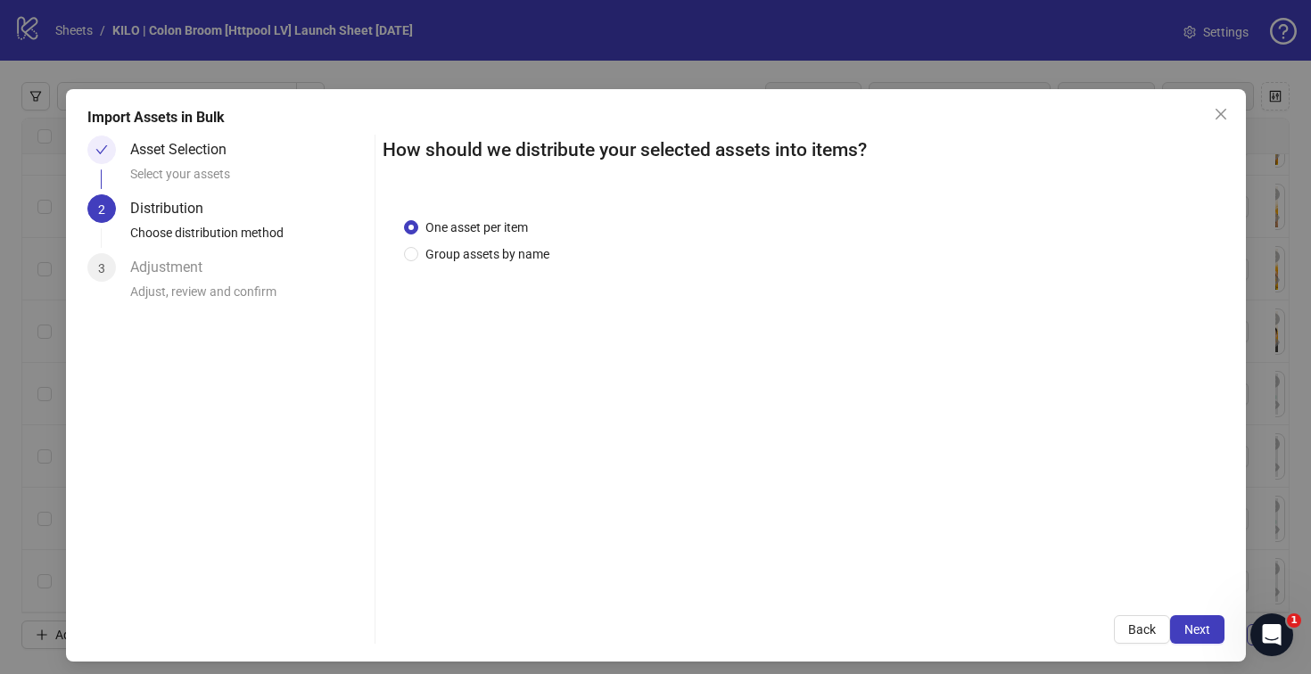
click at [1184, 635] on span "Next" at bounding box center [1197, 629] width 26 height 14
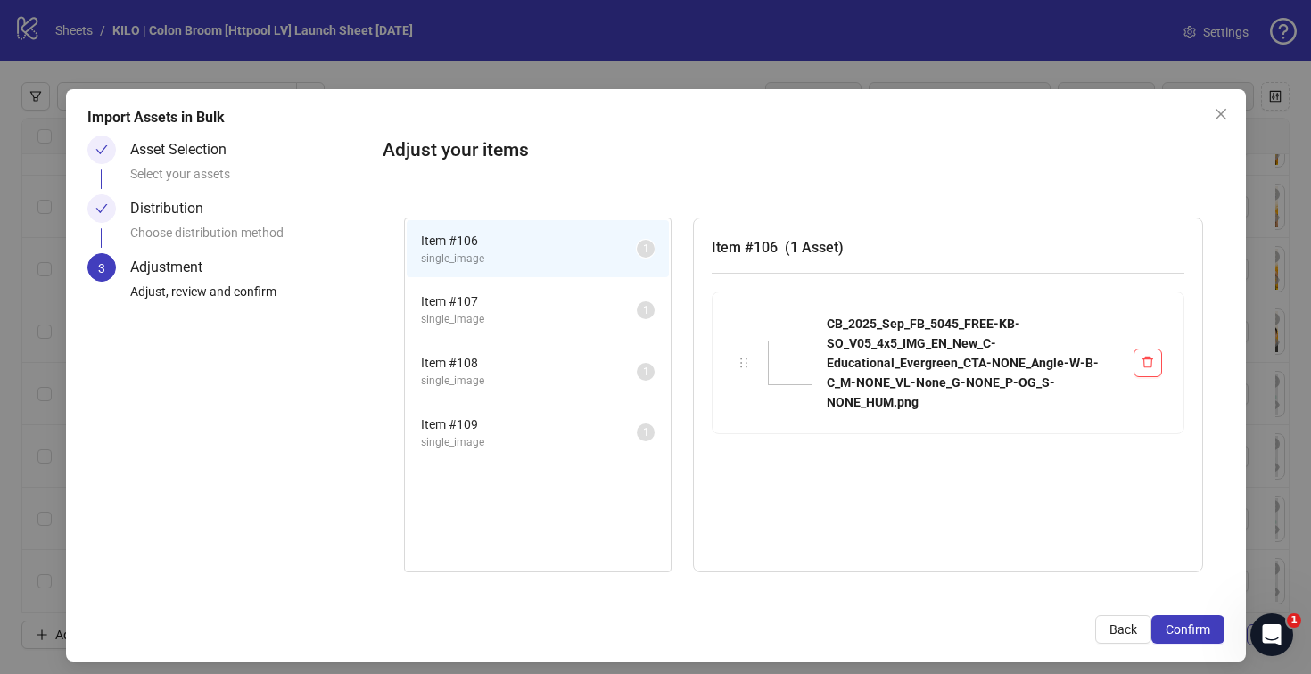
click at [1177, 635] on span "Confirm" at bounding box center [1187, 629] width 45 height 14
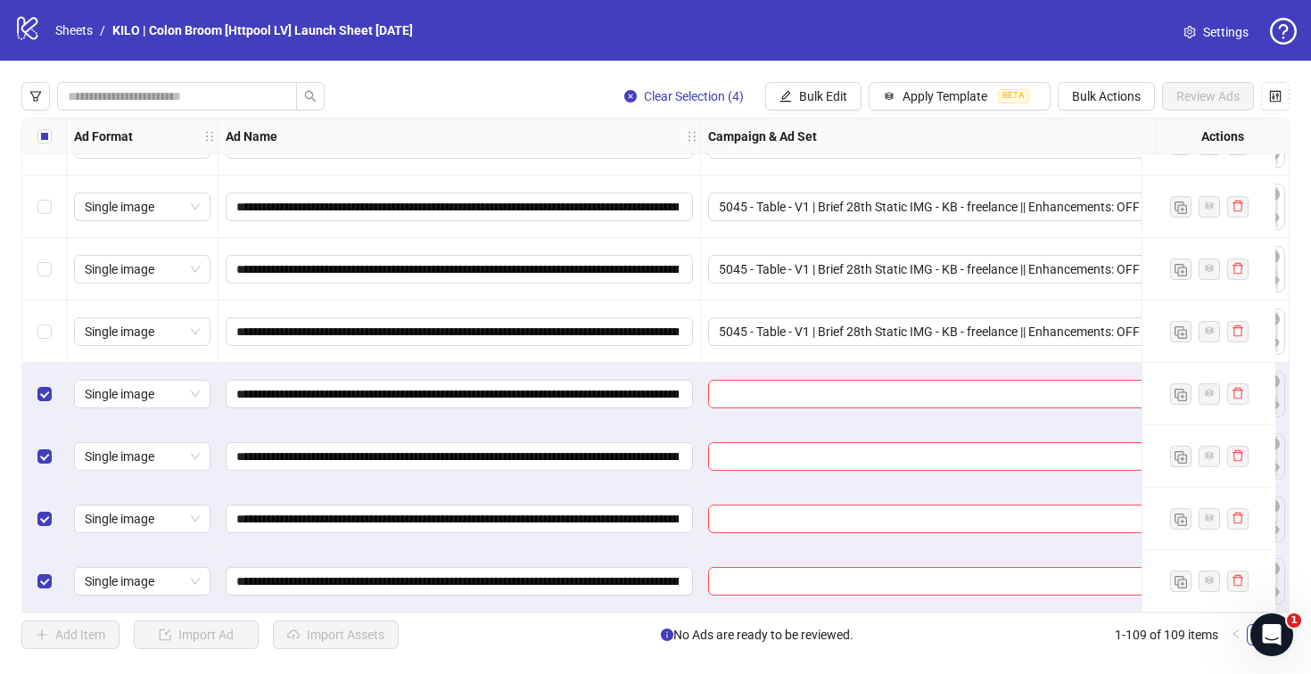
scroll to position [6352, 0]
click at [759, 386] on input "search" at bounding box center [955, 394] width 473 height 27
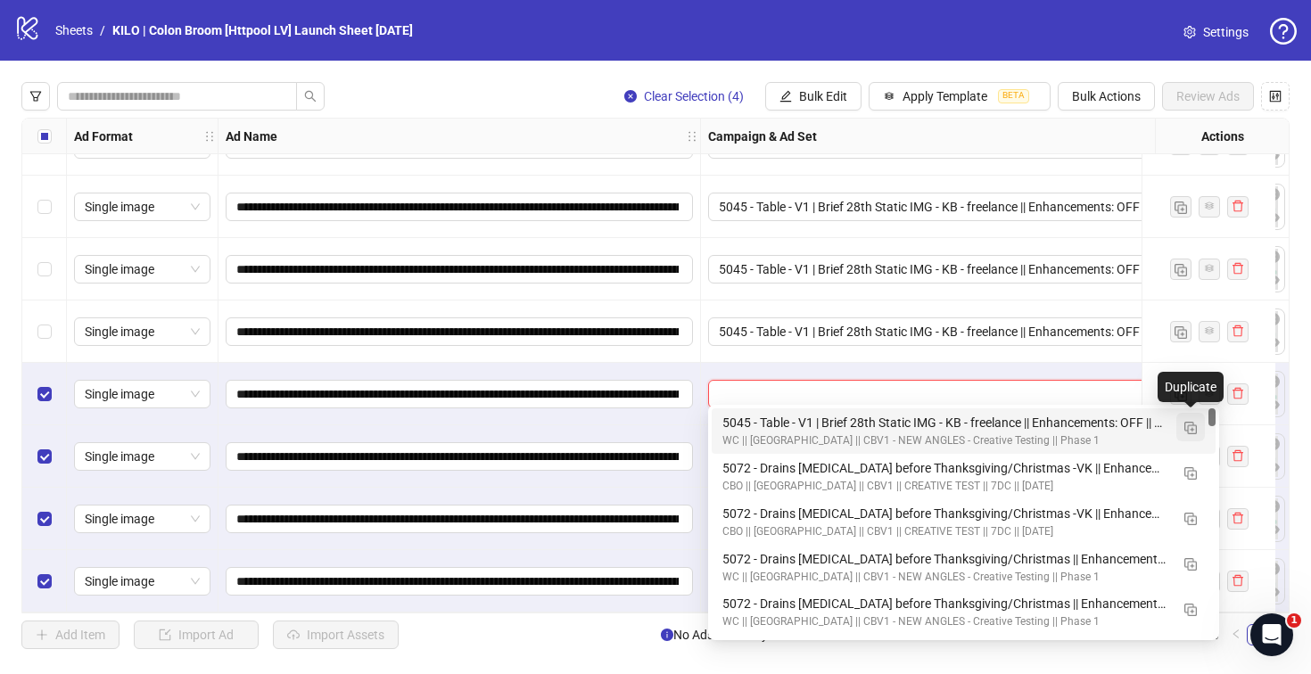
click at [1188, 425] on img "button" at bounding box center [1190, 428] width 12 height 12
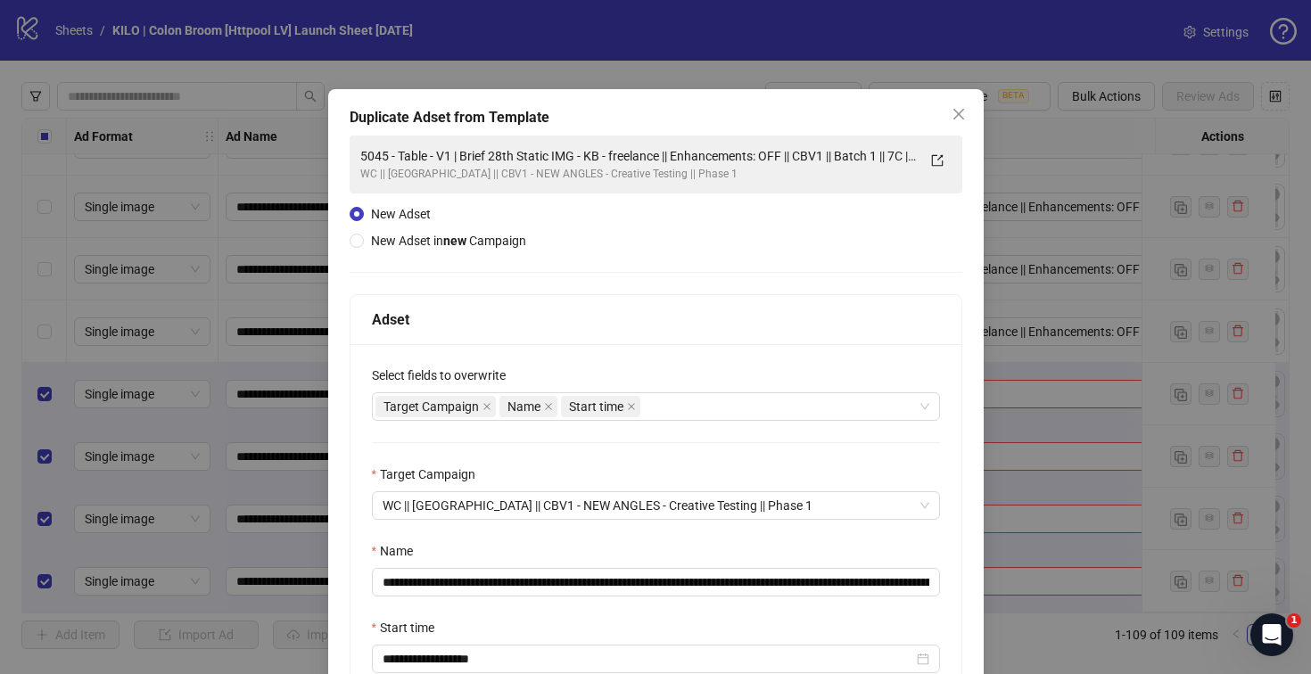
scroll to position [185, 0]
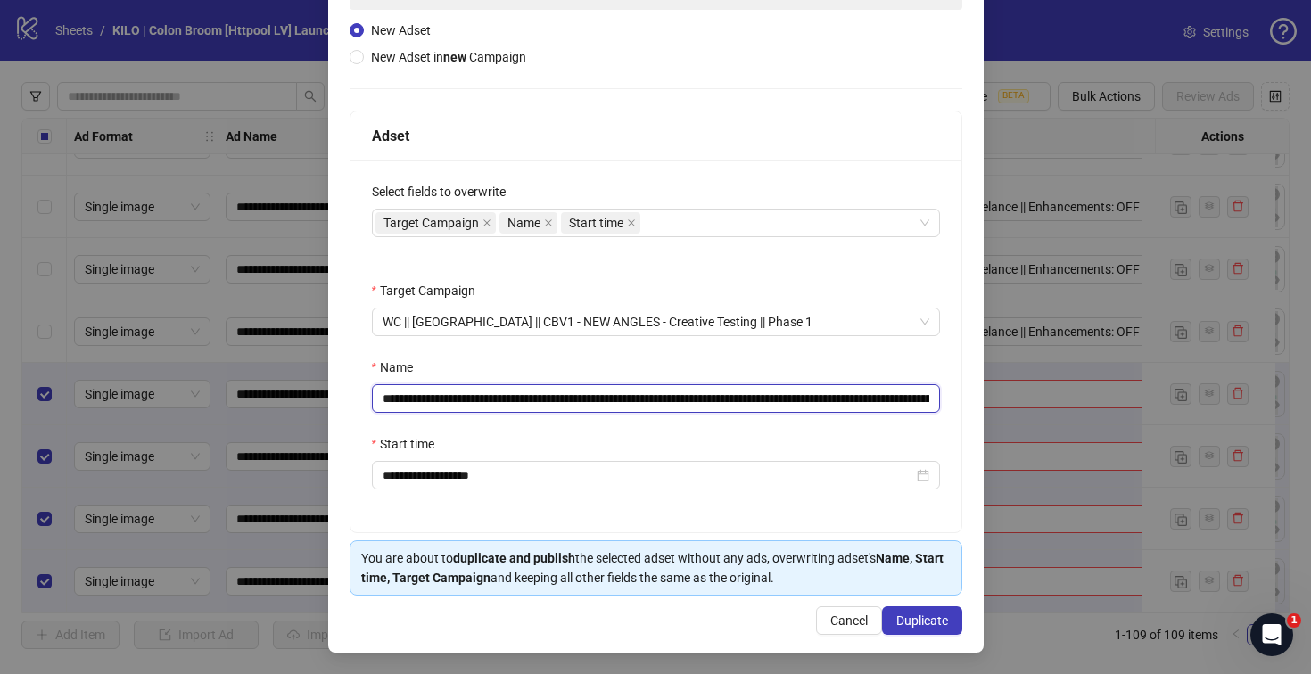
click at [903, 393] on input "**********" at bounding box center [656, 398] width 568 height 29
drag, startPoint x: 880, startPoint y: 397, endPoint x: 973, endPoint y: 389, distance: 93.1
click at [974, 390] on div "**********" at bounding box center [655, 337] width 1311 height 674
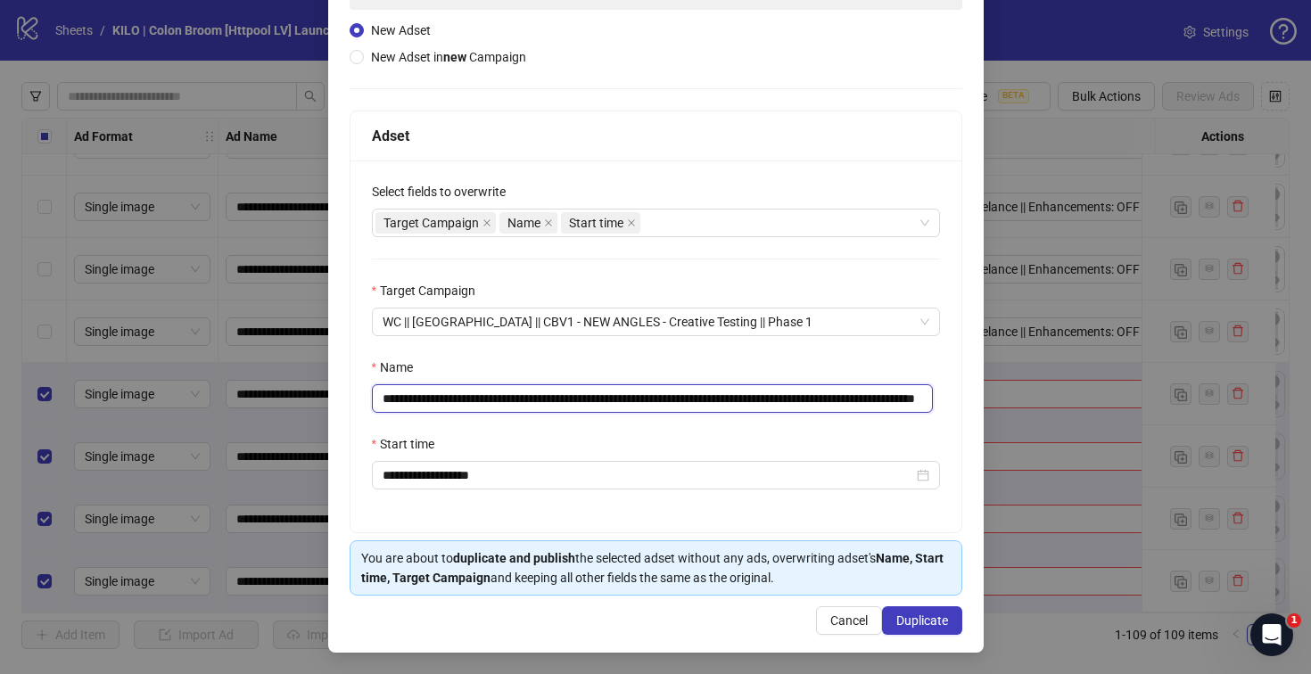
type input "**********"
click at [687, 425] on div "**********" at bounding box center [655, 346] width 611 height 372
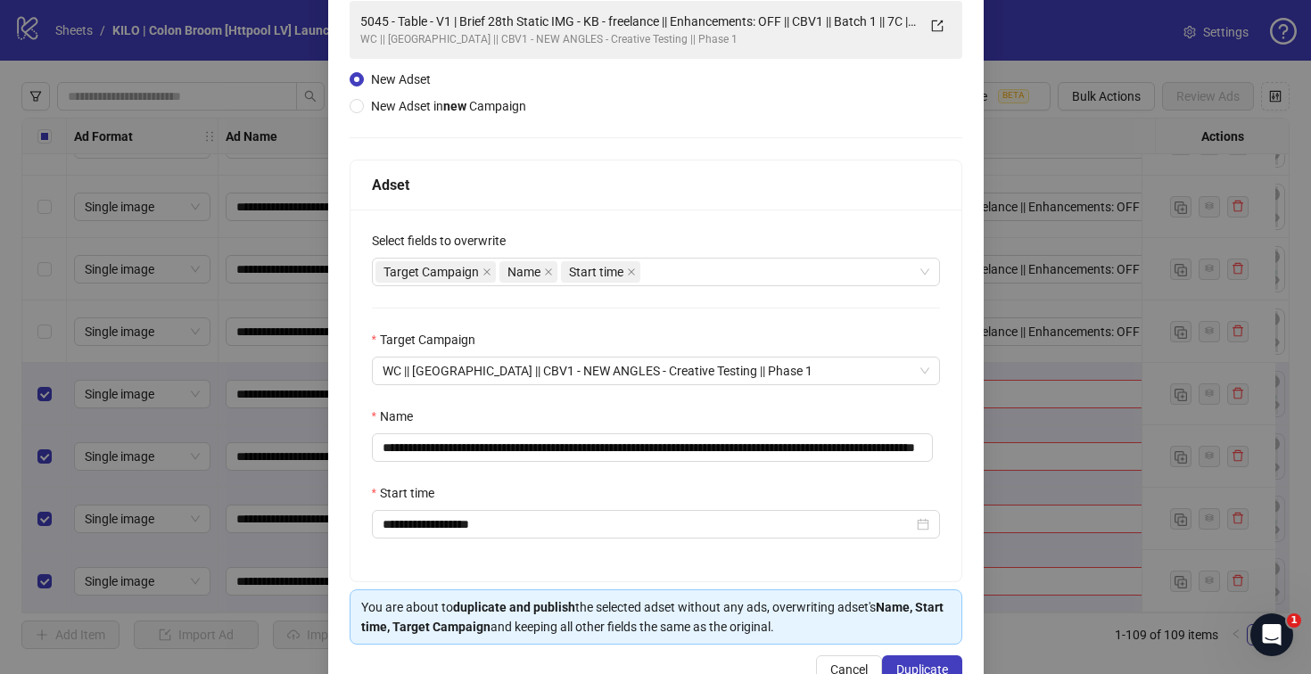
scroll to position [185, 0]
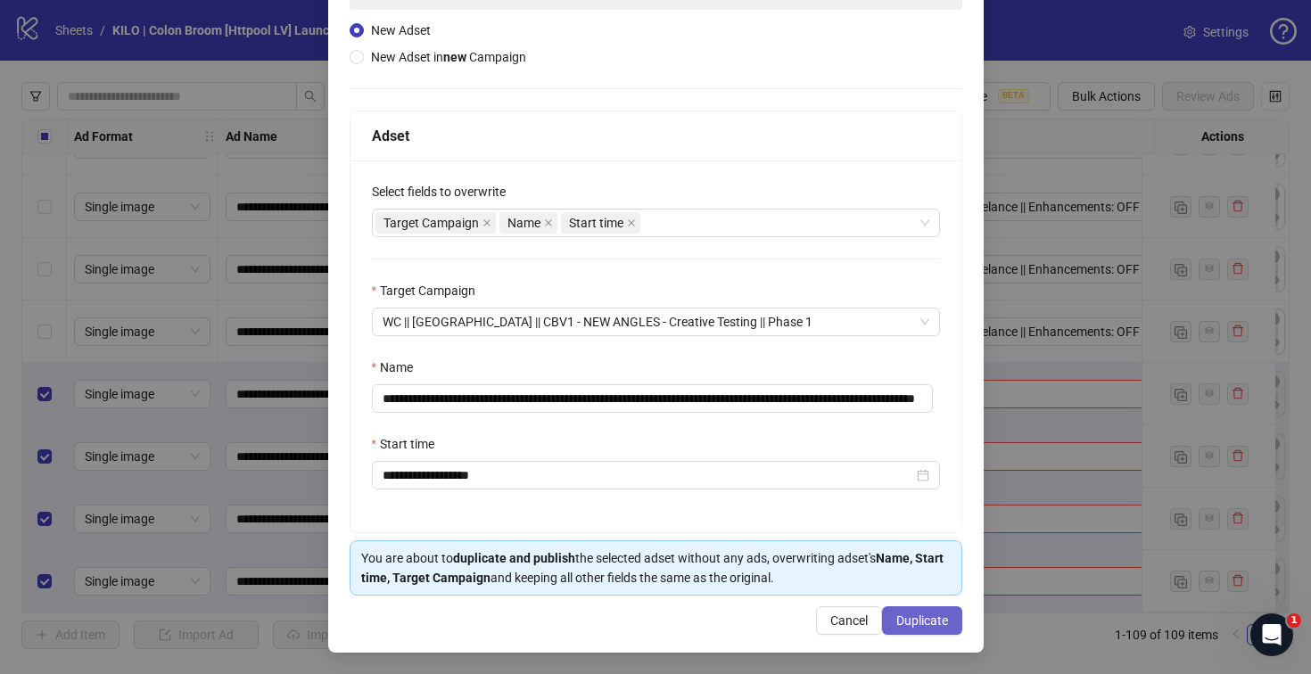
click at [905, 616] on span "Duplicate" at bounding box center [922, 620] width 52 height 14
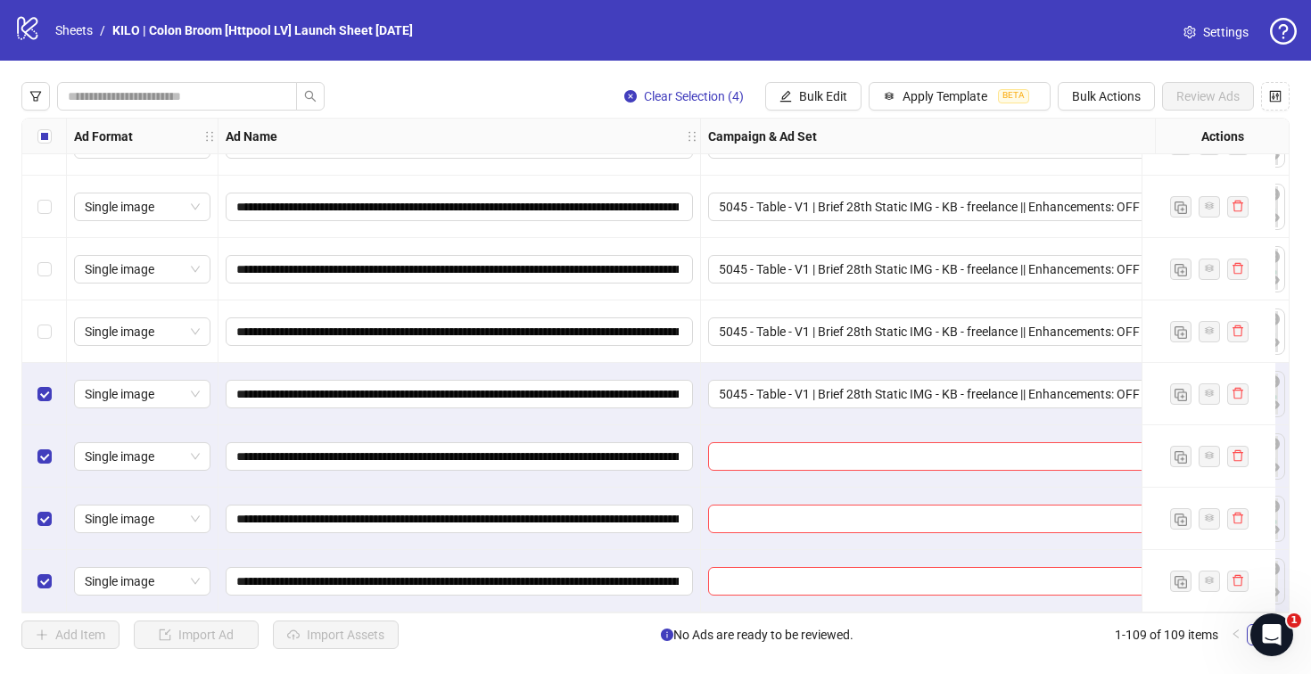
click at [883, 457] on input "search" at bounding box center [955, 456] width 473 height 27
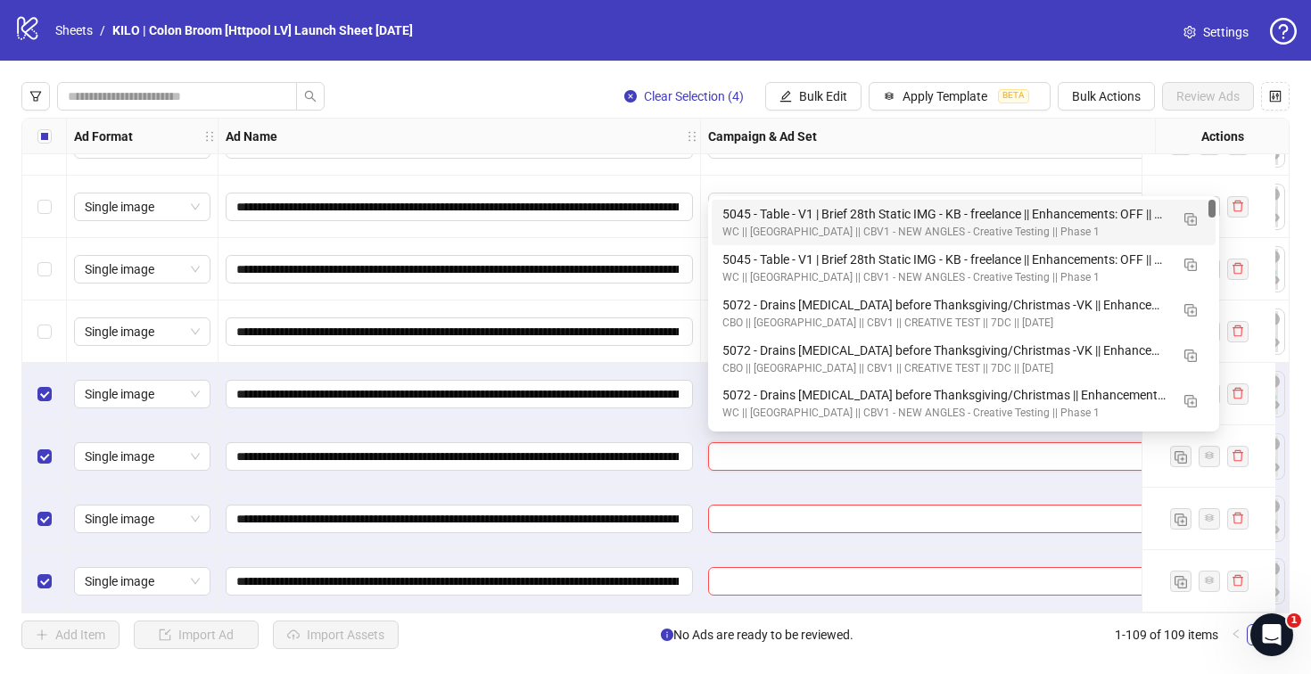
click at [758, 218] on div "5045 - Table - V1 | Brief 28th Static IMG - KB - freelance || Enhancements: OFF…" at bounding box center [945, 214] width 447 height 20
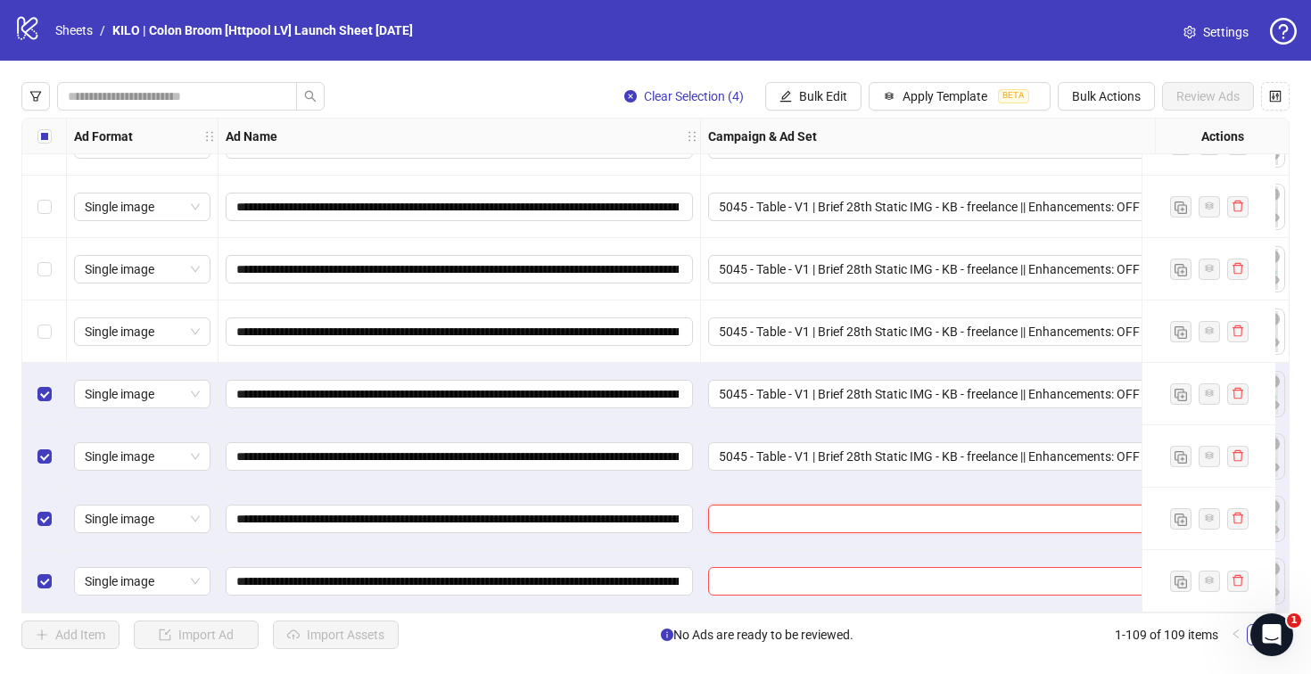
click at [733, 506] on input "search" at bounding box center [955, 519] width 473 height 27
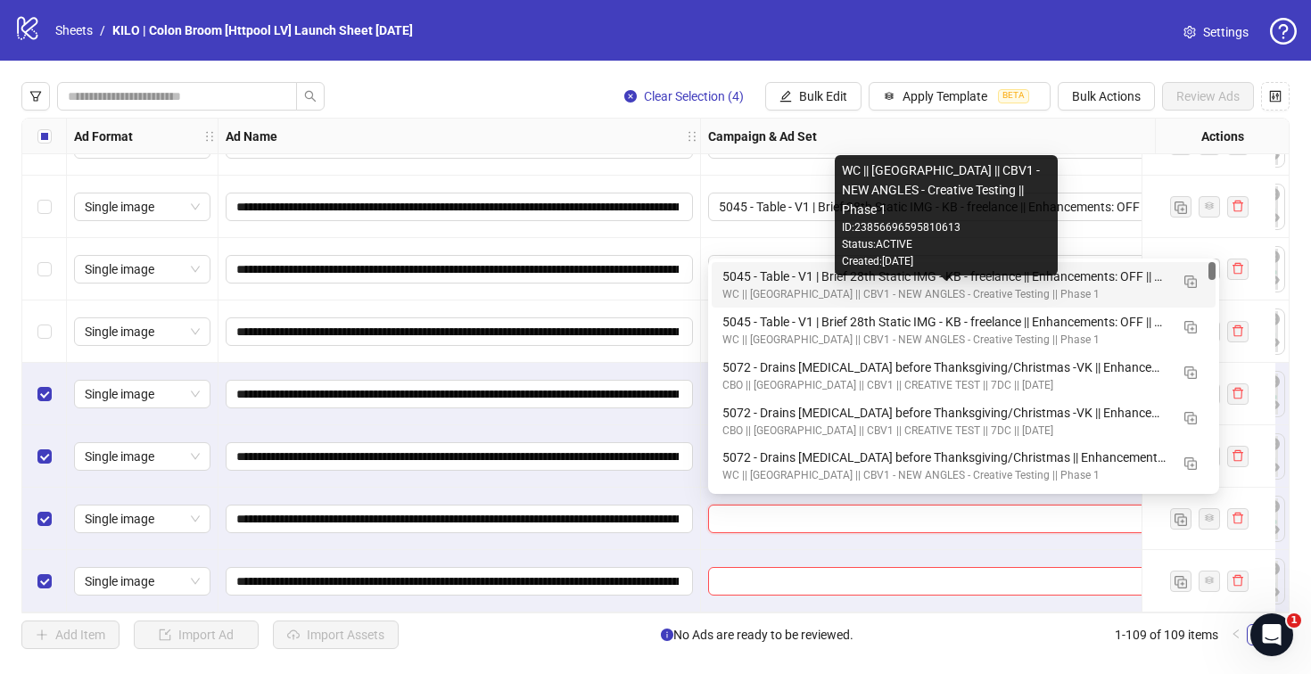
click at [740, 286] on div "WC || [GEOGRAPHIC_DATA] || CBV1 - NEW ANGLES - Creative Testing || Phase 1" at bounding box center [945, 294] width 447 height 17
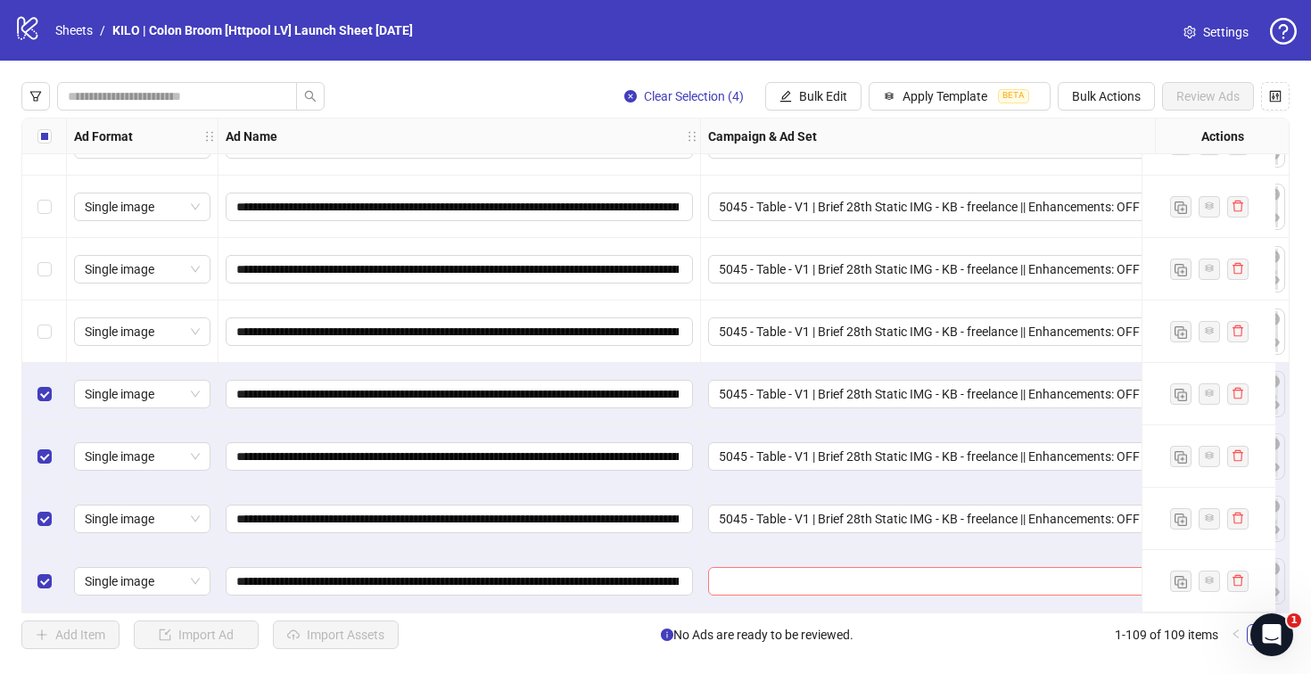
click at [741, 579] on input "search" at bounding box center [955, 581] width 473 height 27
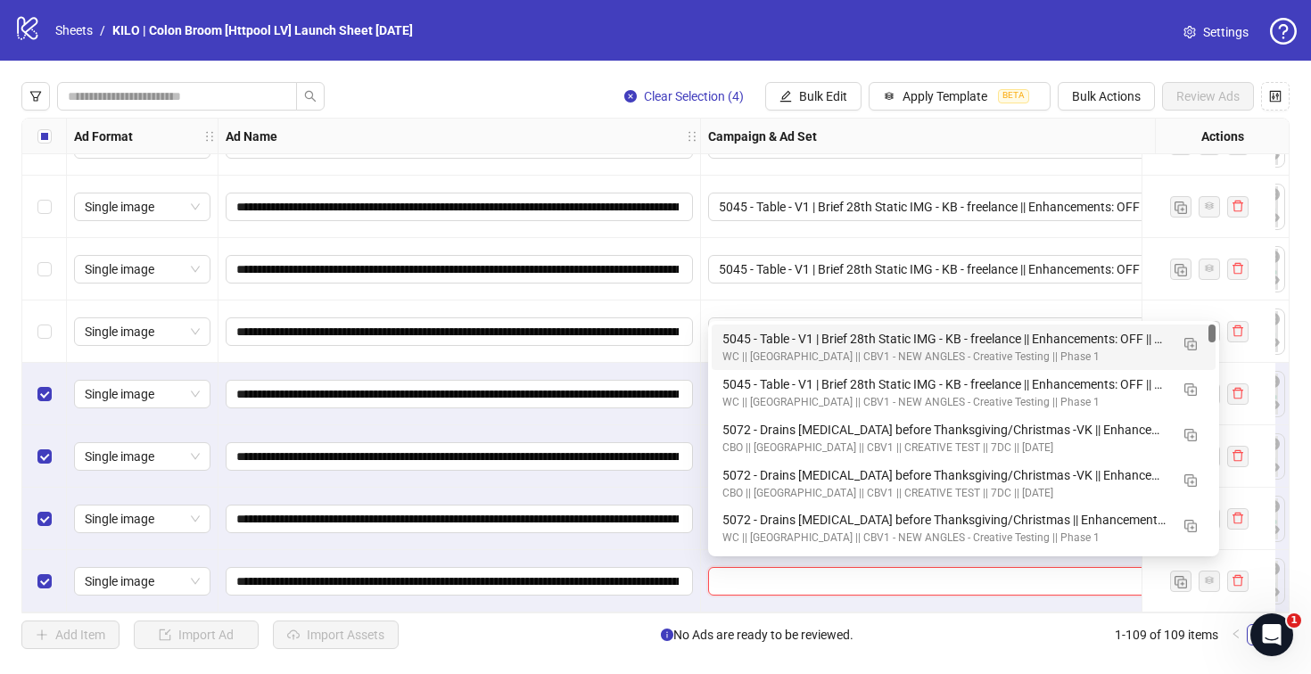
click at [749, 349] on div "WC || [GEOGRAPHIC_DATA] || CBV1 - NEW ANGLES - Creative Testing || Phase 1" at bounding box center [945, 357] width 447 height 17
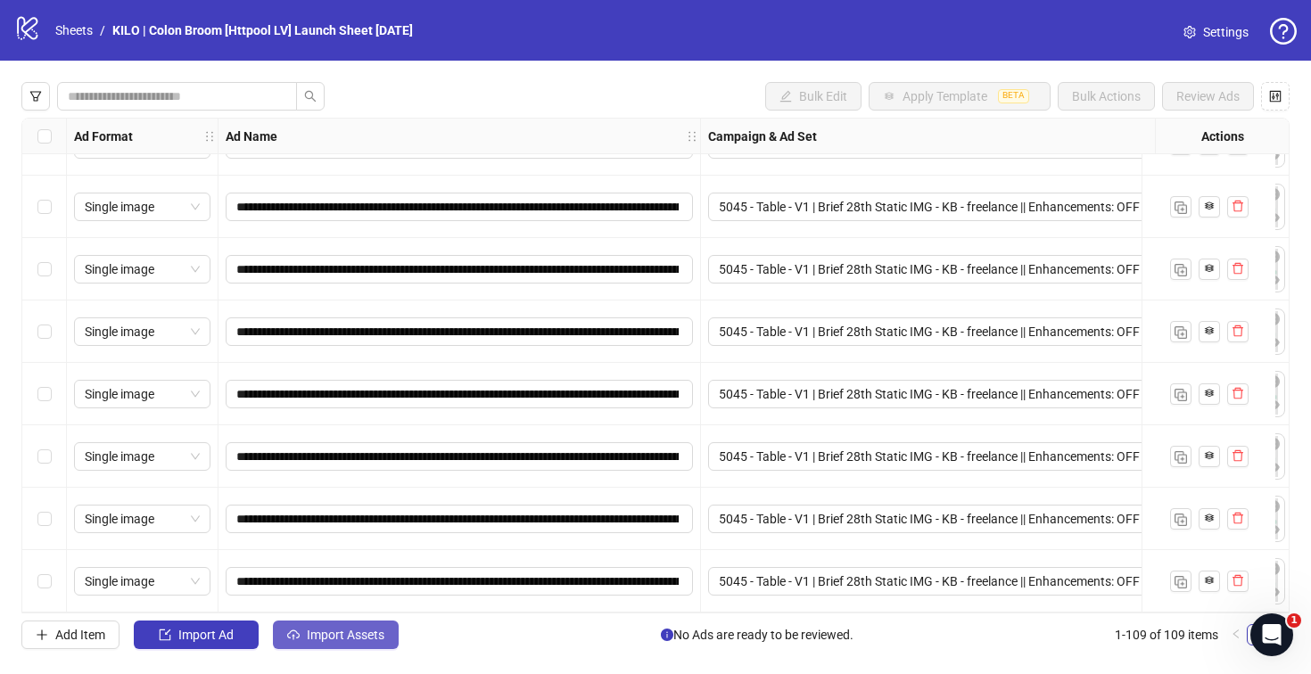
click at [327, 635] on span "Import Assets" at bounding box center [346, 635] width 78 height 14
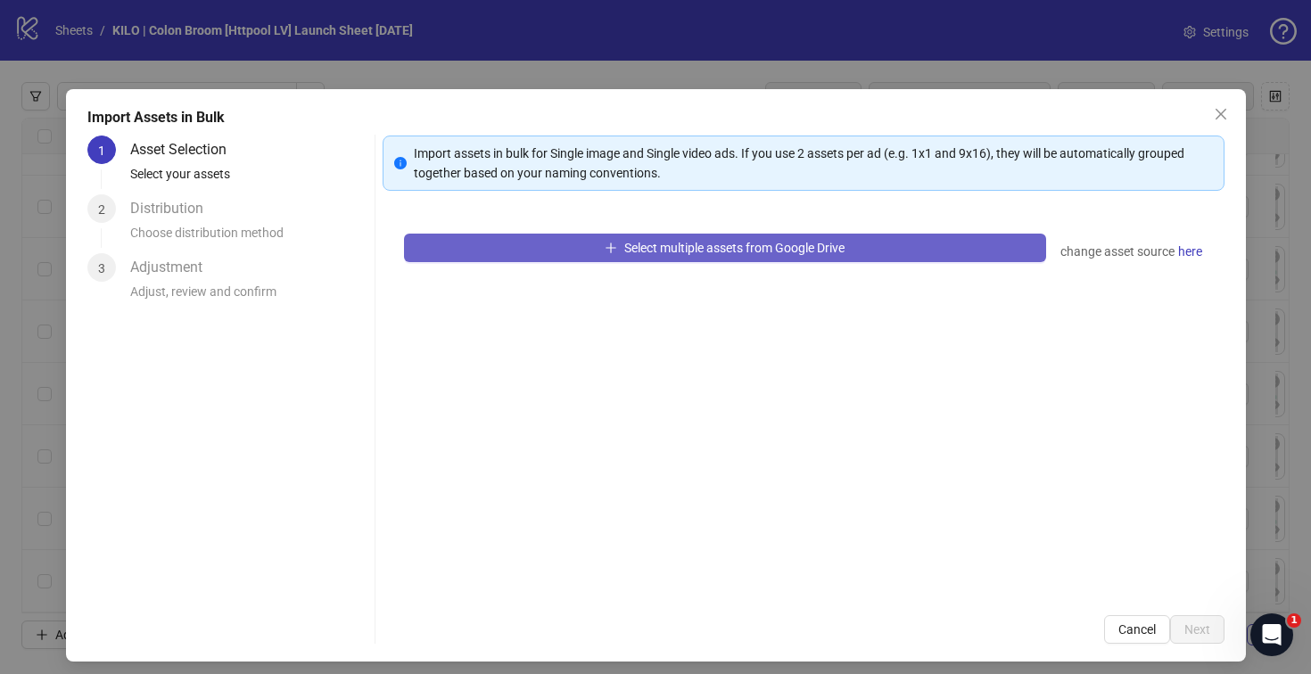
click at [598, 259] on button "Select multiple assets from Google Drive" at bounding box center [725, 248] width 642 height 29
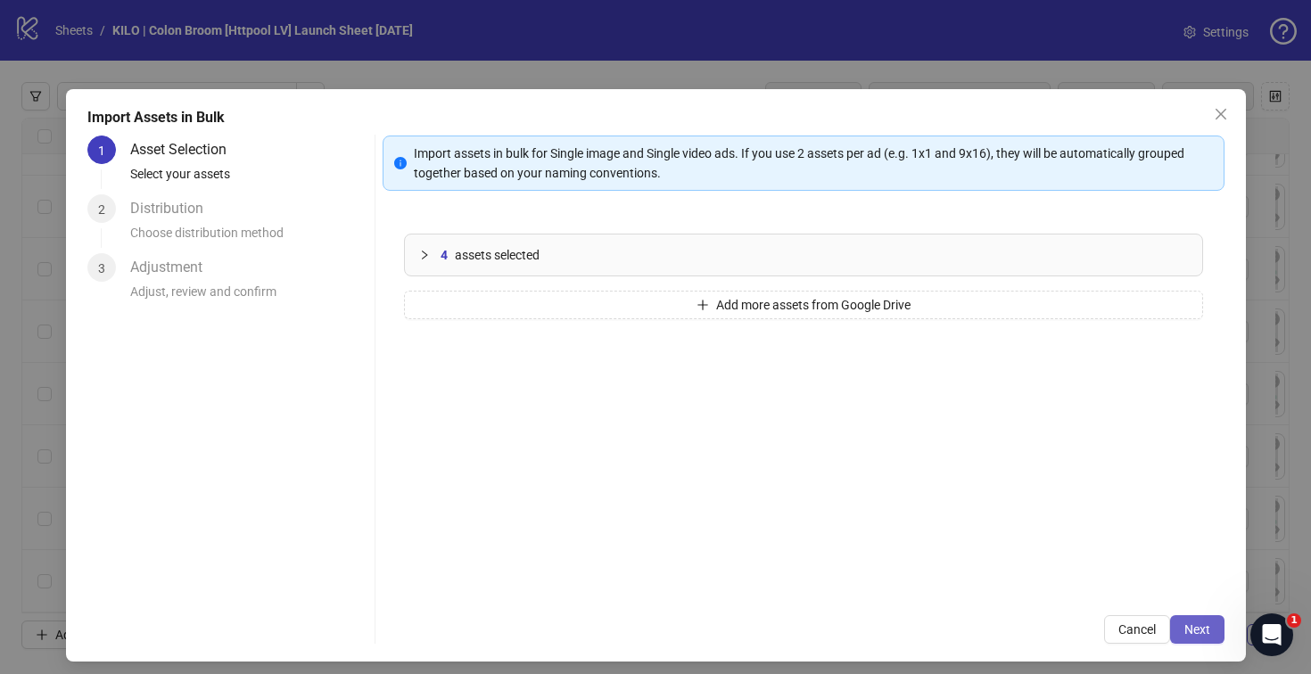
click at [1182, 620] on button "Next" at bounding box center [1197, 629] width 54 height 29
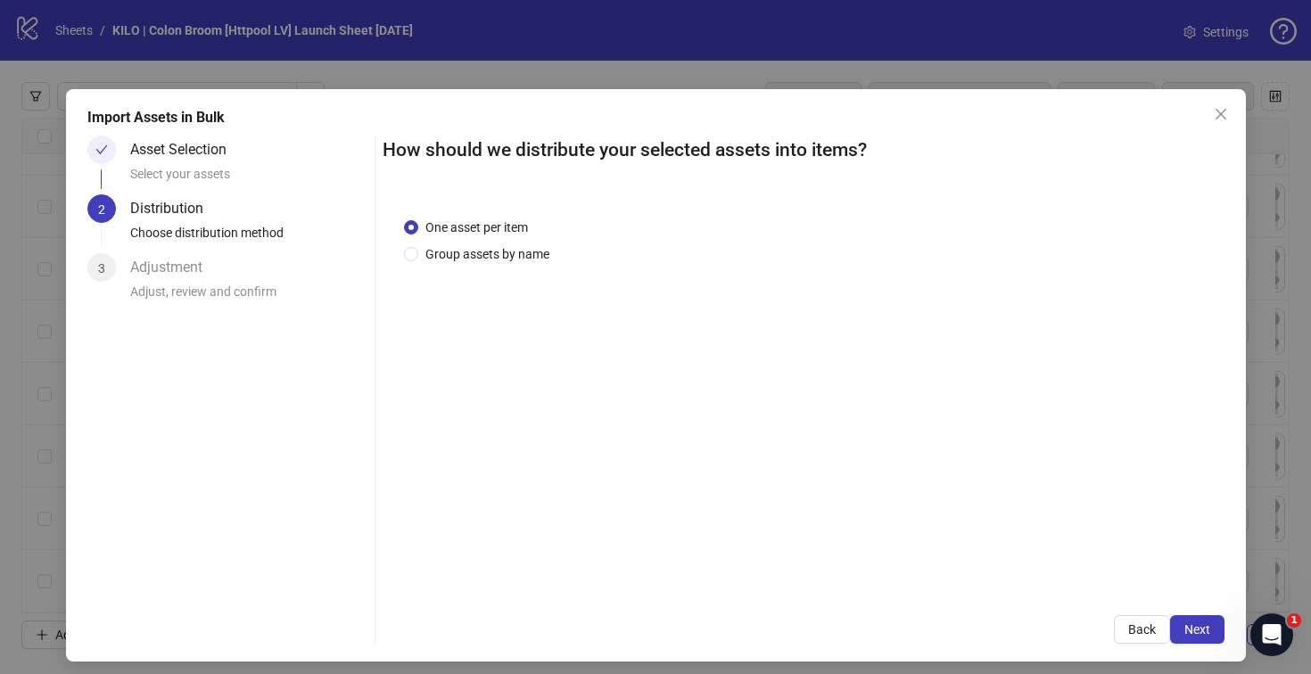
click at [1182, 620] on button "Next" at bounding box center [1197, 629] width 54 height 29
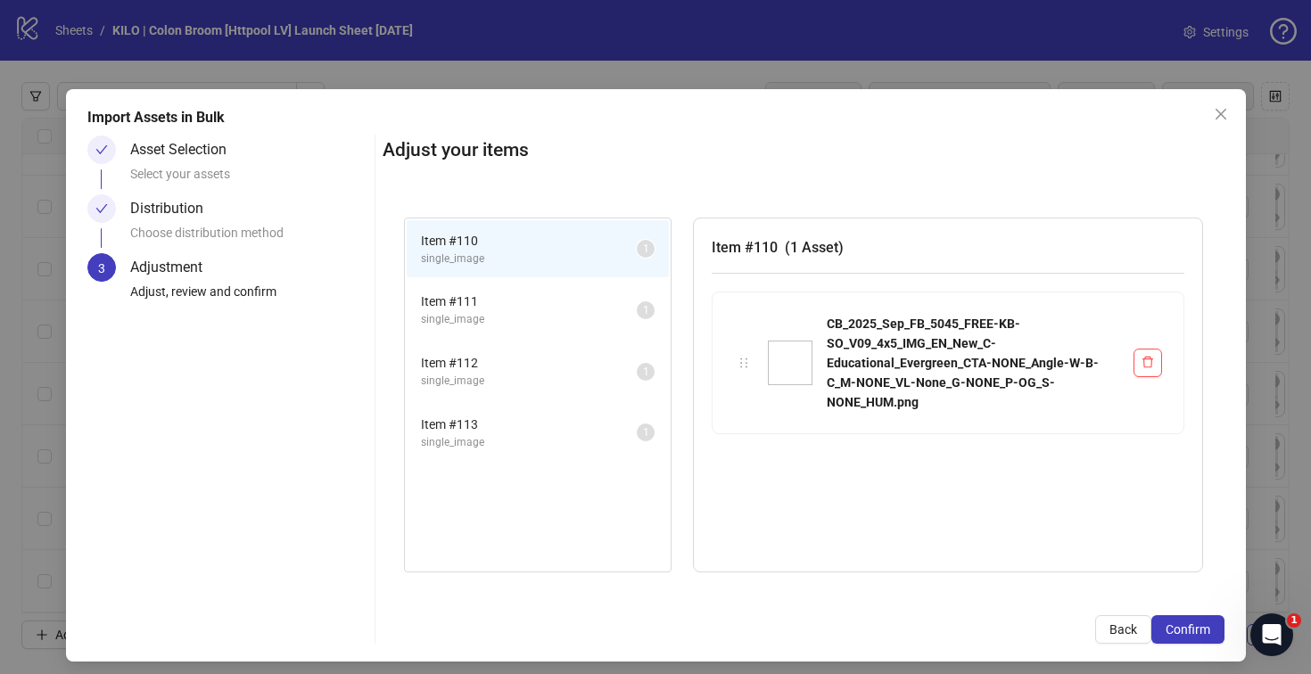
click at [1182, 620] on button "Confirm" at bounding box center [1187, 629] width 73 height 29
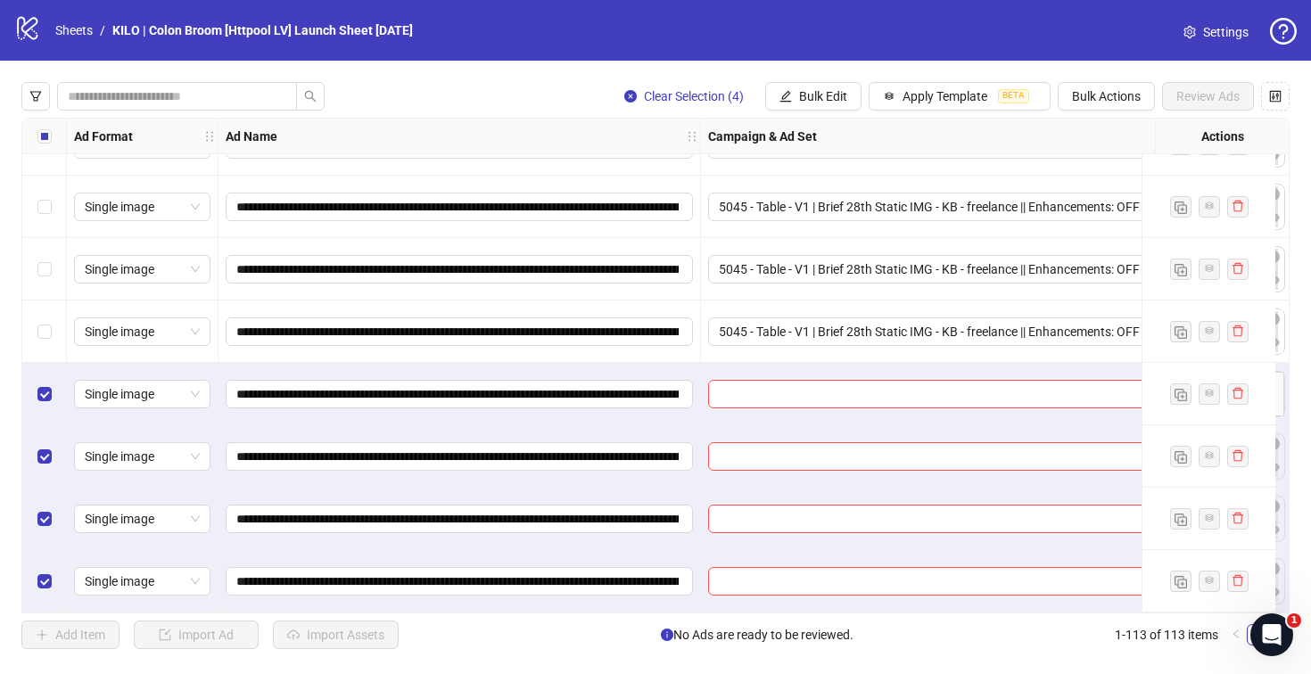
scroll to position [6601, 0]
click at [769, 381] on input "search" at bounding box center [955, 394] width 473 height 27
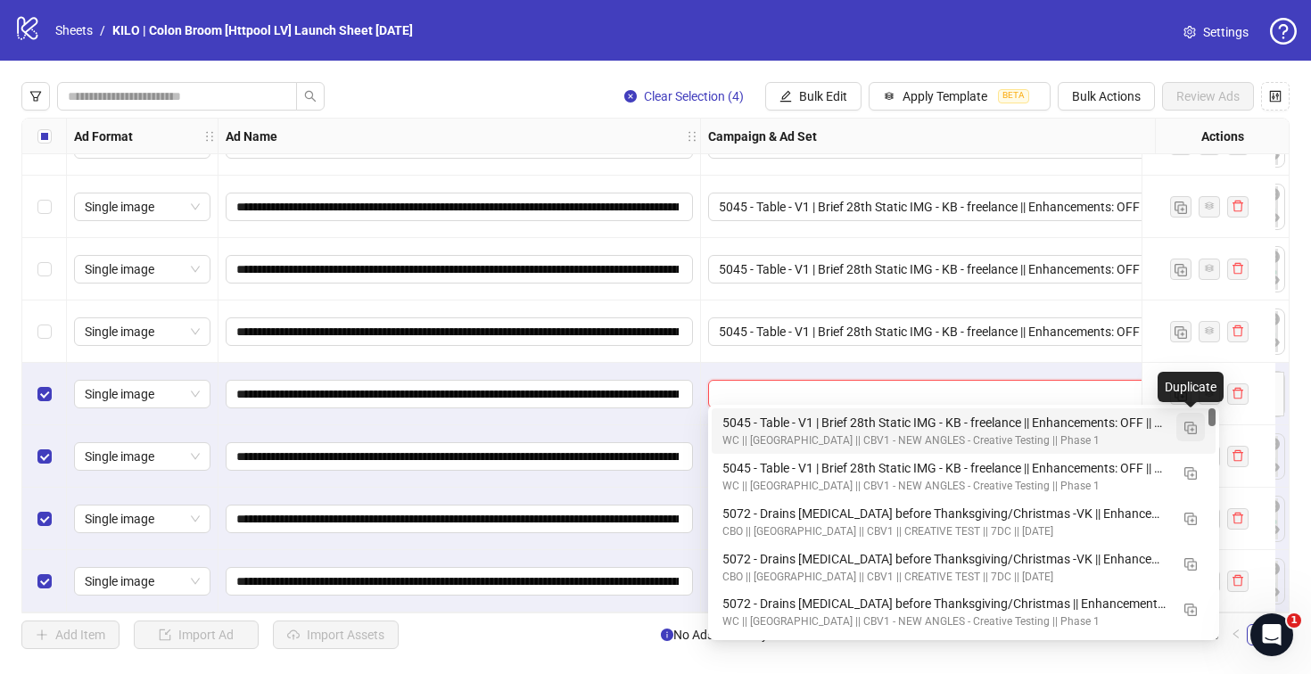
click at [1193, 429] on img "button" at bounding box center [1190, 428] width 12 height 12
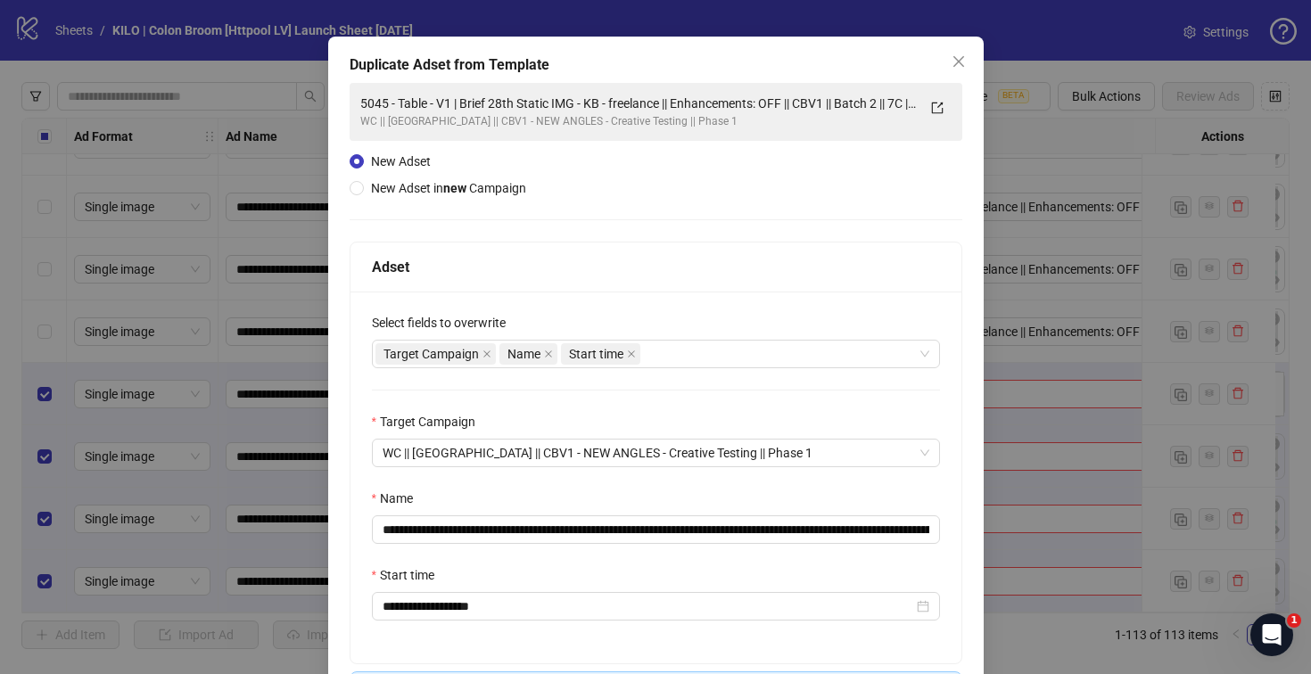
scroll to position [152, 0]
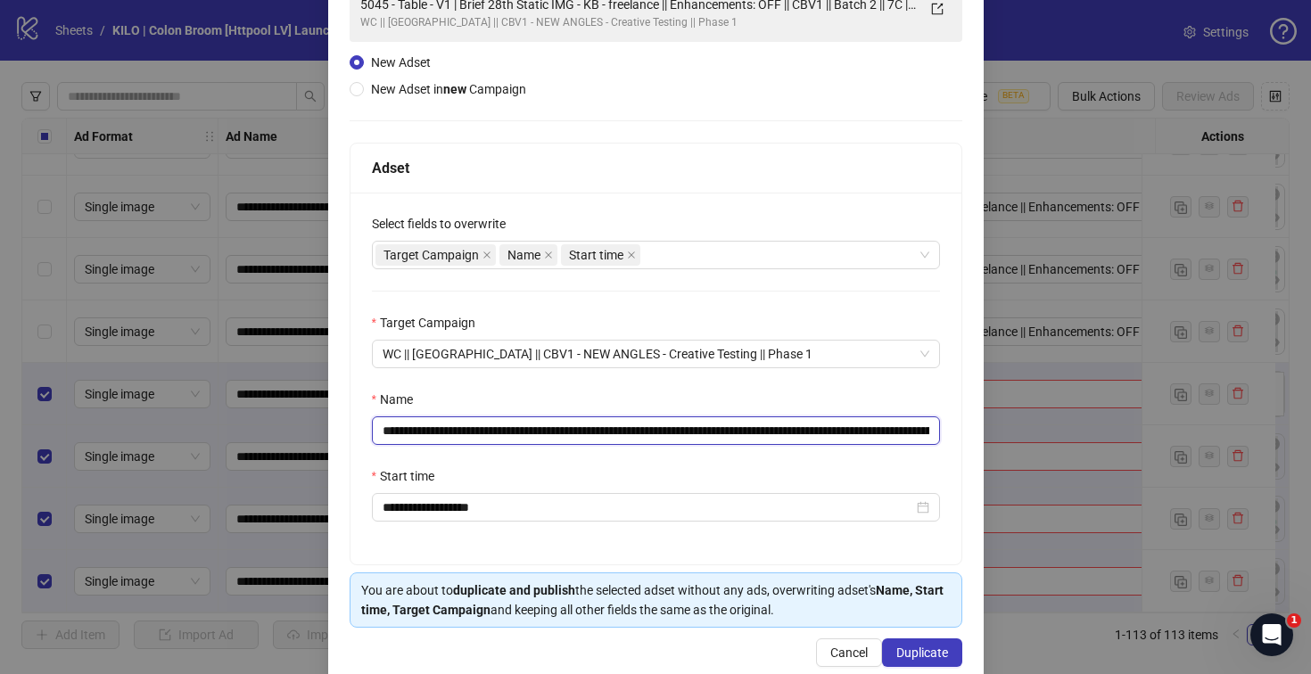
click at [905, 434] on input "**********" at bounding box center [656, 430] width 568 height 29
drag, startPoint x: 881, startPoint y: 436, endPoint x: 976, endPoint y: 424, distance: 96.2
click at [974, 424] on div "**********" at bounding box center [655, 337] width 1311 height 674
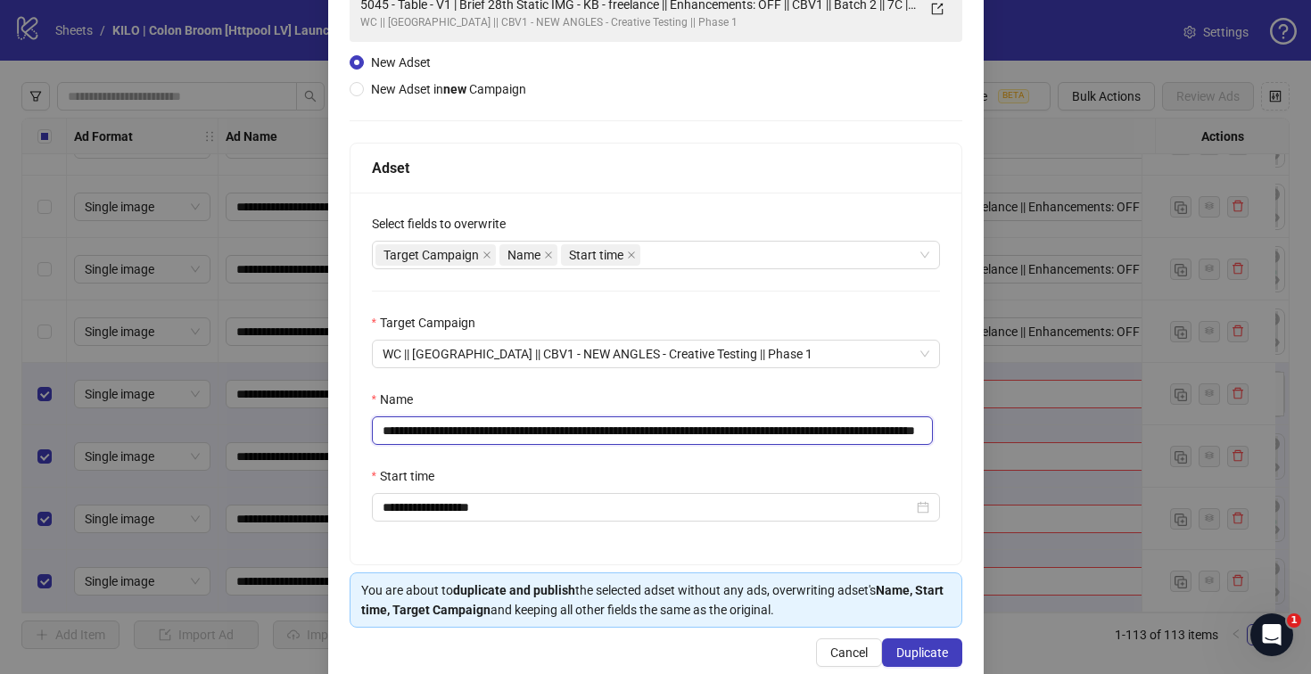
type input "**********"
click at [644, 473] on div "Start time" at bounding box center [656, 479] width 568 height 27
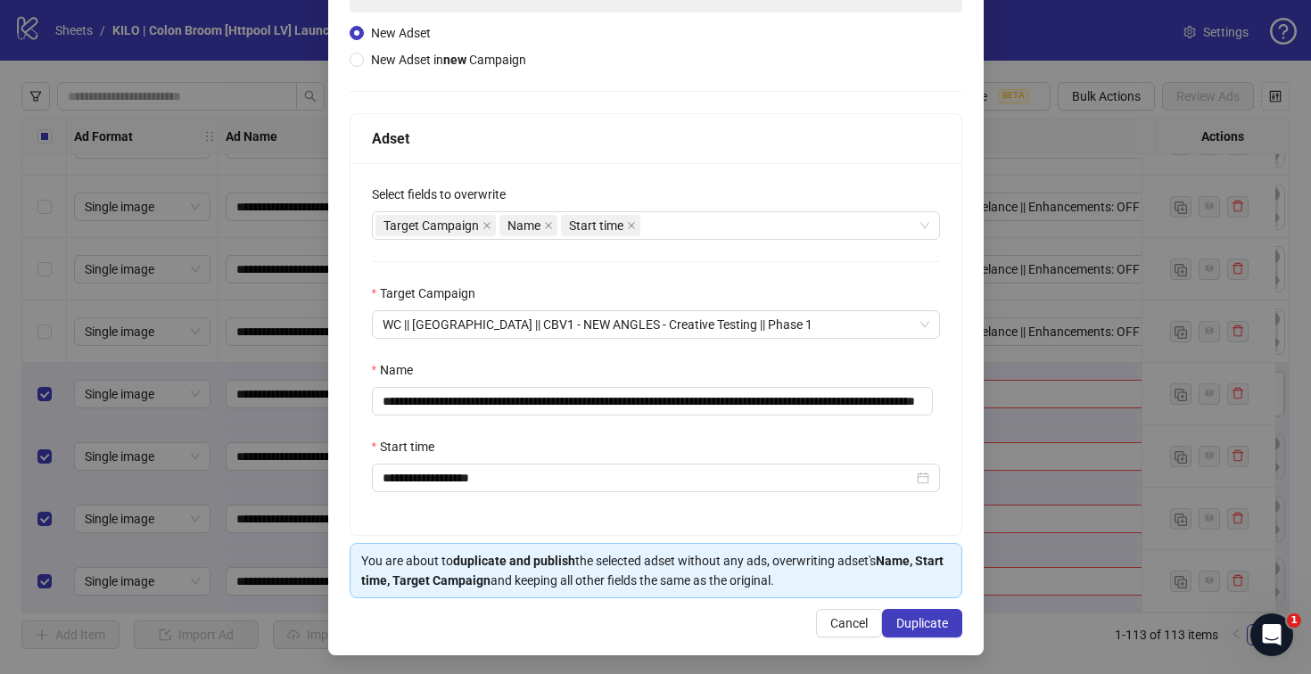
scroll to position [185, 0]
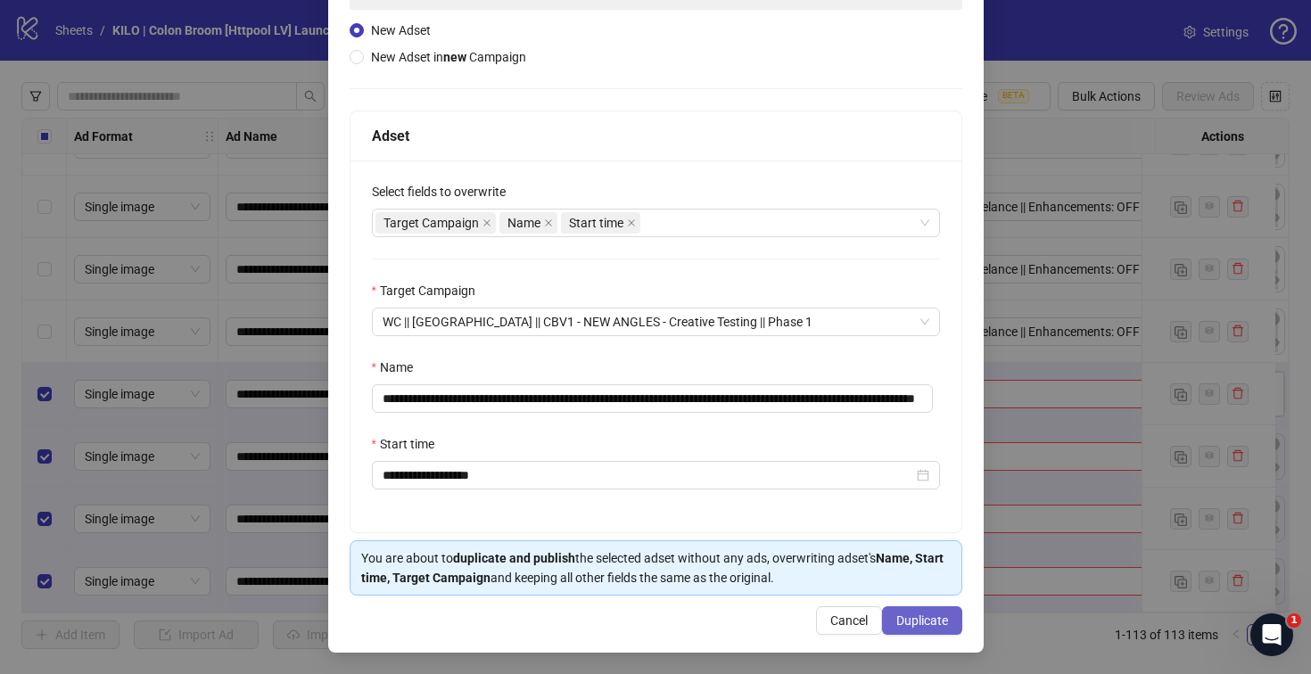
click at [903, 607] on button "Duplicate" at bounding box center [922, 620] width 80 height 29
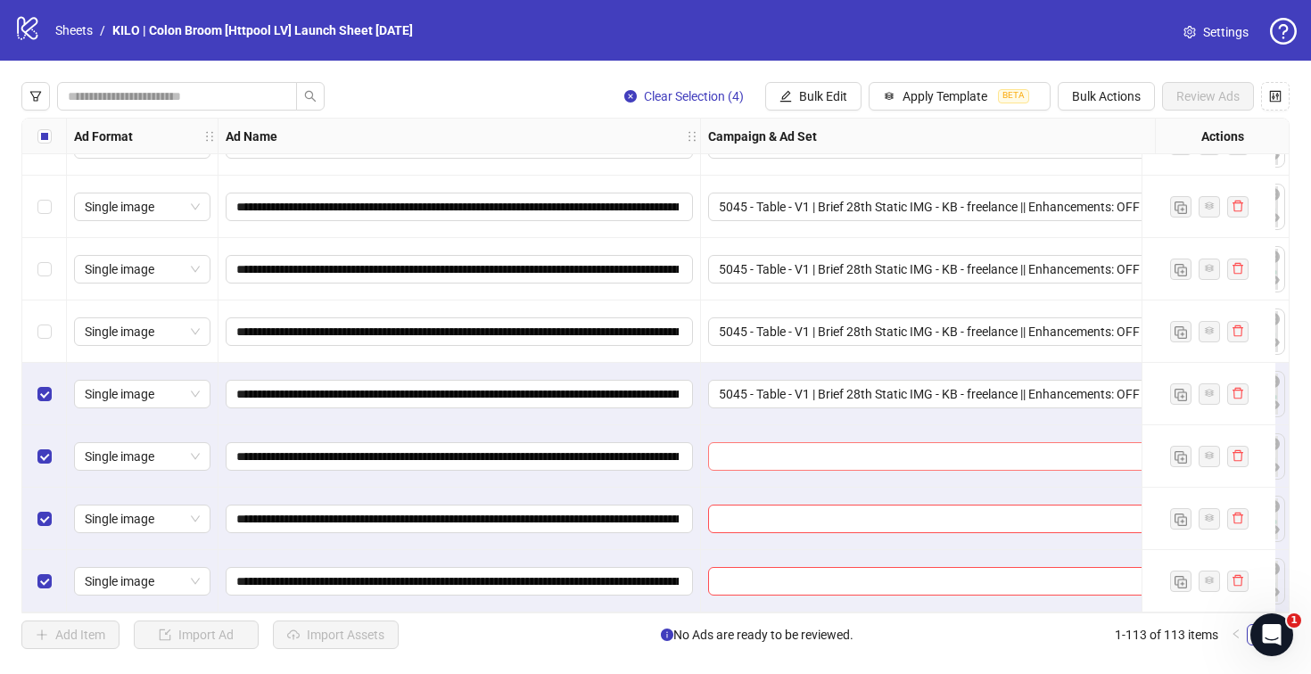
click at [781, 443] on input "search" at bounding box center [955, 456] width 473 height 27
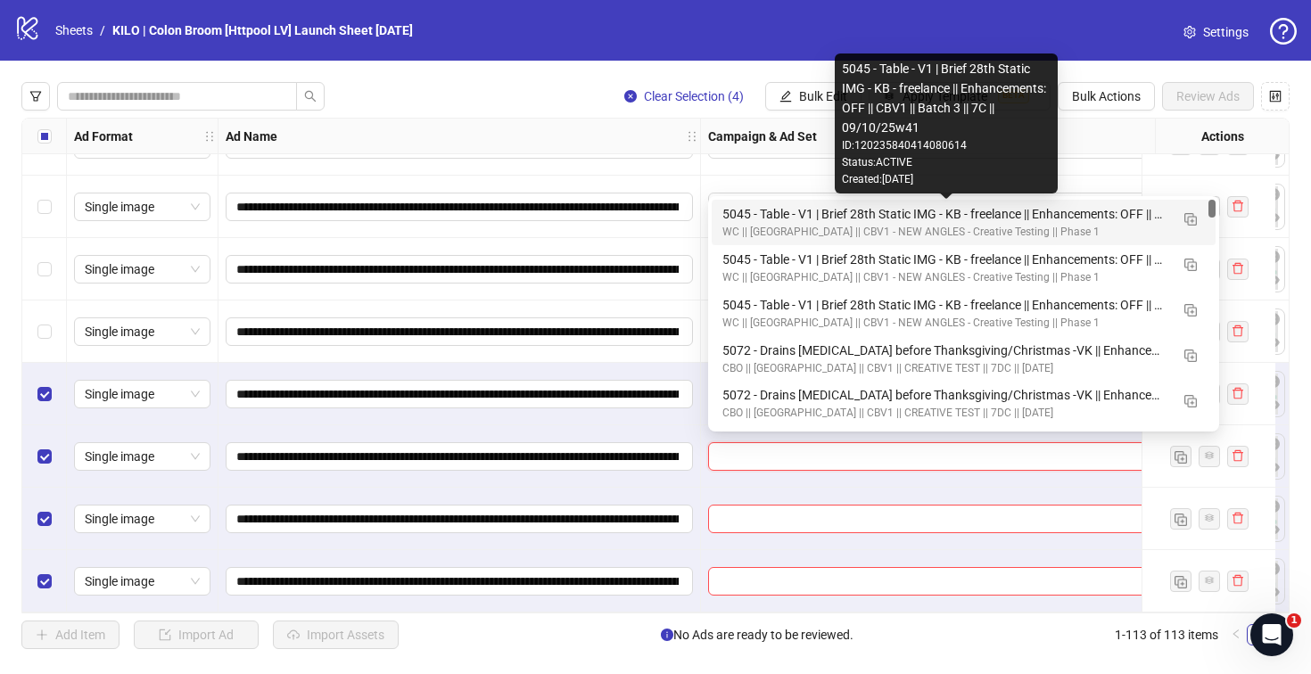
click at [759, 220] on div "5045 - Table - V1 | Brief 28th Static IMG - KB - freelance || Enhancements: OFF…" at bounding box center [945, 214] width 447 height 20
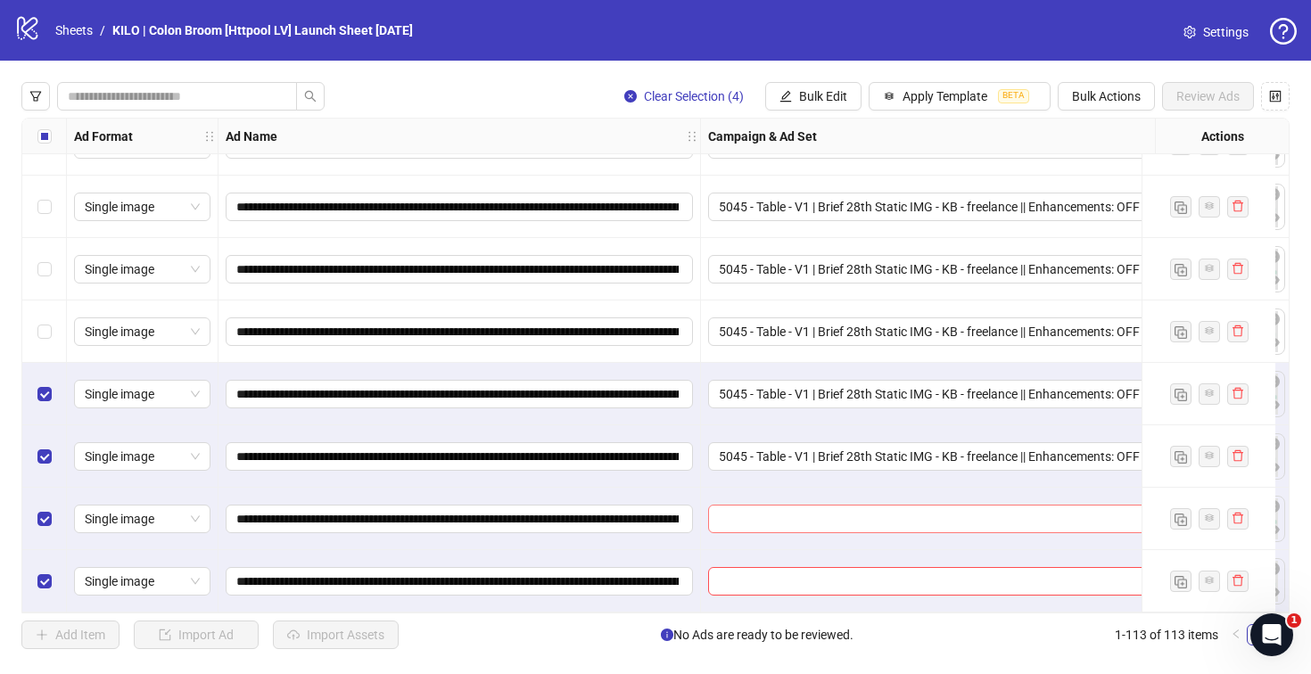
click at [753, 516] on input "search" at bounding box center [955, 519] width 473 height 27
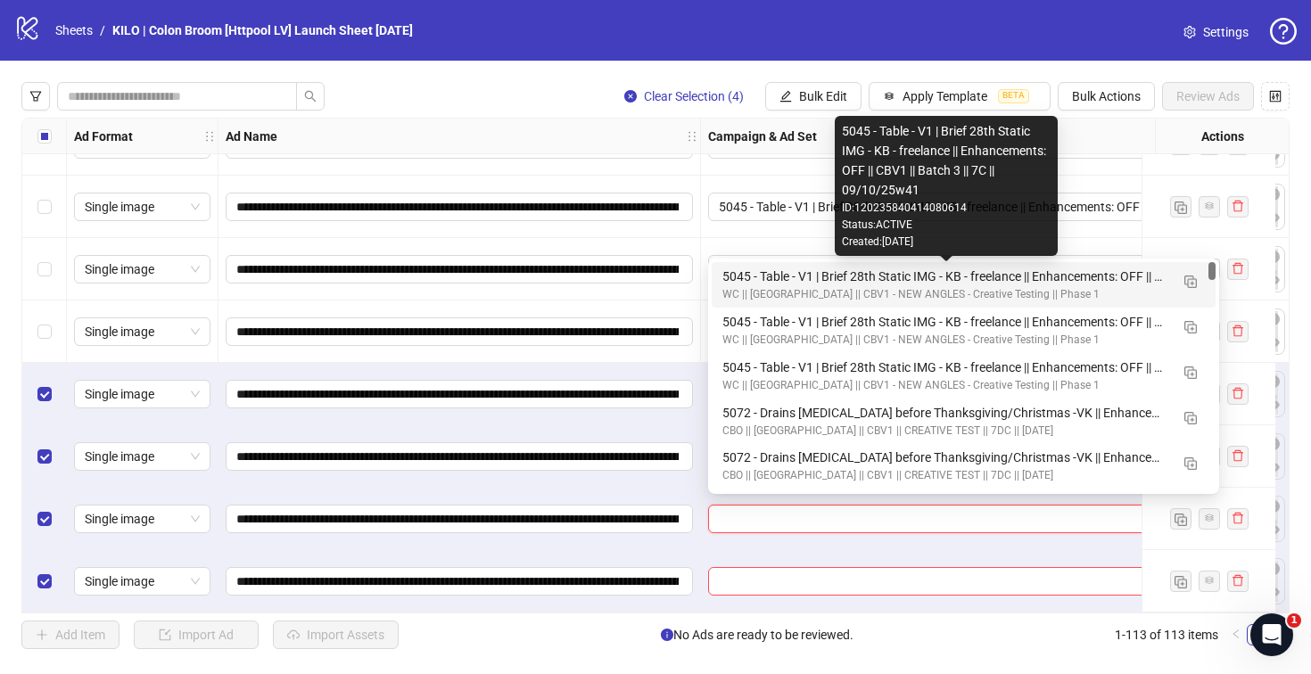
click at [746, 277] on div "5045 - Table - V1 | Brief 28th Static IMG - KB - freelance || Enhancements: OFF…" at bounding box center [945, 277] width 447 height 20
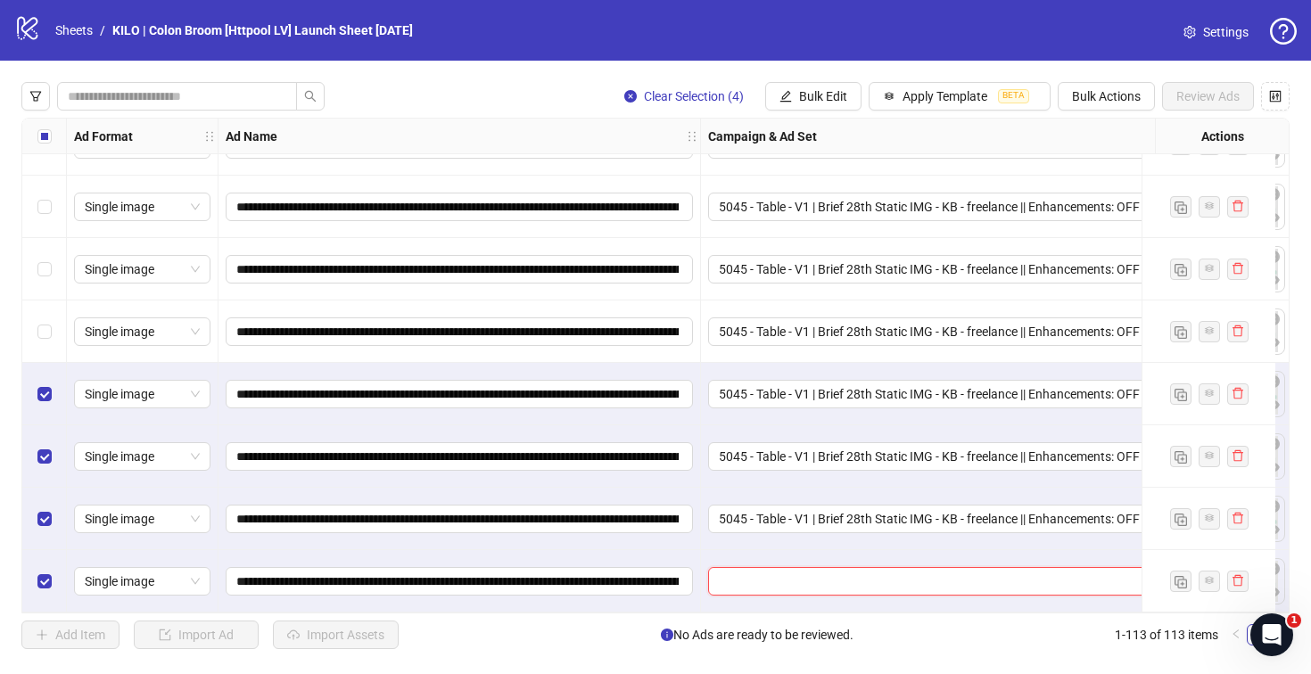
click at [752, 580] on input "search" at bounding box center [955, 581] width 473 height 27
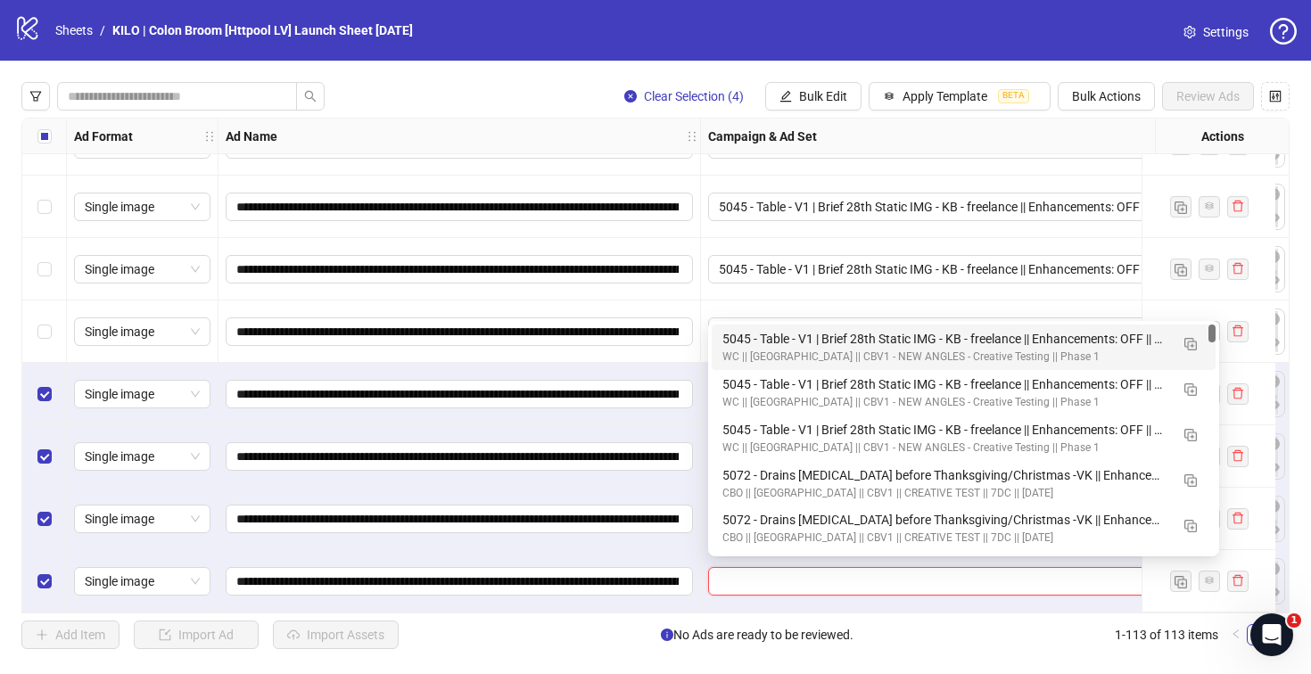
click at [750, 349] on div "WC || [GEOGRAPHIC_DATA] || CBV1 - NEW ANGLES - Creative Testing || Phase 1" at bounding box center [945, 357] width 447 height 17
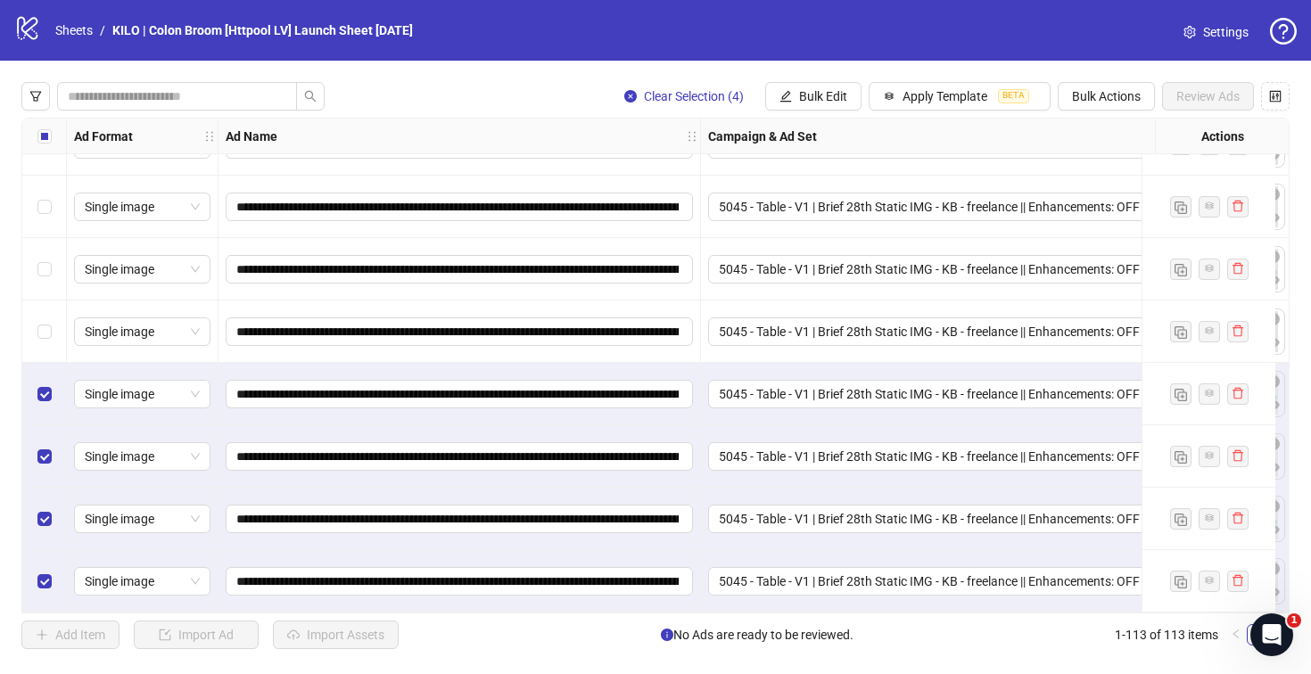
click at [45, 145] on label "Select all rows" at bounding box center [44, 137] width 14 height 20
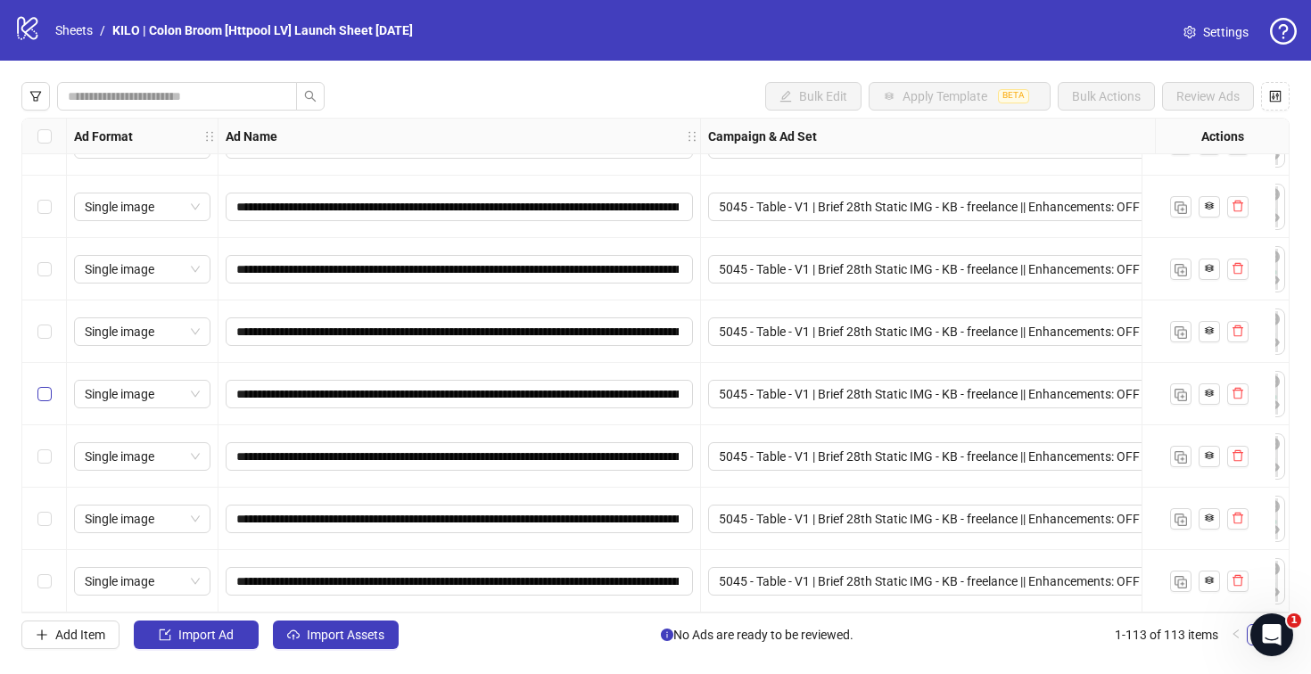
click at [45, 394] on label "Select row 110" at bounding box center [44, 394] width 14 height 20
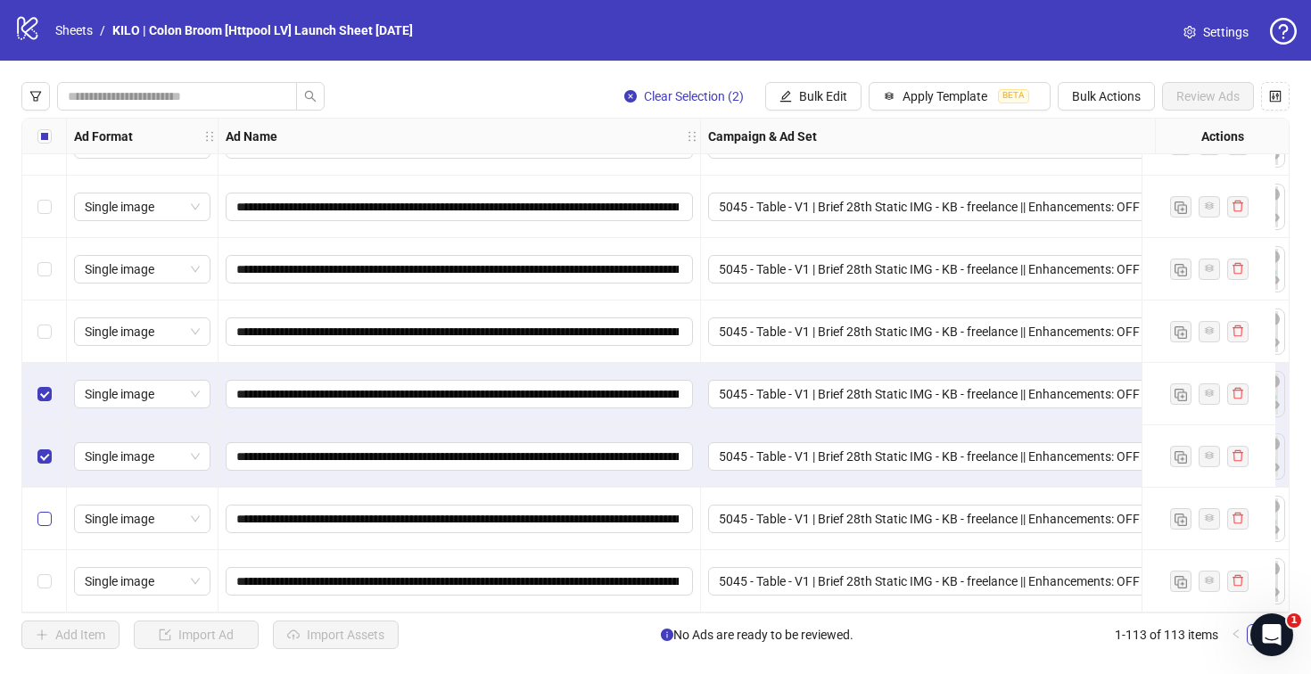
click at [46, 520] on label "Select row 112" at bounding box center [44, 519] width 14 height 20
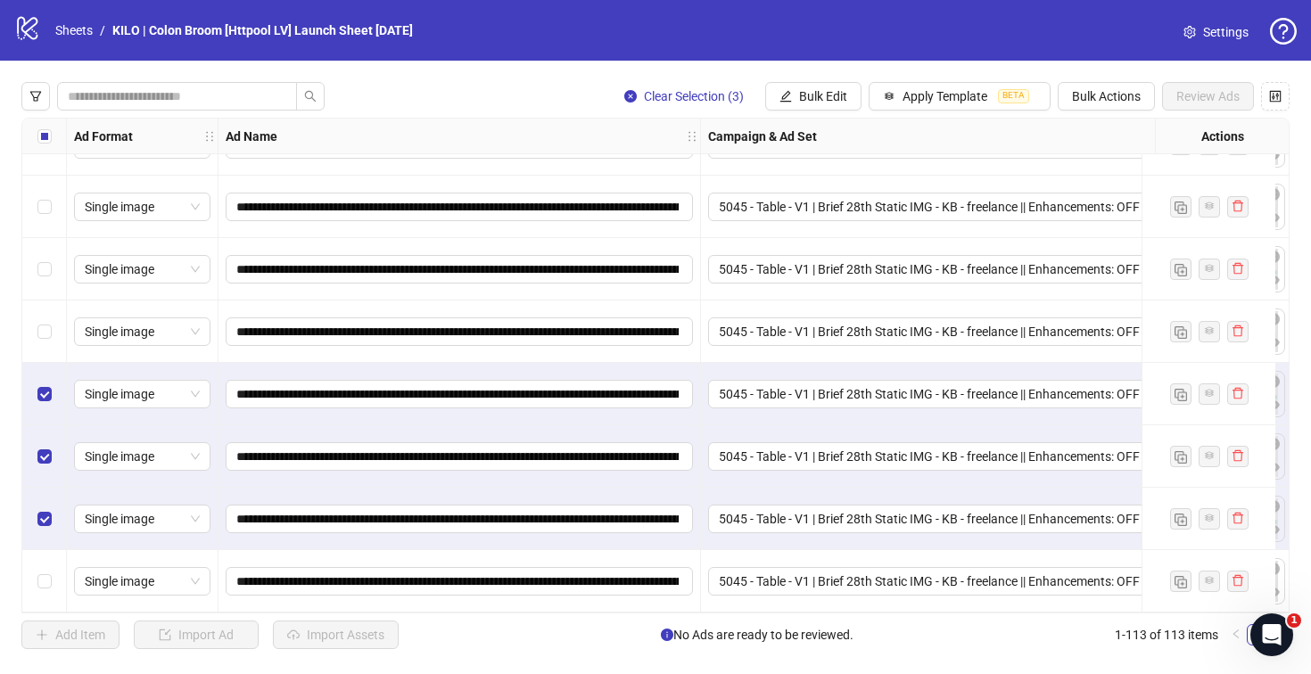
click at [45, 554] on div "Select row 113" at bounding box center [44, 581] width 45 height 62
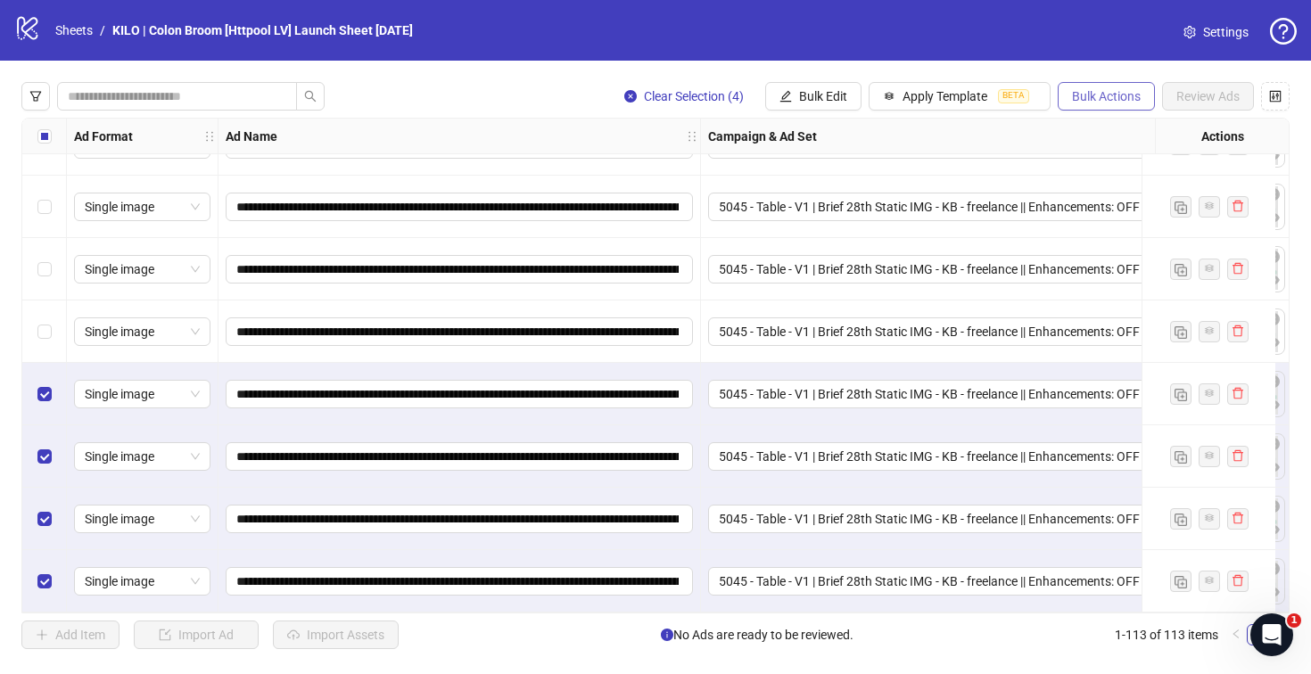
click at [1113, 97] on span "Bulk Actions" at bounding box center [1106, 96] width 69 height 14
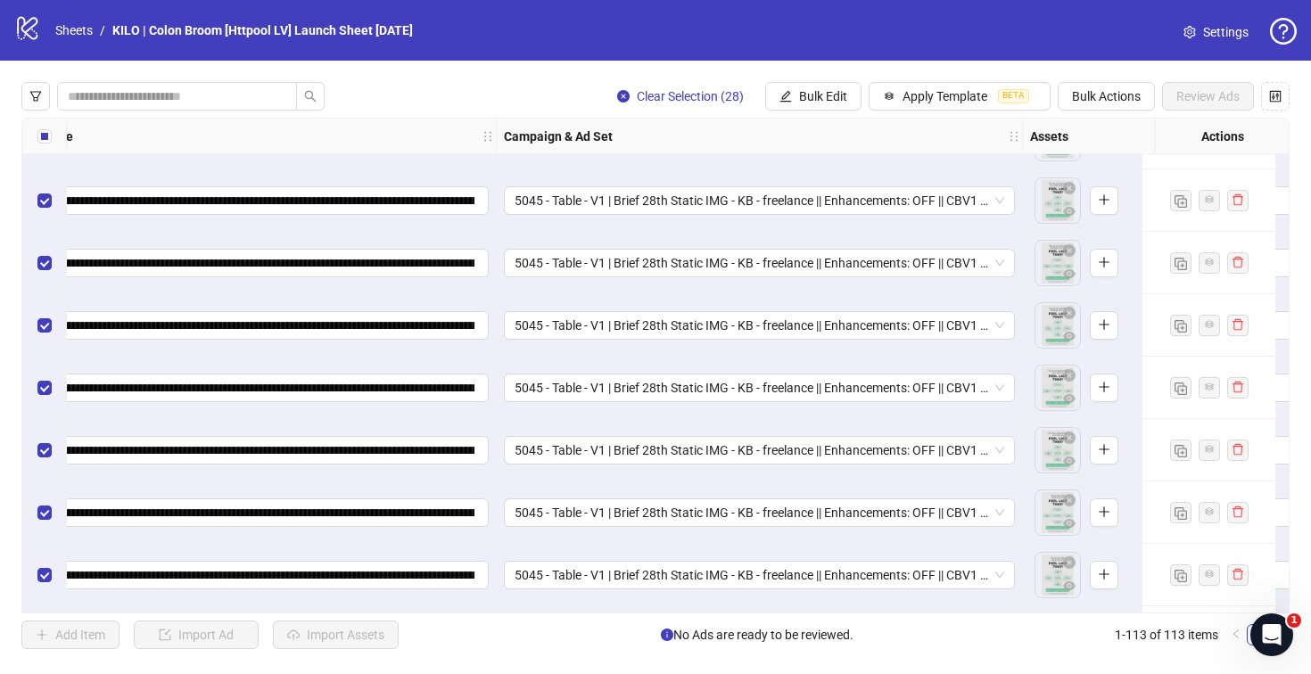
scroll to position [6601, 204]
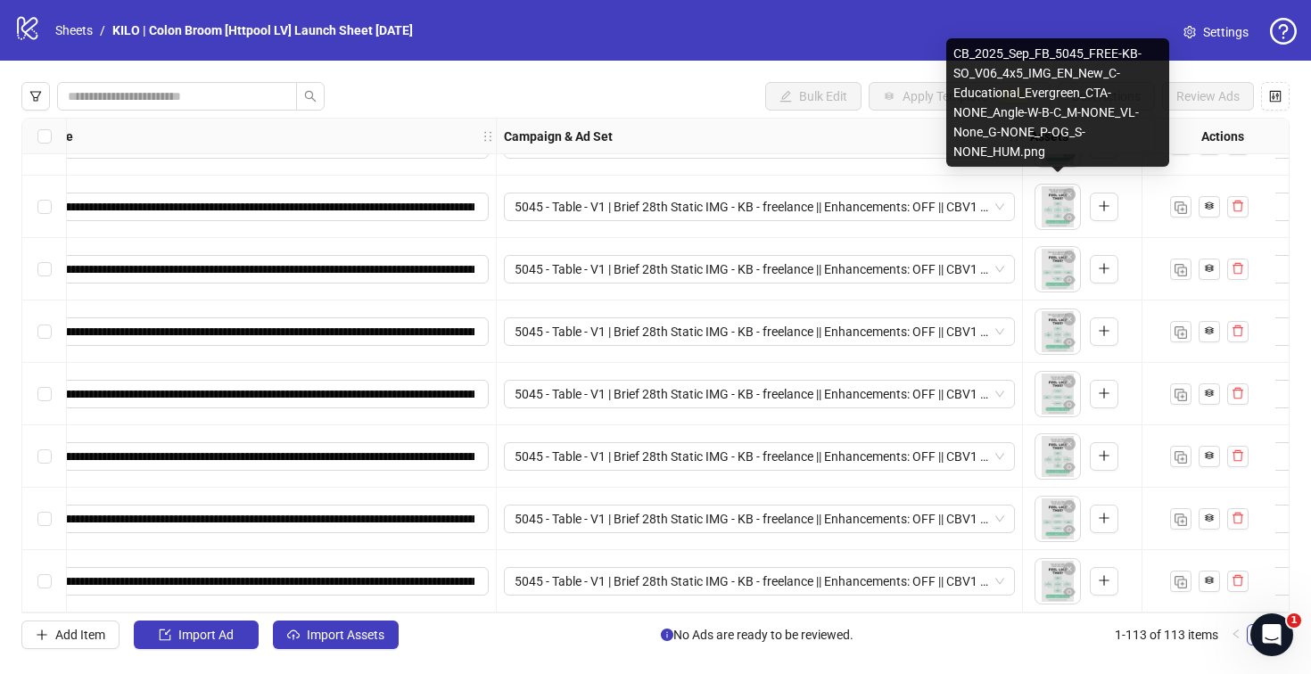
click at [1048, 202] on body "**********" at bounding box center [655, 337] width 1311 height 674
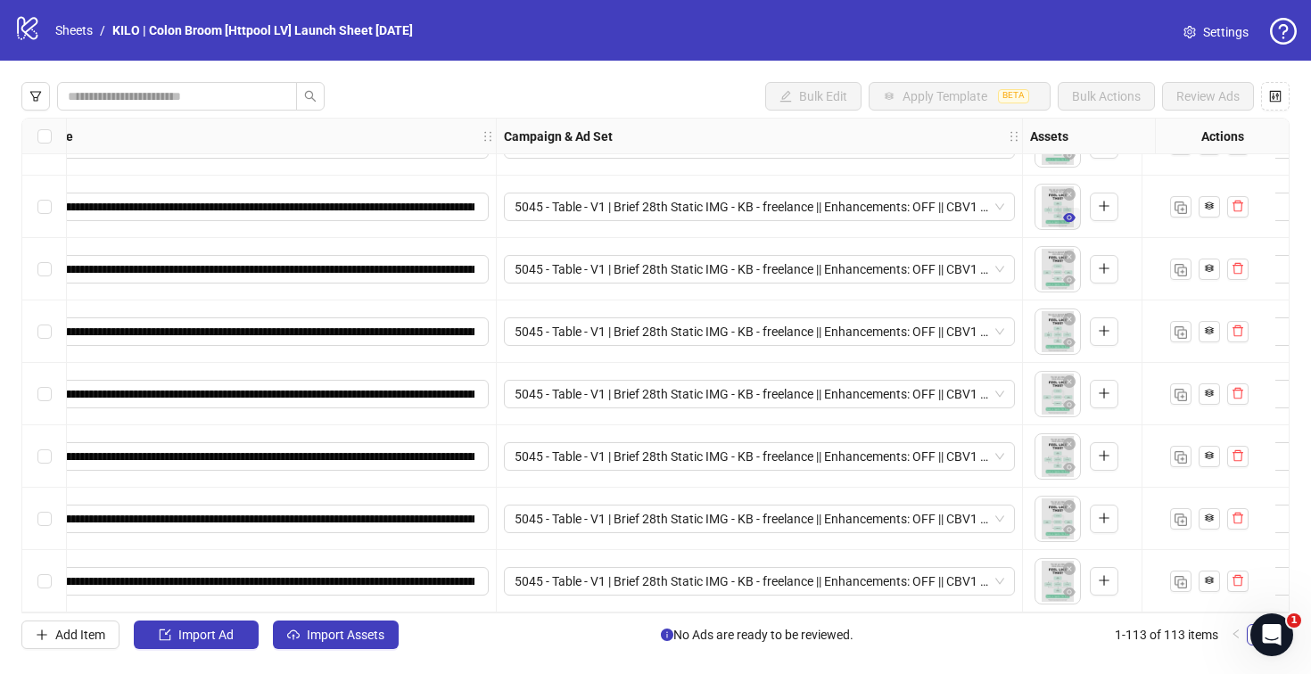
click at [1073, 215] on icon "eye" at bounding box center [1069, 217] width 12 height 12
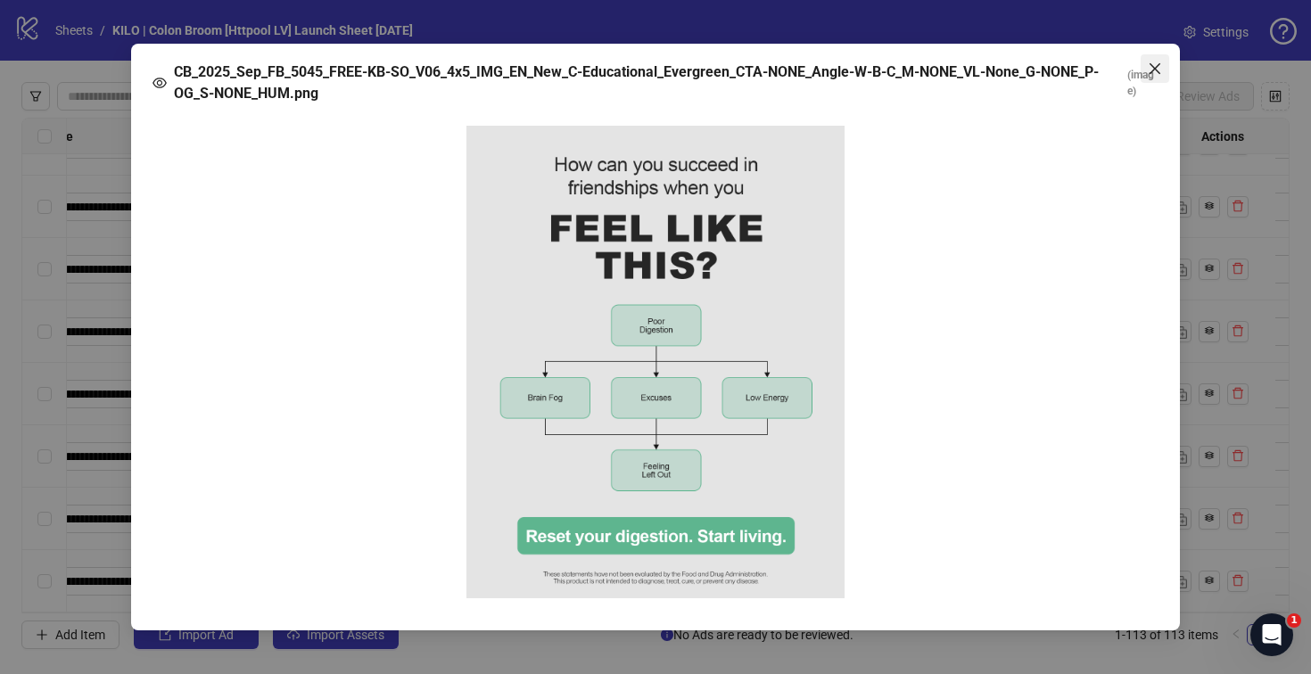
click at [1154, 77] on button "Close" at bounding box center [1154, 68] width 29 height 29
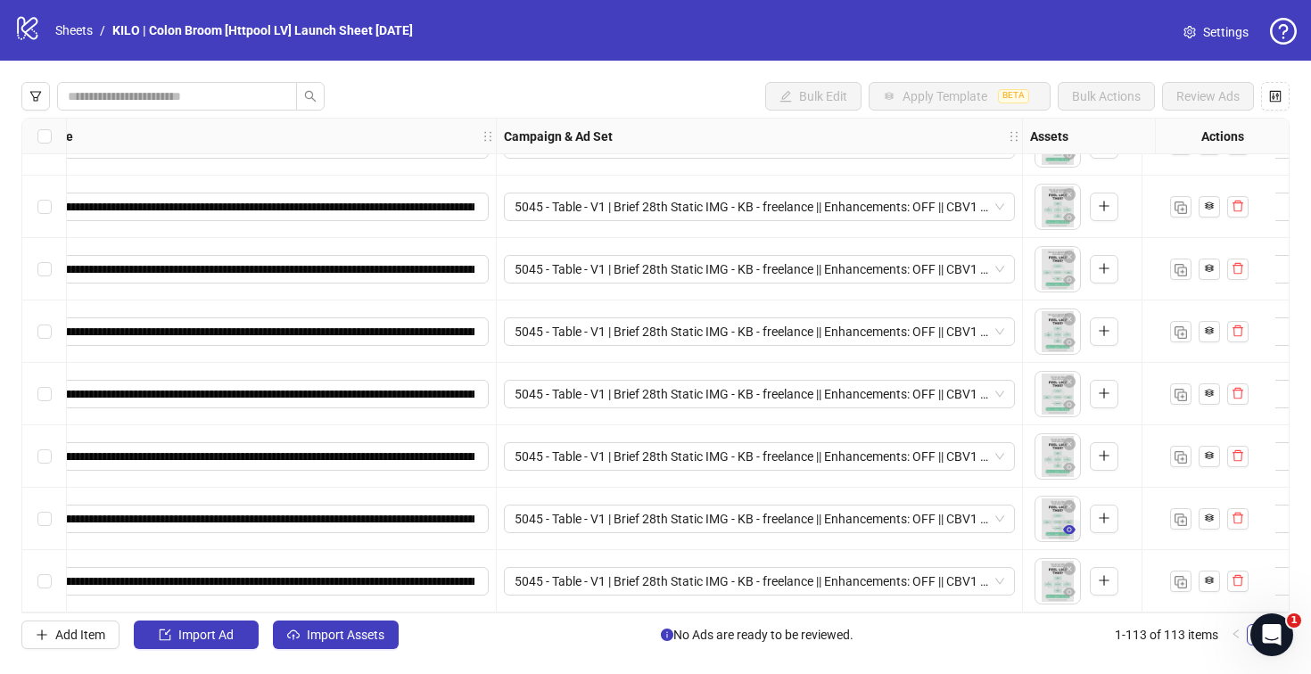
click at [1069, 526] on icon "eye" at bounding box center [1069, 529] width 12 height 9
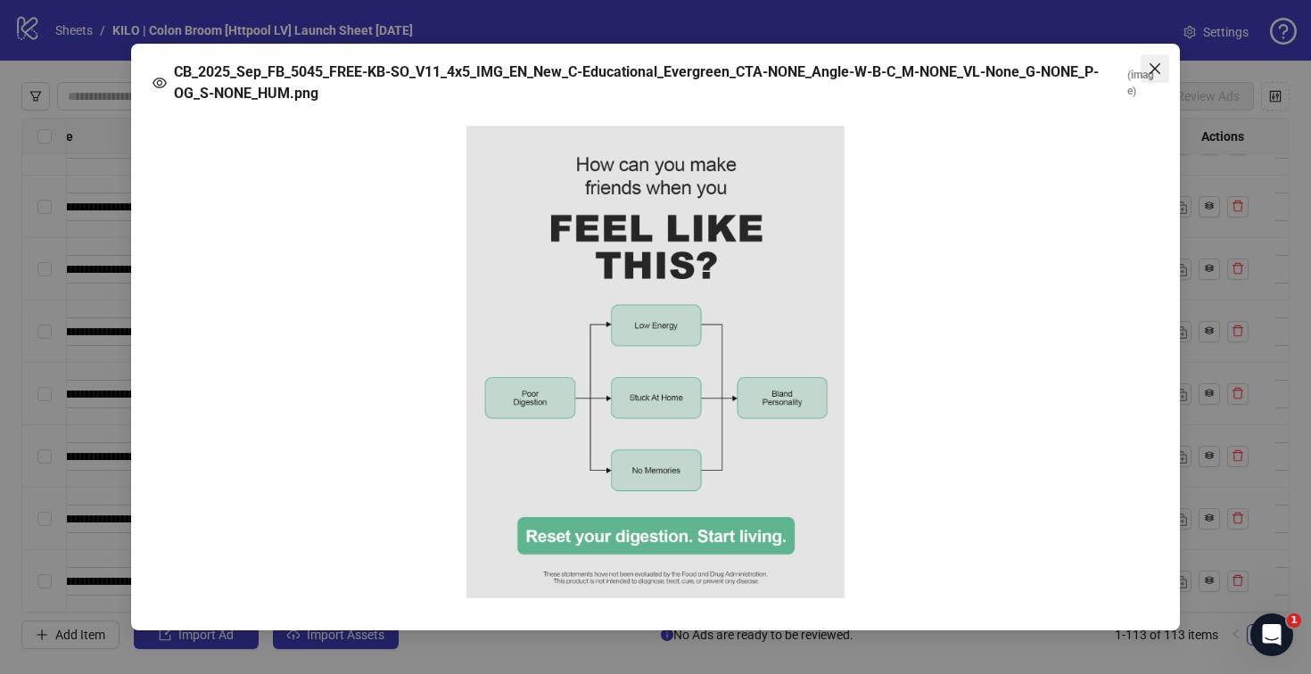
click at [1153, 74] on icon "close" at bounding box center [1154, 69] width 14 height 14
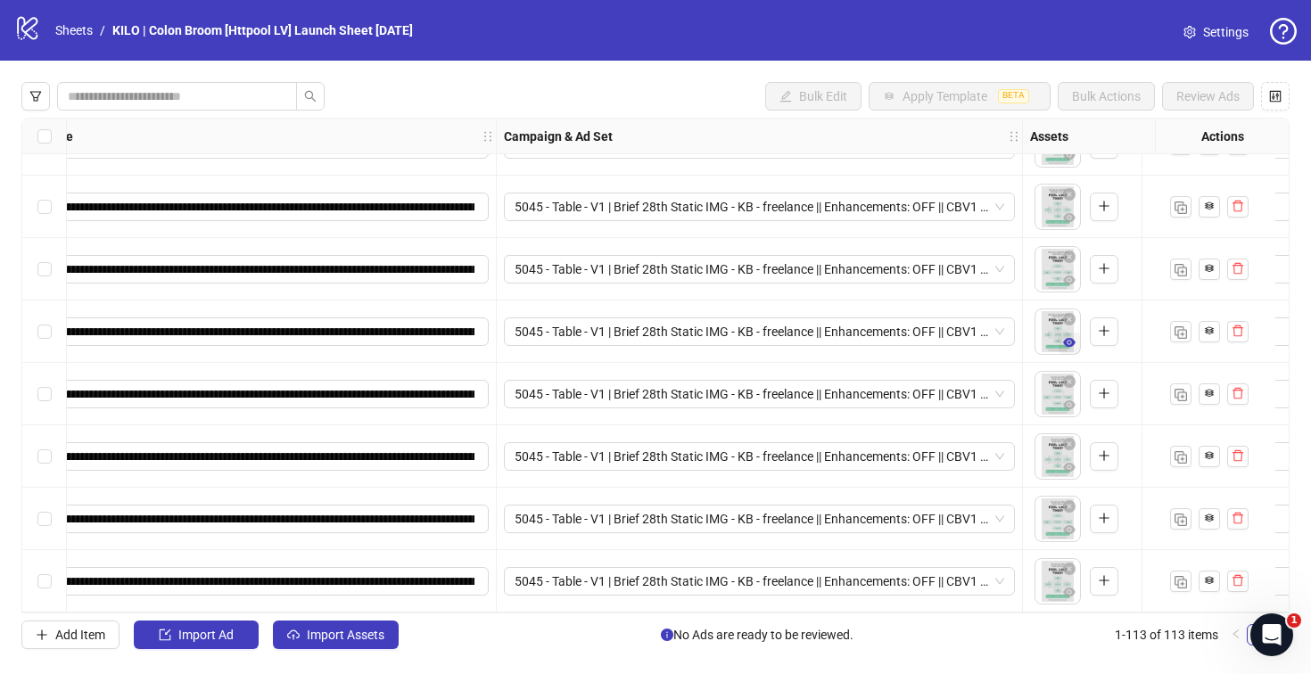
click at [1069, 341] on span "button" at bounding box center [1069, 342] width 12 height 14
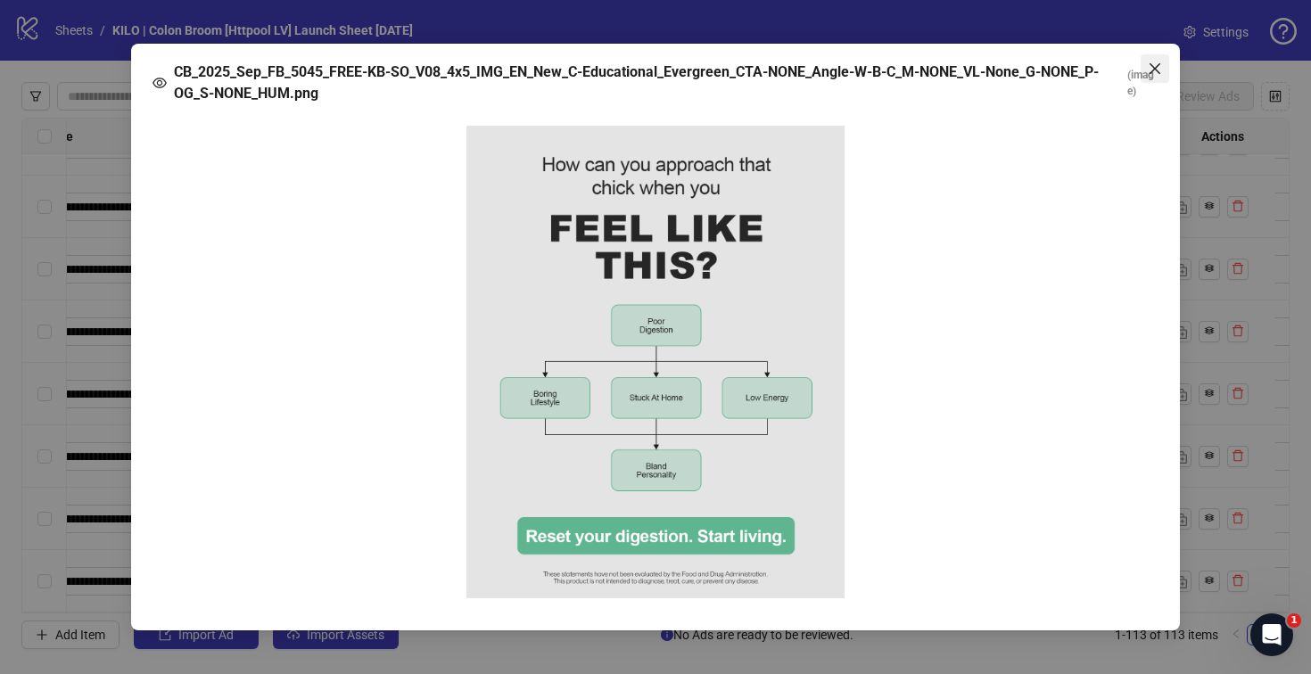
click at [1151, 67] on icon "close" at bounding box center [1154, 69] width 14 height 14
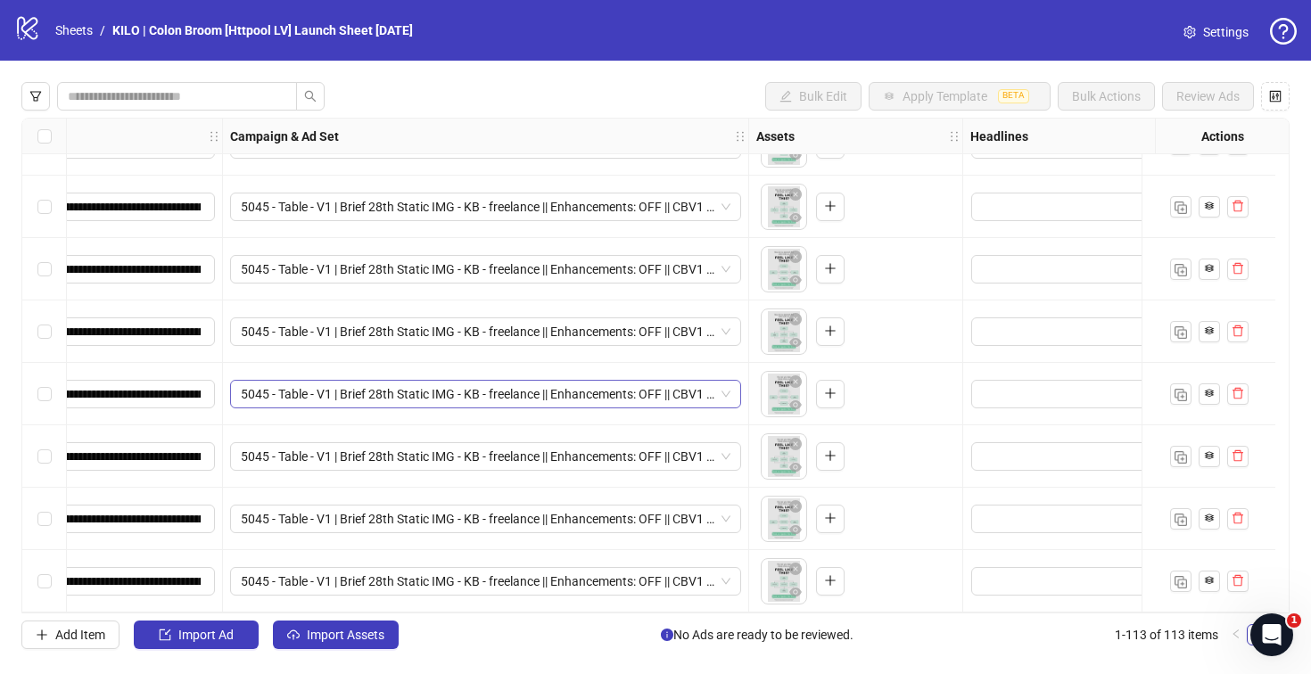
scroll to position [6601, 0]
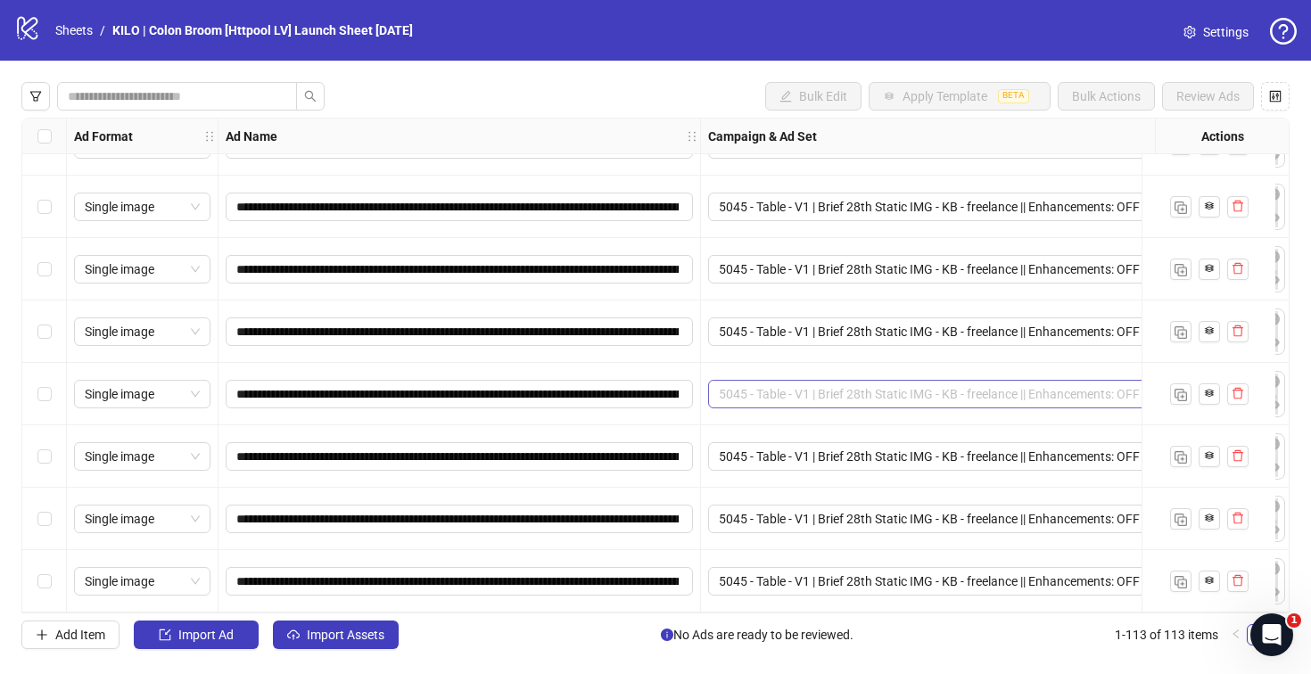
click at [743, 381] on span "5045 - Table - V1 | Brief 28th Static IMG - KB - freelance || Enhancements: OFF…" at bounding box center [963, 394] width 489 height 27
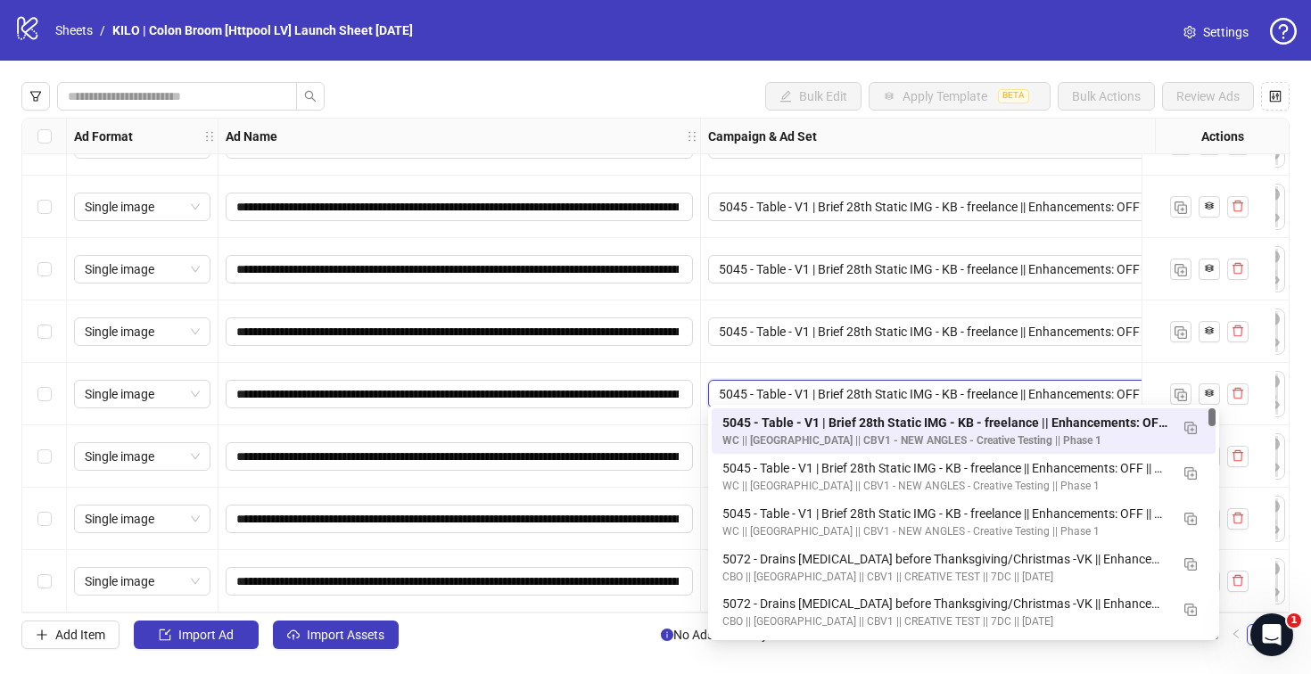
click at [743, 381] on span "5045 - Table - V1 | Brief 28th Static IMG - KB - freelance || Enhancements: OFF…" at bounding box center [963, 394] width 489 height 27
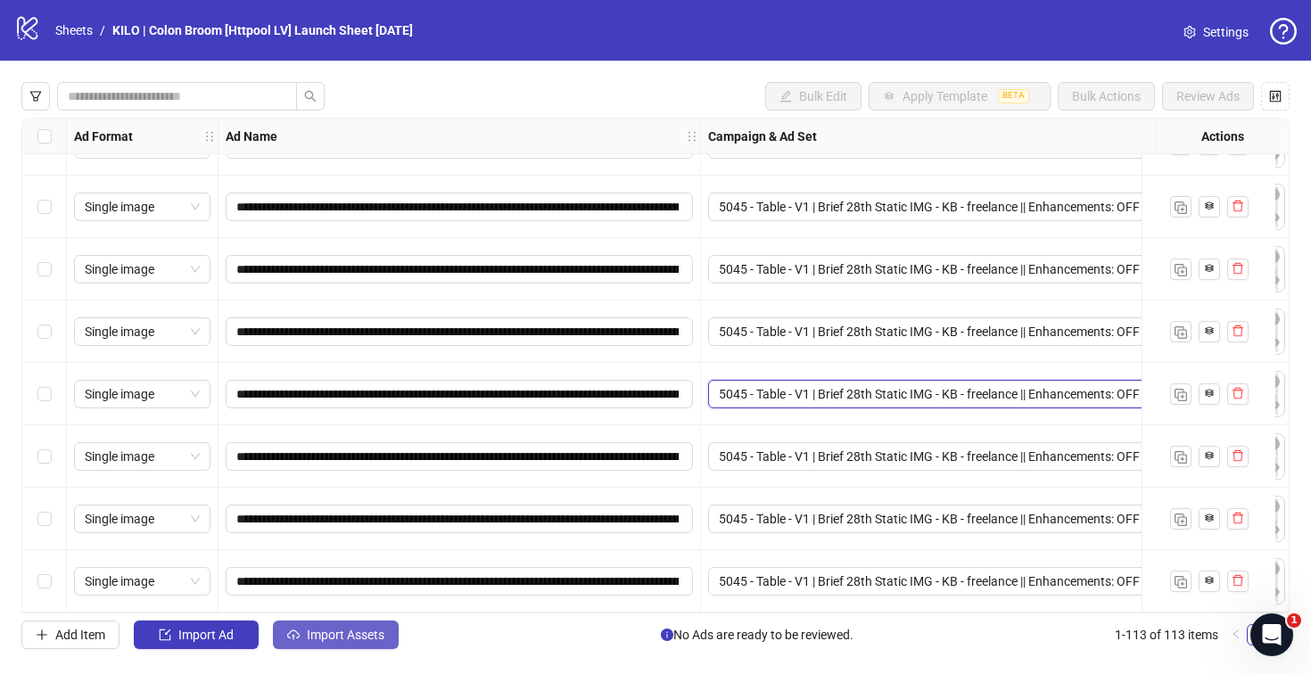
click at [367, 624] on button "Import Assets" at bounding box center [336, 635] width 126 height 29
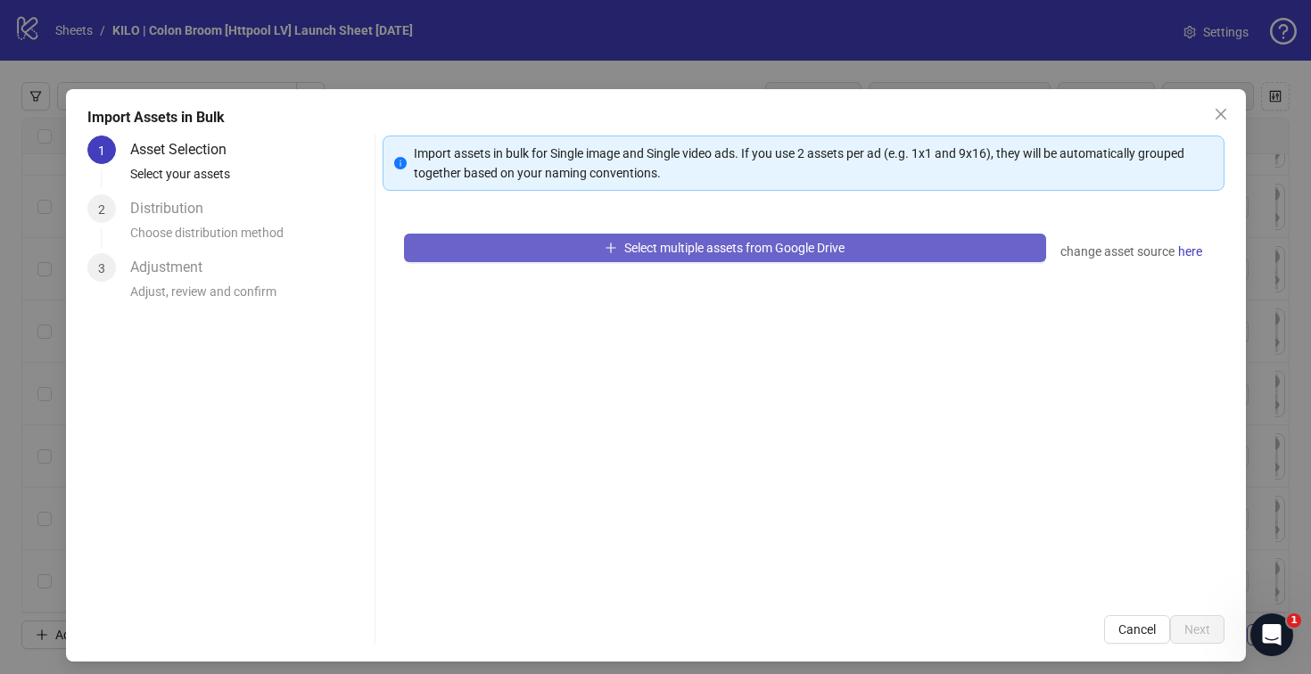
click at [550, 253] on button "Select multiple assets from Google Drive" at bounding box center [725, 248] width 642 height 29
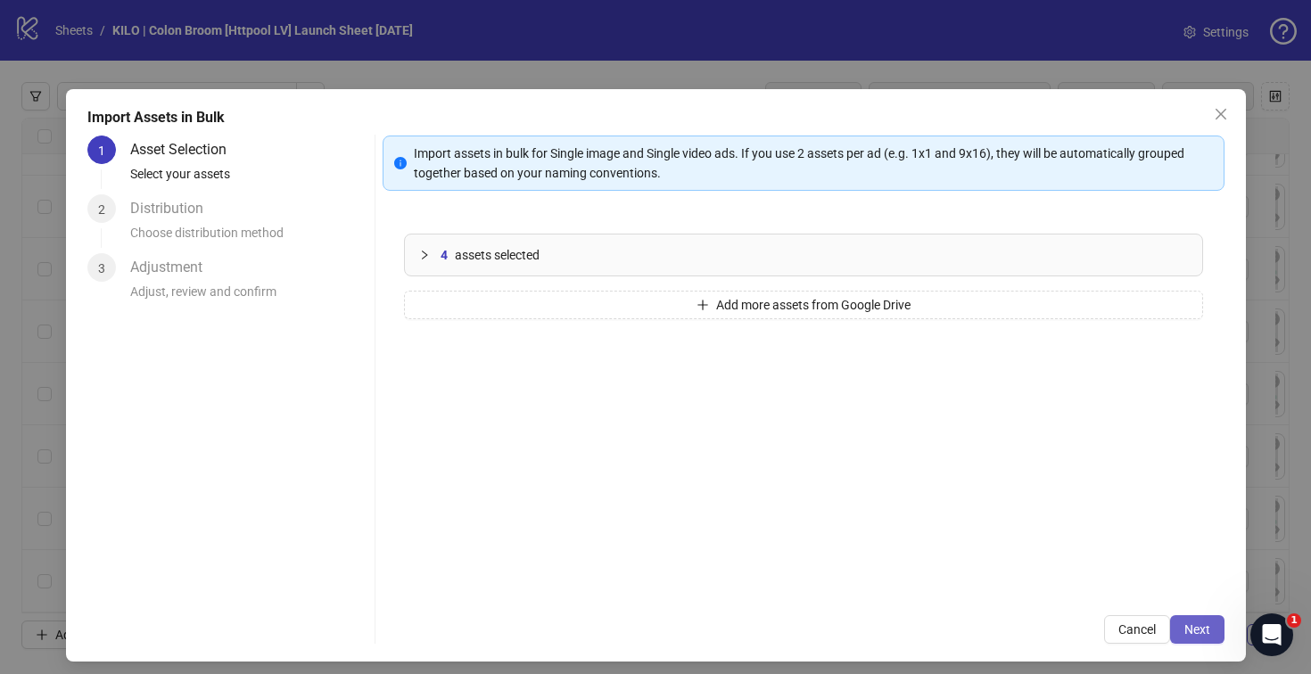
click at [1186, 622] on span "Next" at bounding box center [1197, 629] width 26 height 14
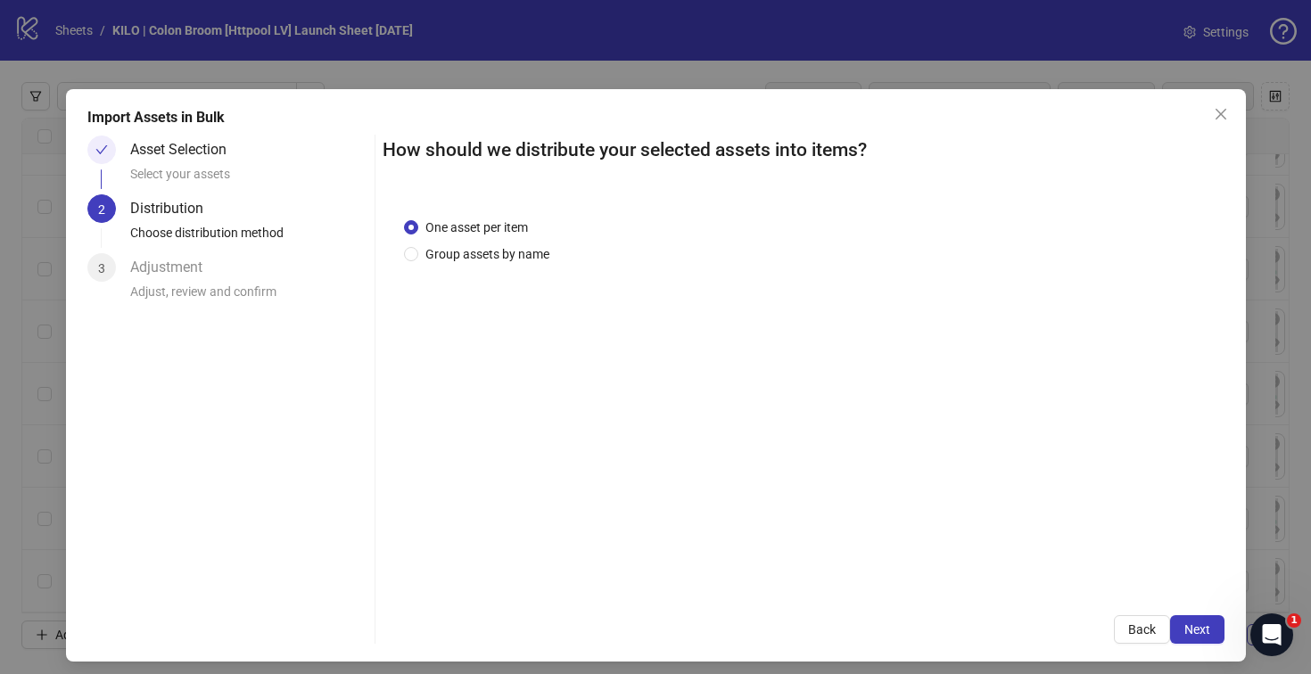
click at [1186, 622] on span "Next" at bounding box center [1197, 629] width 26 height 14
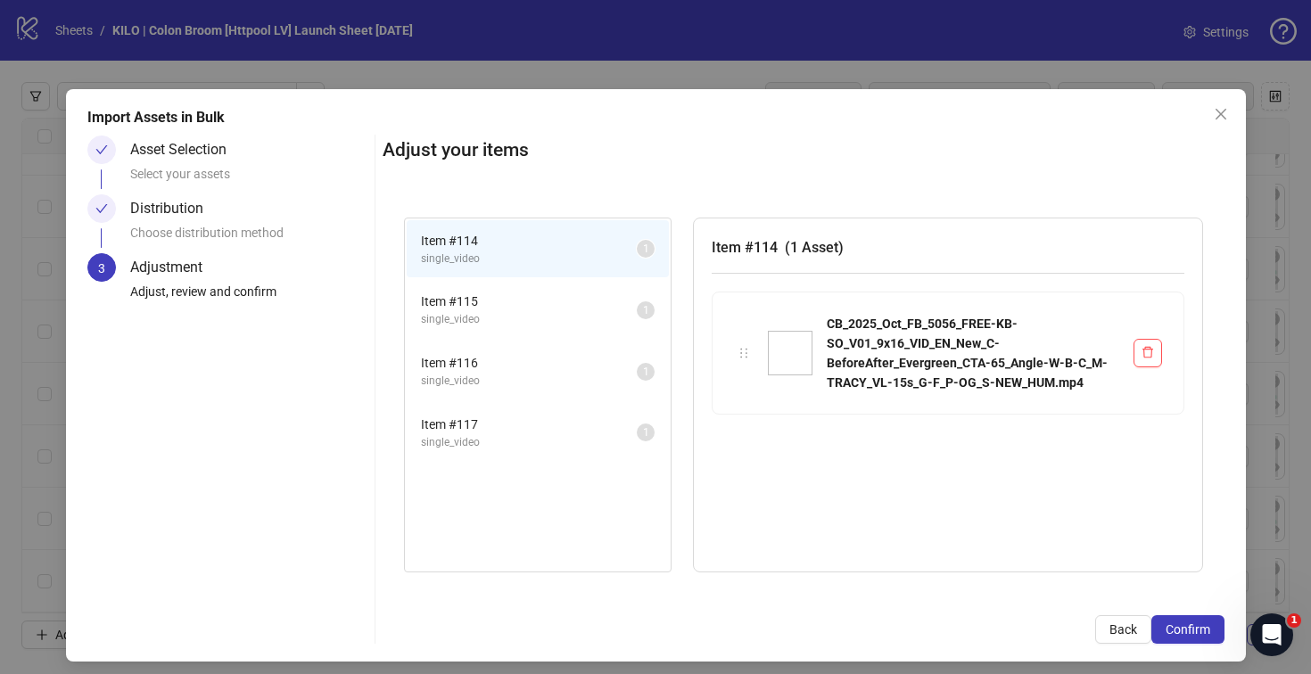
click at [1186, 622] on span "Confirm" at bounding box center [1187, 629] width 45 height 14
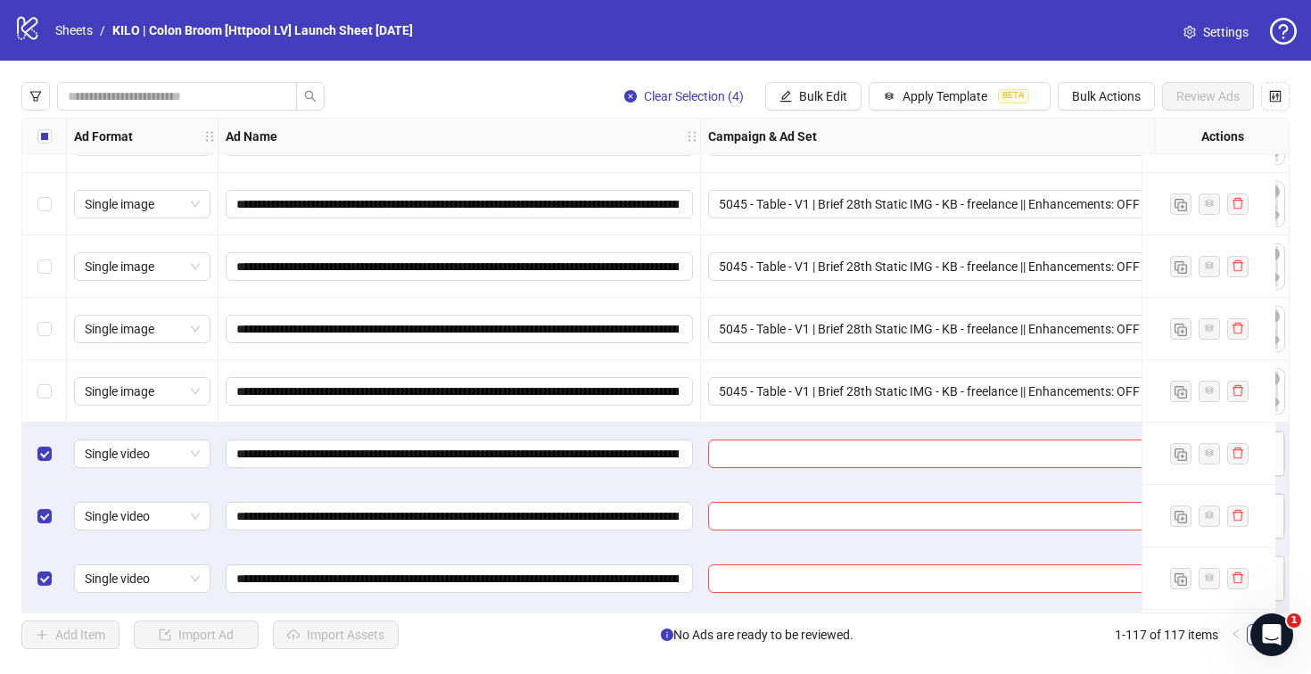
scroll to position [6851, 0]
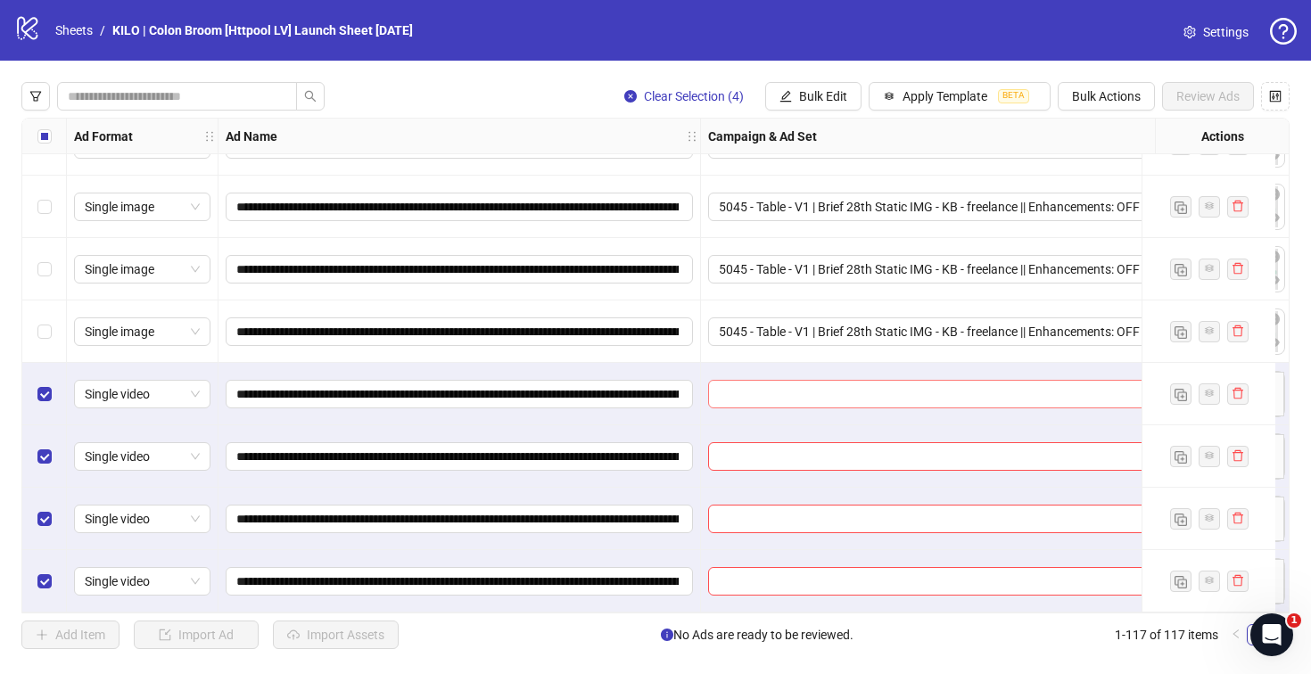
click at [739, 381] on input "search" at bounding box center [955, 394] width 473 height 27
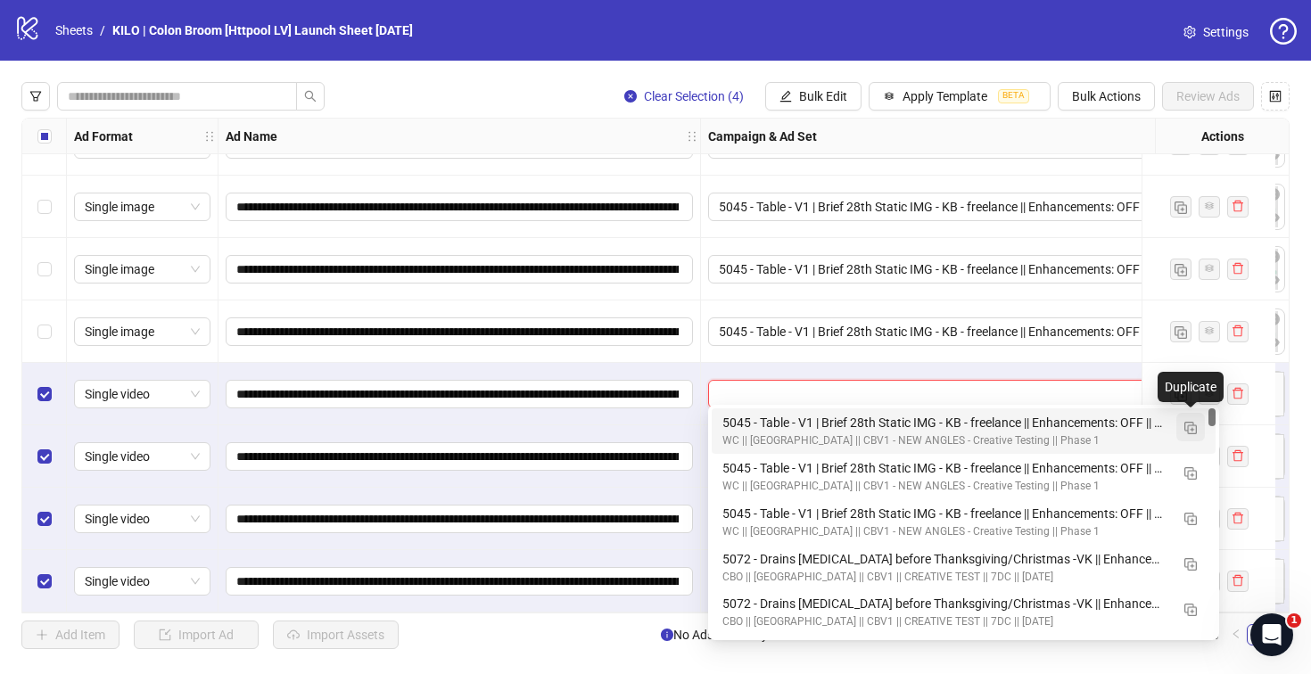
click at [1194, 432] on img "button" at bounding box center [1190, 428] width 12 height 12
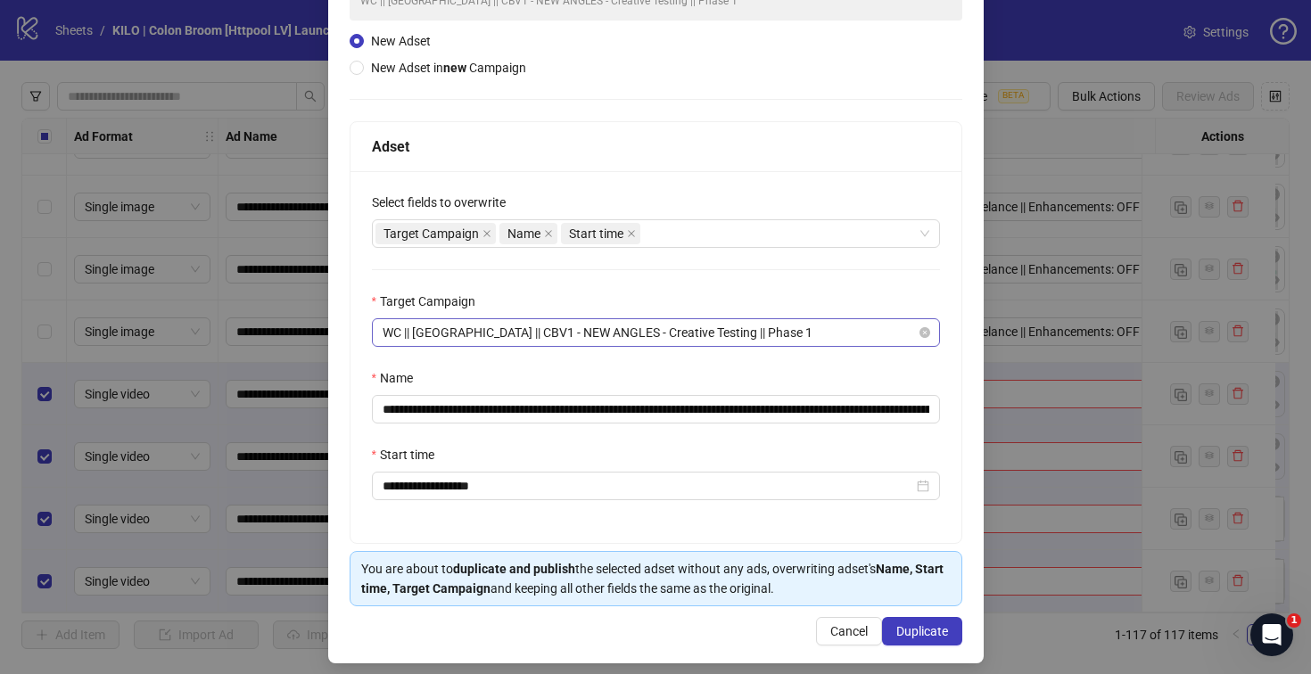
scroll to position [185, 0]
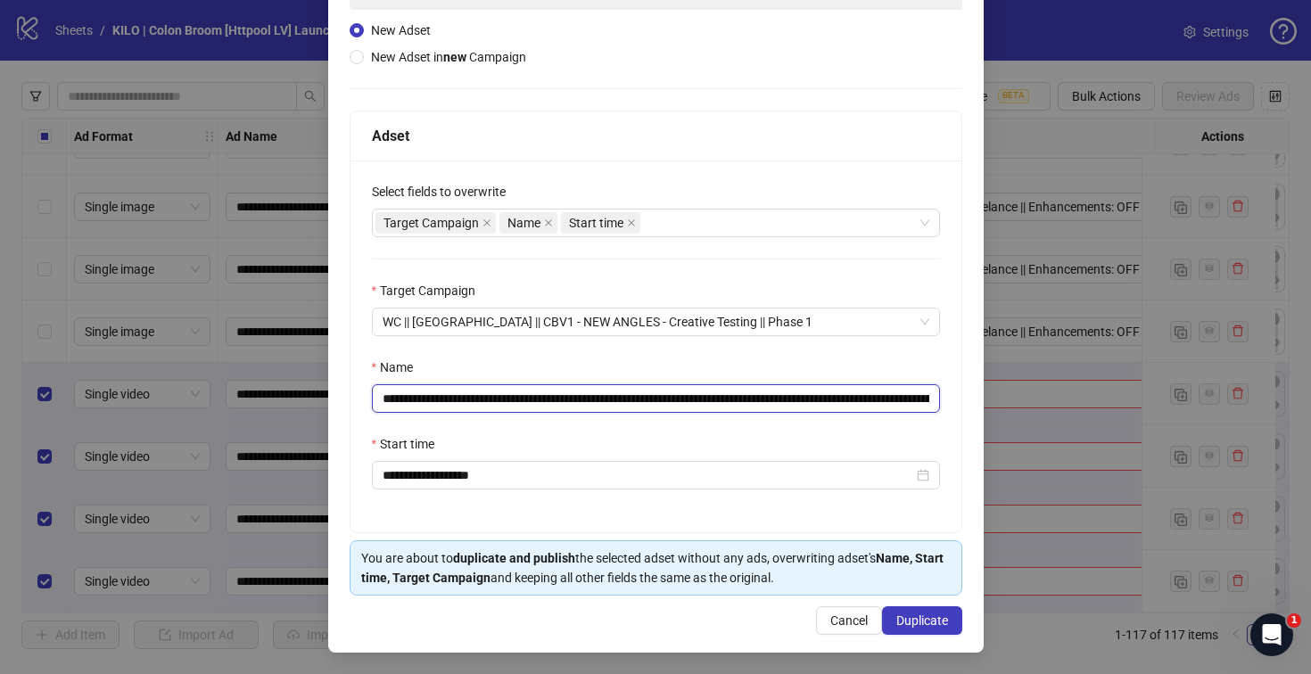
drag, startPoint x: 681, startPoint y: 398, endPoint x: 378, endPoint y: 374, distance: 304.0
click at [378, 374] on div "**********" at bounding box center [656, 385] width 568 height 55
paste input "text"
click at [822, 397] on input "**********" at bounding box center [656, 398] width 568 height 29
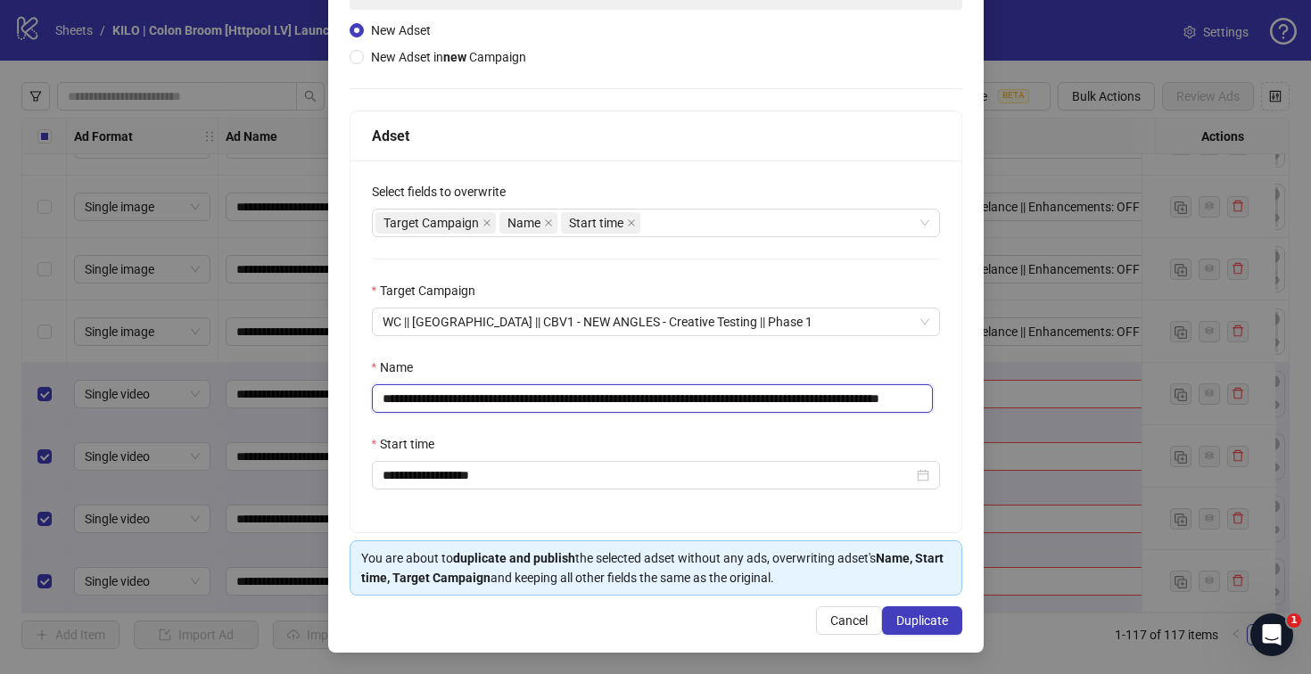
drag, startPoint x: 813, startPoint y: 401, endPoint x: 965, endPoint y: 401, distance: 151.6
click at [965, 401] on div "**********" at bounding box center [655, 278] width 655 height 747
click at [862, 397] on input "**********" at bounding box center [653, 398] width 562 height 29
drag, startPoint x: 879, startPoint y: 397, endPoint x: 1065, endPoint y: 391, distance: 186.4
click at [1065, 391] on div "**********" at bounding box center [655, 337] width 1311 height 674
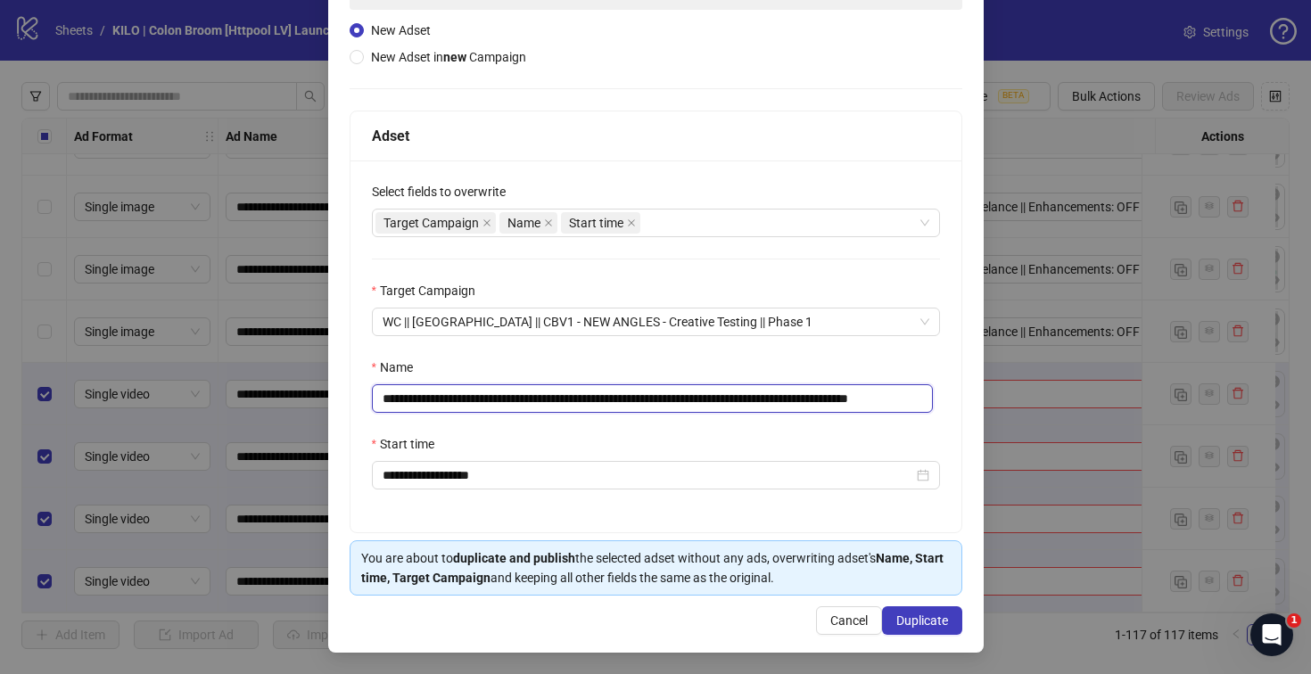
scroll to position [0, 21]
type input "**********"
click at [596, 438] on div "Start time" at bounding box center [656, 447] width 568 height 27
click at [902, 625] on span "Duplicate" at bounding box center [922, 620] width 52 height 14
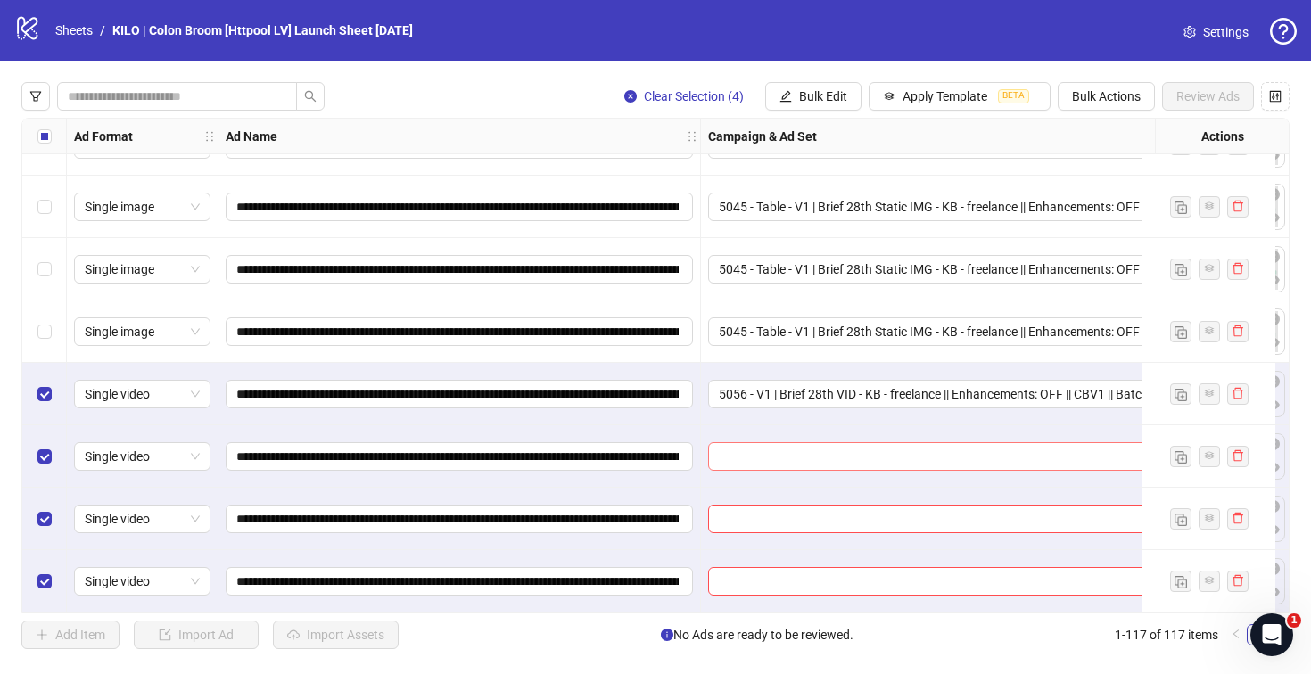
click at [834, 443] on input "search" at bounding box center [955, 456] width 473 height 27
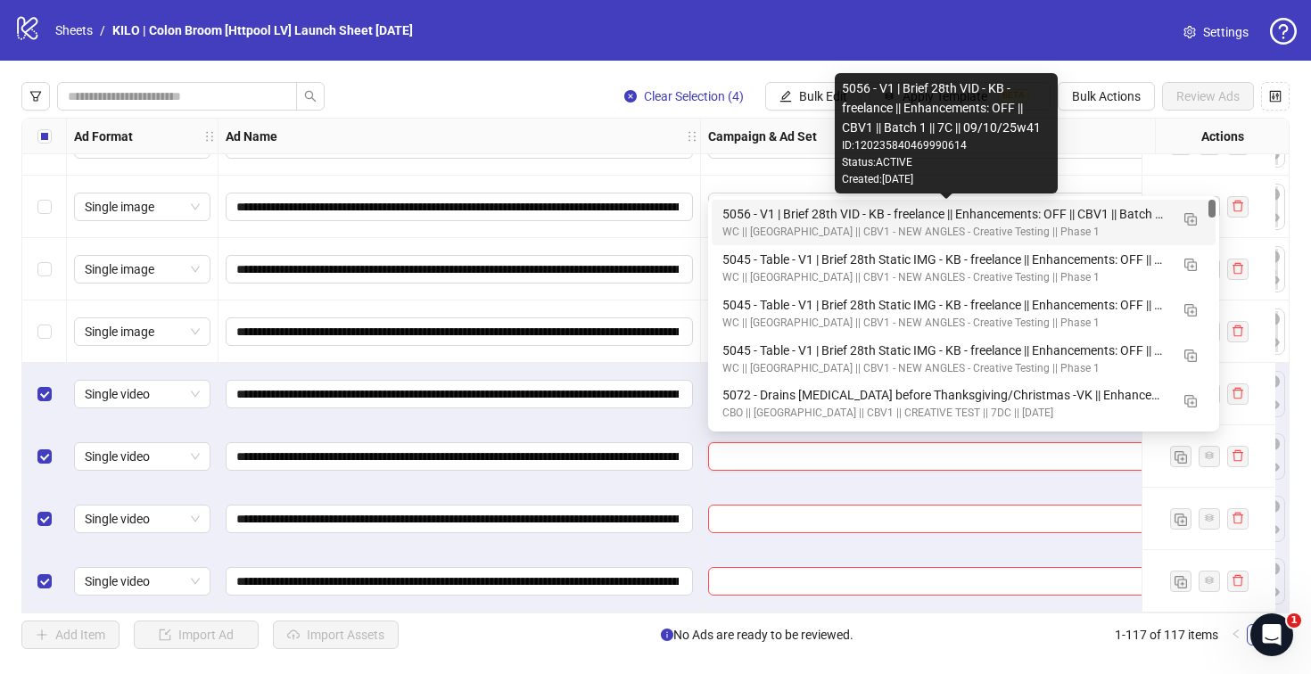
click at [802, 218] on div "5056 - V1 | Brief 28th VID - KB - freelance || Enhancements: OFF || CBV1 || Bat…" at bounding box center [945, 214] width 447 height 20
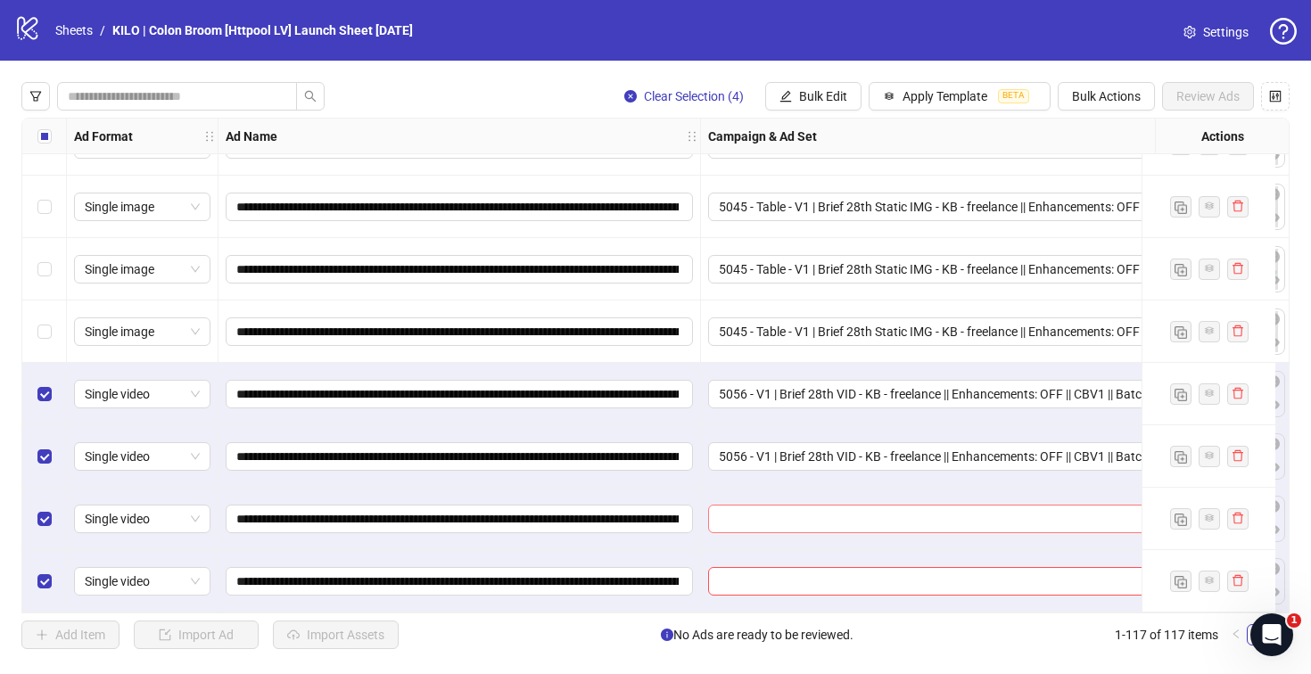
click at [758, 506] on input "search" at bounding box center [955, 519] width 473 height 27
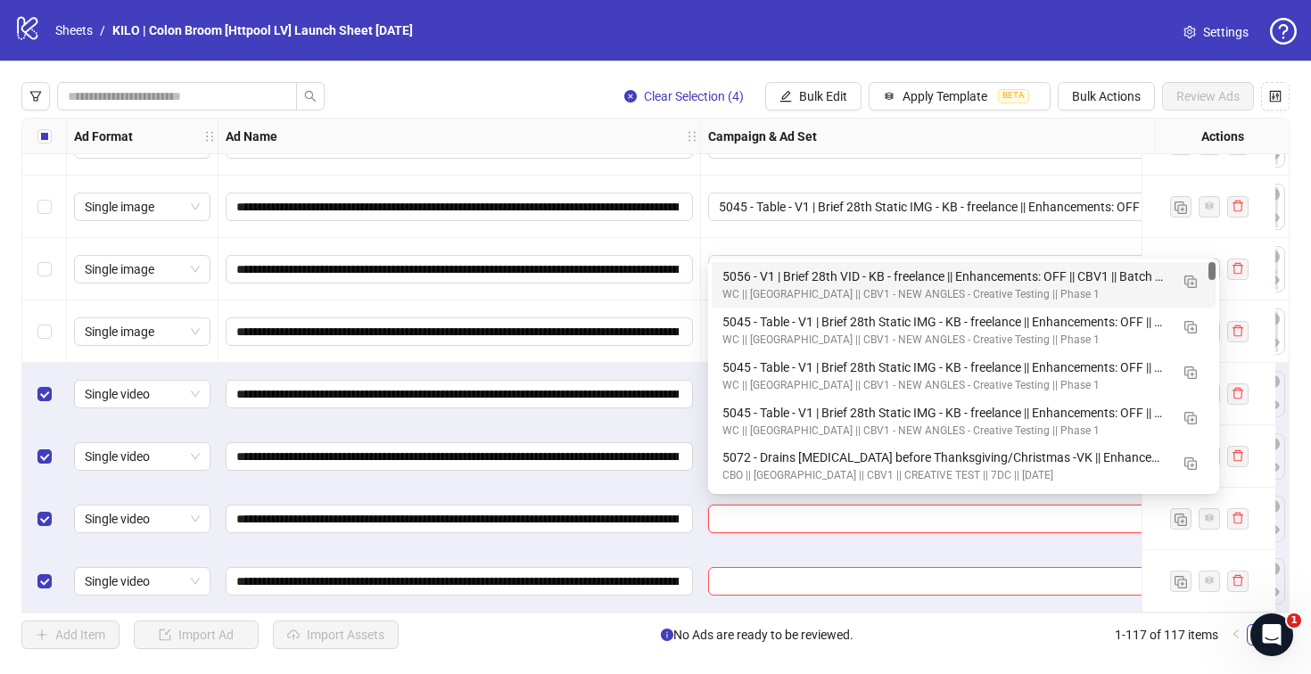
click at [738, 280] on div "5056 - V1 | Brief 28th VID - KB - freelance || Enhancements: OFF || CBV1 || Bat…" at bounding box center [945, 277] width 447 height 20
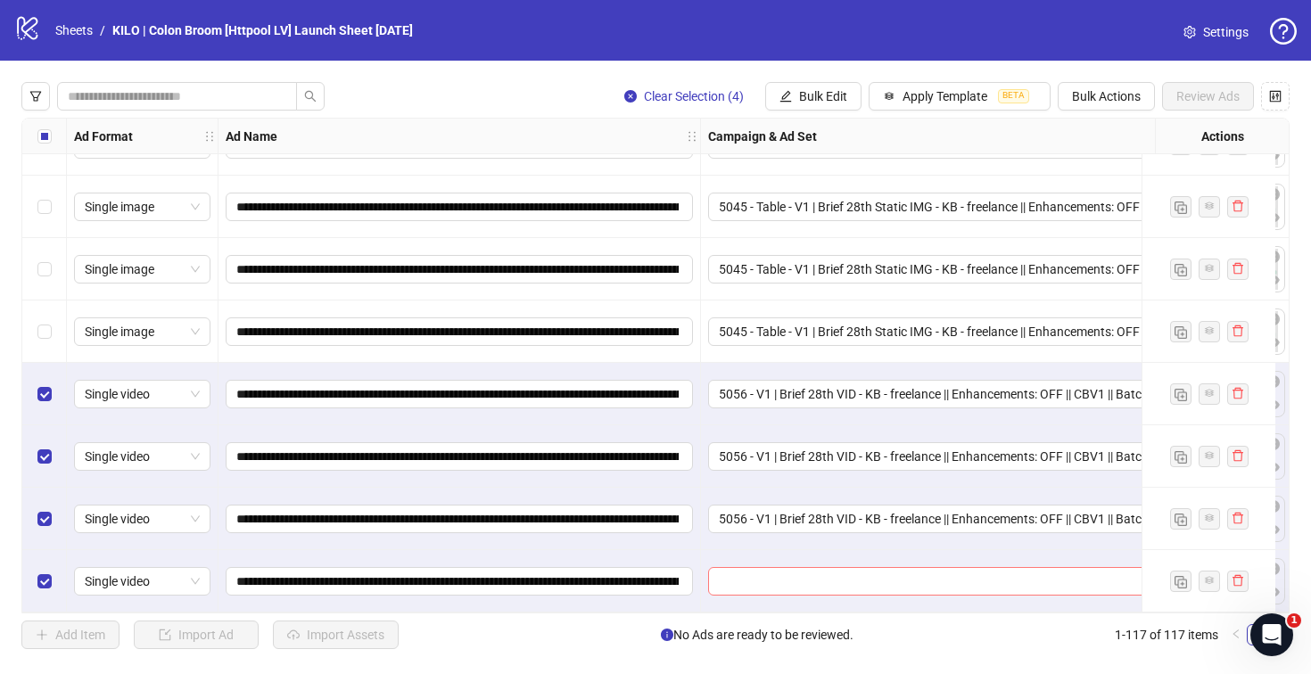
click at [739, 573] on input "search" at bounding box center [955, 581] width 473 height 27
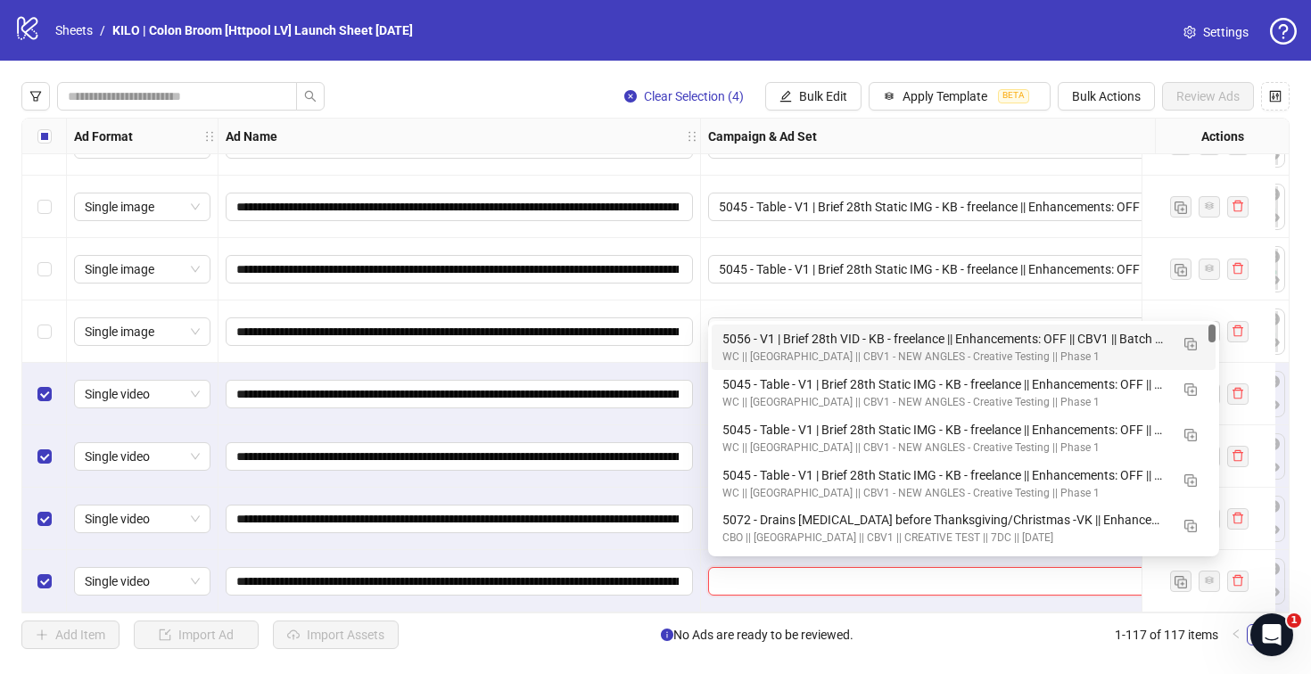
click at [763, 347] on div "5056 - V1 | Brief 28th VID - KB - freelance || Enhancements: OFF || CBV1 || Bat…" at bounding box center [945, 339] width 447 height 20
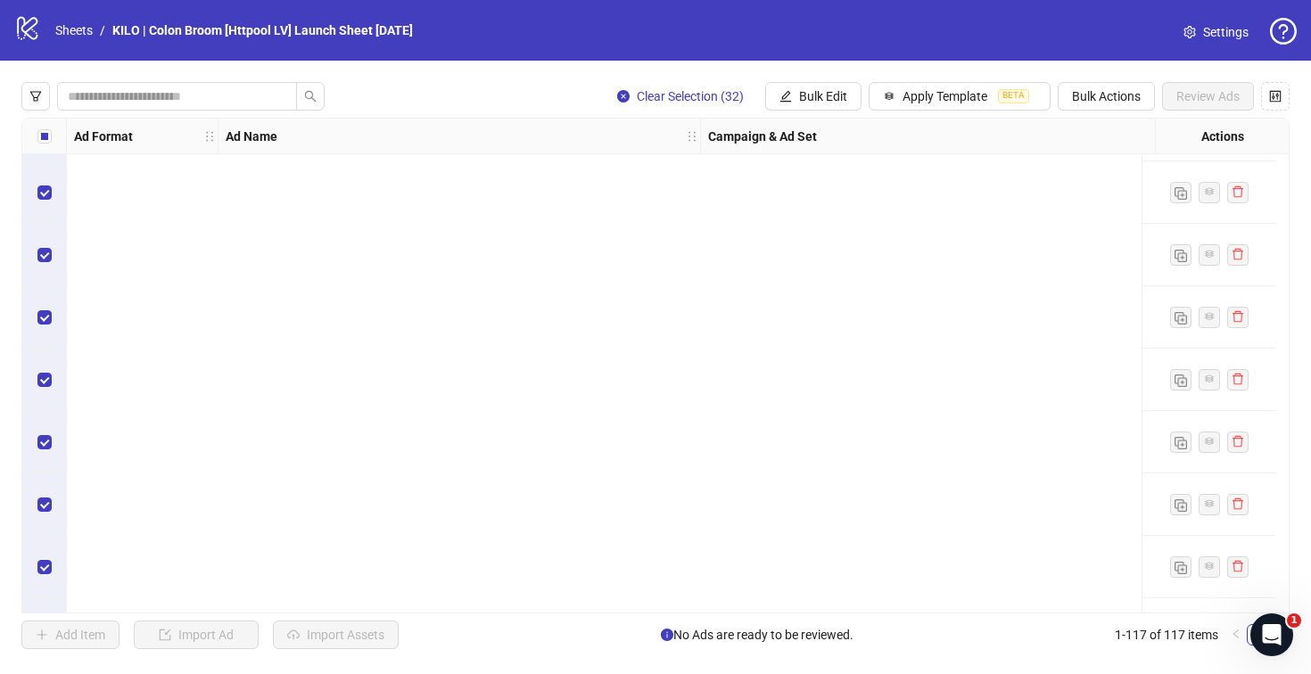
scroll to position [5091, 0]
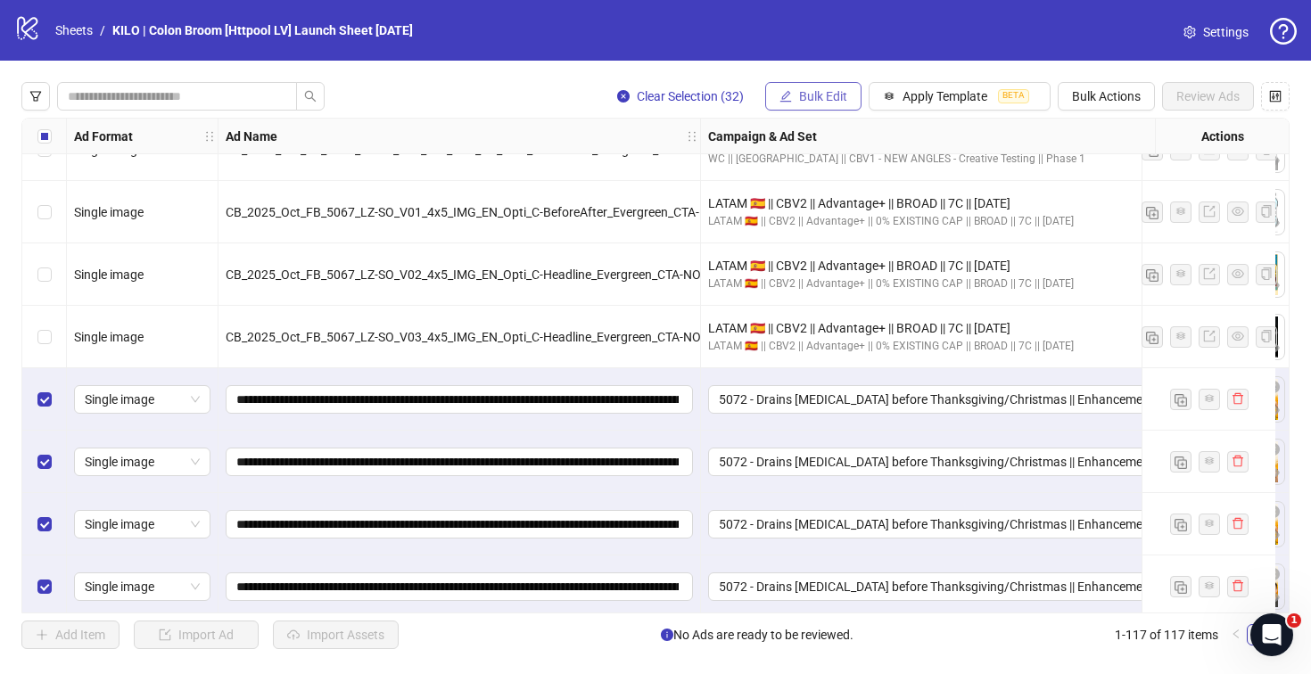
click at [799, 95] on span "Bulk Edit" at bounding box center [823, 96] width 48 height 14
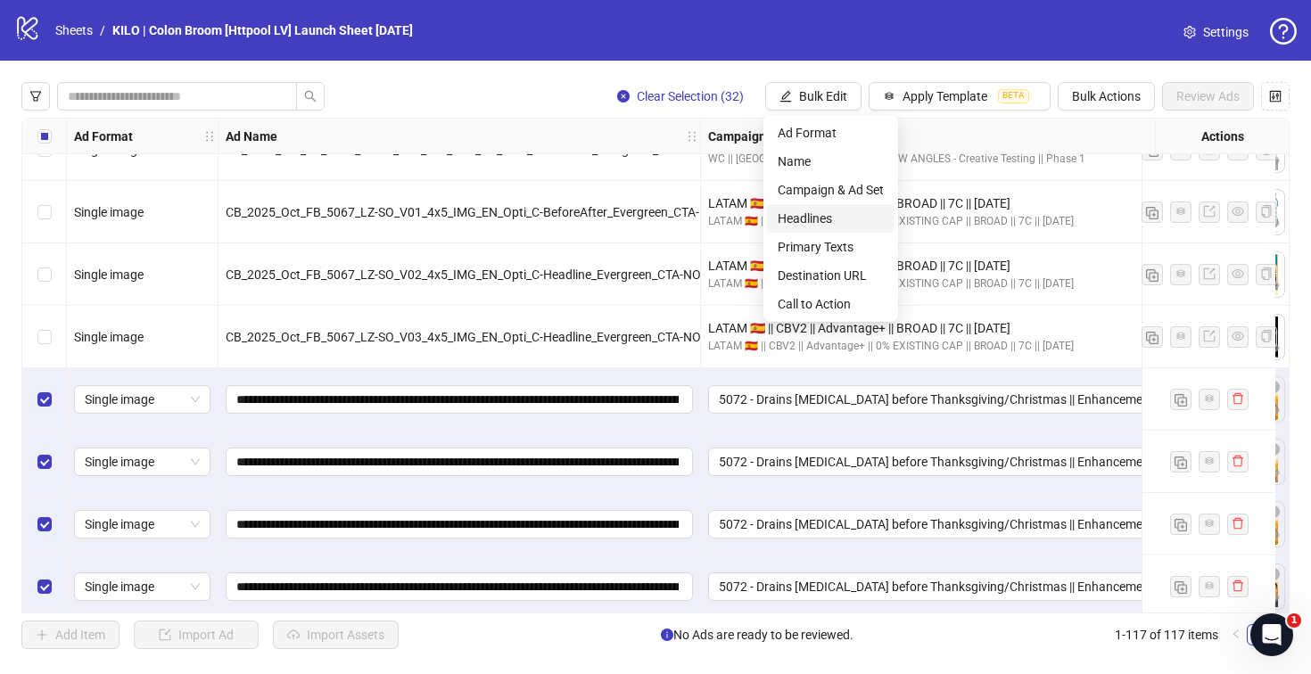
click at [797, 220] on span "Headlines" at bounding box center [830, 219] width 106 height 20
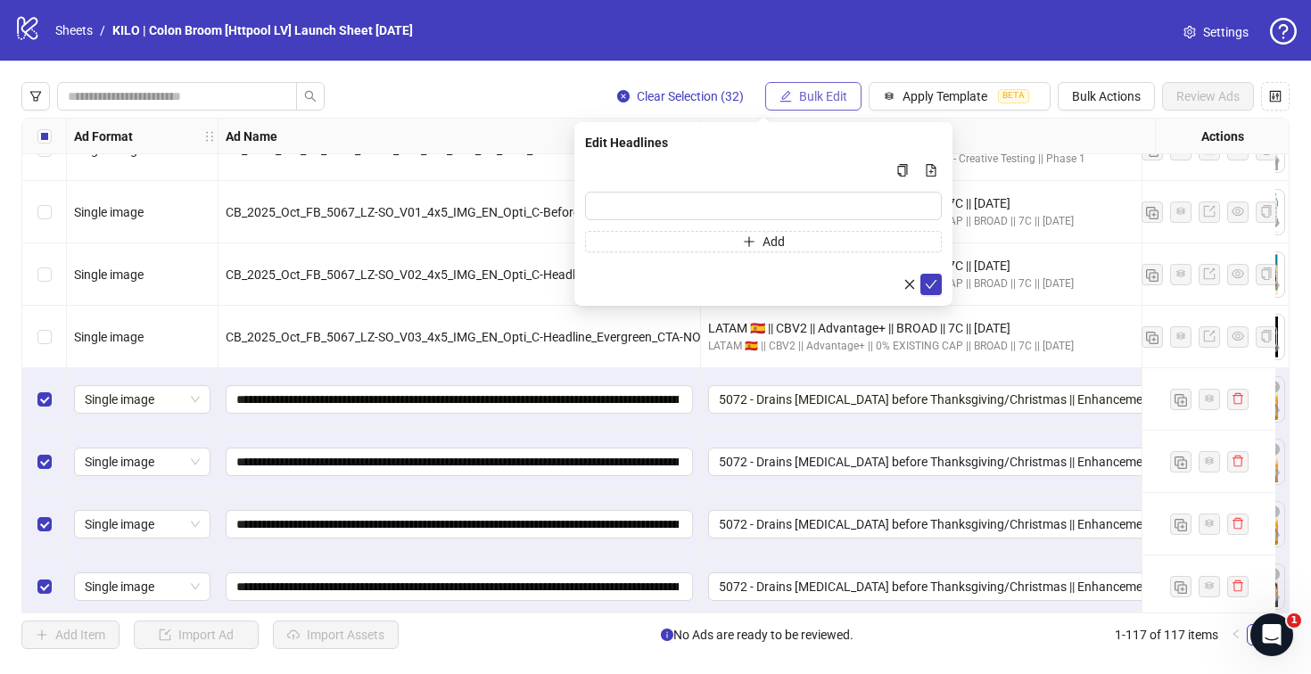
click at [823, 102] on span "Bulk Edit" at bounding box center [823, 96] width 48 height 14
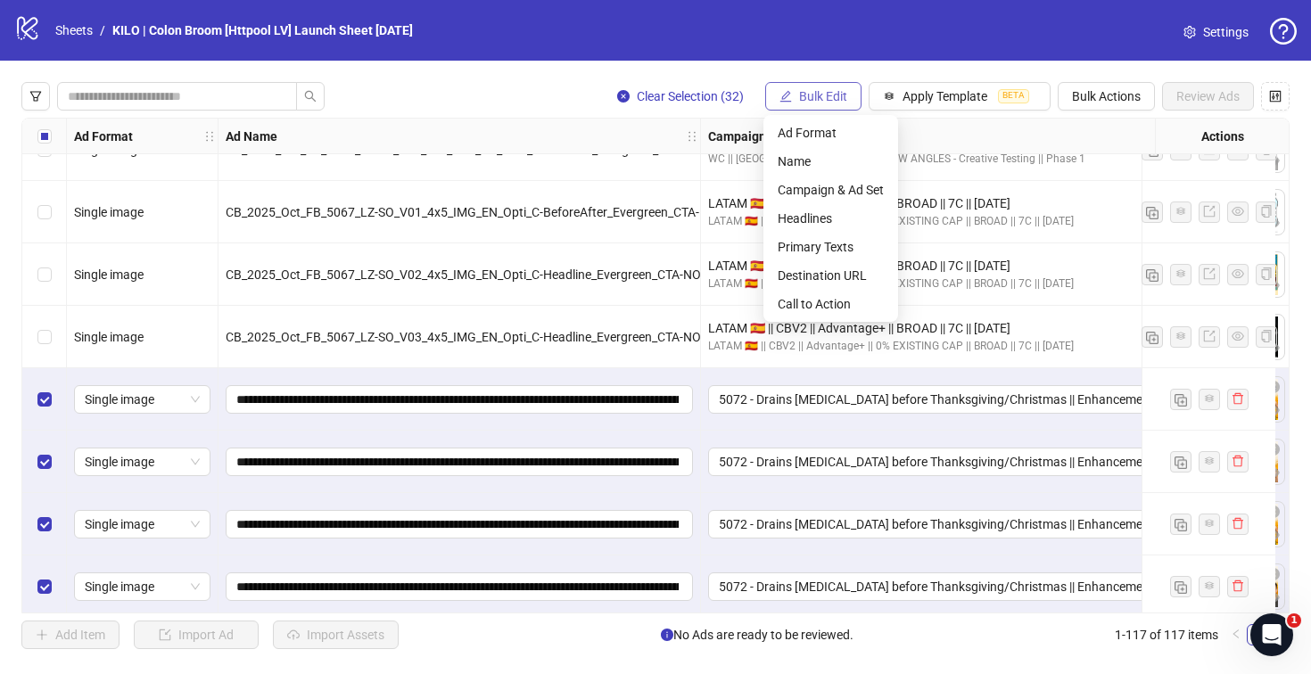
click at [823, 102] on span "Bulk Edit" at bounding box center [823, 96] width 48 height 14
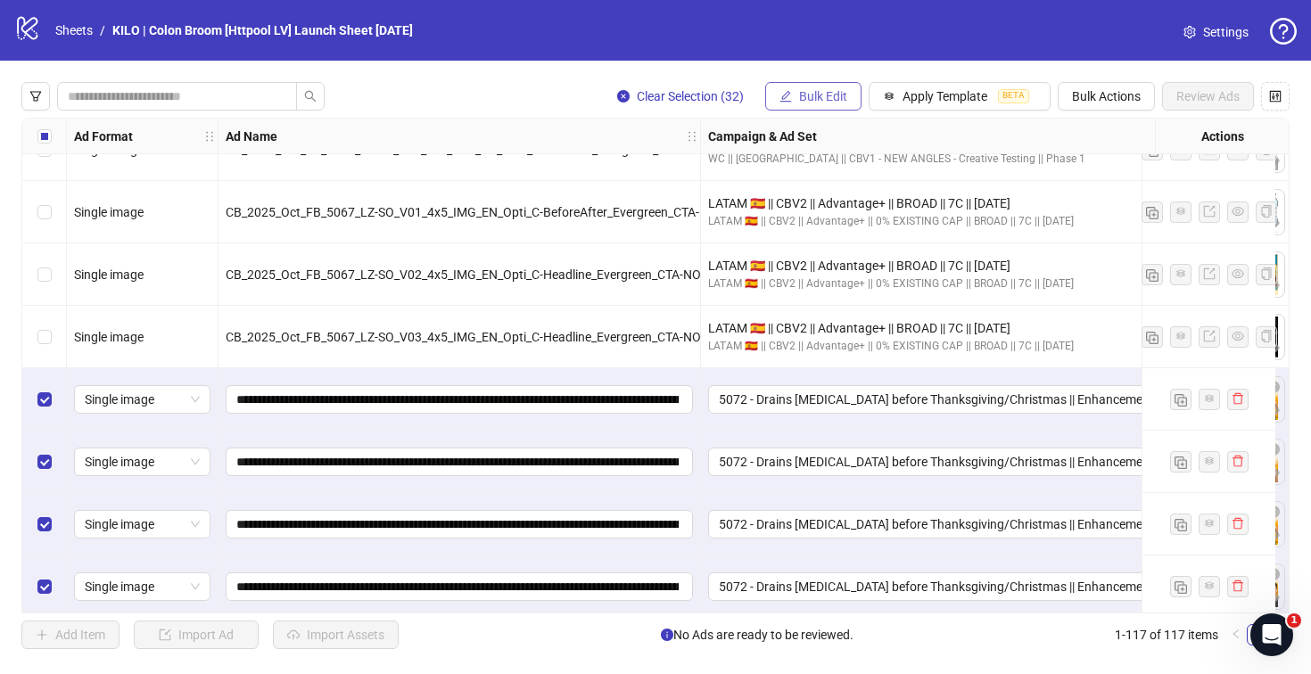
click at [823, 102] on span "Bulk Edit" at bounding box center [823, 96] width 48 height 14
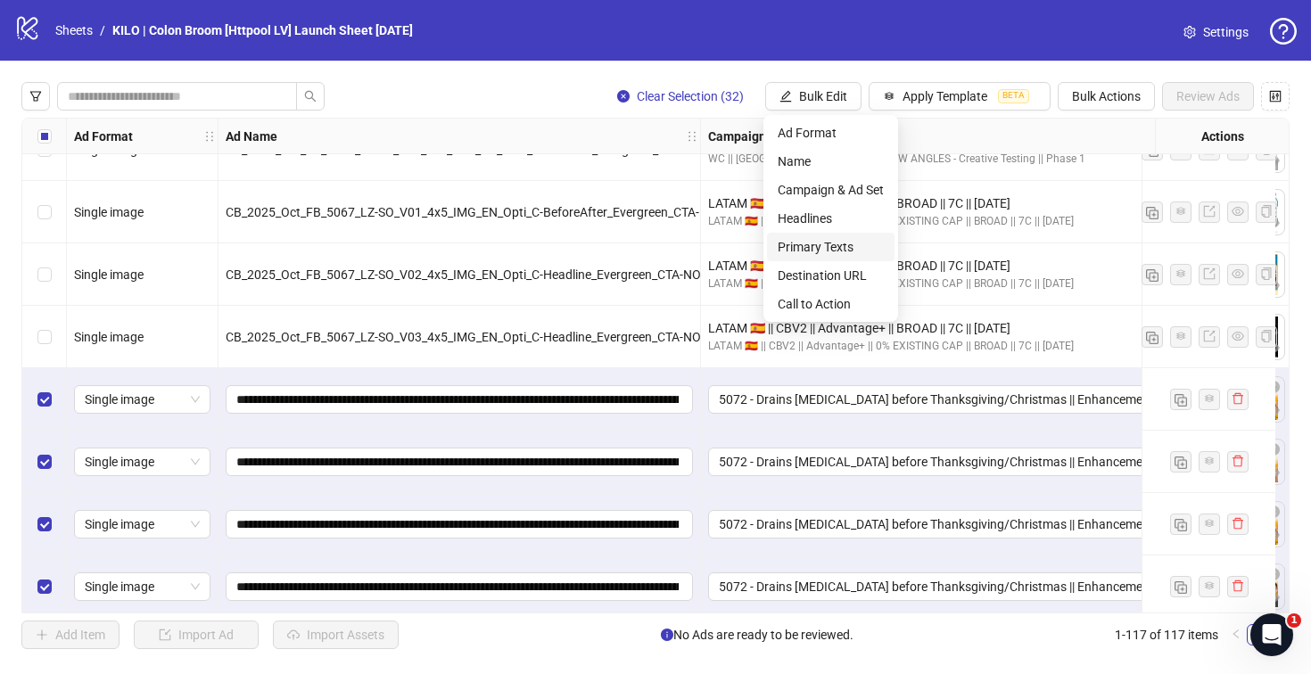
click at [811, 240] on span "Primary Texts" at bounding box center [830, 247] width 106 height 20
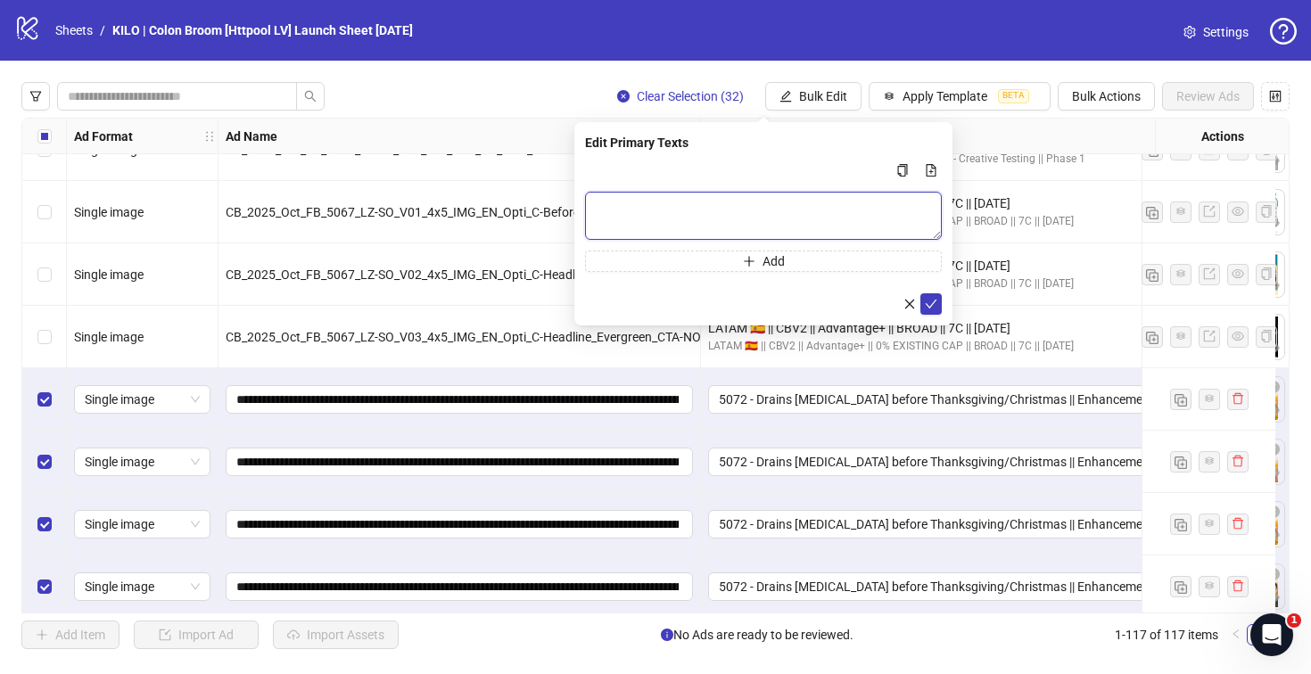
click at [680, 211] on textarea "Multi-text input container - paste or copy values" at bounding box center [763, 216] width 357 height 48
paste textarea "**********"
type textarea "**********"
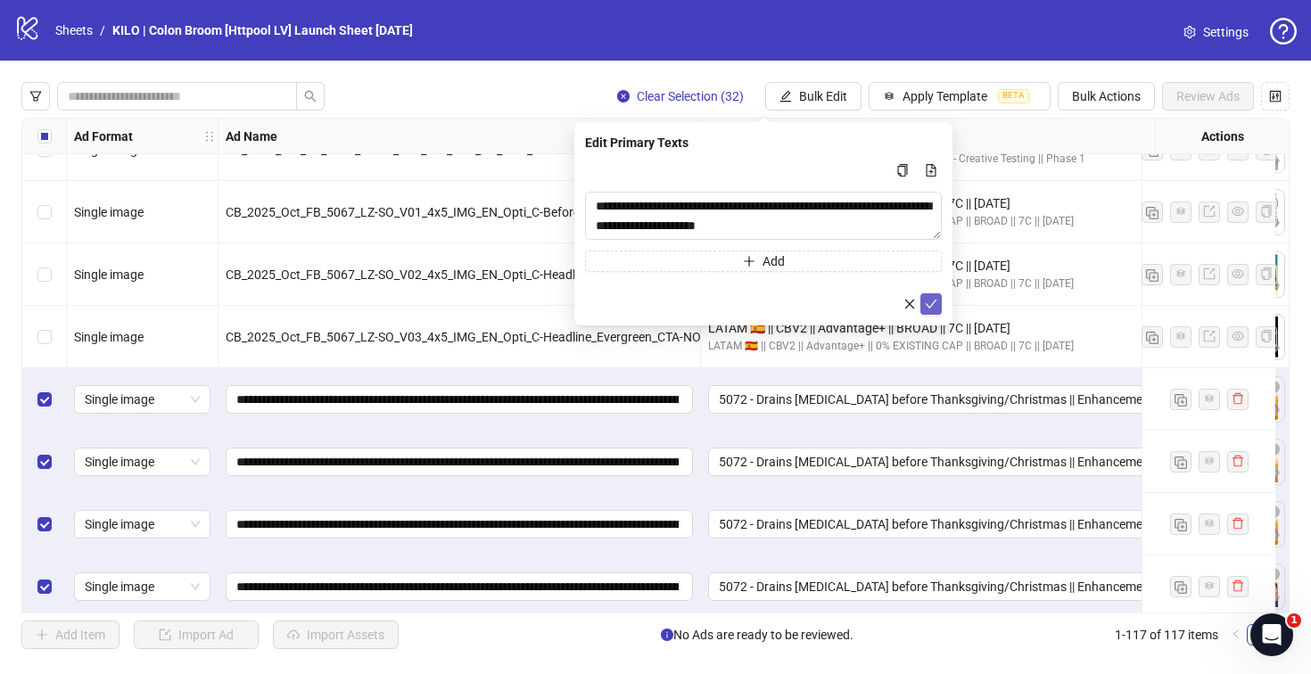
click at [938, 309] on button "submit" at bounding box center [930, 303] width 21 height 21
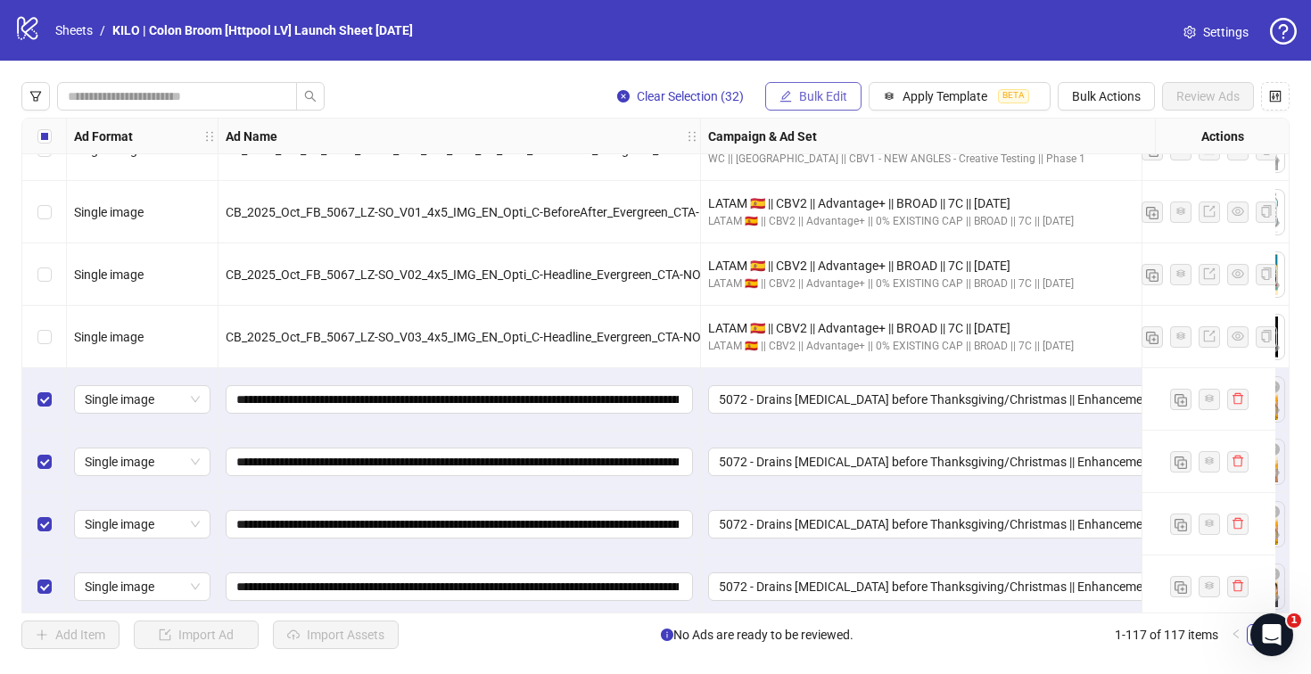
click at [782, 96] on icon "edit" at bounding box center [785, 96] width 12 height 12
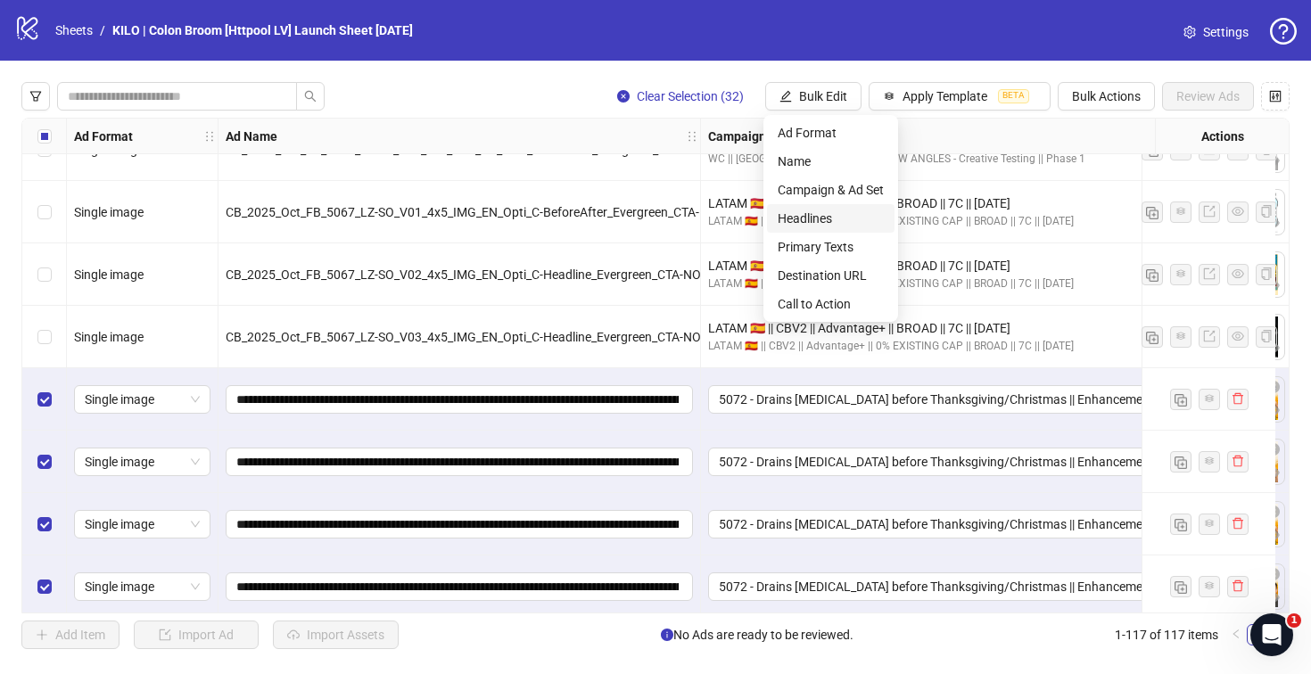
click at [812, 215] on span "Headlines" at bounding box center [830, 219] width 106 height 20
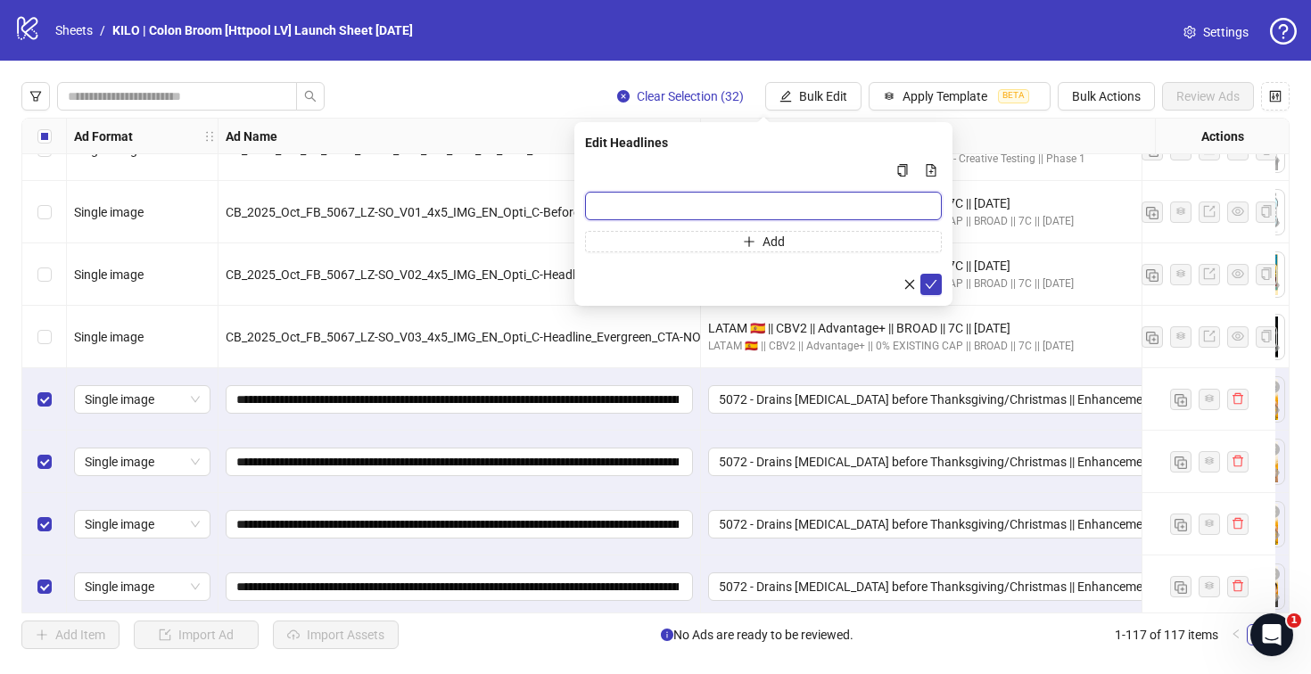
click at [719, 217] on input "Multi-input container - paste or copy values" at bounding box center [763, 206] width 357 height 29
paste input "**********"
type input "**********"
click at [934, 284] on icon "check" at bounding box center [931, 284] width 12 height 12
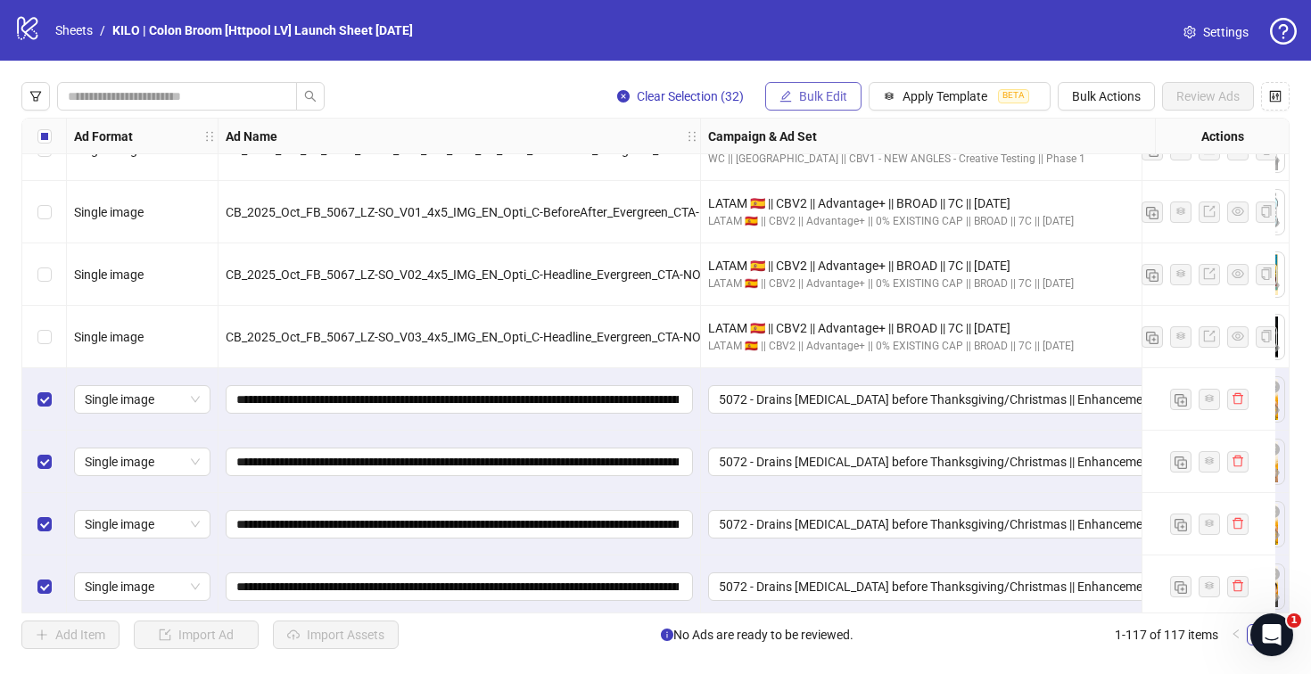
click at [827, 105] on button "Bulk Edit" at bounding box center [813, 96] width 96 height 29
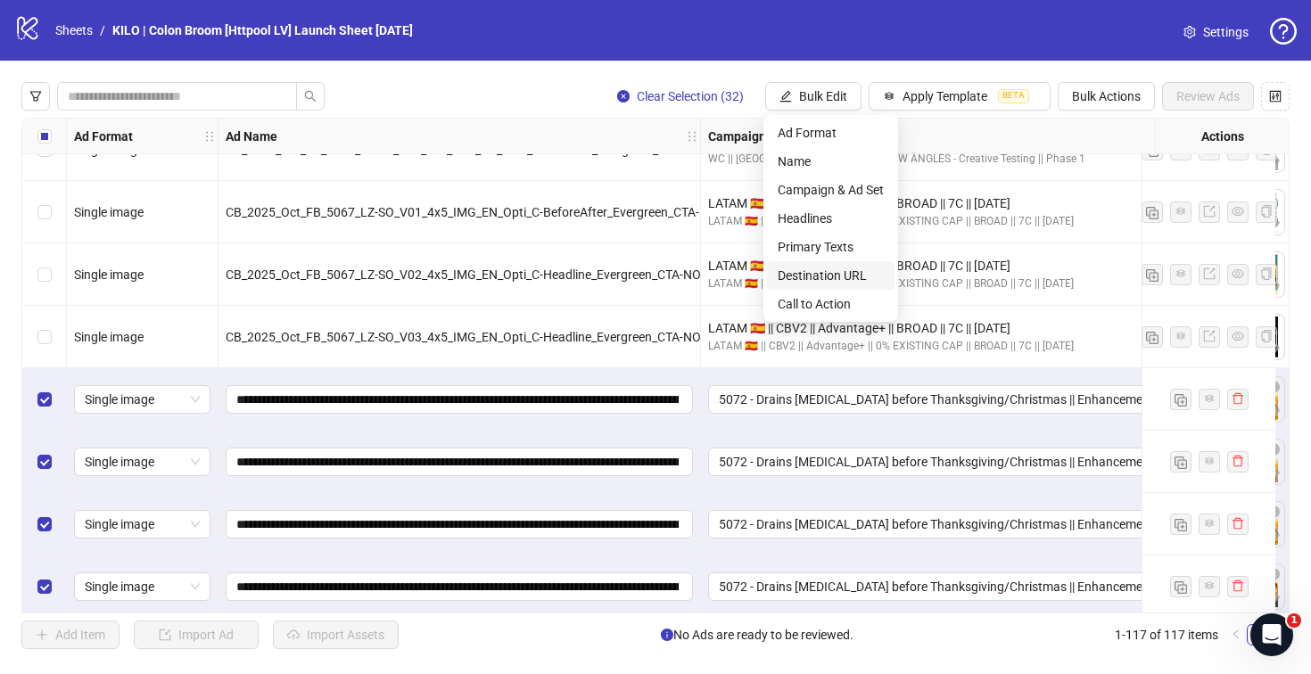
click at [815, 271] on span "Destination URL" at bounding box center [830, 276] width 106 height 20
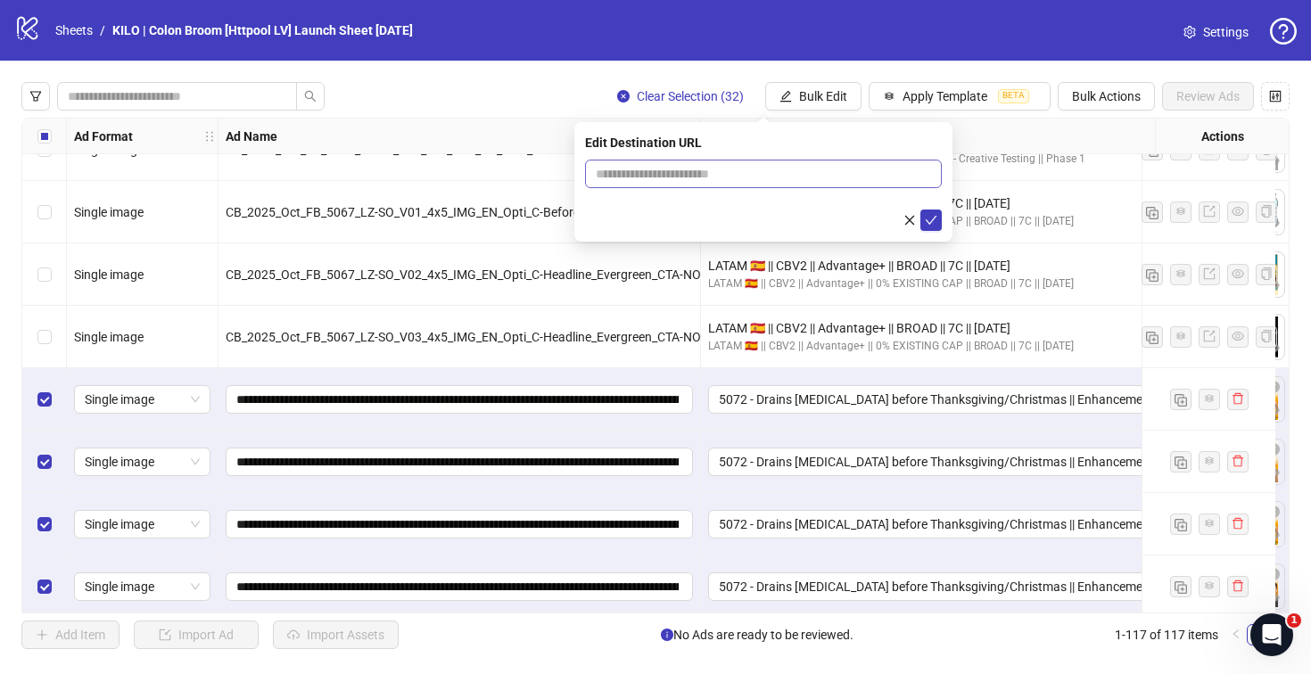
click at [651, 160] on span at bounding box center [763, 174] width 357 height 29
click at [653, 174] on input "text" at bounding box center [756, 174] width 321 height 20
paste input "**********"
type input "**********"
click at [925, 218] on icon "check" at bounding box center [931, 220] width 12 height 12
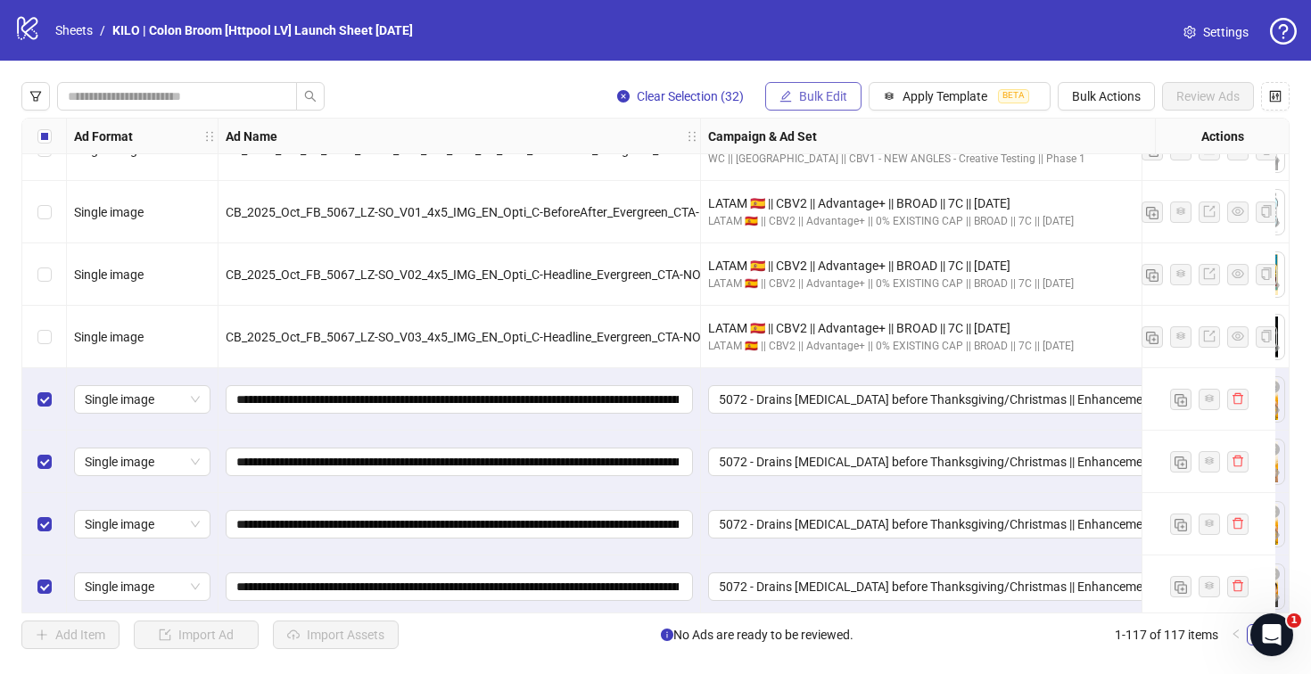
click at [793, 96] on button "Bulk Edit" at bounding box center [813, 96] width 96 height 29
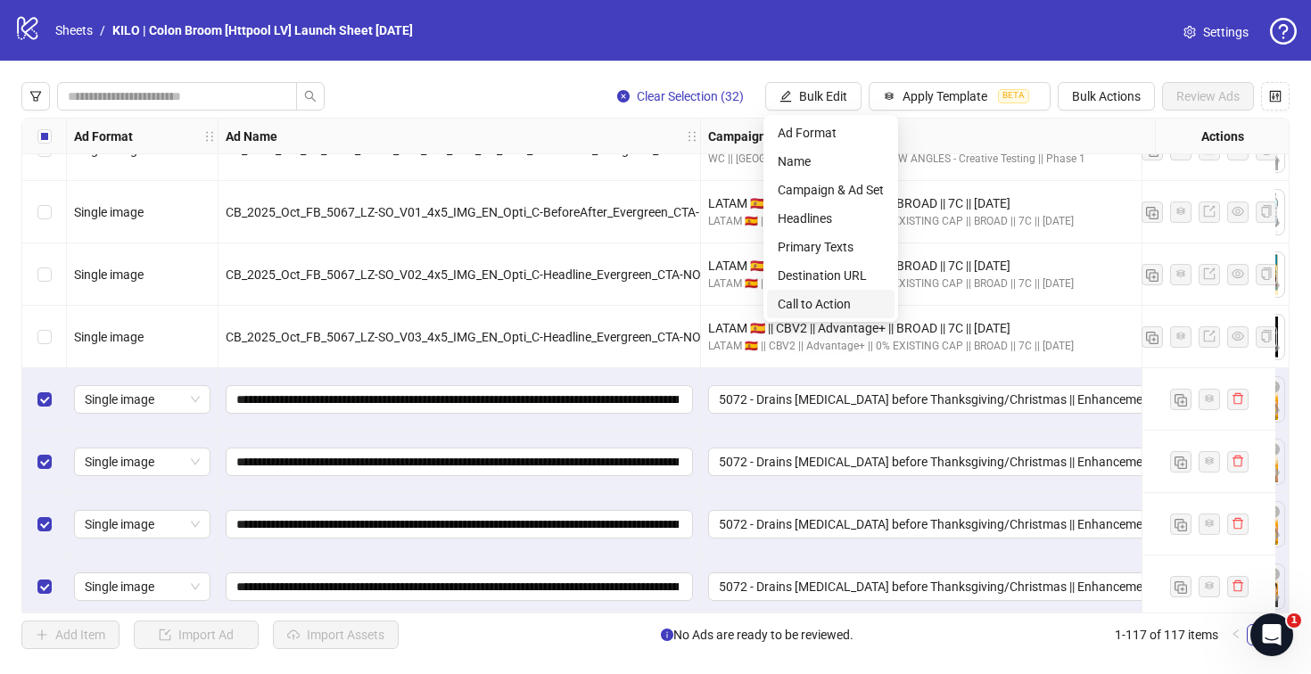
click at [818, 307] on span "Call to Action" at bounding box center [830, 304] width 106 height 20
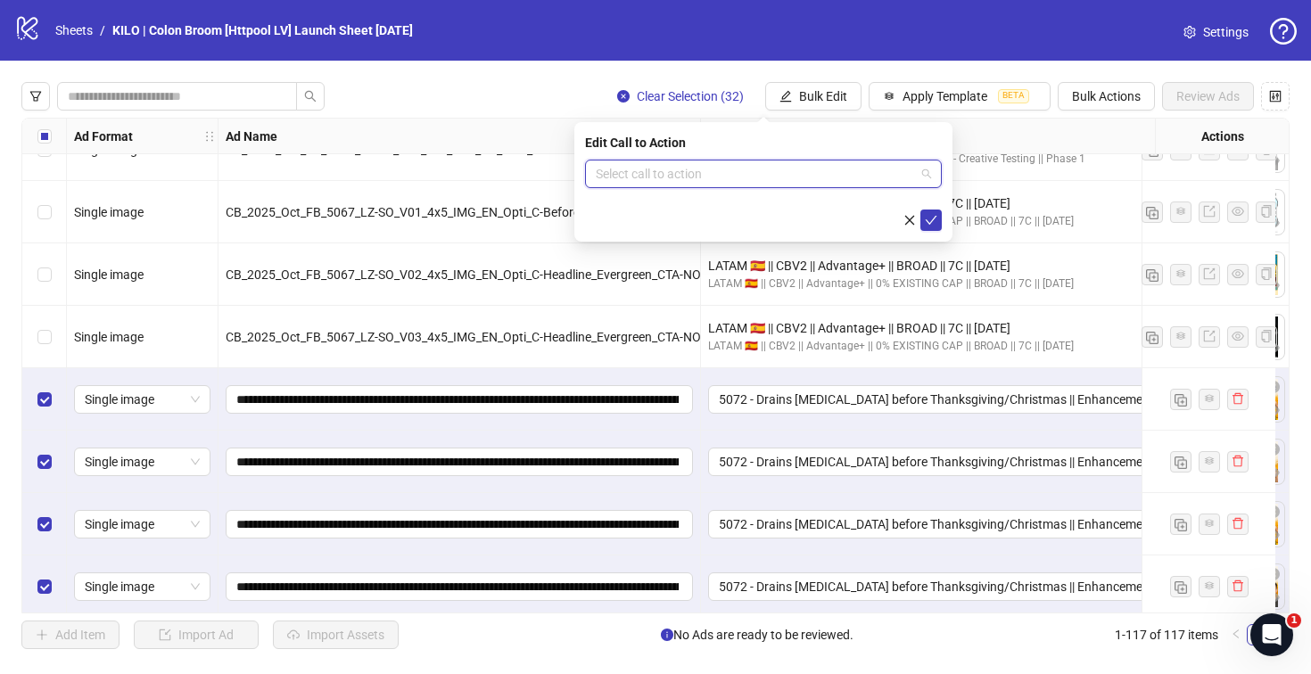
click at [690, 174] on input "search" at bounding box center [755, 173] width 319 height 27
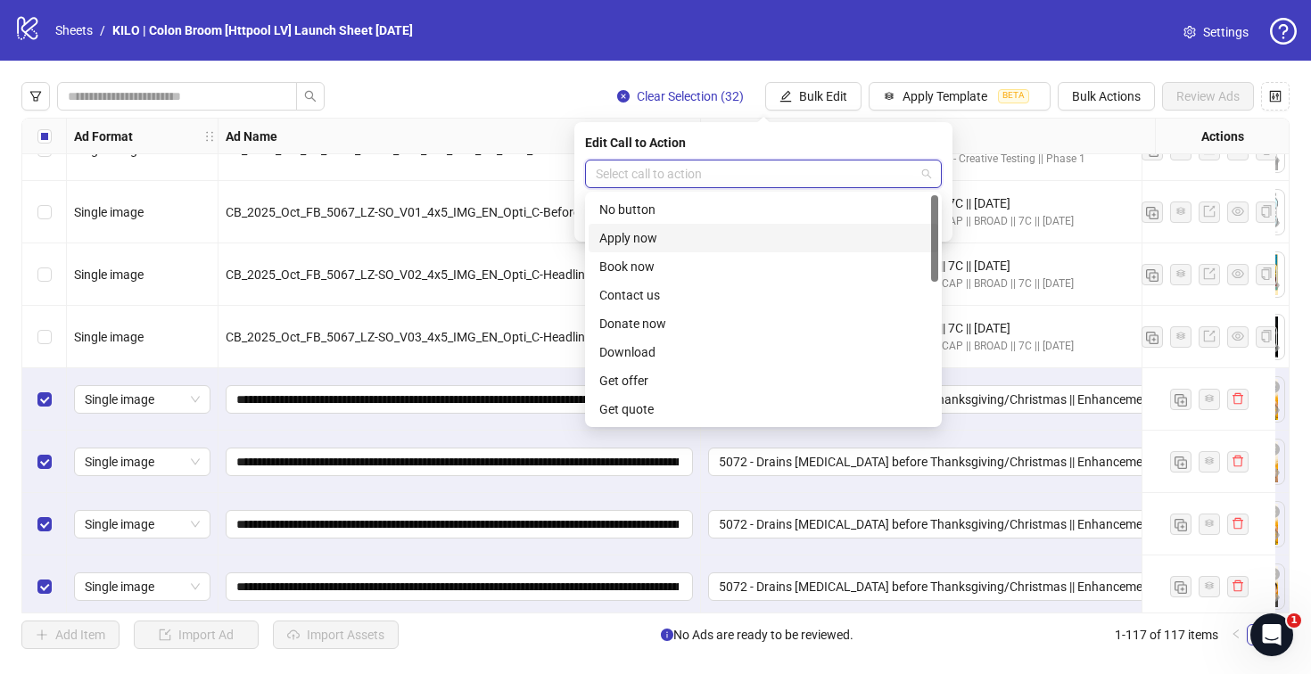
scroll to position [371, 0]
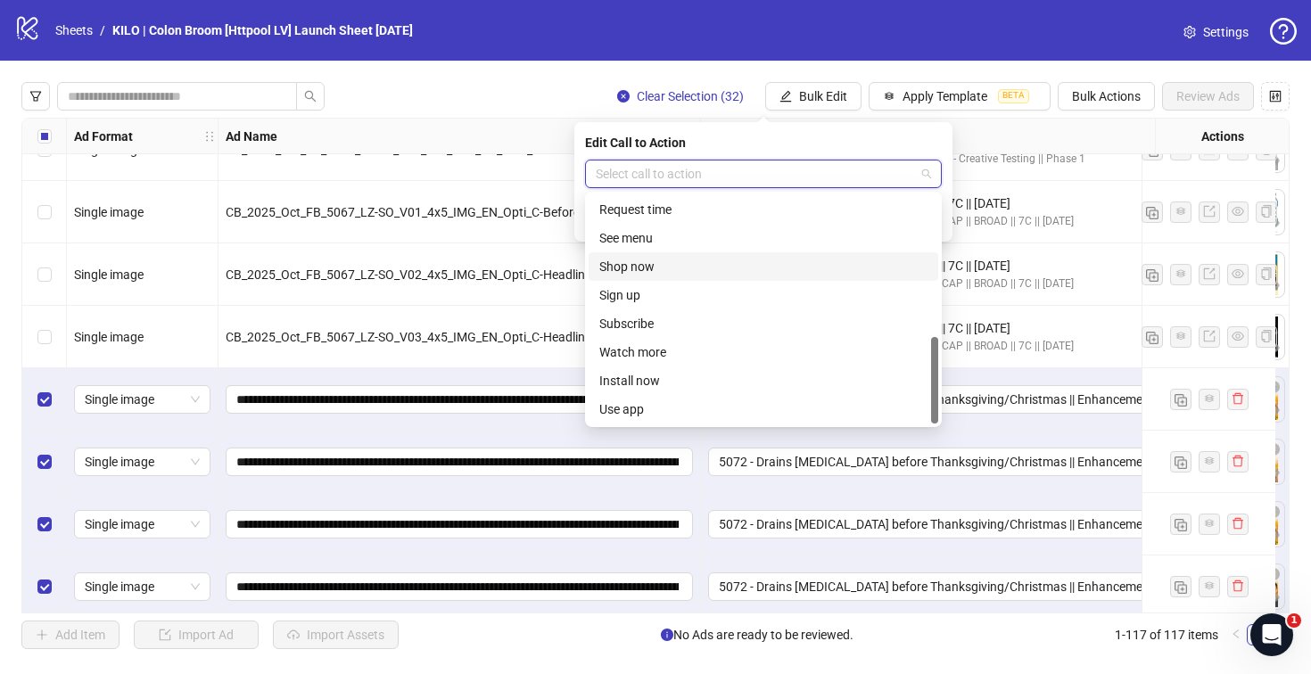
click at [651, 274] on div "Shop now" at bounding box center [763, 267] width 328 height 20
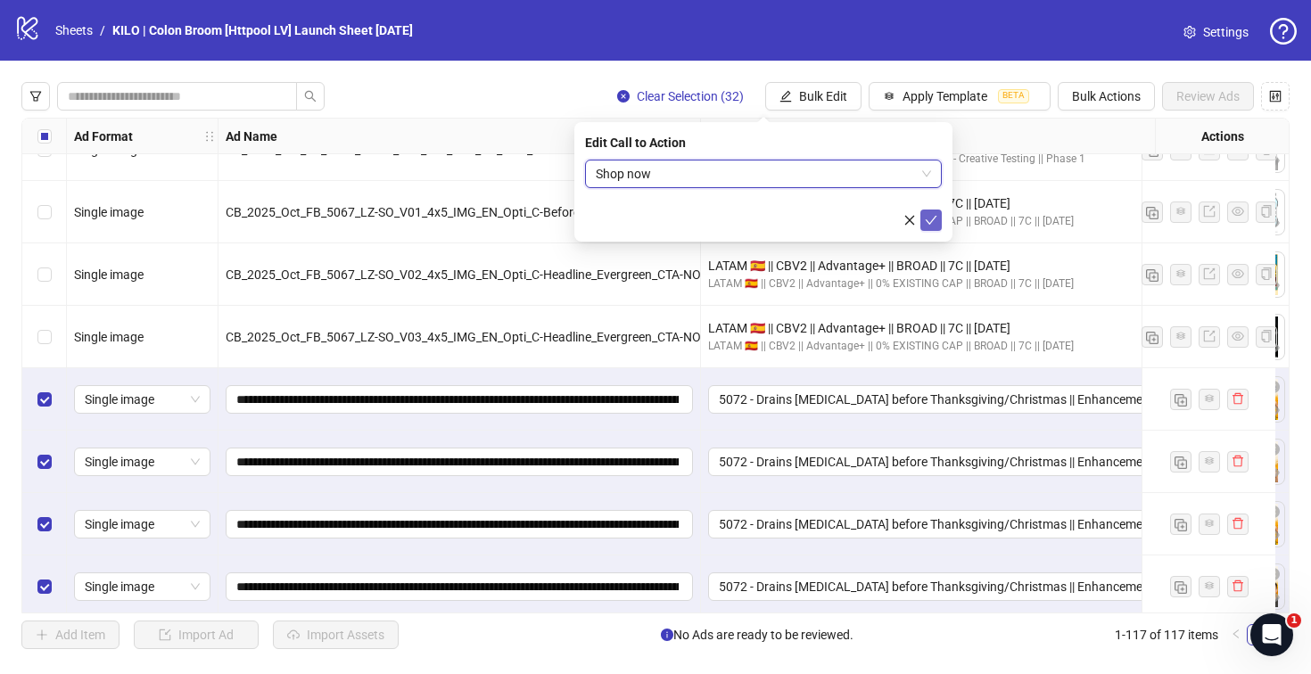
click at [925, 219] on icon "check" at bounding box center [931, 220] width 12 height 9
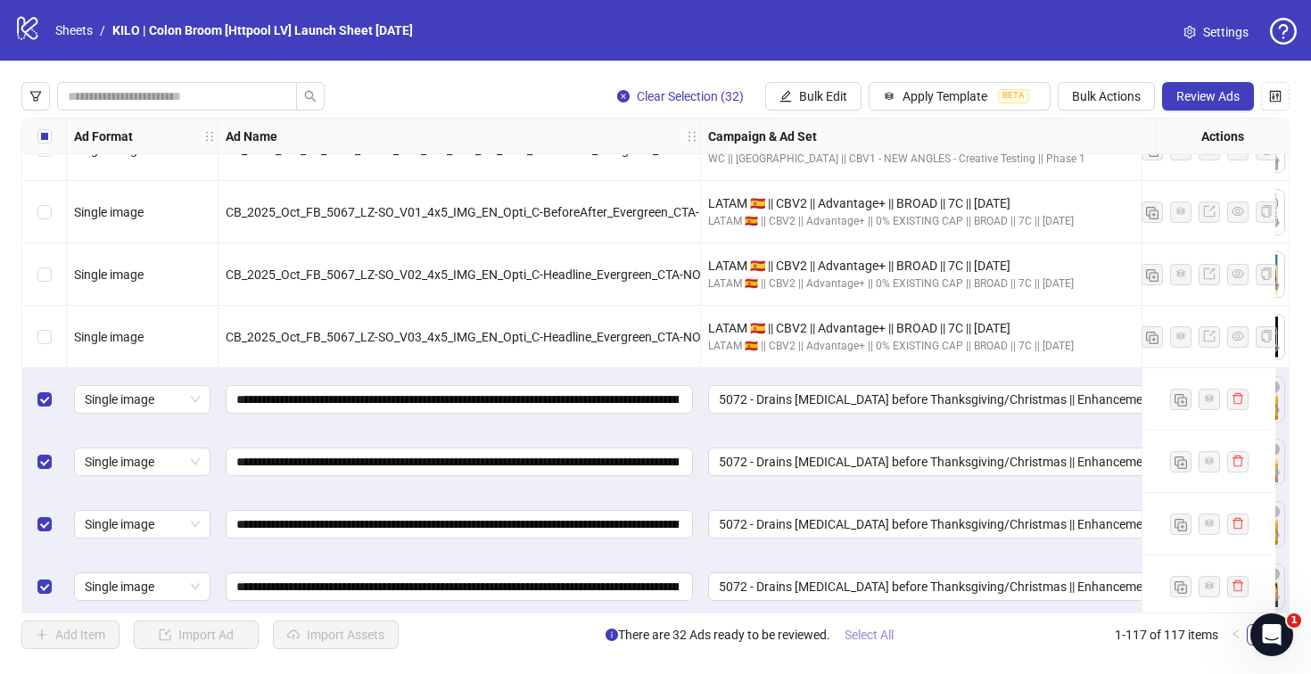
click at [894, 645] on button "Select All" at bounding box center [869, 635] width 78 height 29
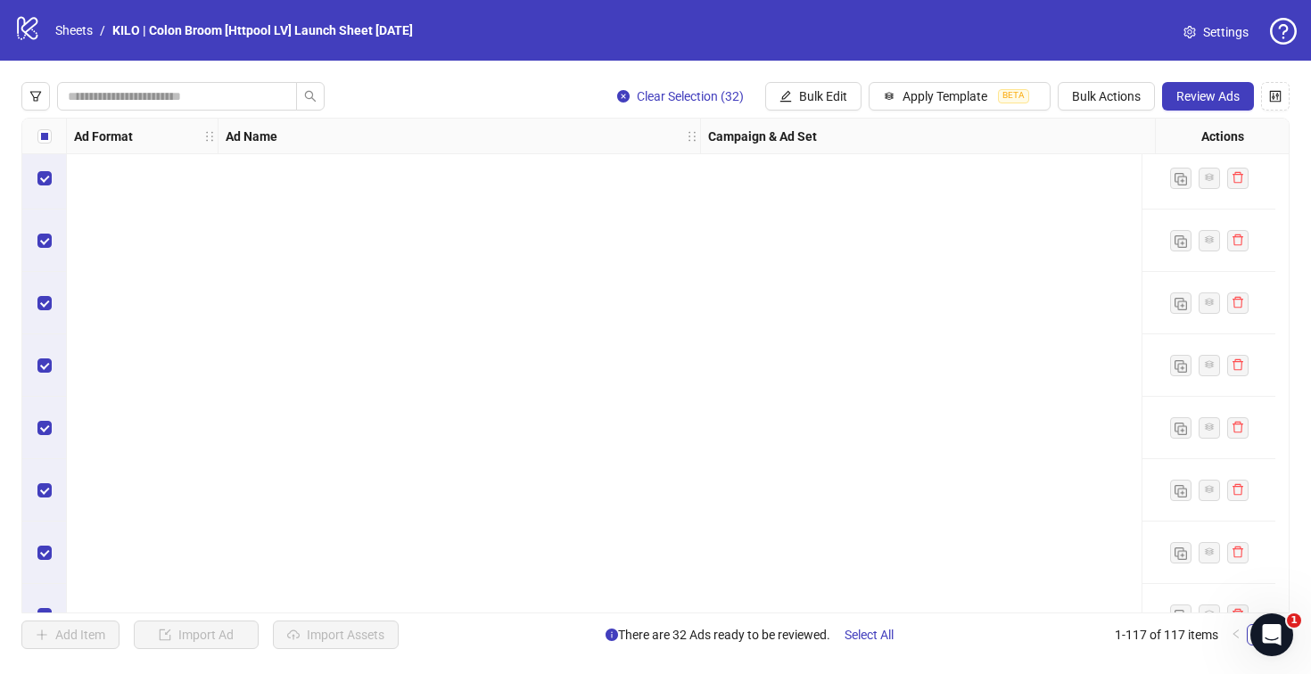
scroll to position [6851, 0]
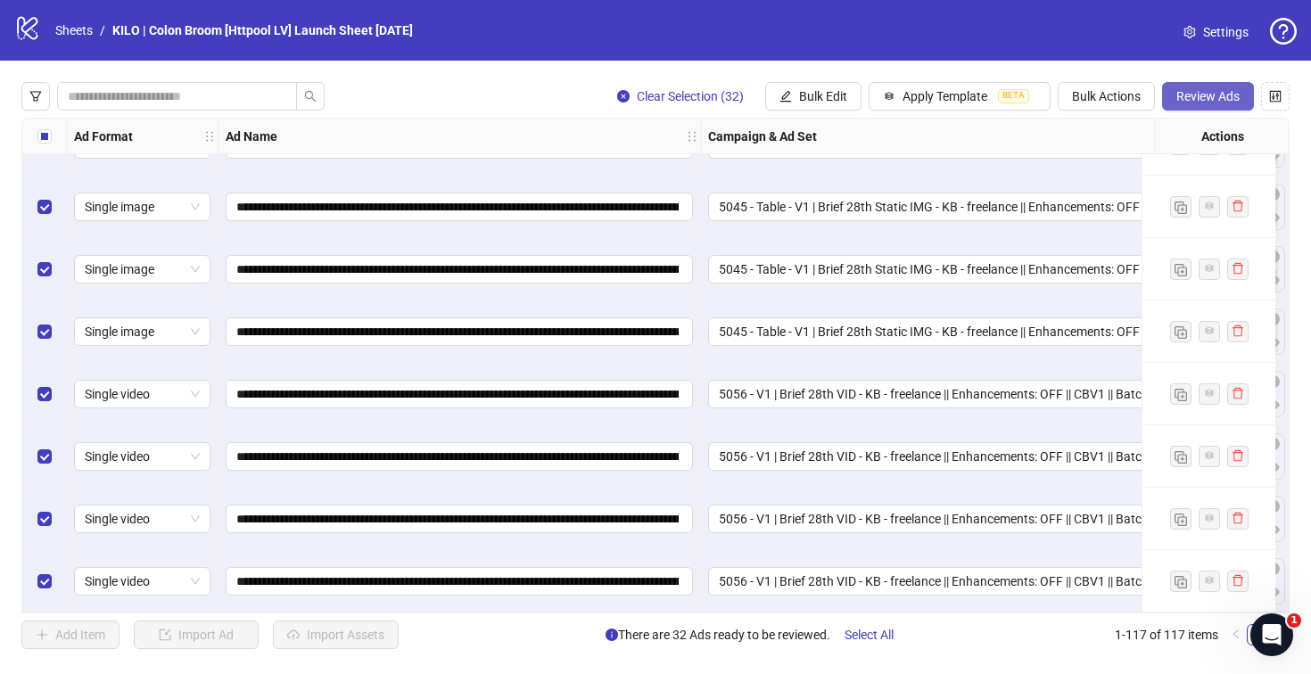
click at [1198, 99] on span "Review Ads" at bounding box center [1207, 96] width 63 height 14
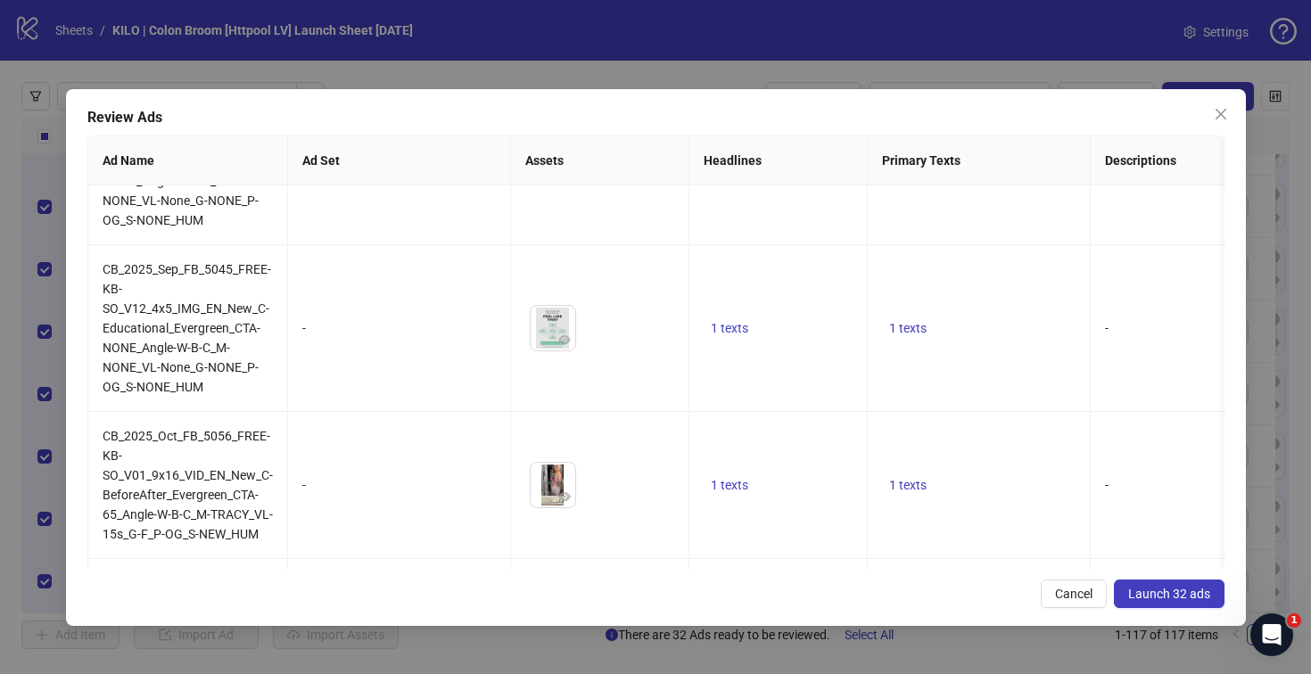
scroll to position [4592, 0]
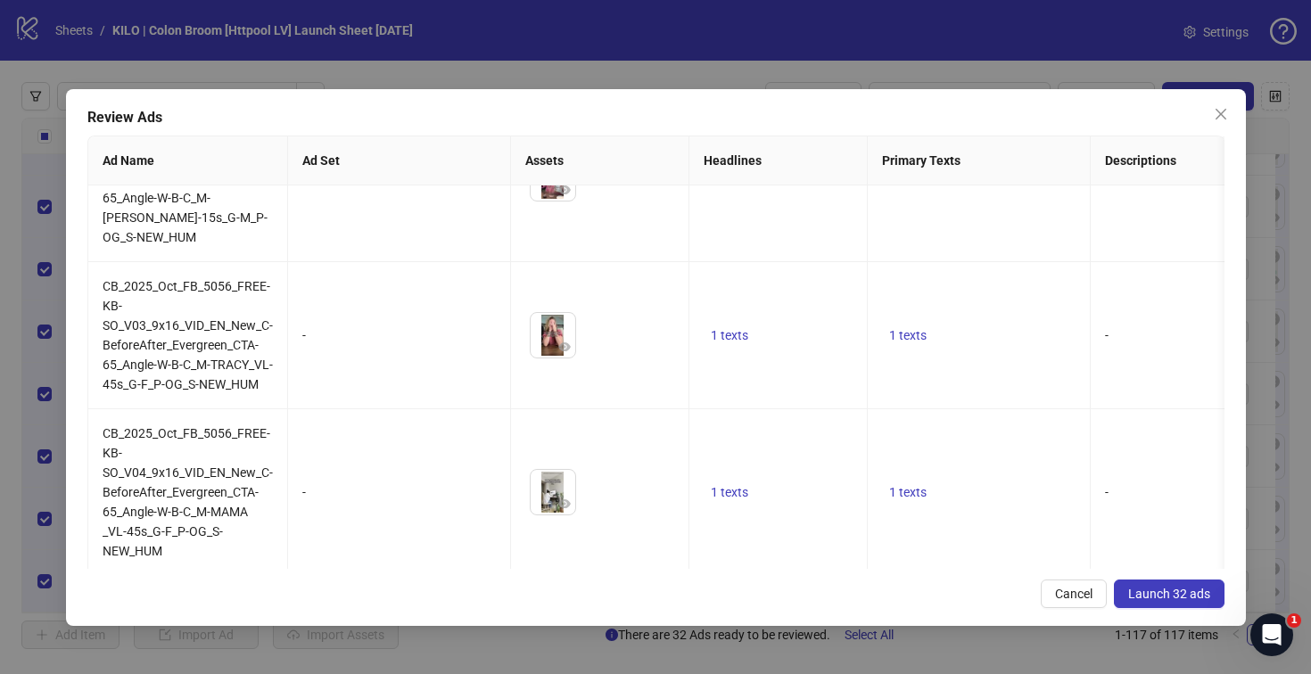
click at [1154, 591] on span "Launch 32 ads" at bounding box center [1169, 594] width 82 height 14
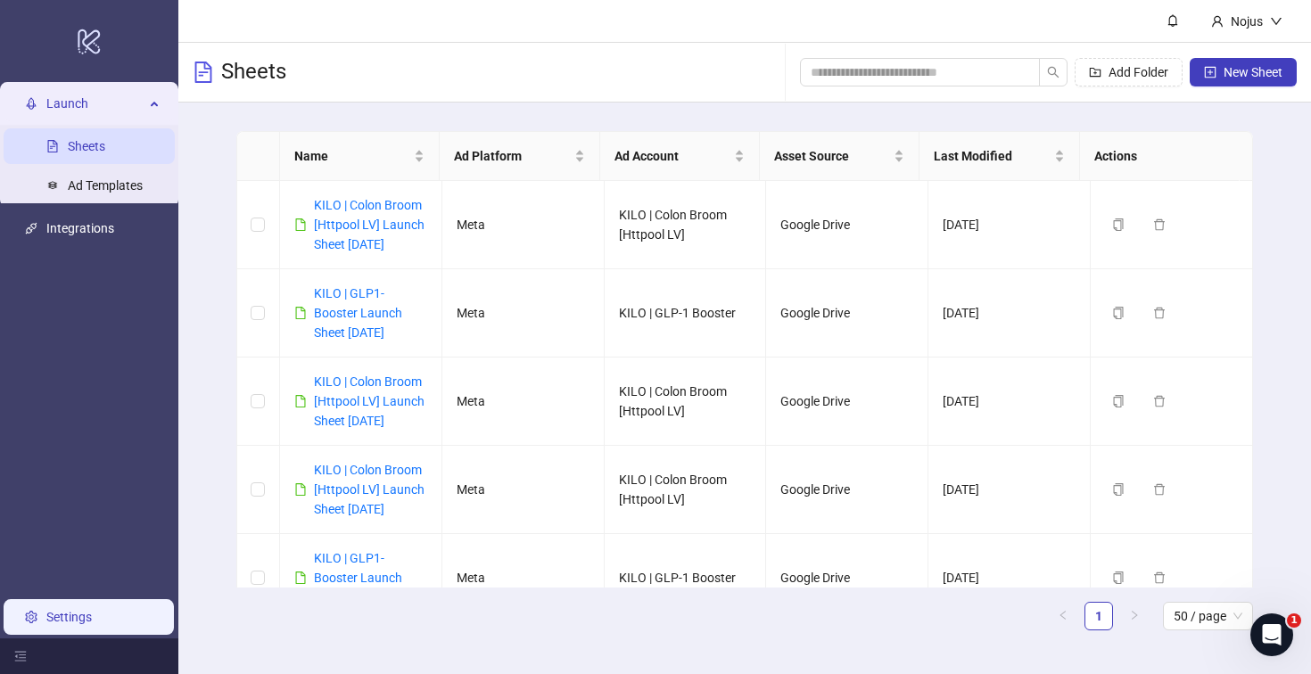
click at [85, 610] on link "Settings" at bounding box center [68, 617] width 45 height 14
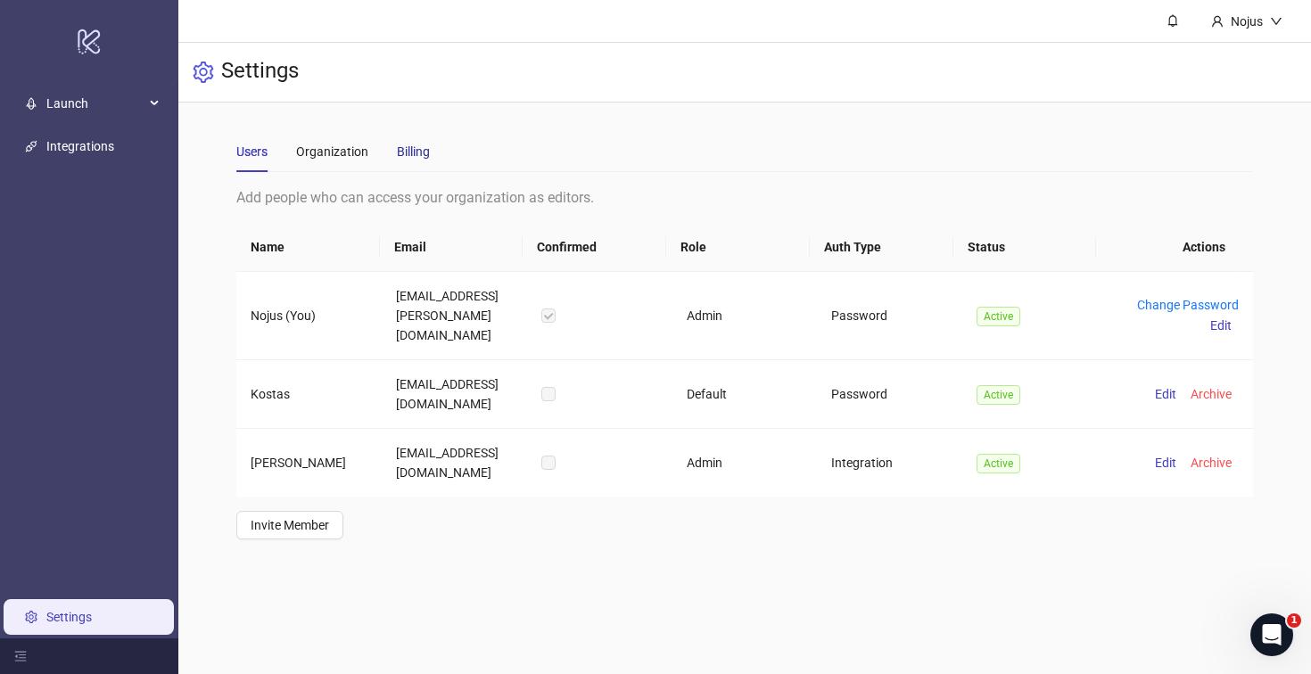
click at [424, 155] on div "Billing" at bounding box center [413, 152] width 33 height 20
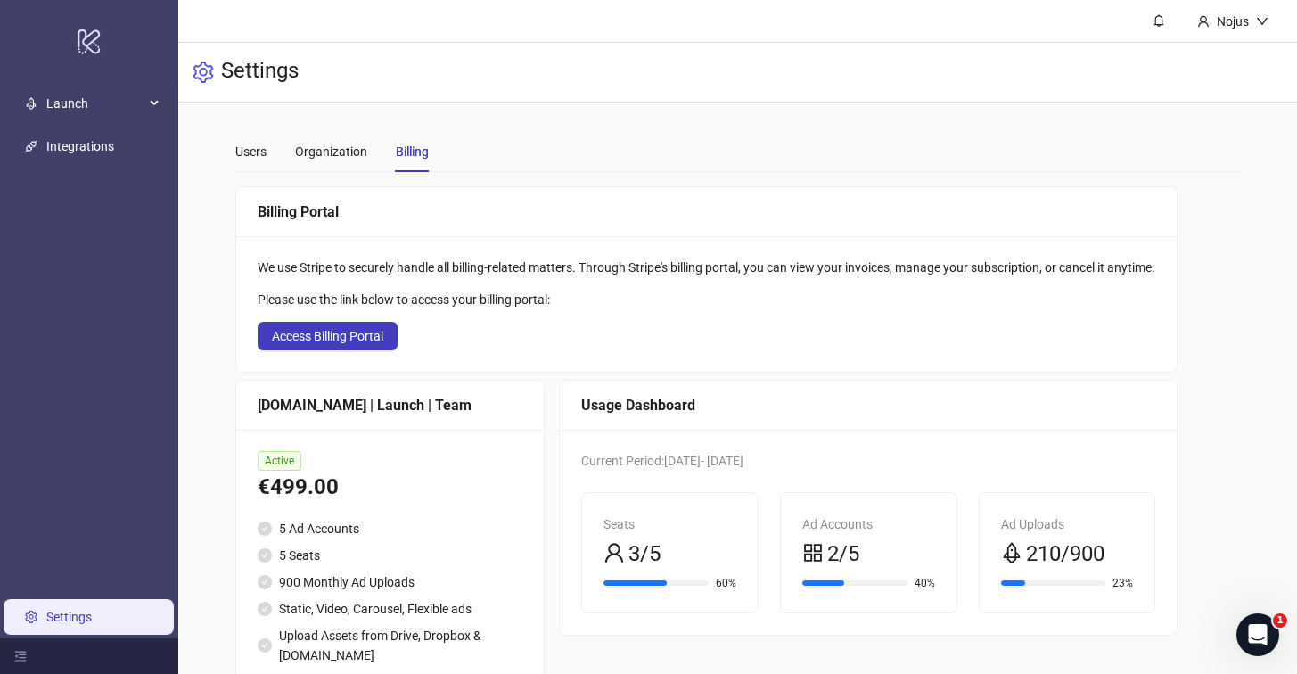
scroll to position [109, 0]
